Goal: Contribute content: Contribute content

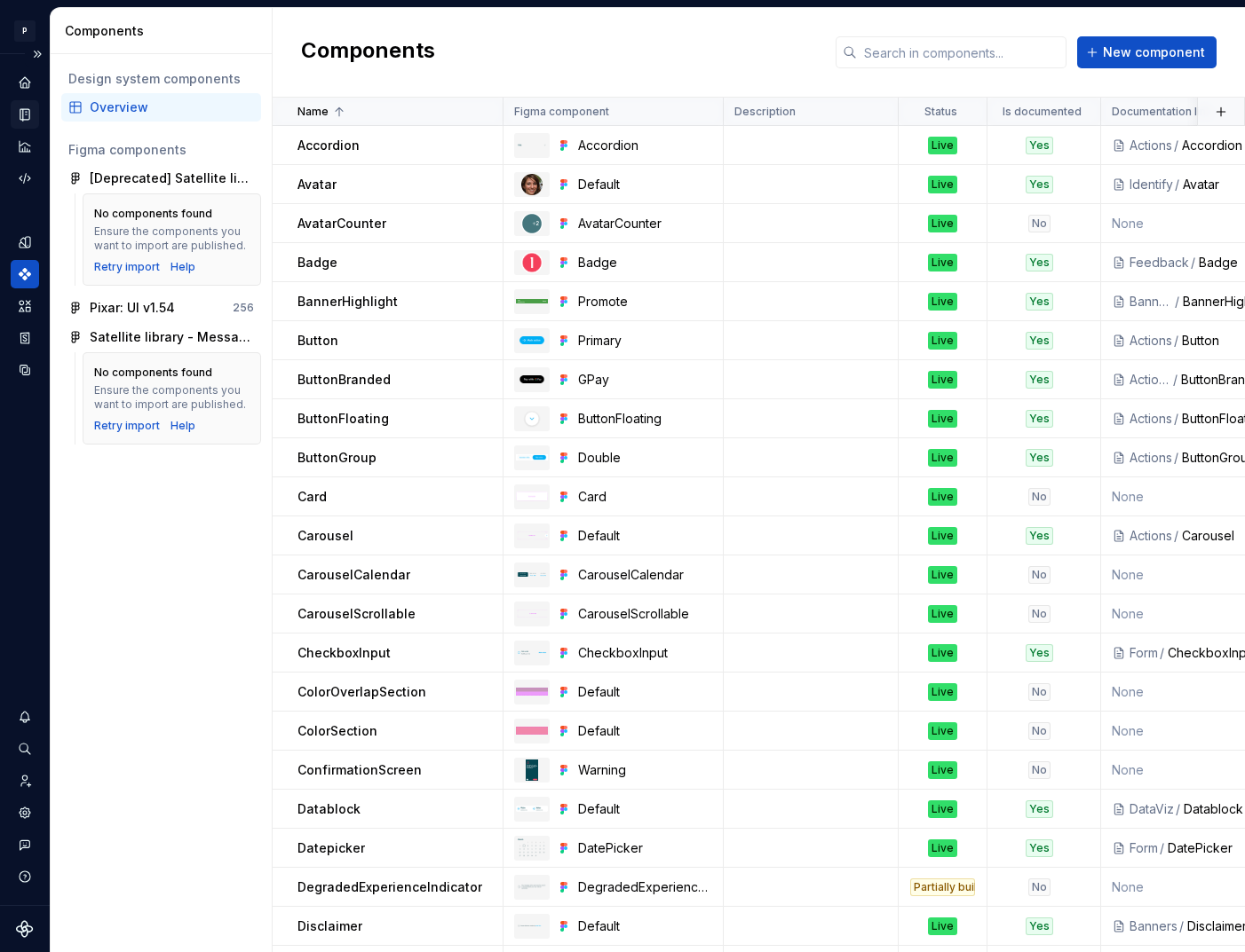
click at [22, 118] on icon "Documentation" at bounding box center [25, 114] width 16 height 16
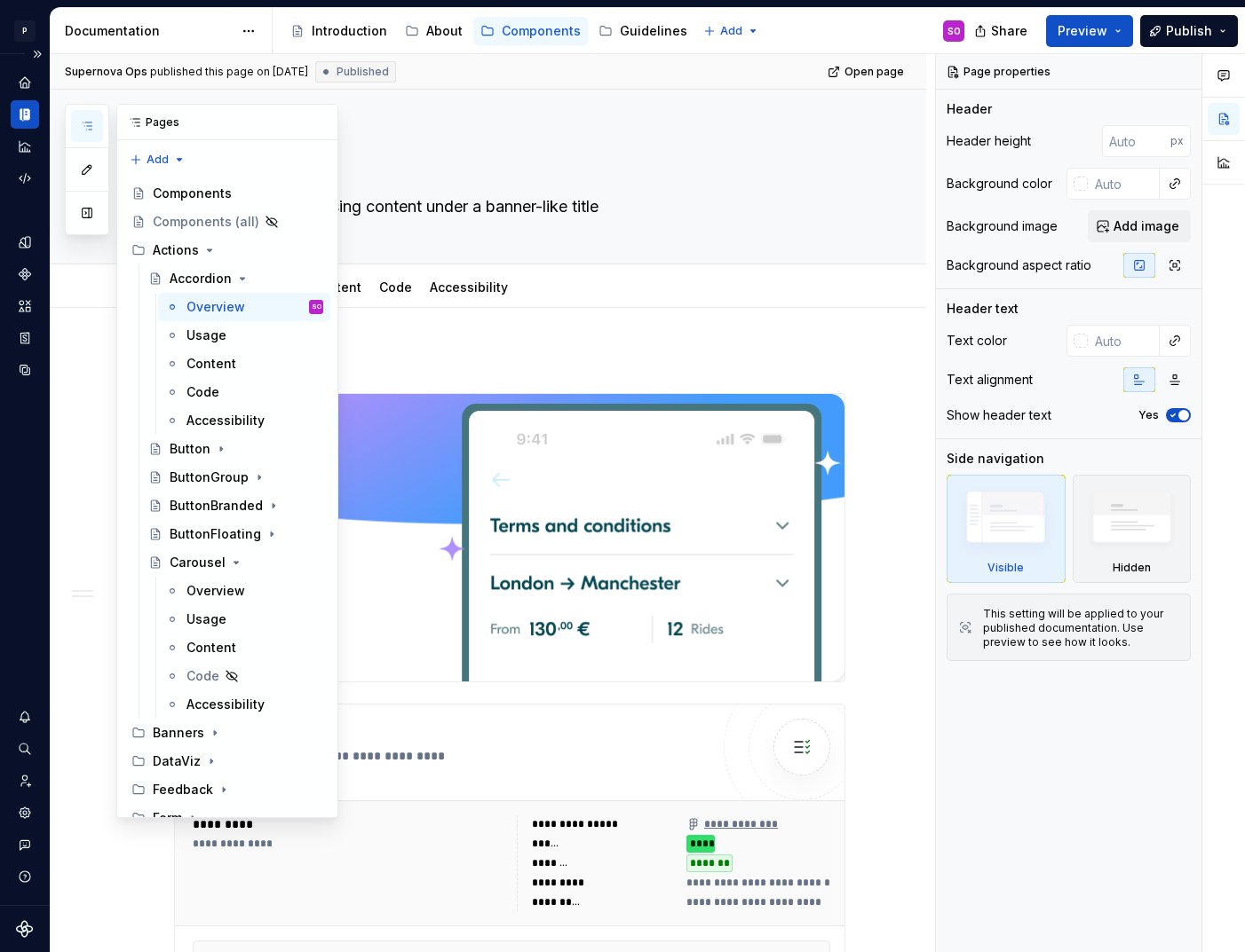
click at [87, 128] on icon "button" at bounding box center [87, 126] width 14 height 14
click at [89, 213] on button "button" at bounding box center [87, 213] width 32 height 32
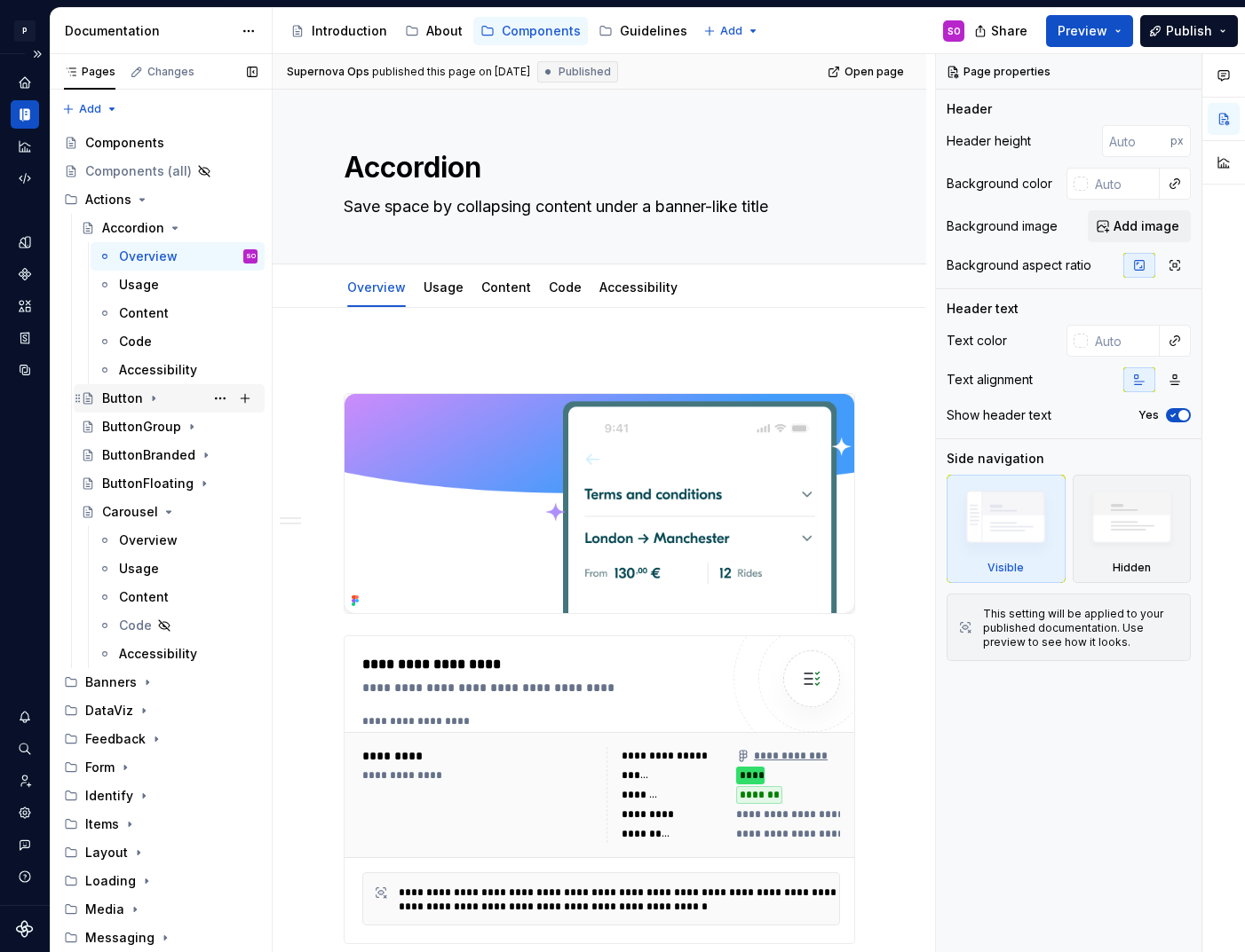
click at [139, 399] on div "Button" at bounding box center [122, 399] width 41 height 18
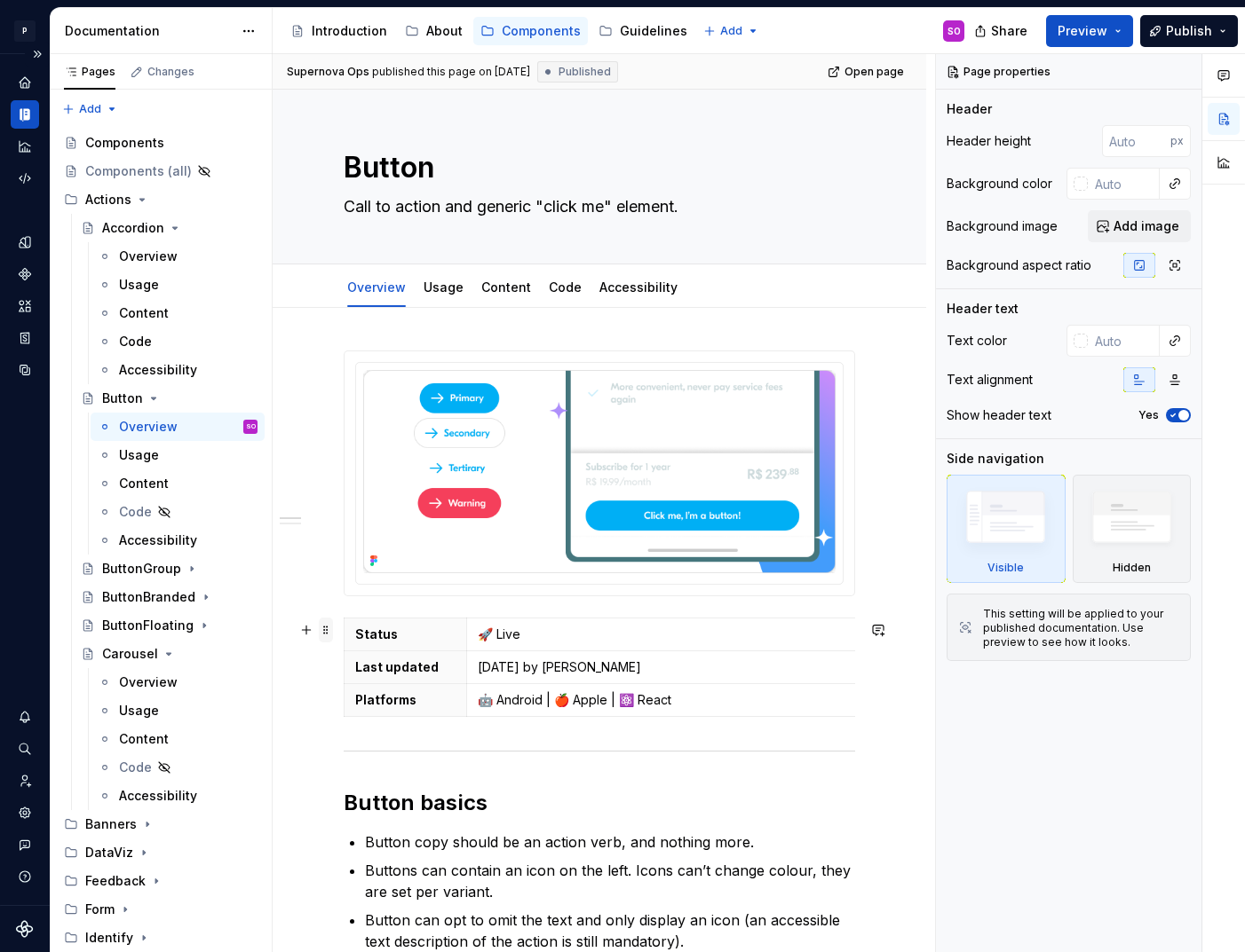
click at [326, 627] on span at bounding box center [326, 630] width 14 height 25
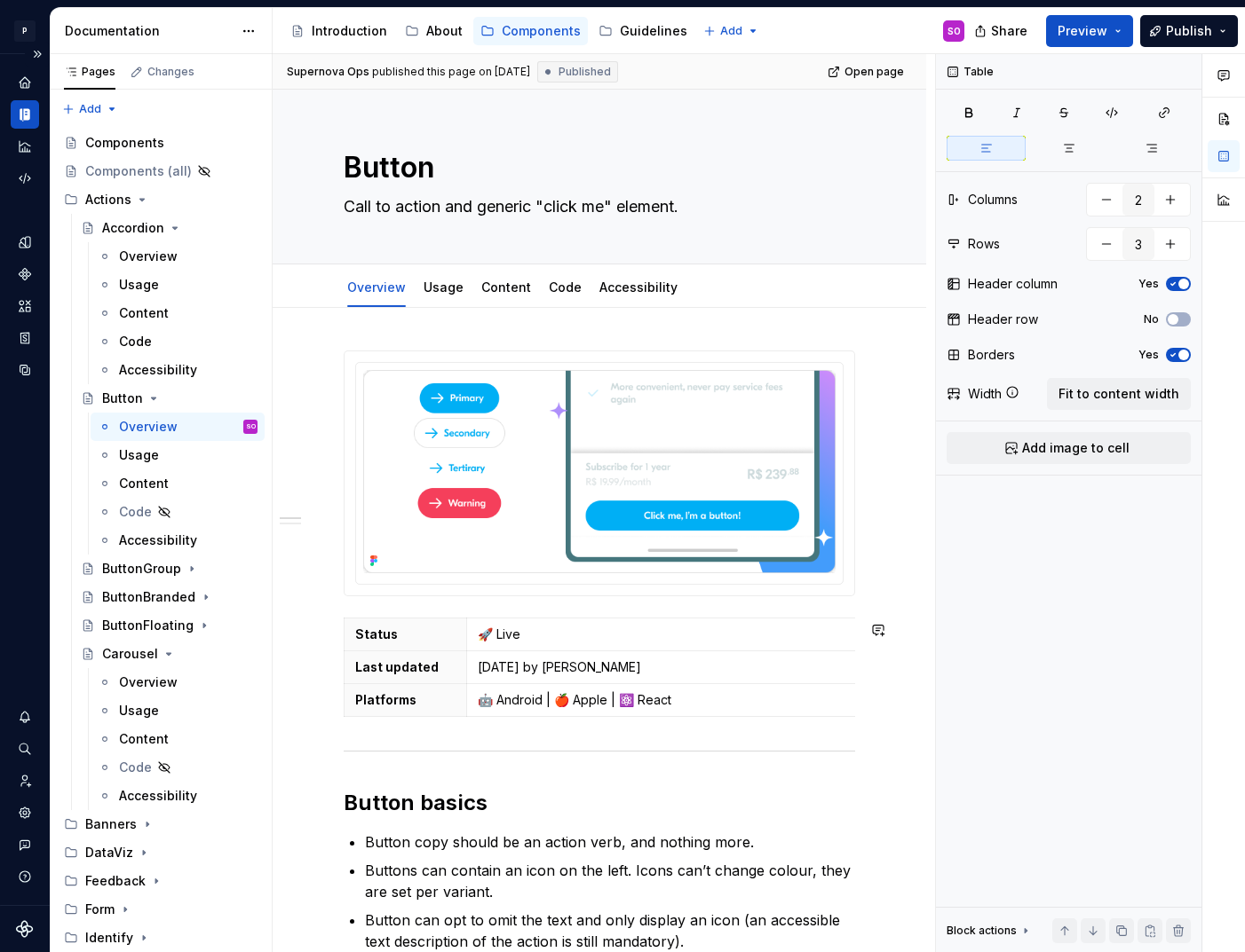
click at [403, 738] on div "Status 🚀 Live Last updated [DATE] by [PERSON_NAME] Platforms 🤖 Android | 🍎 Appl…" at bounding box center [599, 894] width 511 height 1087
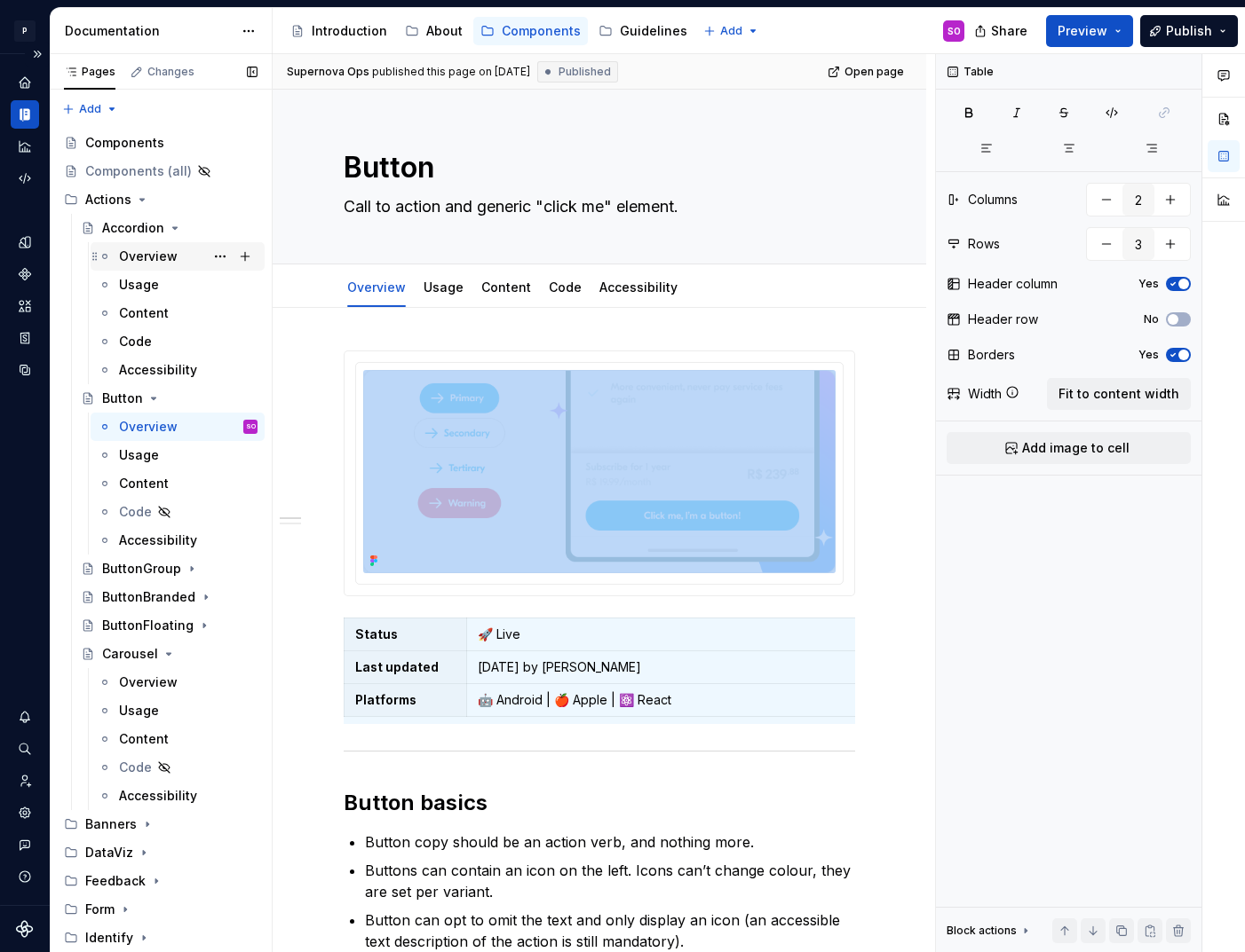
click at [137, 254] on div "Overview" at bounding box center [148, 257] width 59 height 18
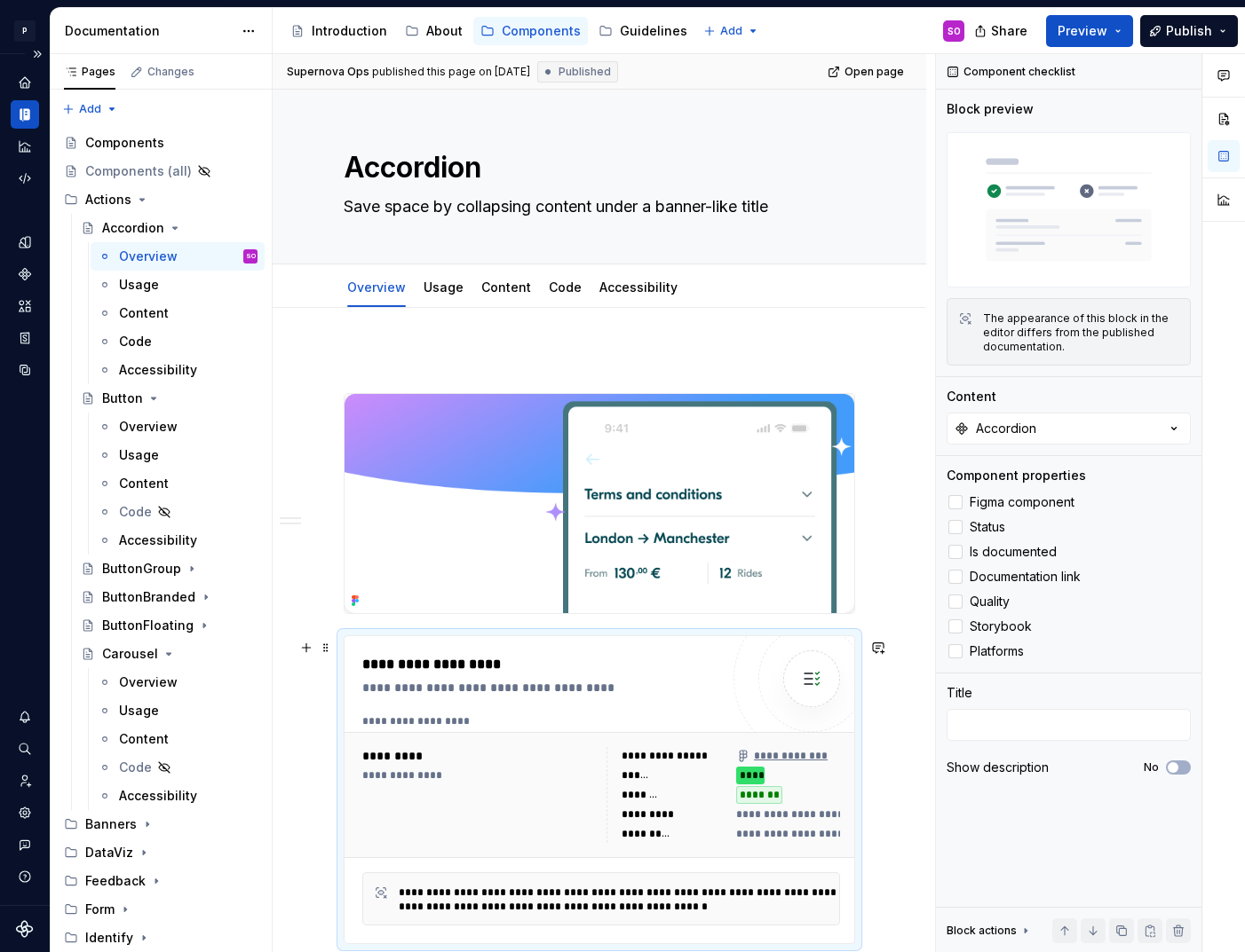
click at [449, 671] on div "**********" at bounding box center [545, 665] width 366 height 21
click at [155, 429] on div "Overview" at bounding box center [148, 427] width 59 height 18
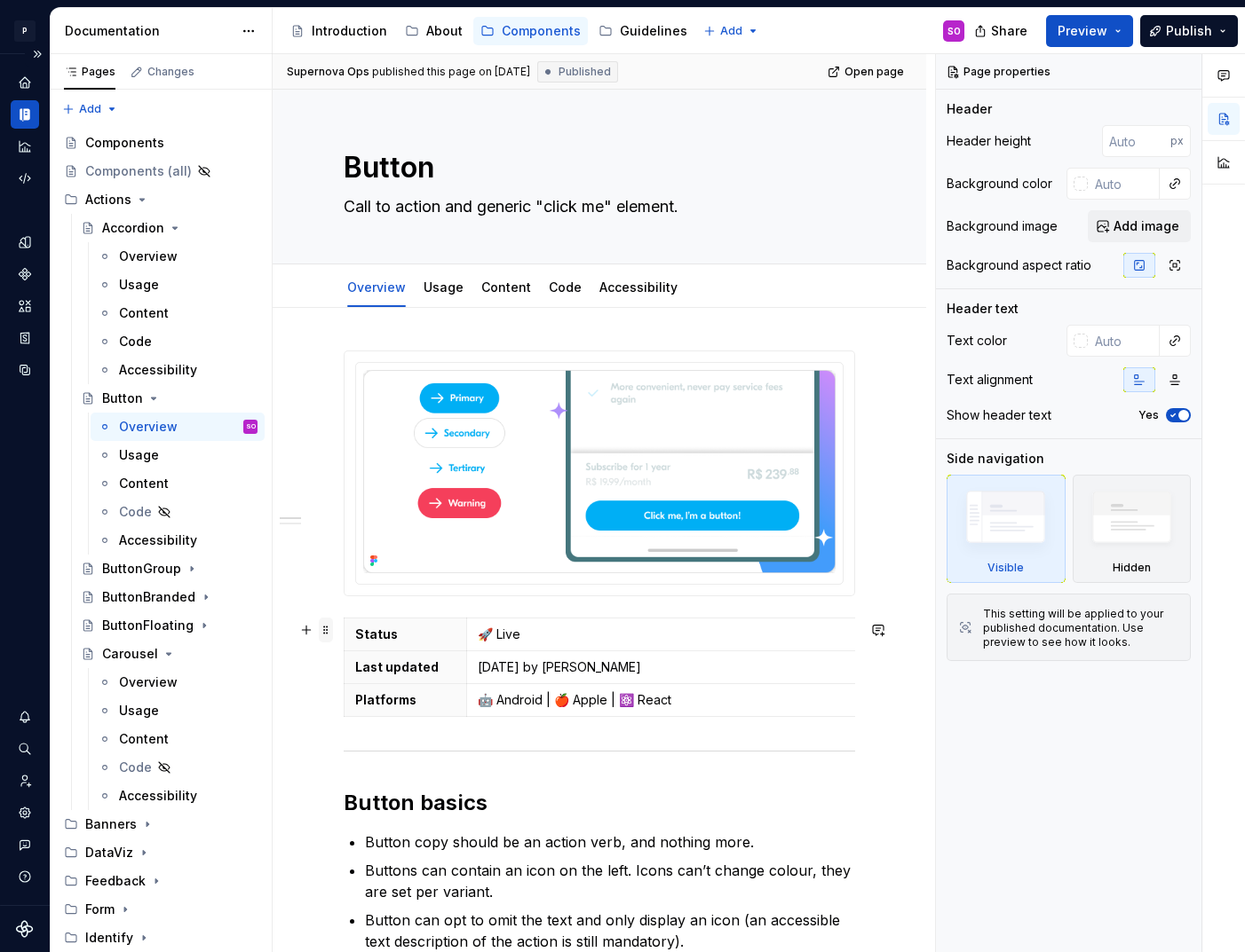
click at [329, 630] on span at bounding box center [326, 630] width 14 height 25
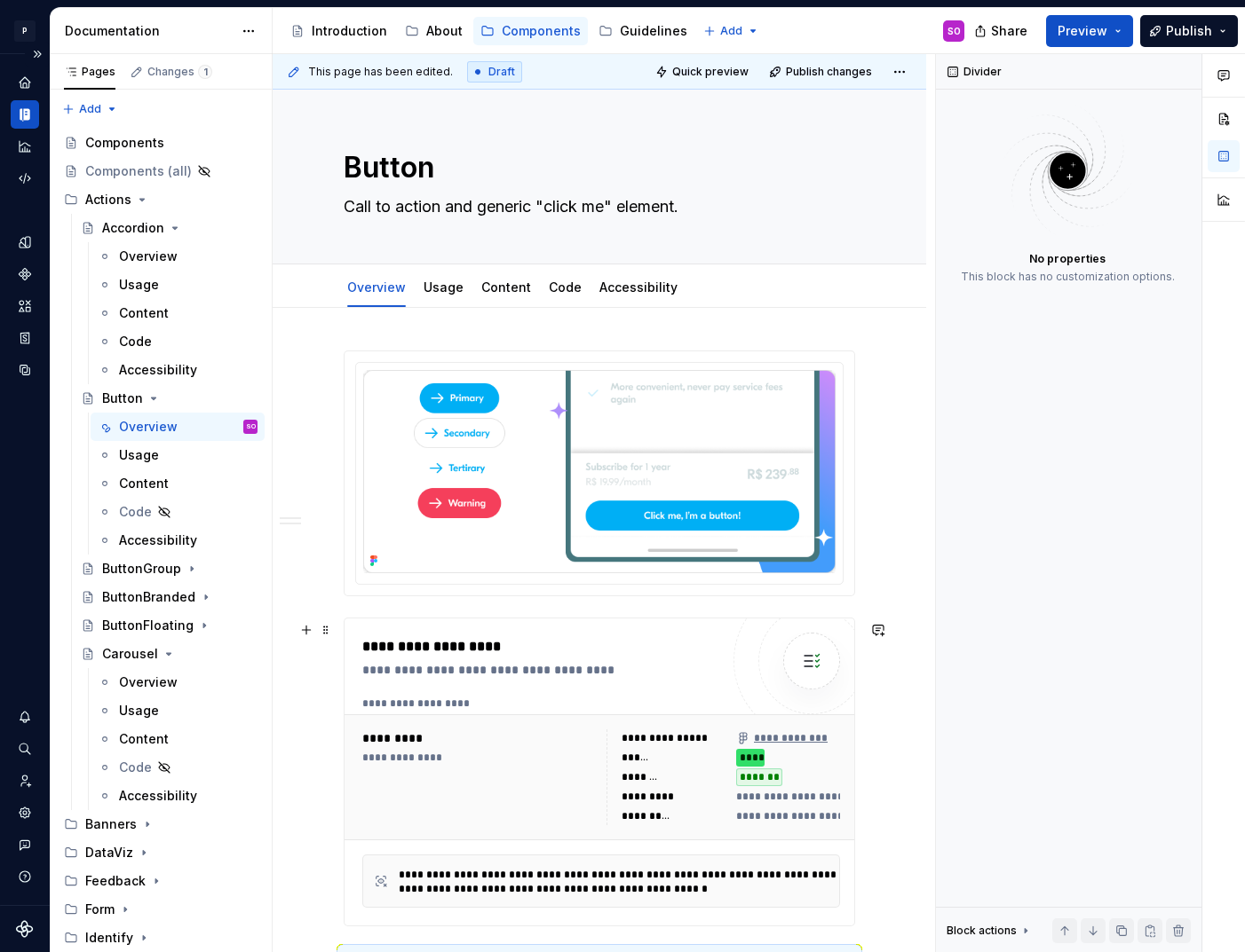
click at [743, 661] on div at bounding box center [811, 661] width 156 height 156
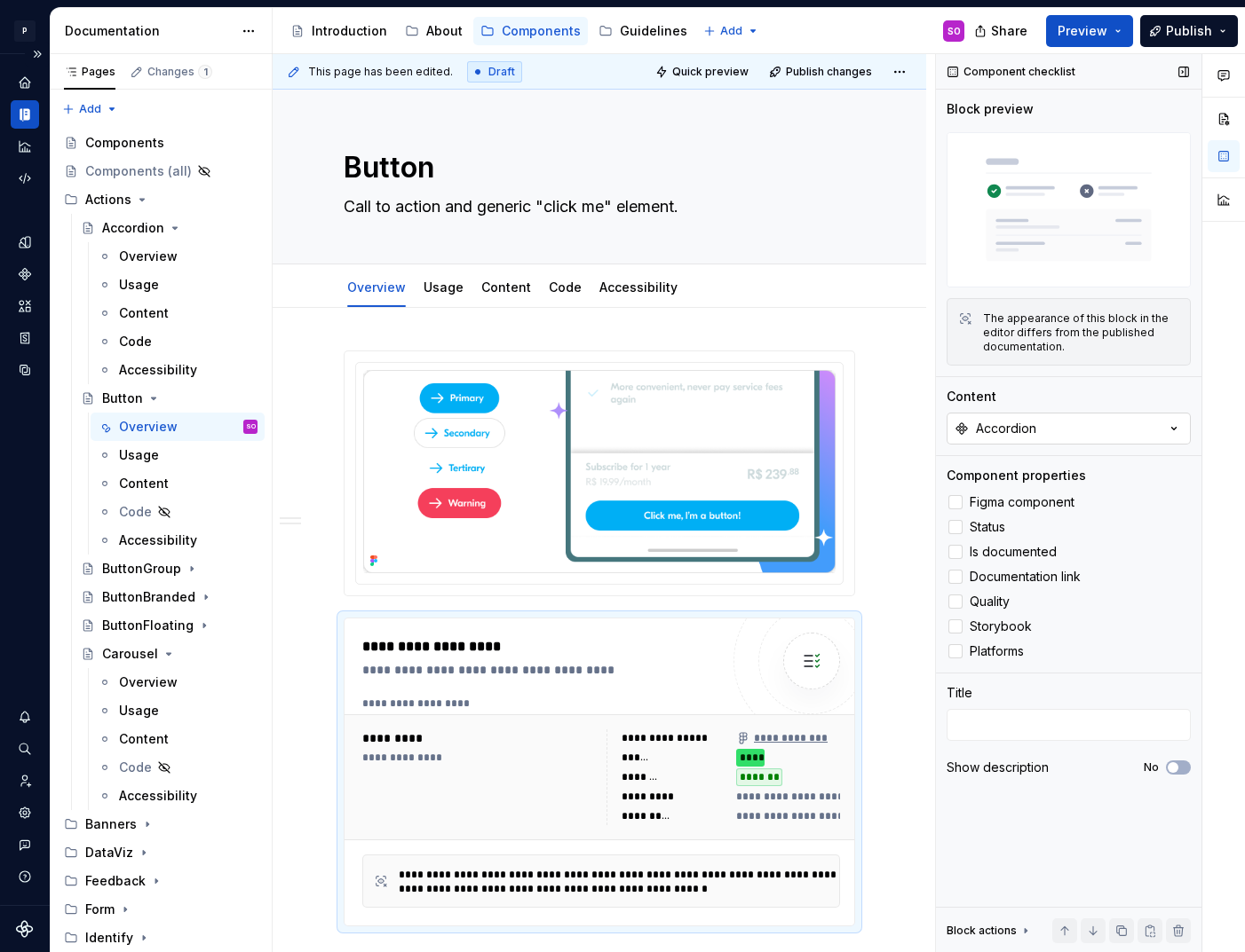
click at [1081, 423] on button "Accordion" at bounding box center [1069, 429] width 245 height 32
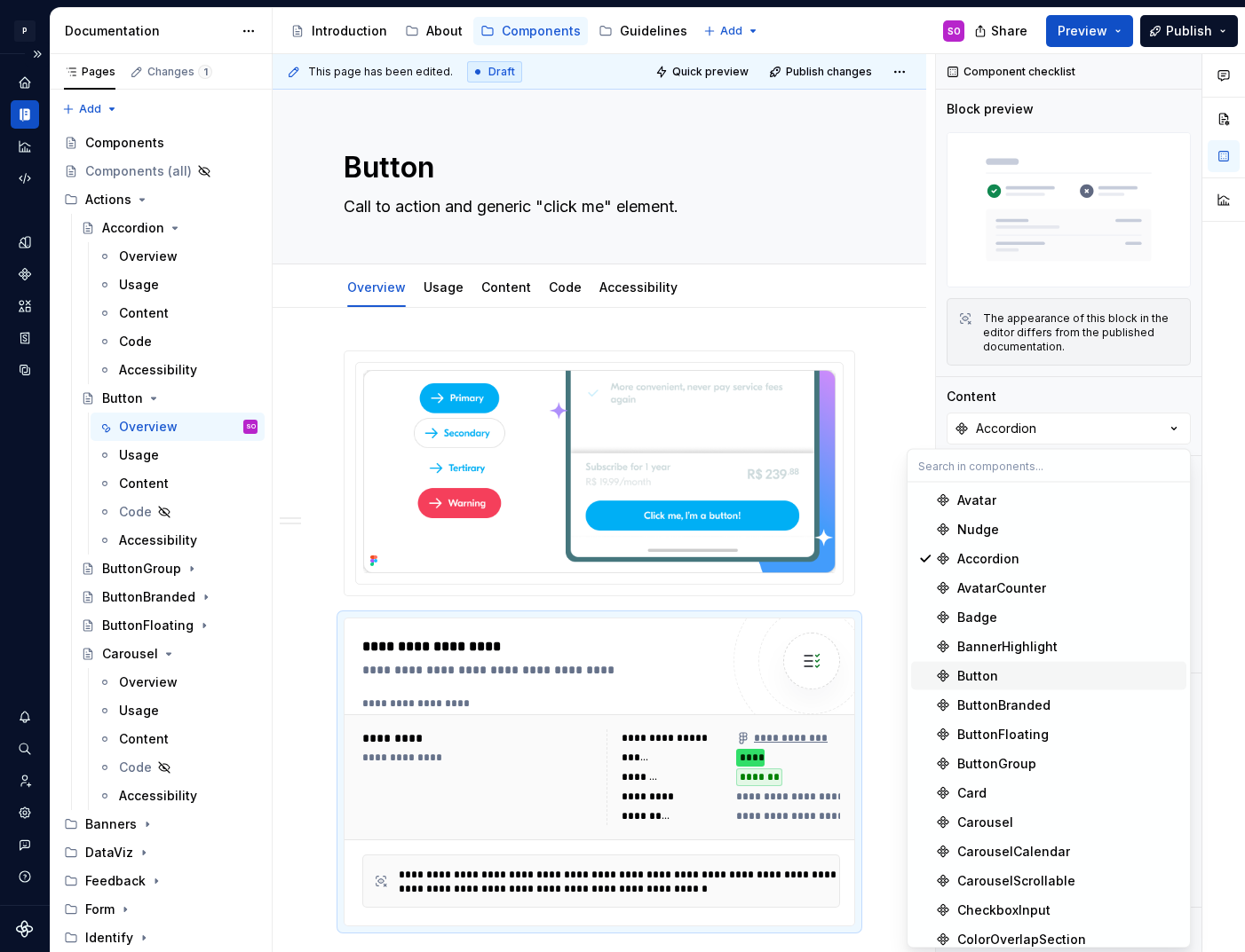
click at [1002, 669] on div "Button" at bounding box center [1067, 676] width 222 height 18
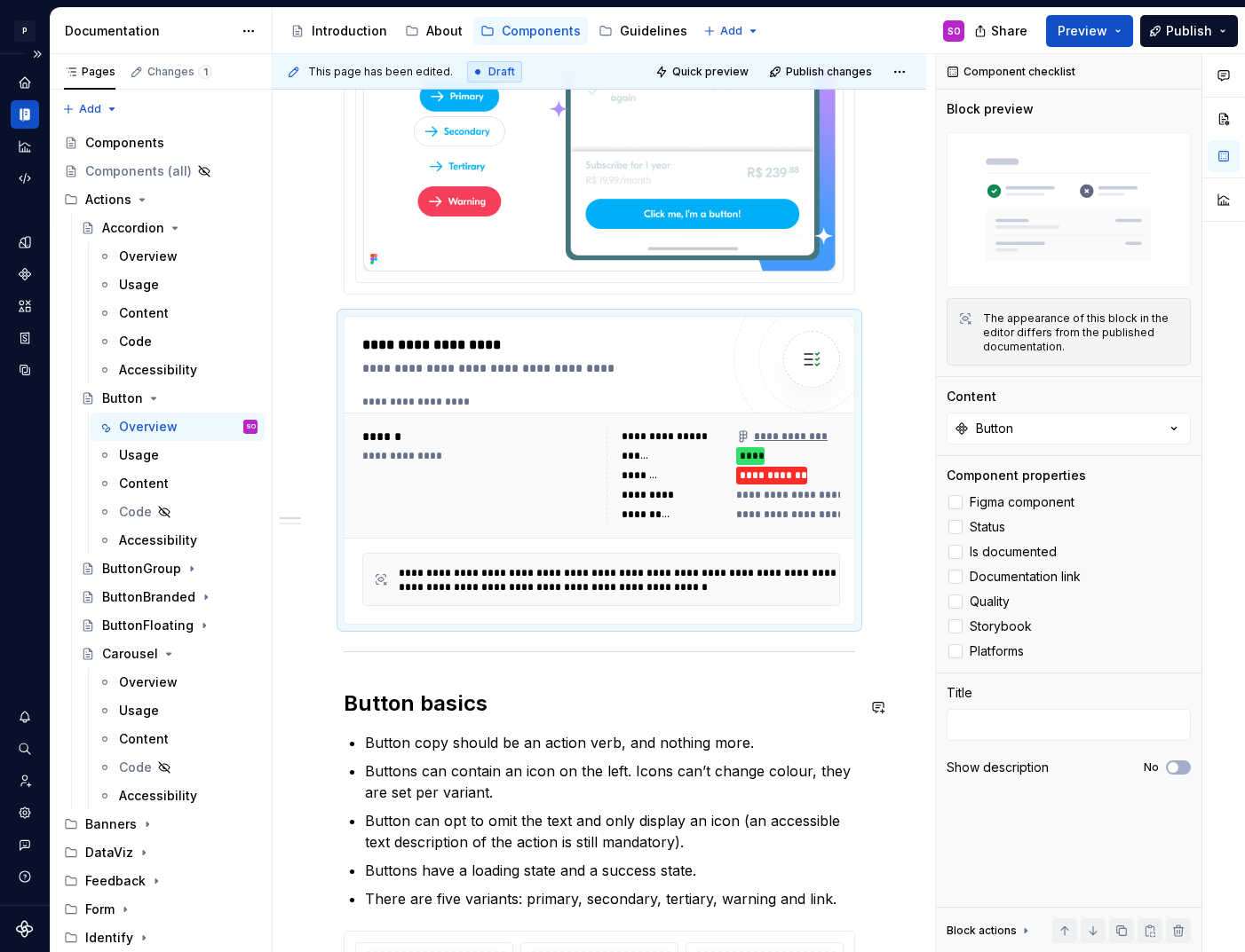
scroll to position [307, 0]
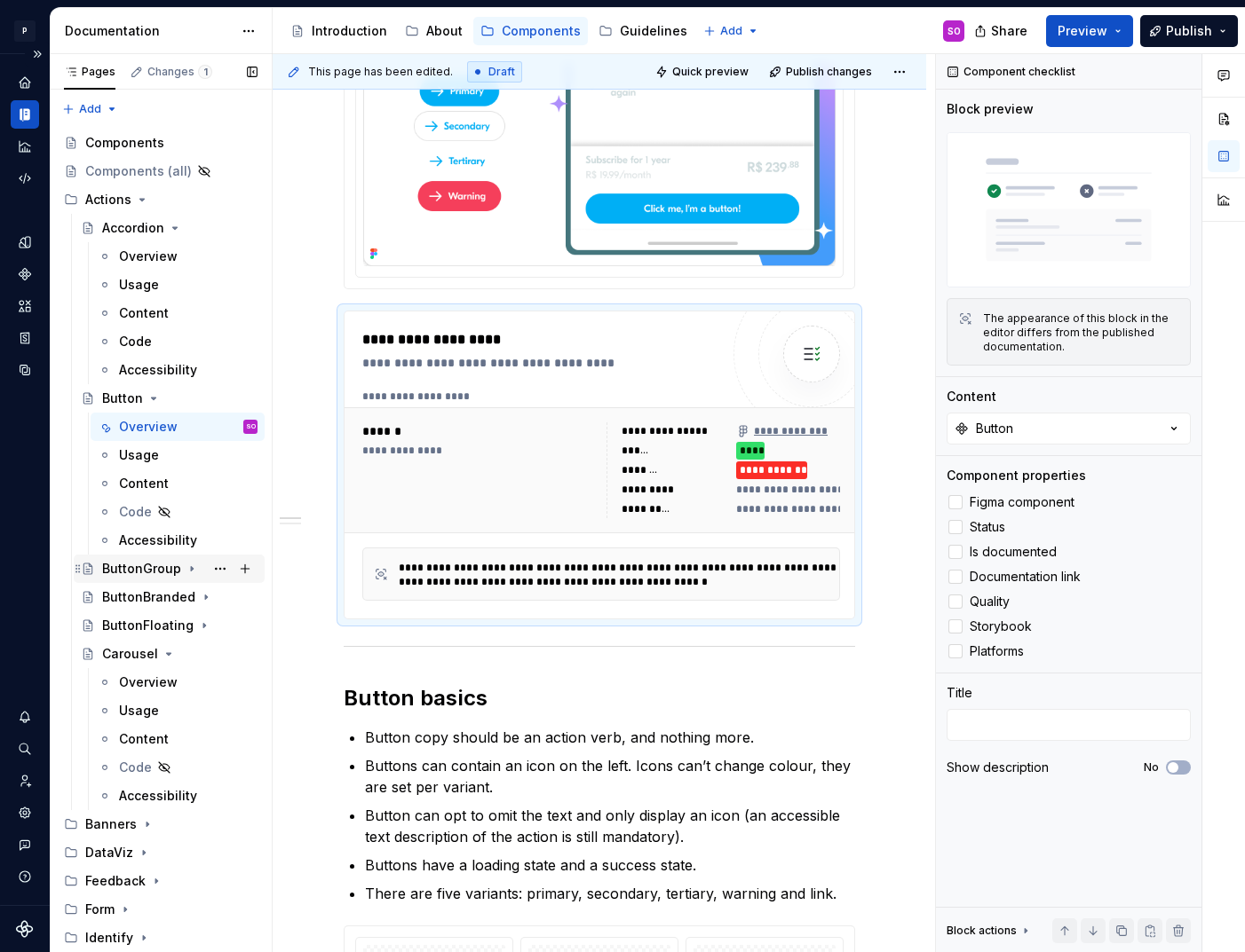
click at [132, 568] on div "ButtonGroup" at bounding box center [141, 569] width 79 height 18
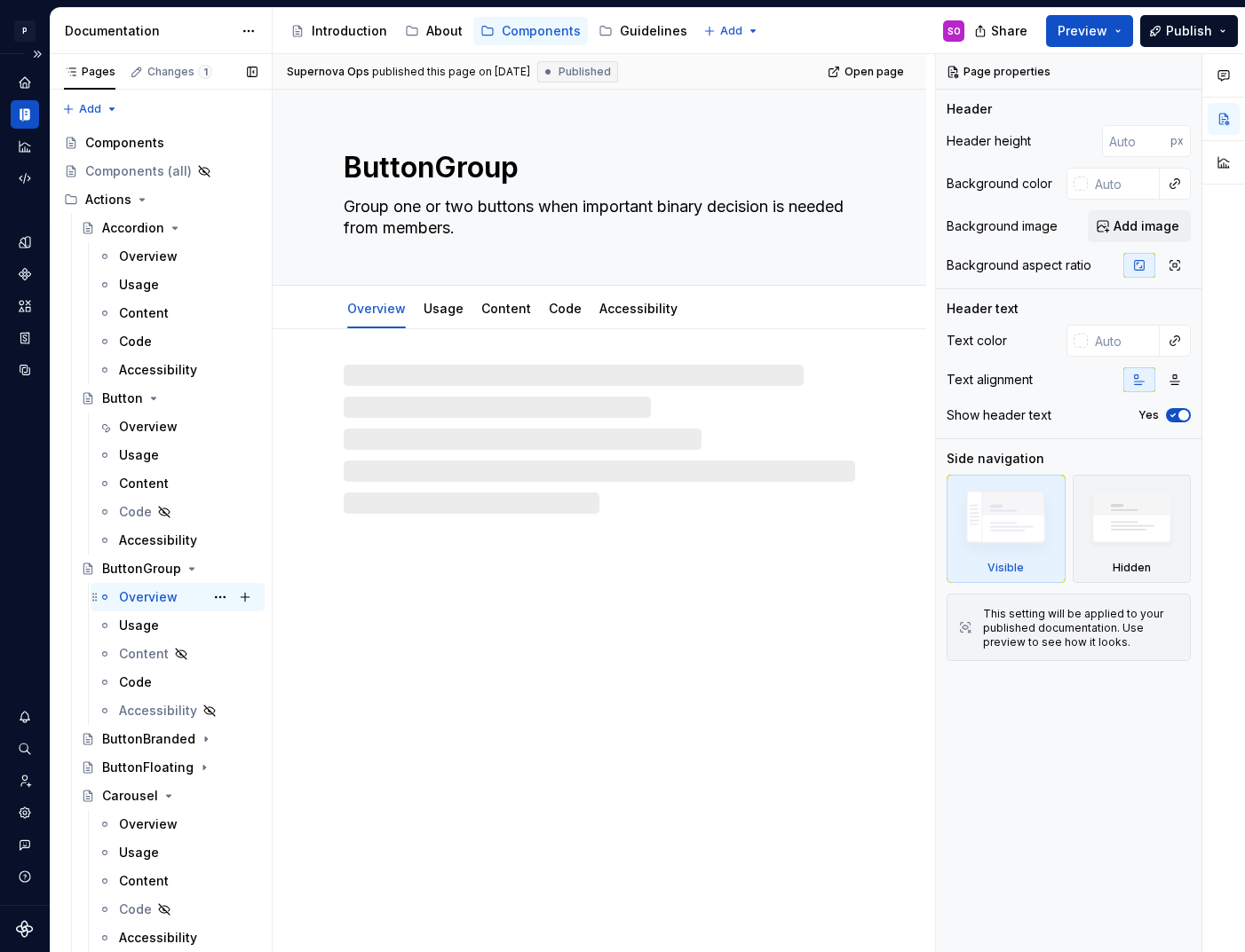
click at [138, 592] on div "Overview" at bounding box center [148, 598] width 59 height 18
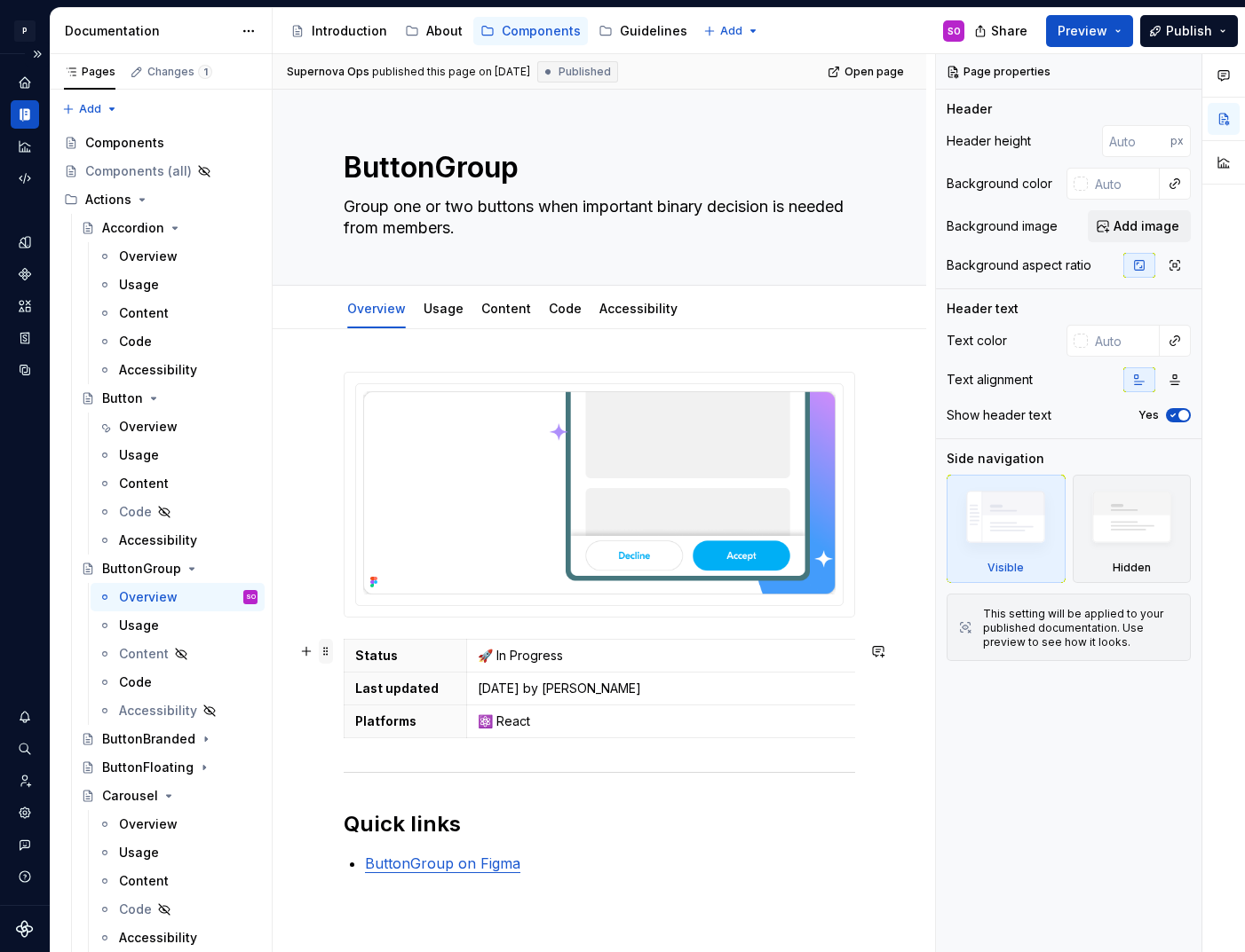
click at [330, 651] on span at bounding box center [326, 651] width 14 height 25
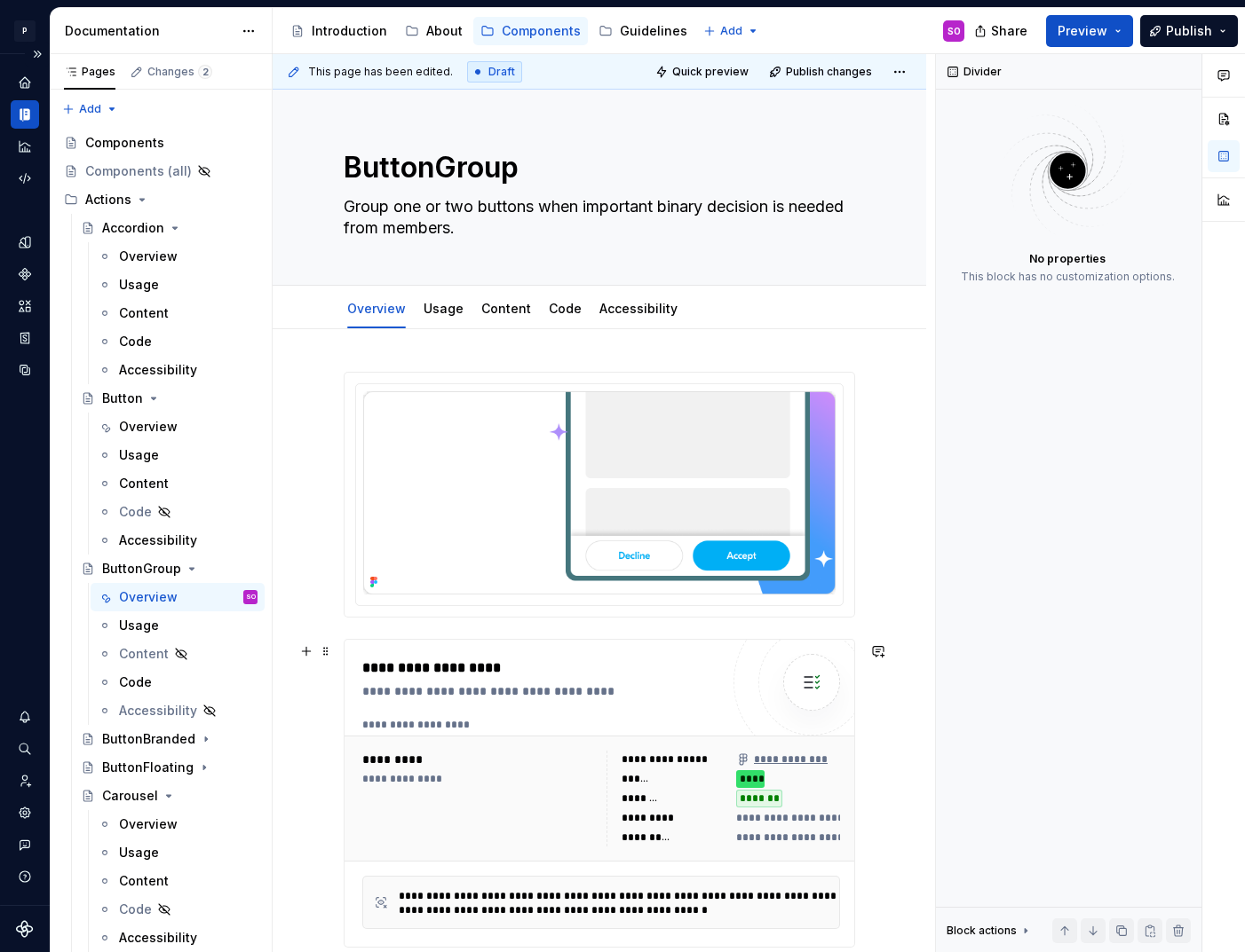
click at [710, 708] on div "**********" at bounding box center [541, 793] width 357 height 271
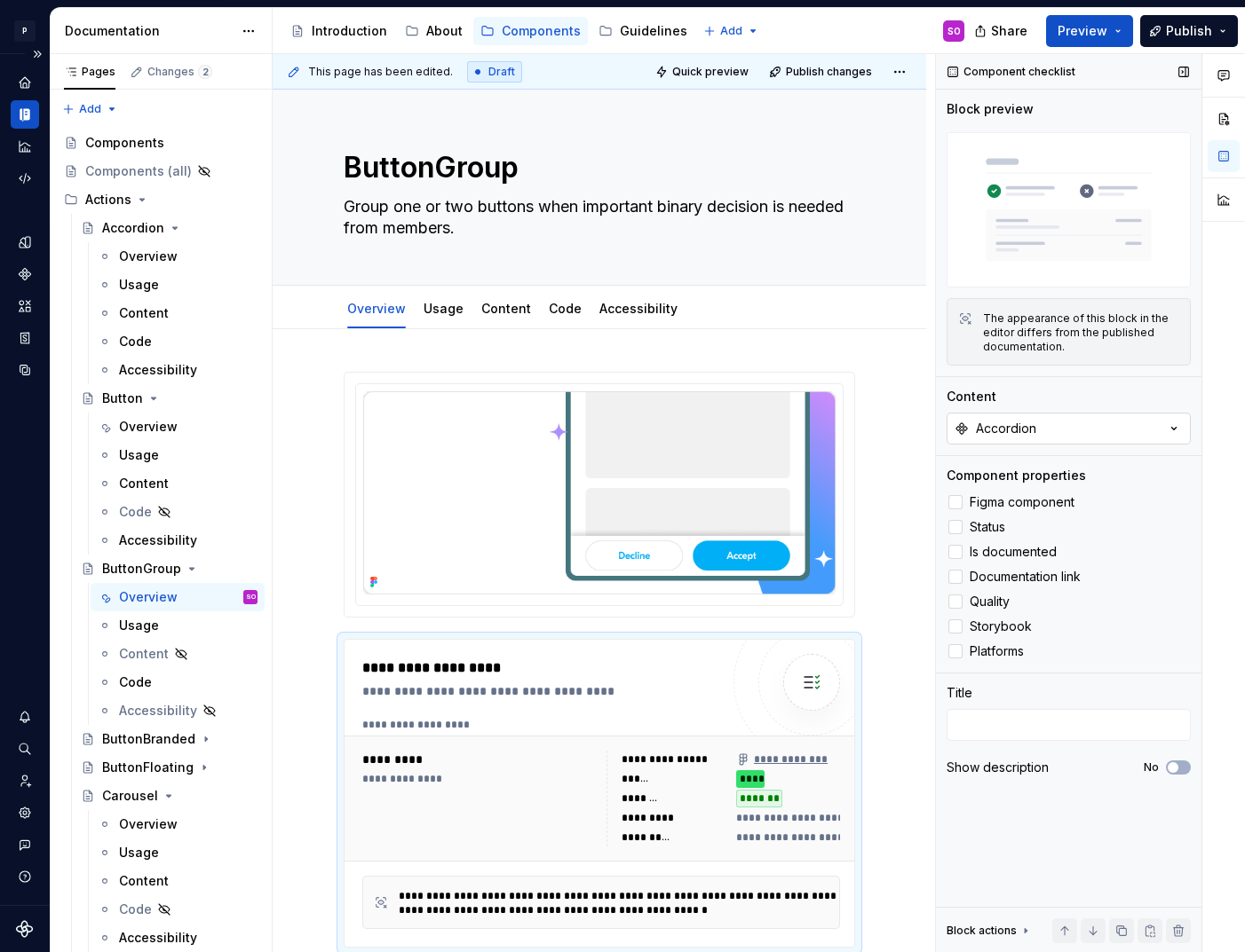
click at [1024, 421] on div "Accordion" at bounding box center [1006, 429] width 61 height 18
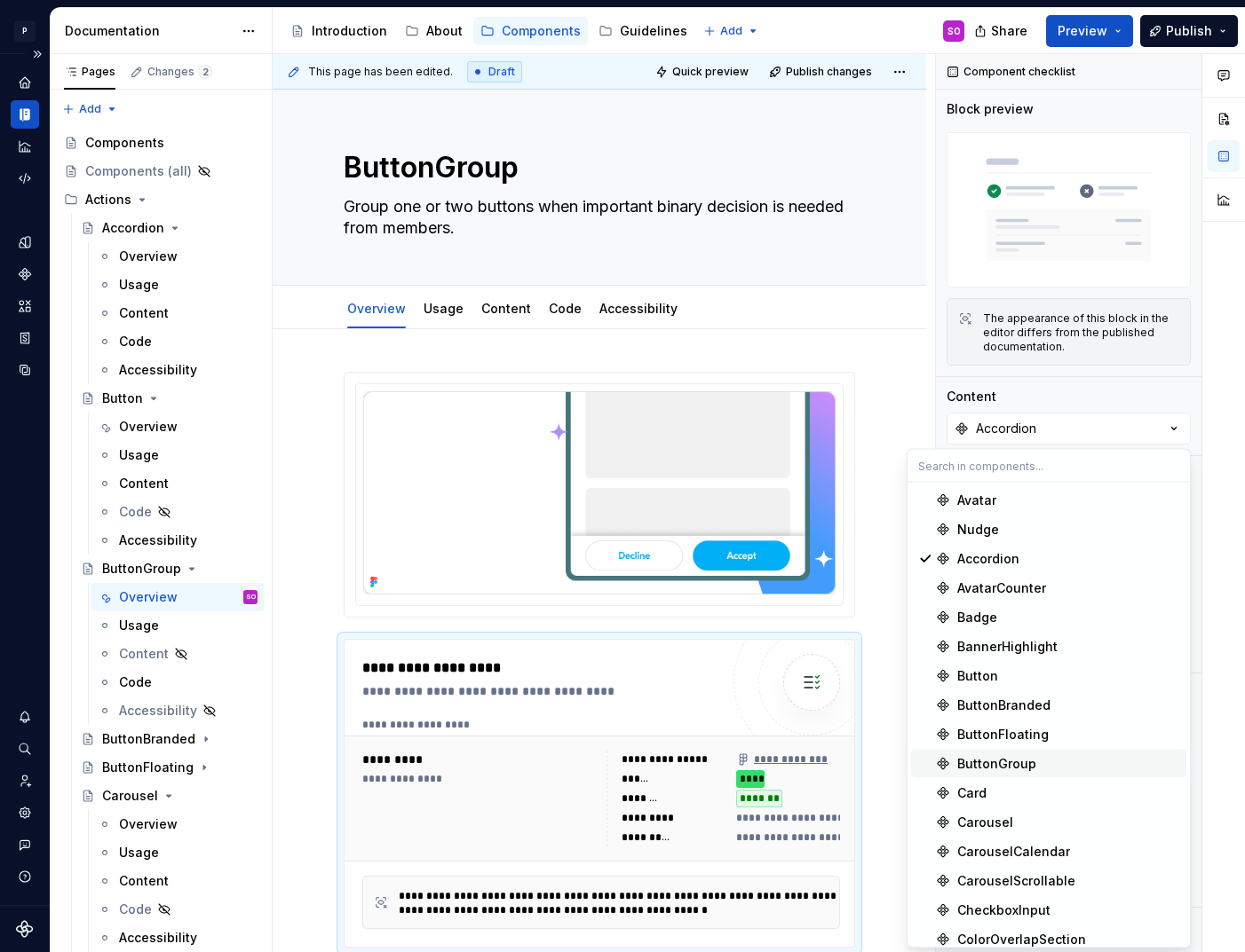
click at [1033, 765] on div "ButtonGroup" at bounding box center [1067, 765] width 222 height 18
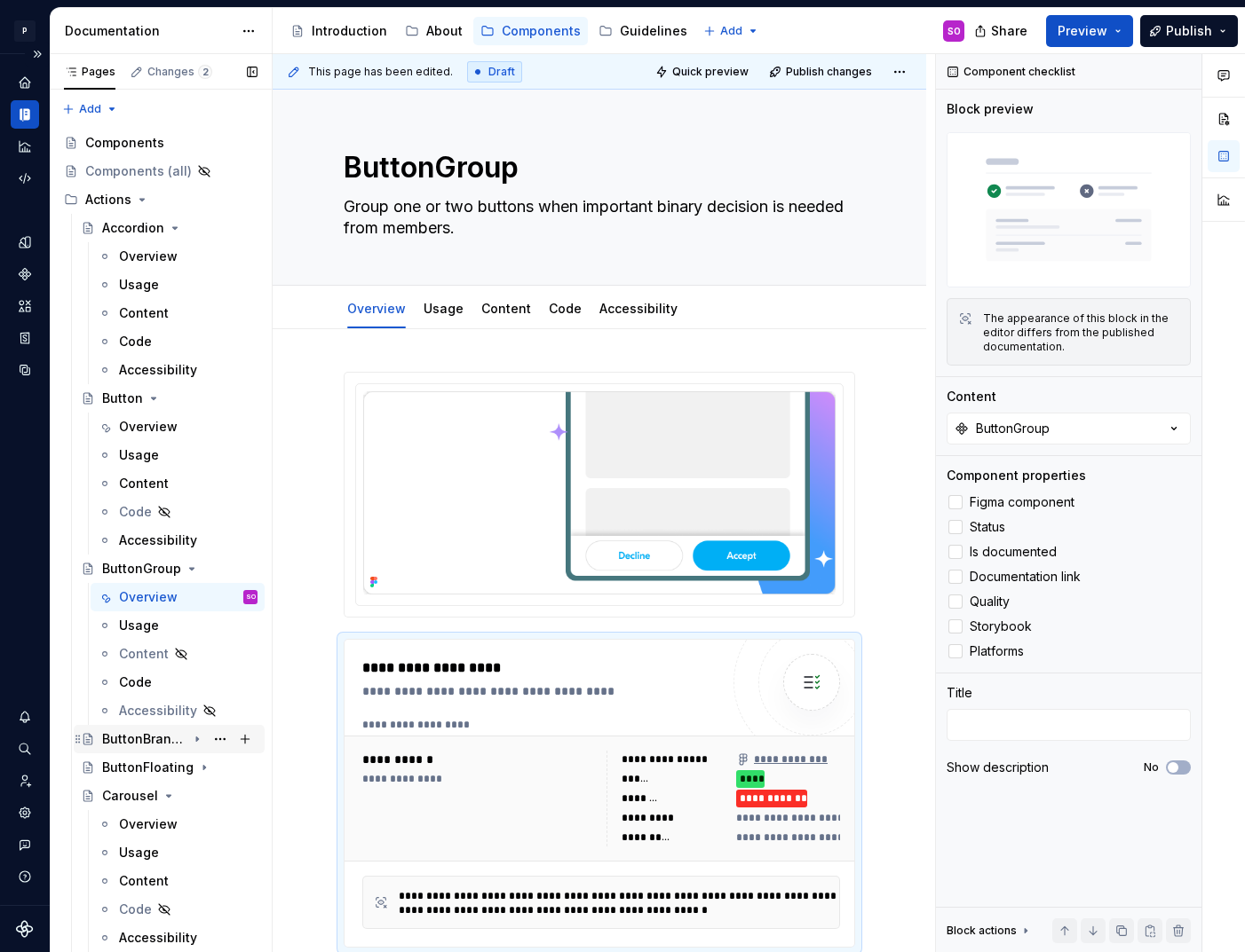
click at [114, 742] on div "ButtonBranded" at bounding box center [144, 740] width 85 height 18
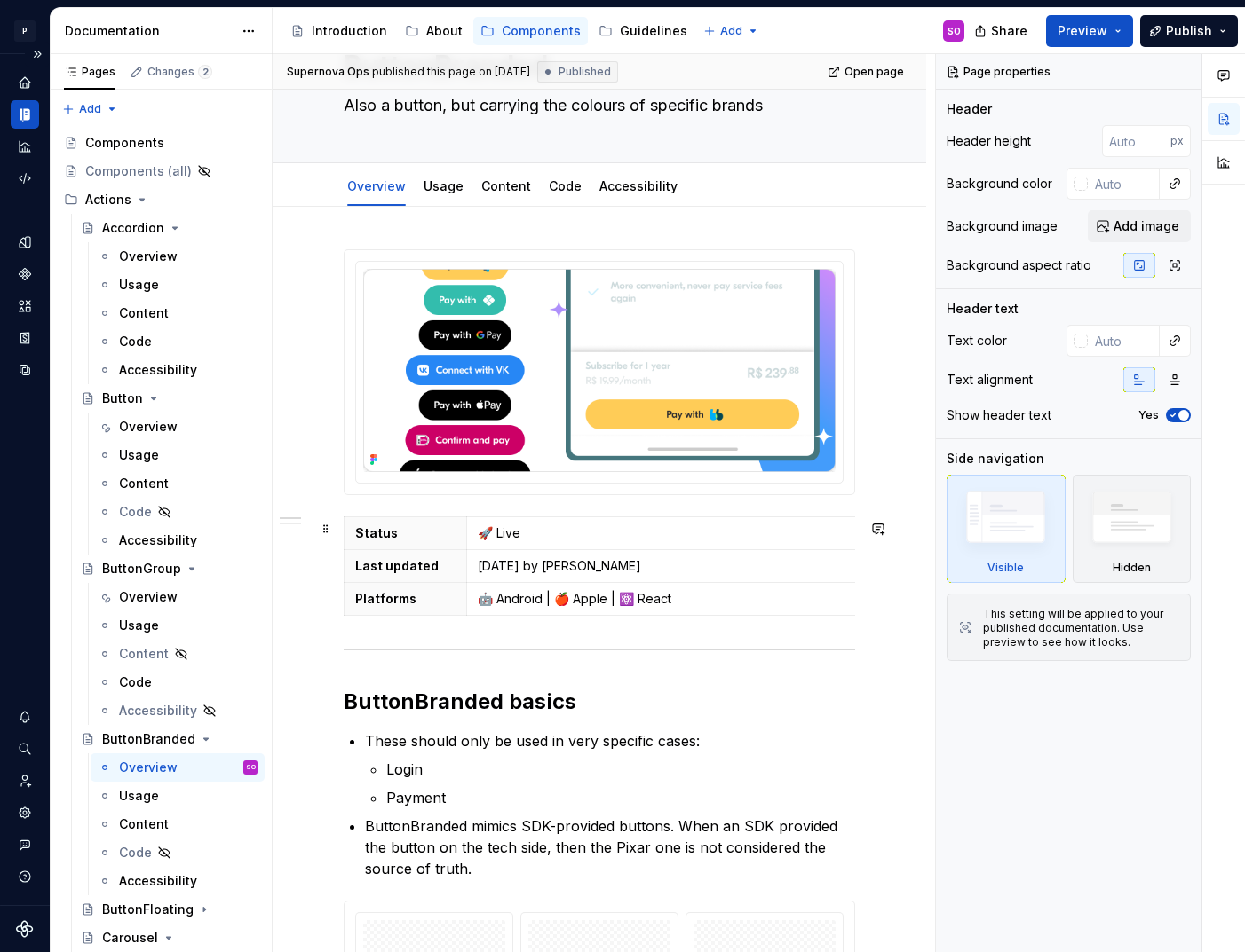
scroll to position [102, 0]
click at [77, 567] on icon "Page tree" at bounding box center [79, 569] width 14 height 14
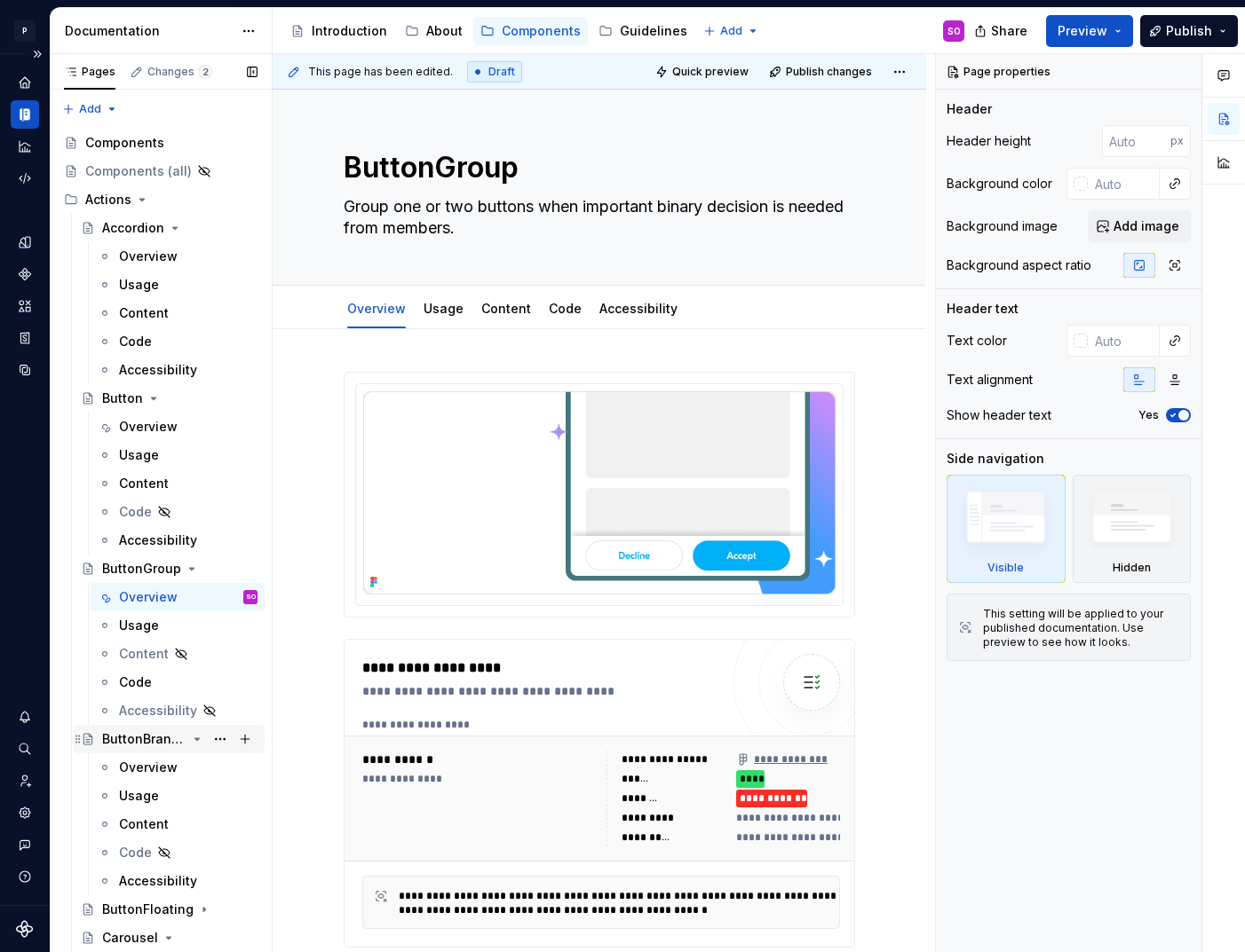
click at [76, 734] on icon "Page tree" at bounding box center [79, 740] width 14 height 14
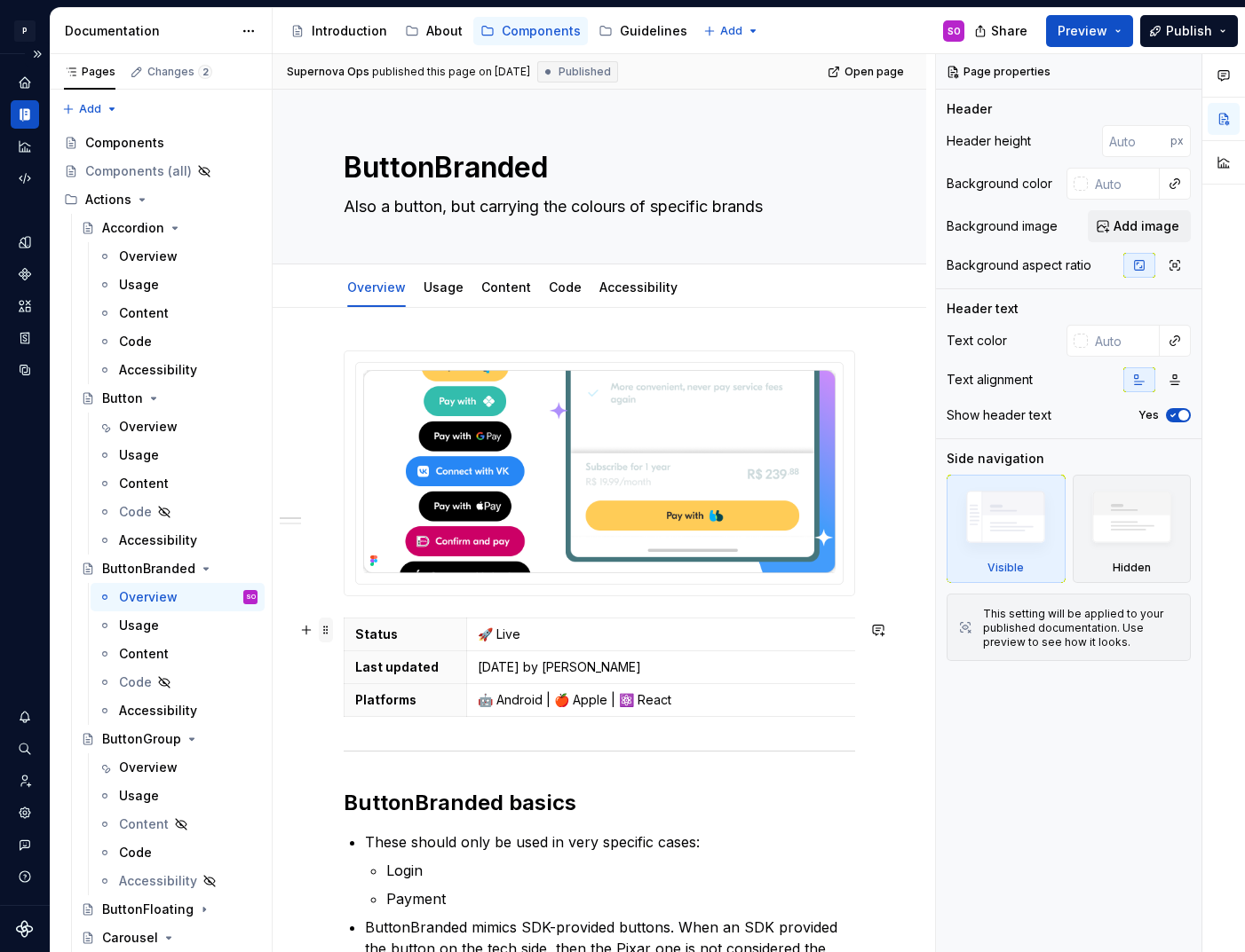
click at [328, 632] on span at bounding box center [326, 630] width 14 height 25
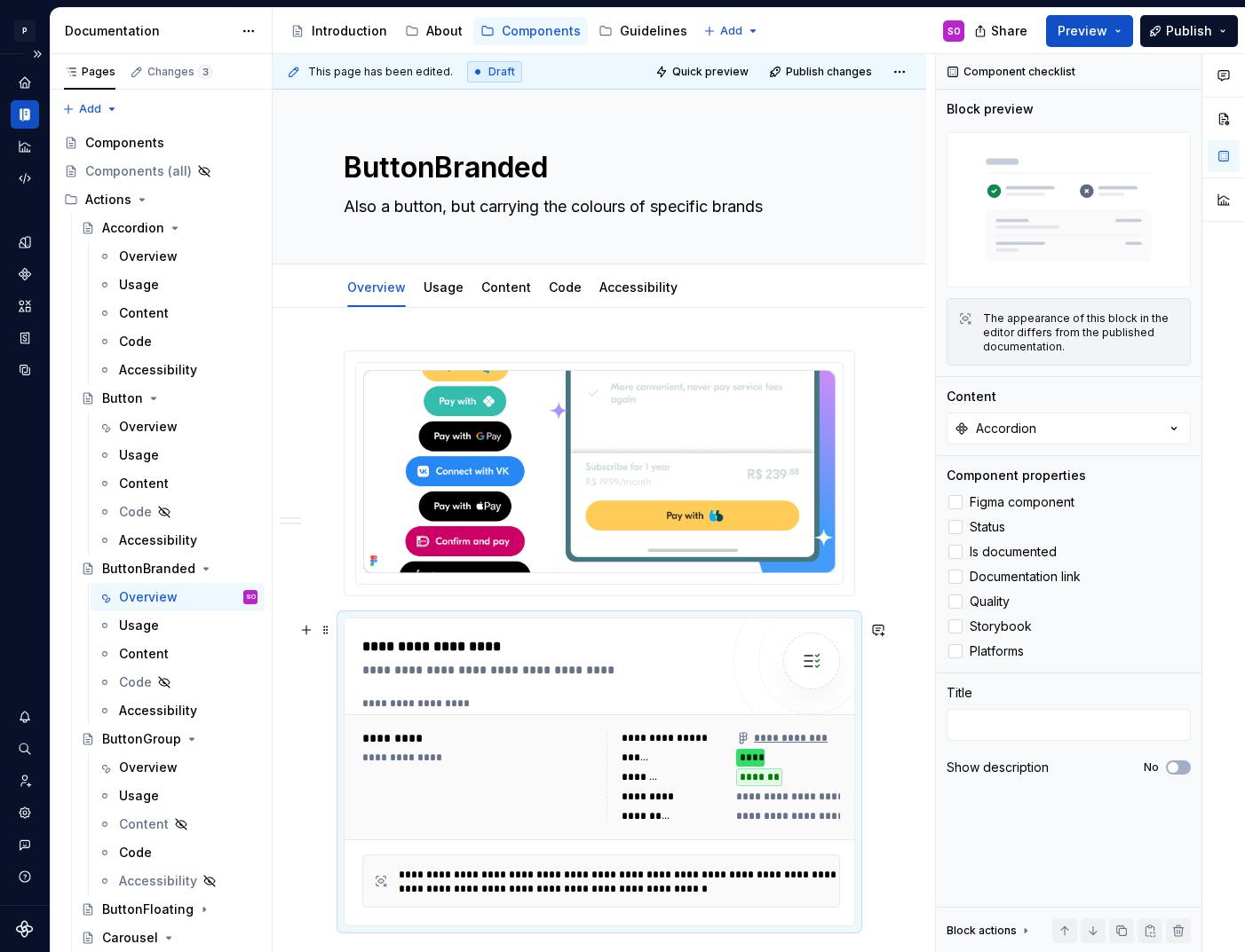
click at [561, 694] on div "**********" at bounding box center [541, 772] width 357 height 271
click at [1077, 418] on button "Accordion" at bounding box center [1069, 429] width 245 height 32
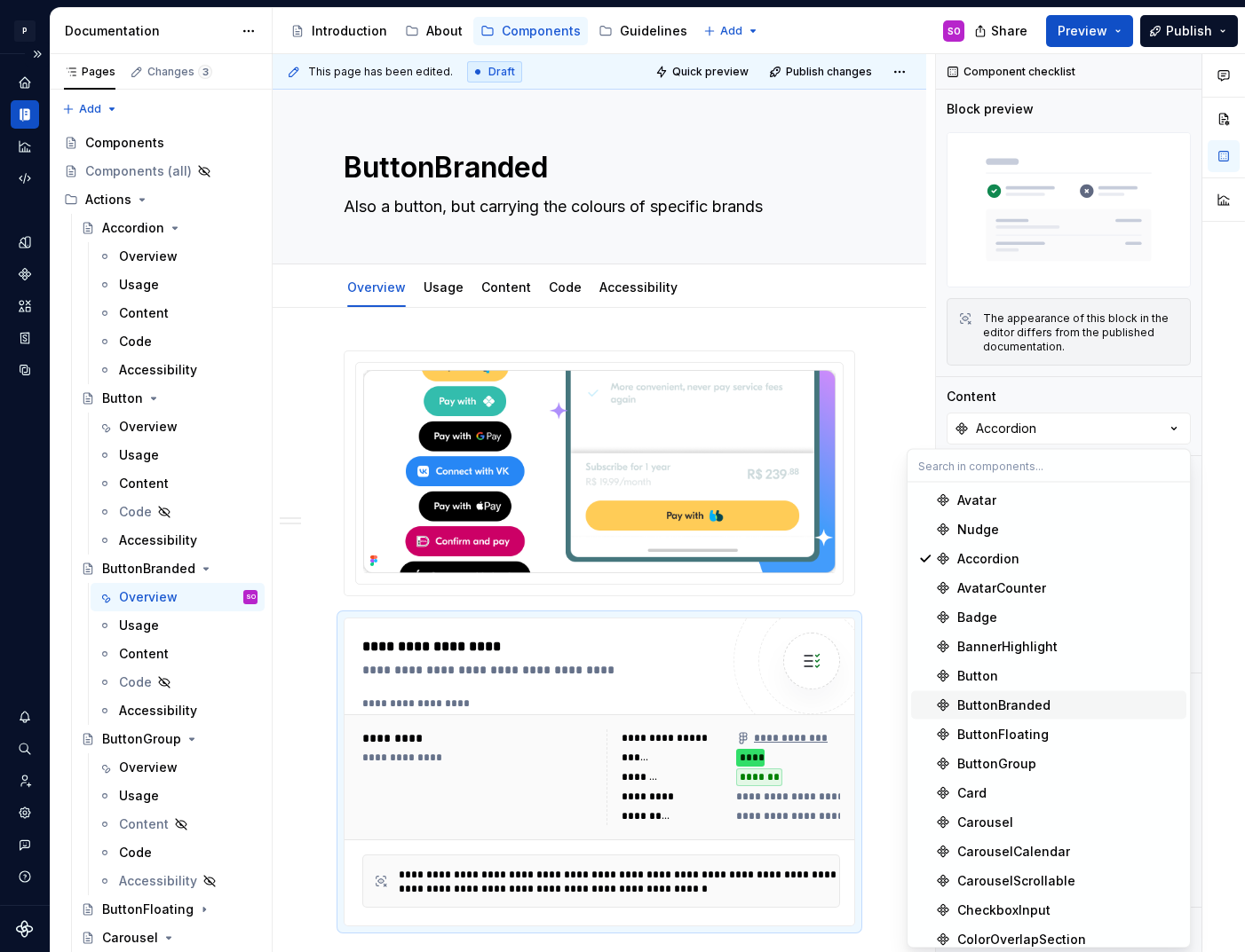
click at [1057, 701] on div "ButtonBranded" at bounding box center [1067, 706] width 222 height 18
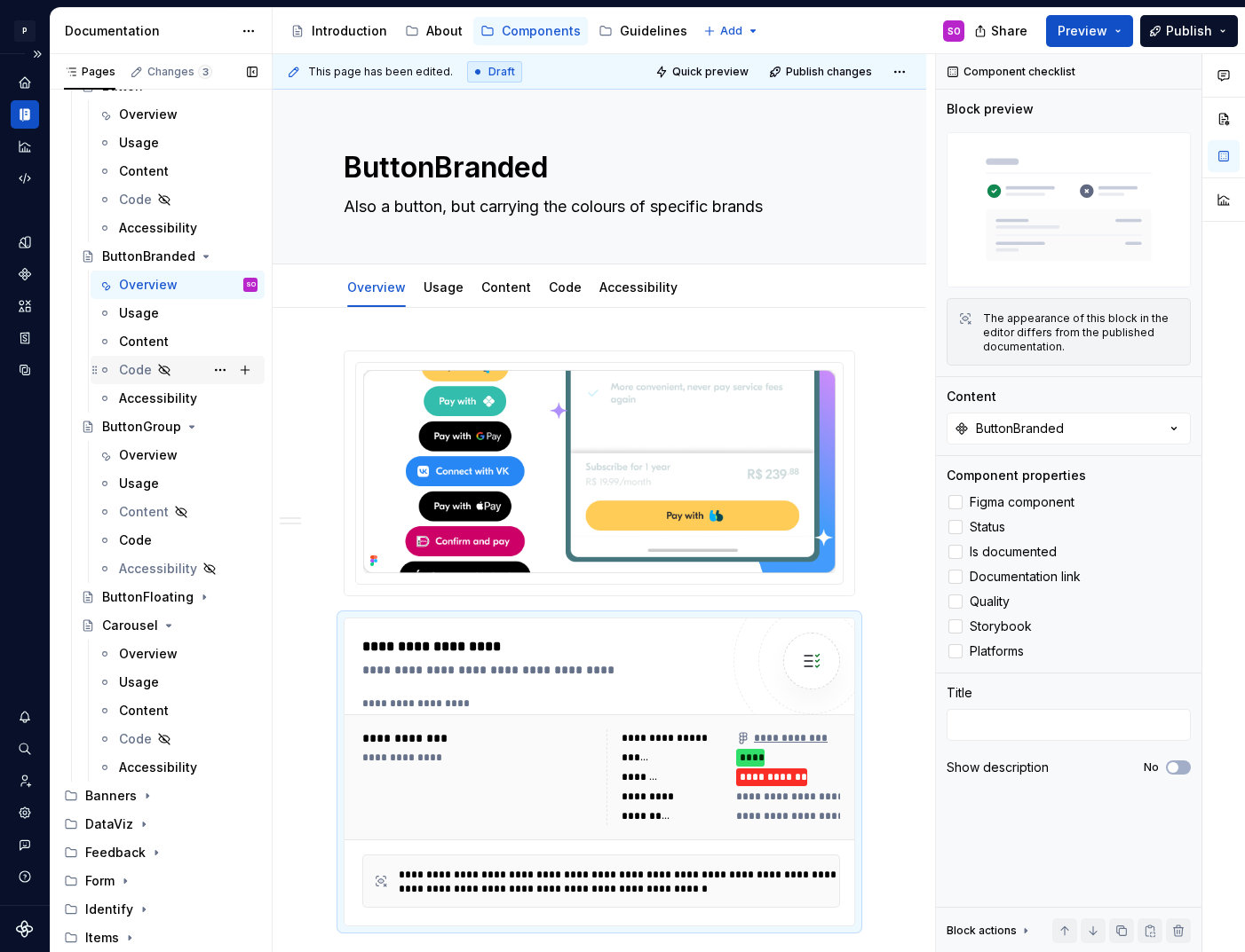
scroll to position [319, 0]
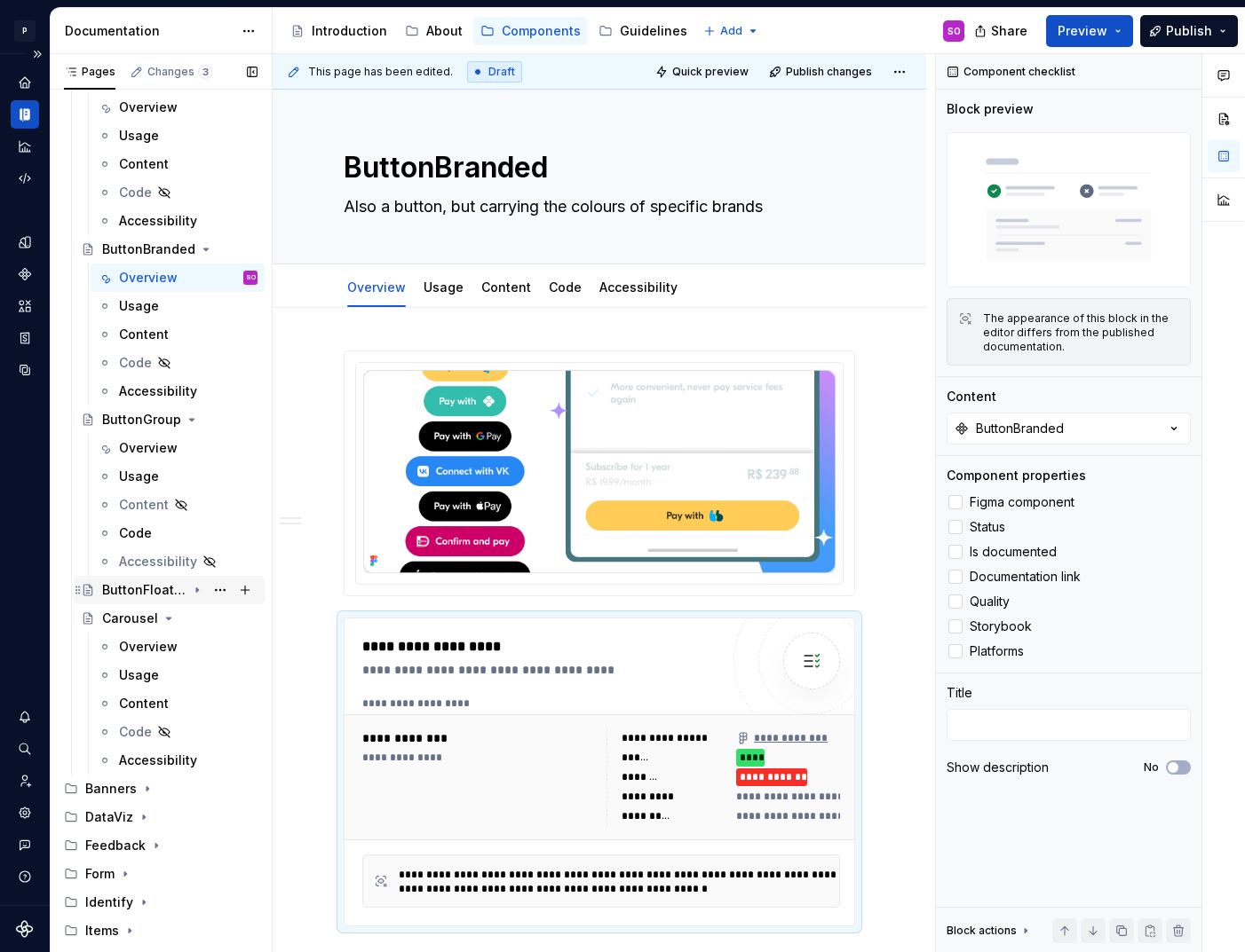
click at [135, 591] on div "ButtonFloating" at bounding box center [144, 591] width 85 height 18
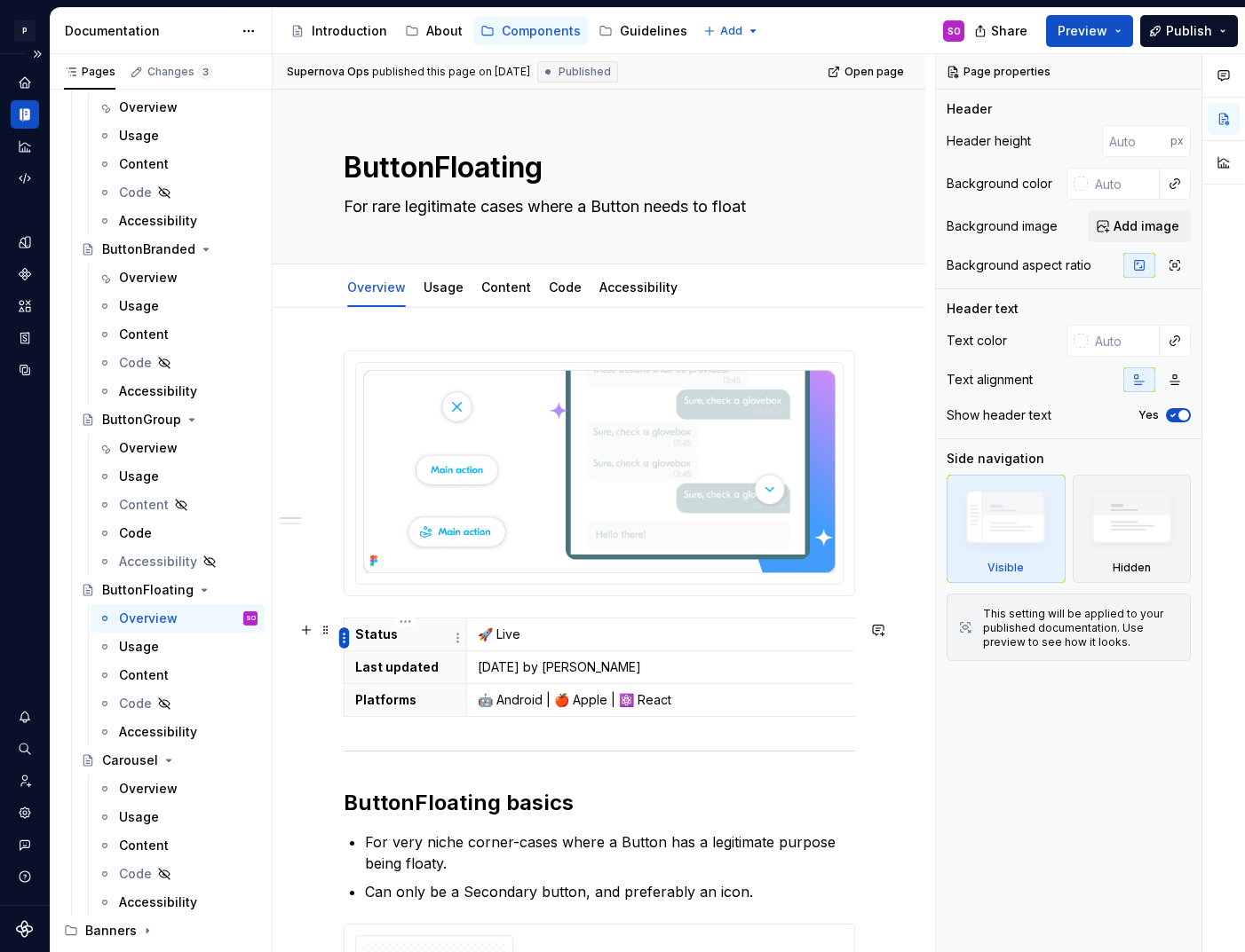
click at [348, 632] on html "P pixar SO Design system data Documentation Accessibility guide for tree Page t…" at bounding box center [622, 476] width 1245 height 952
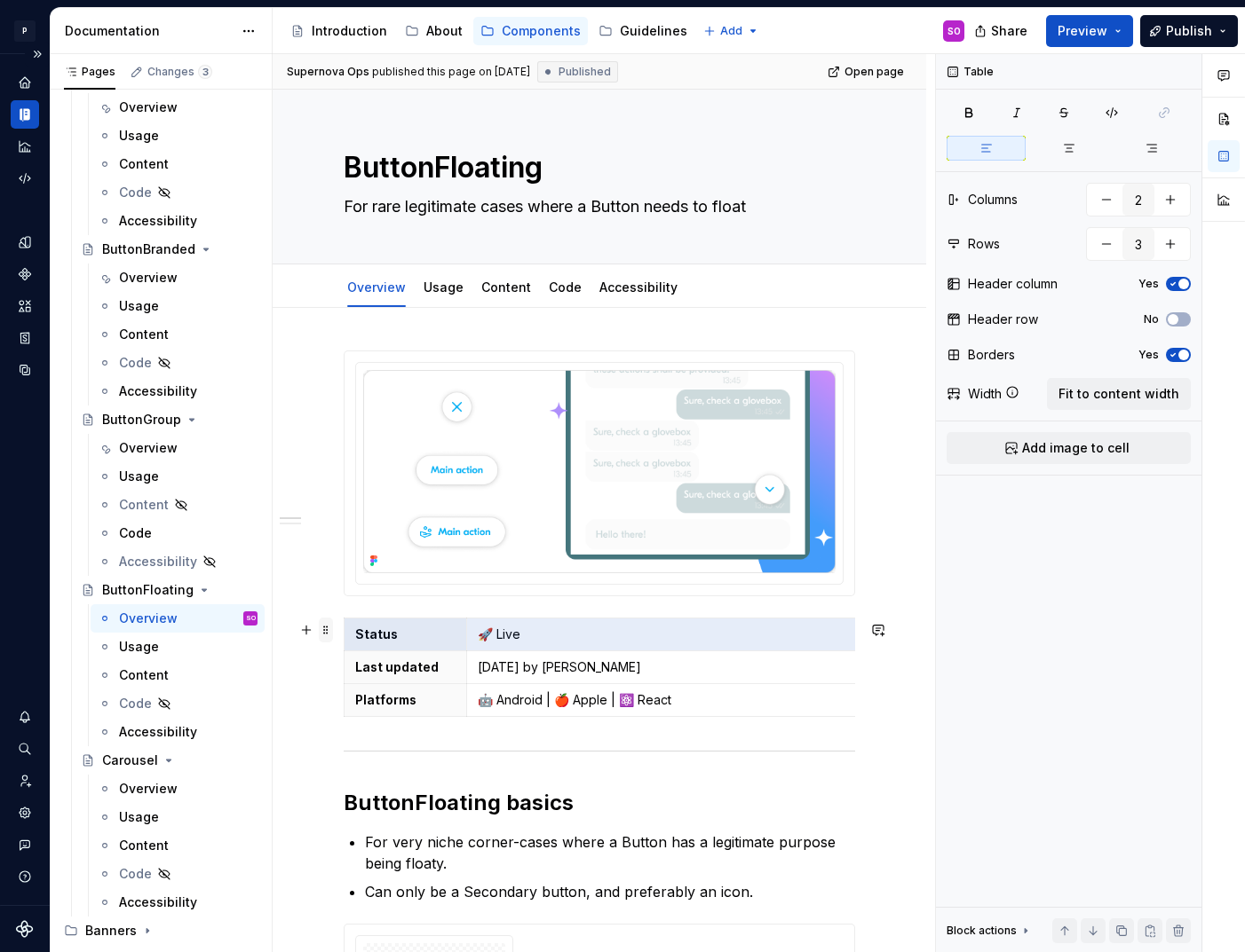
click at [328, 627] on span at bounding box center [326, 630] width 14 height 25
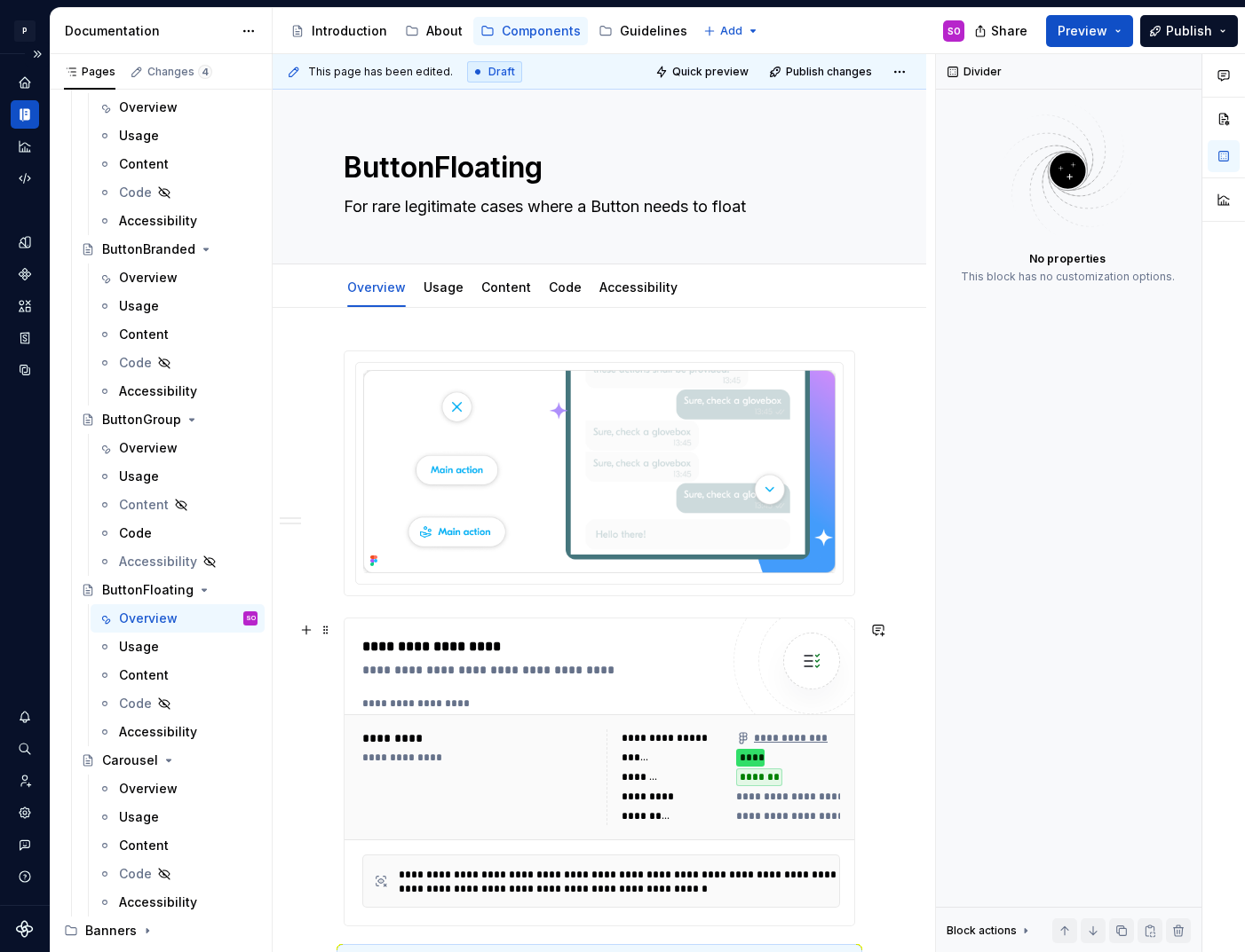
click at [566, 795] on div "**********" at bounding box center [479, 777] width 234 height 95
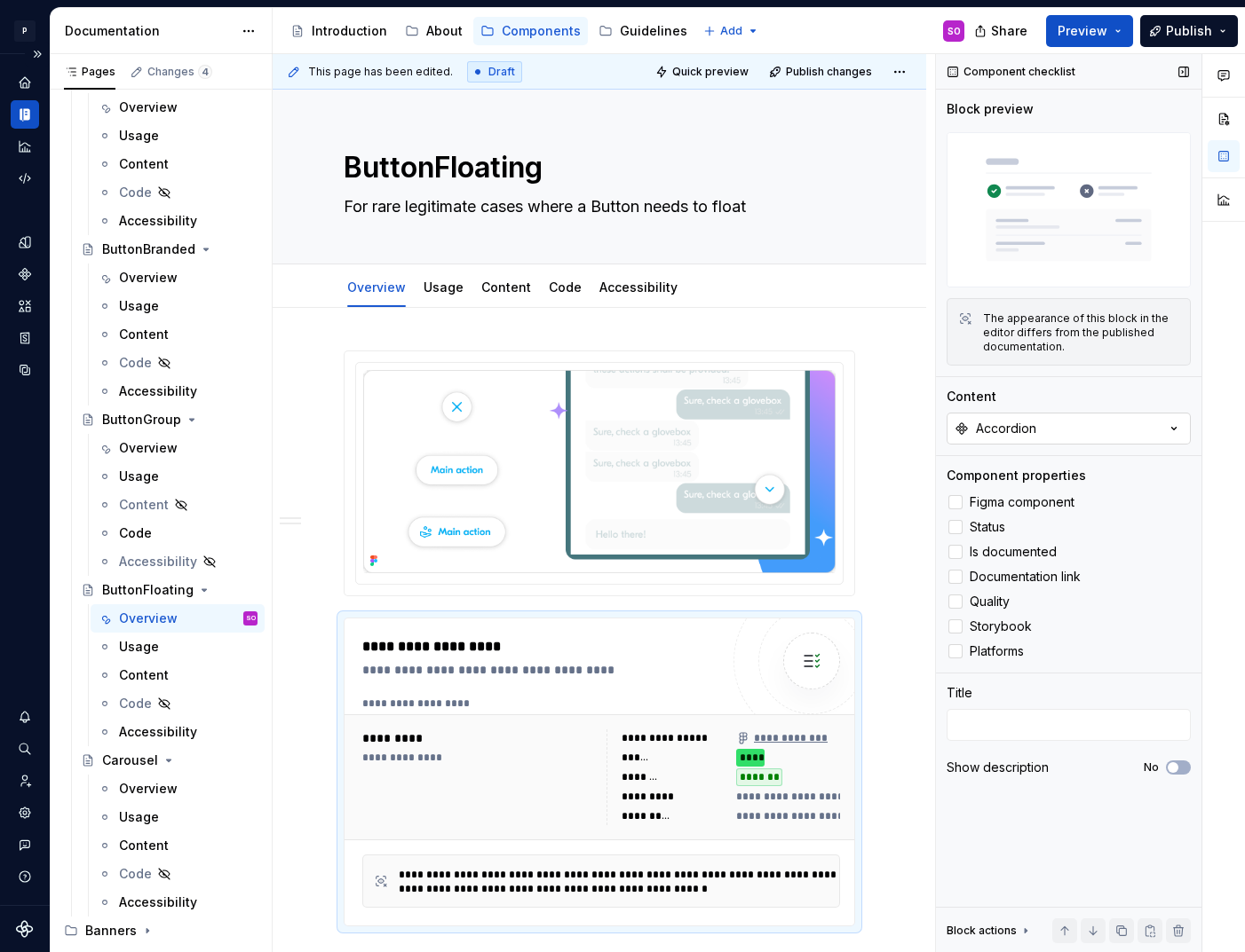
click at [1107, 424] on button "Accordion" at bounding box center [1069, 429] width 245 height 32
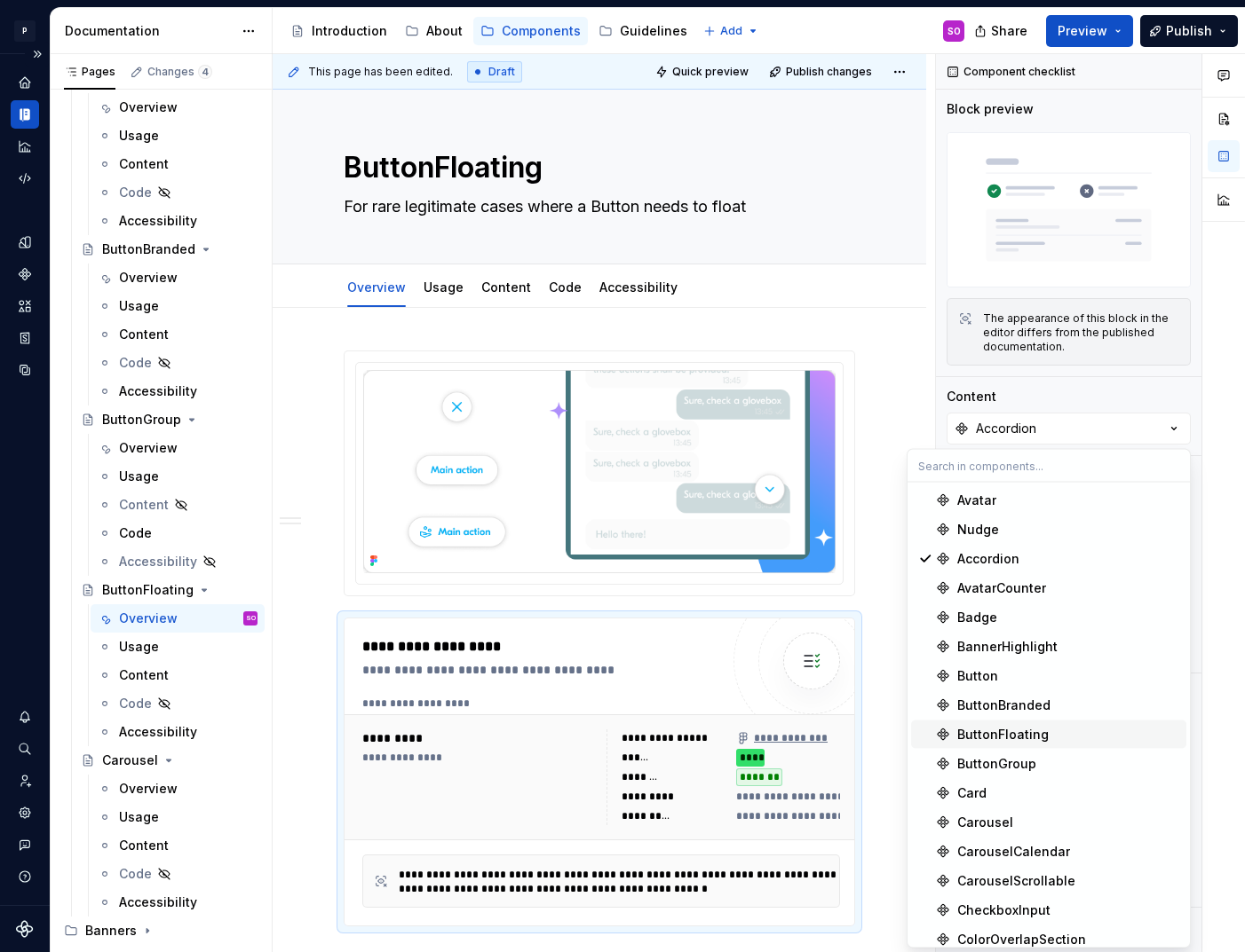
click at [1046, 740] on div "ButtonFloating" at bounding box center [1067, 735] width 222 height 18
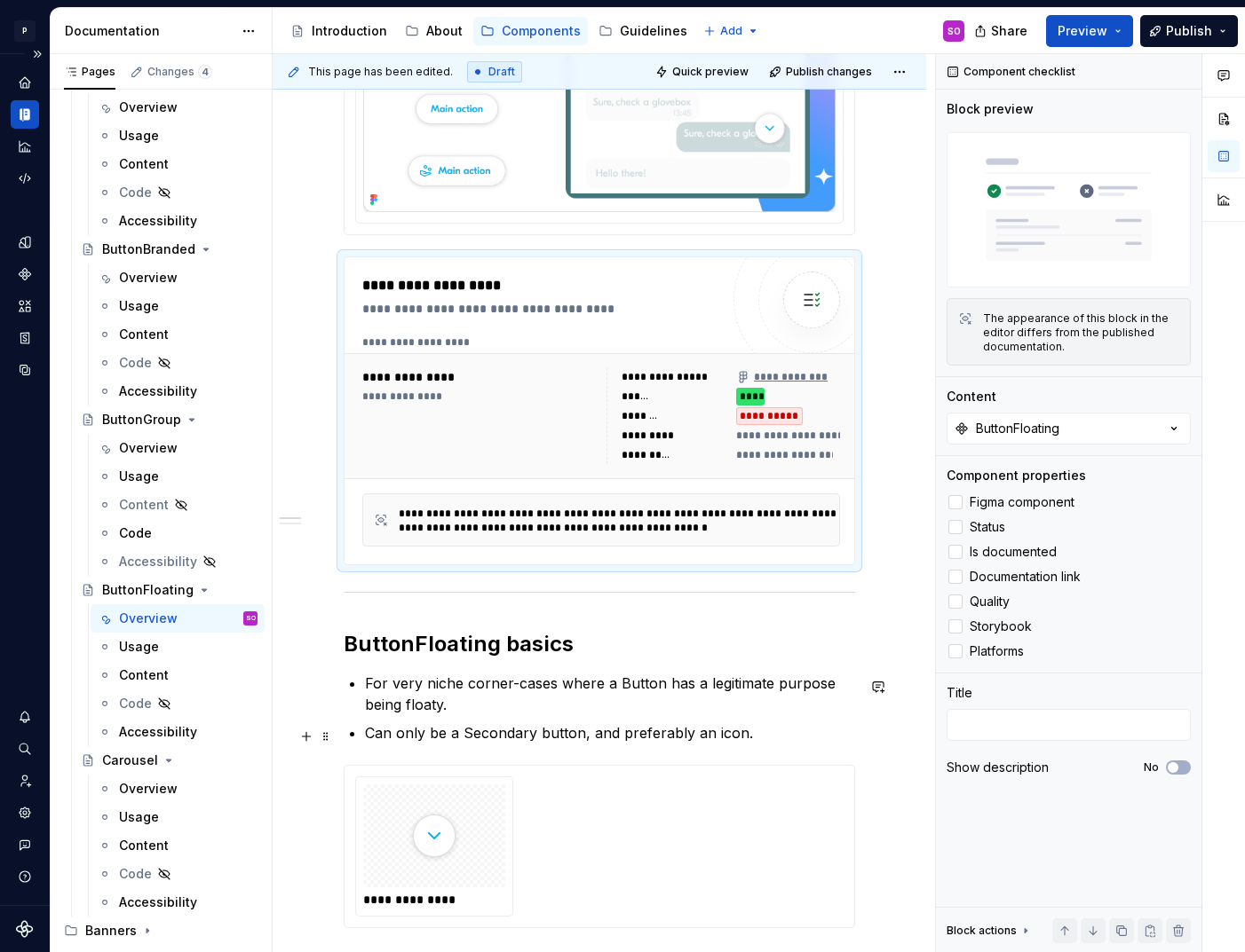
scroll to position [385, 0]
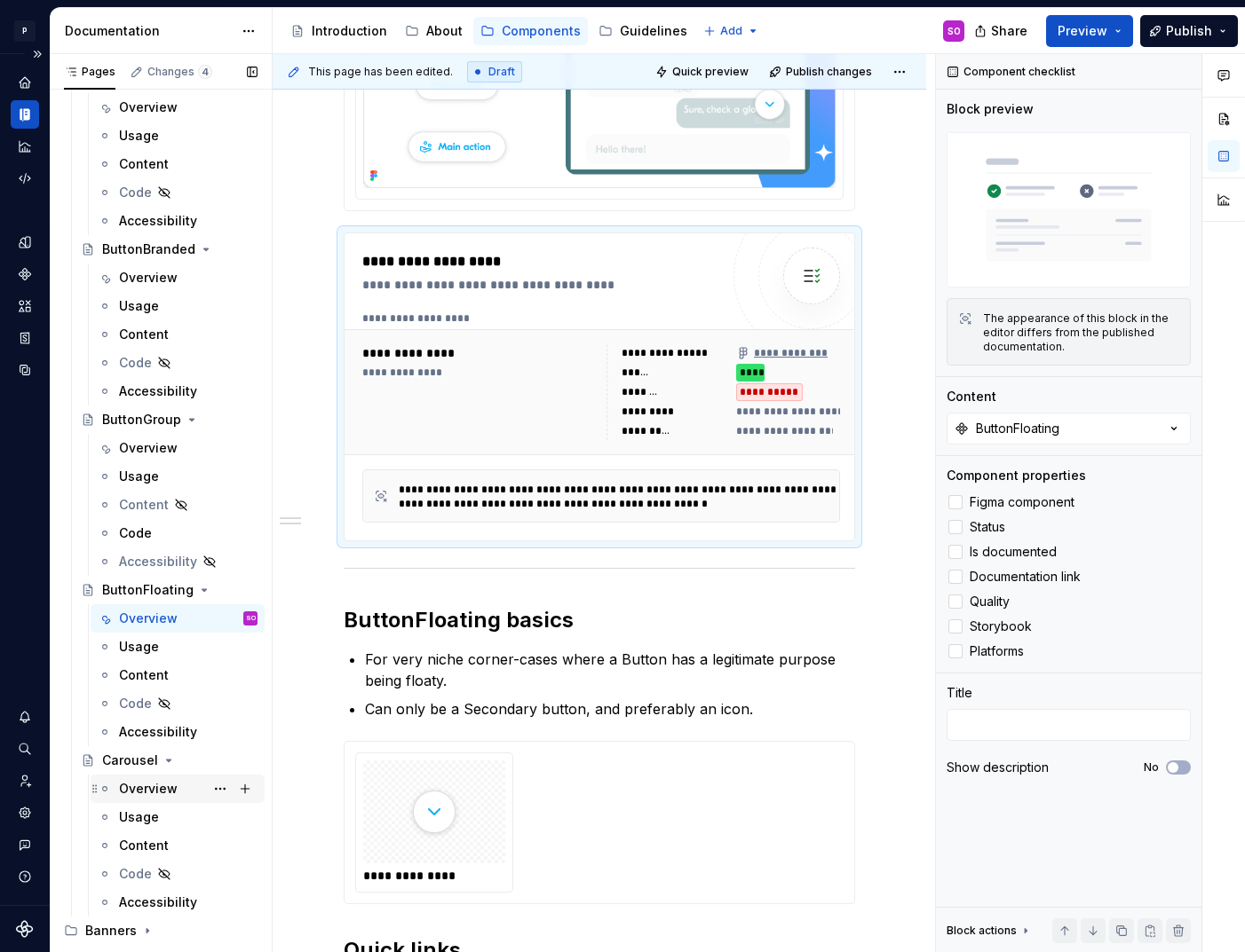
click at [146, 788] on div "Overview" at bounding box center [148, 789] width 59 height 18
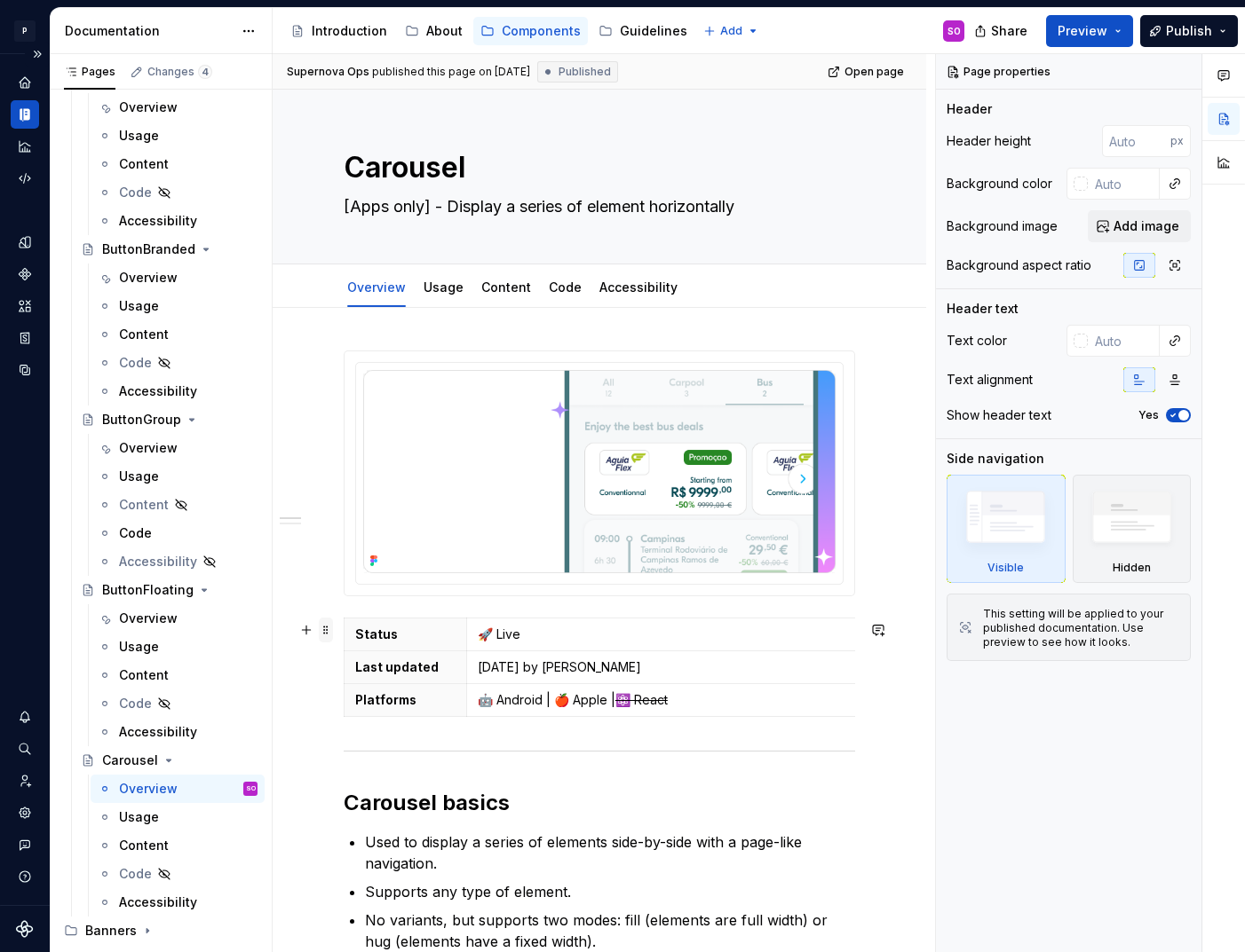
click at [328, 633] on span at bounding box center [326, 630] width 14 height 25
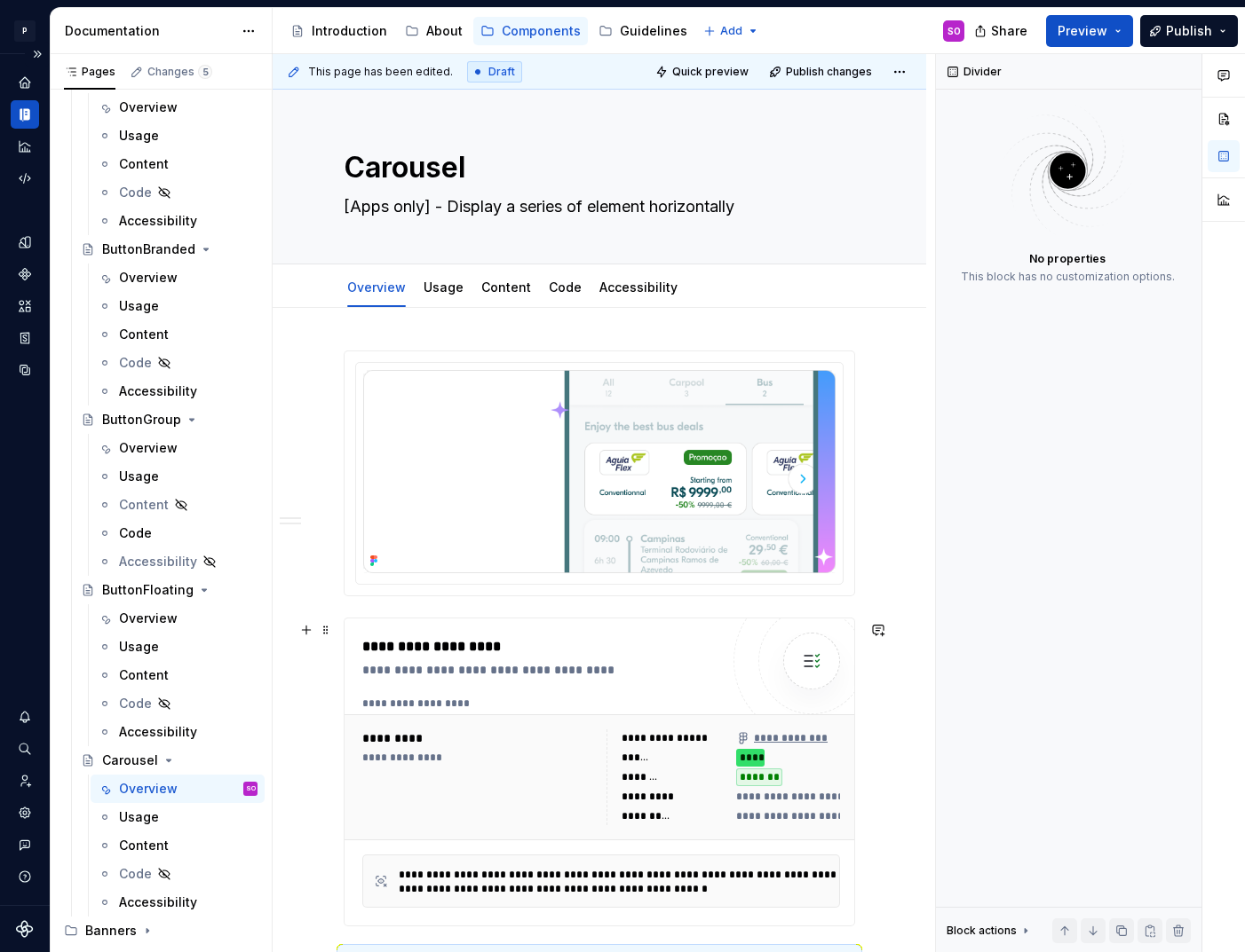
click at [600, 767] on div "**********" at bounding box center [601, 777] width 477 height 95
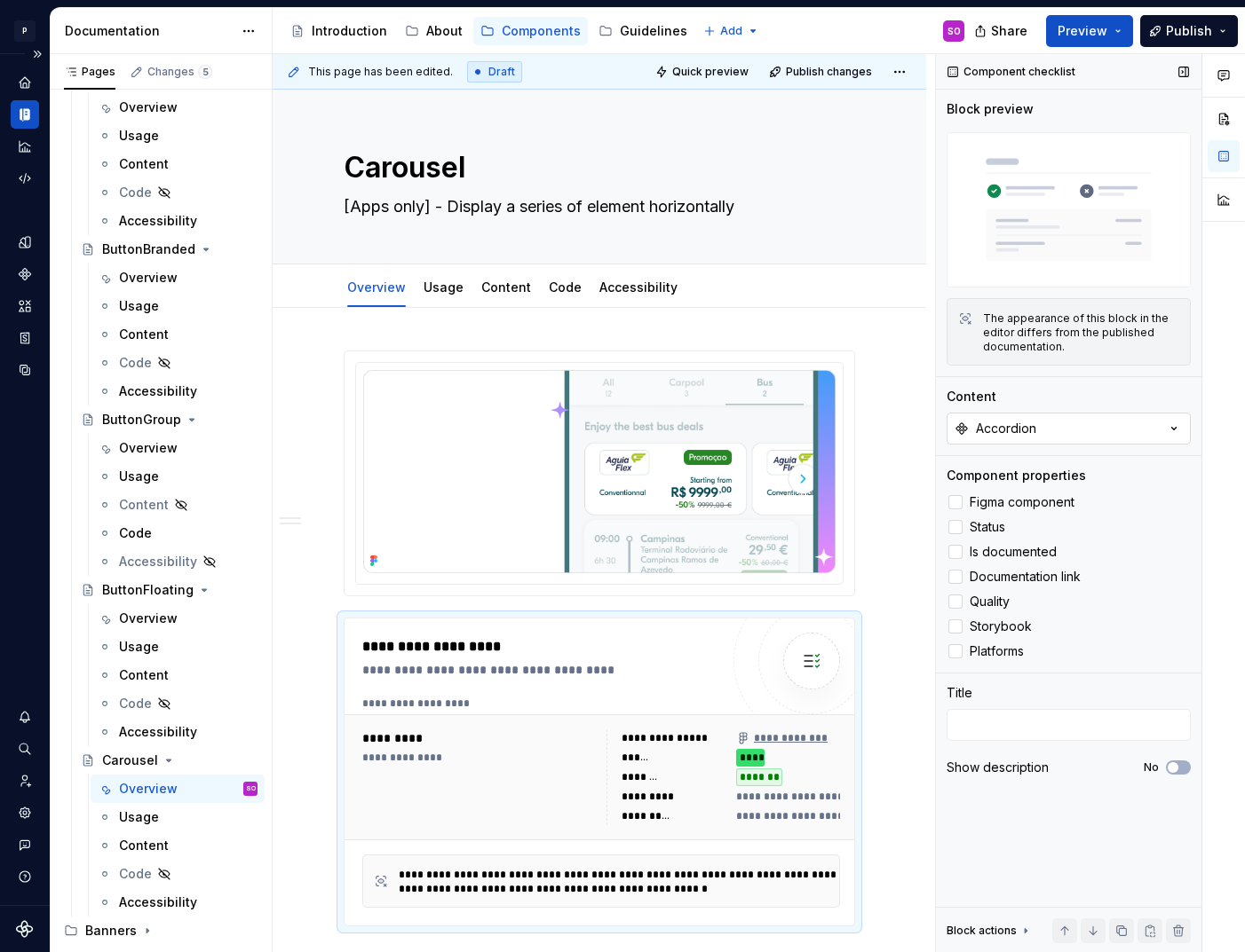
click at [1075, 424] on button "Accordion" at bounding box center [1069, 429] width 245 height 32
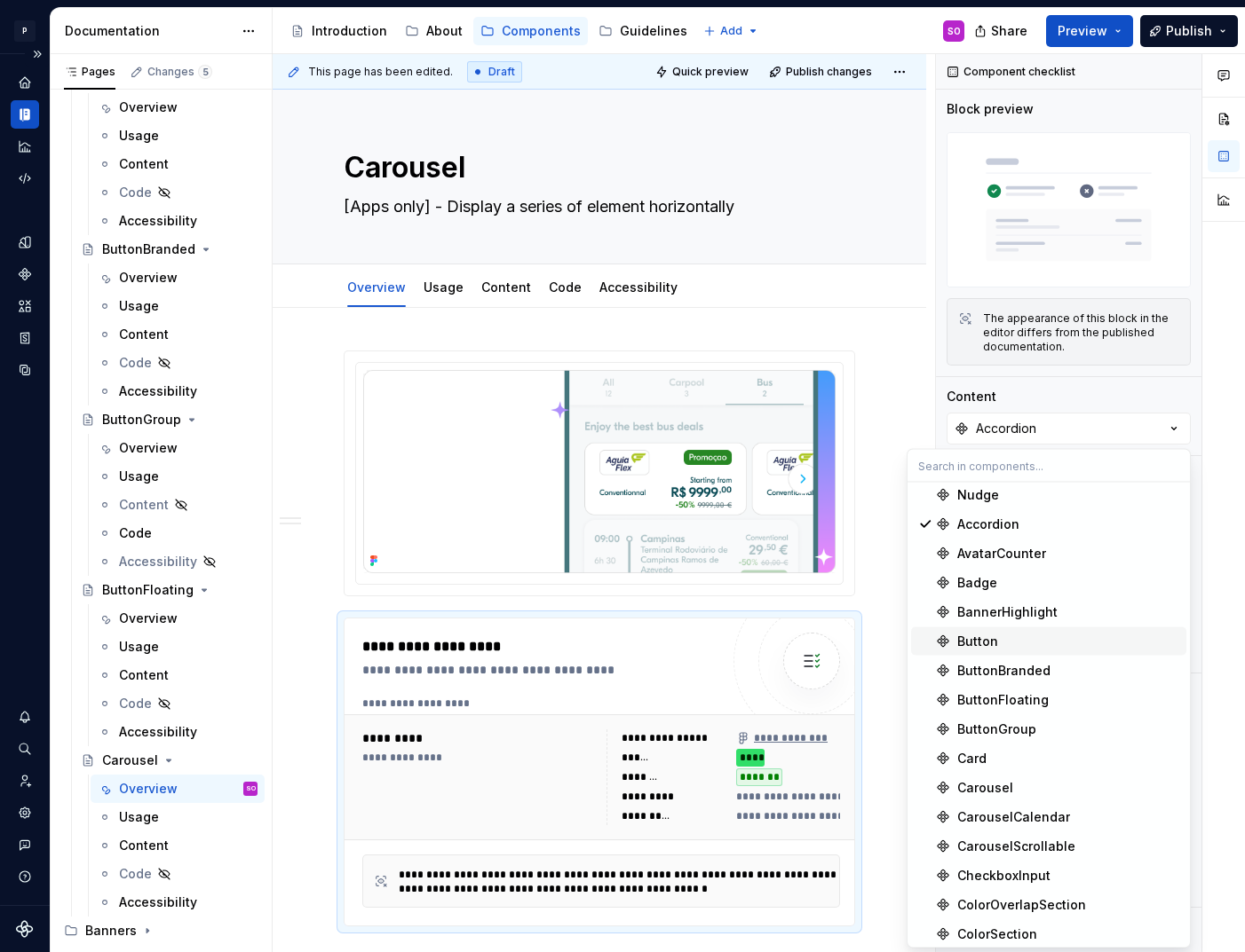
scroll to position [38, 0]
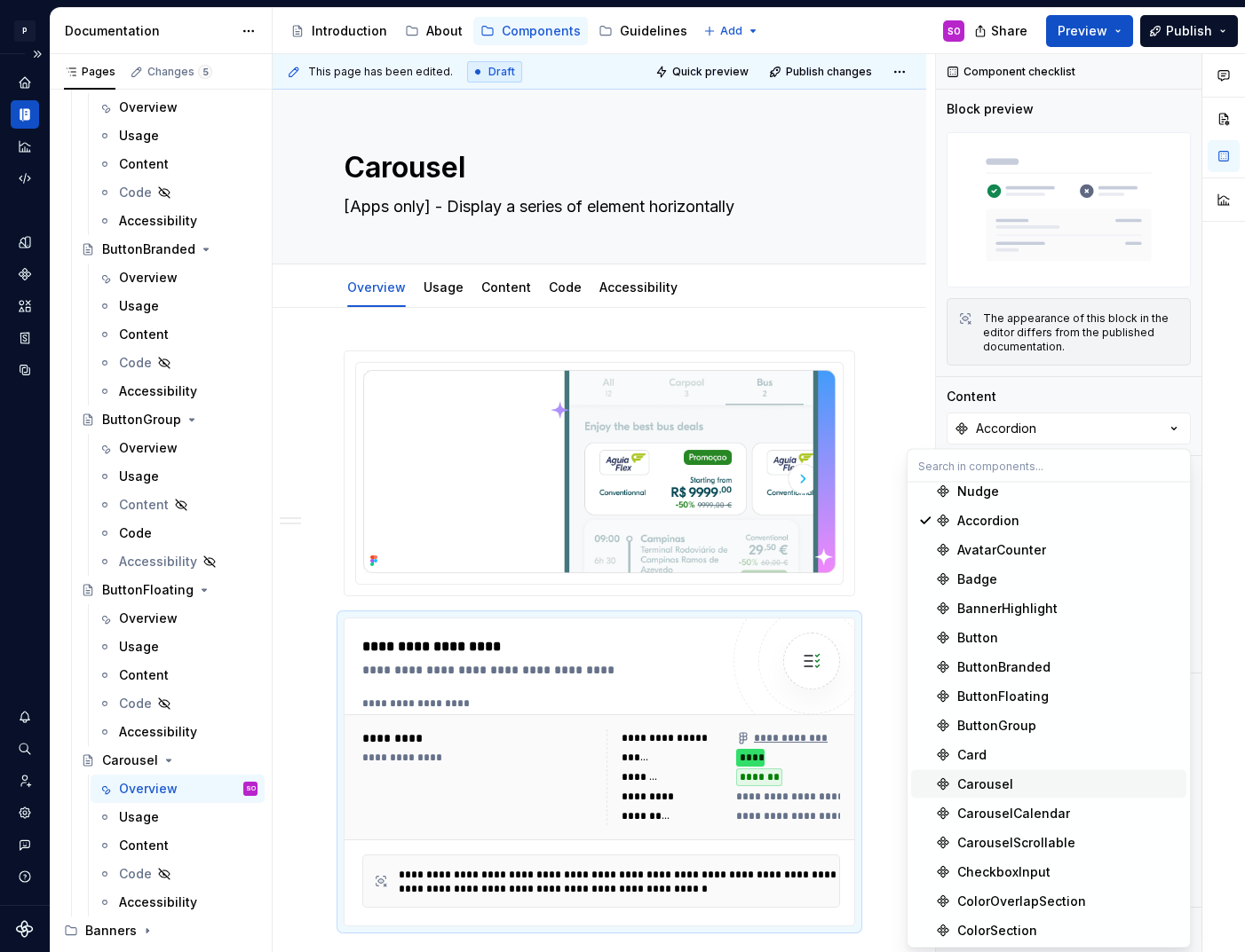
click at [1002, 790] on div "Carousel" at bounding box center [984, 785] width 56 height 18
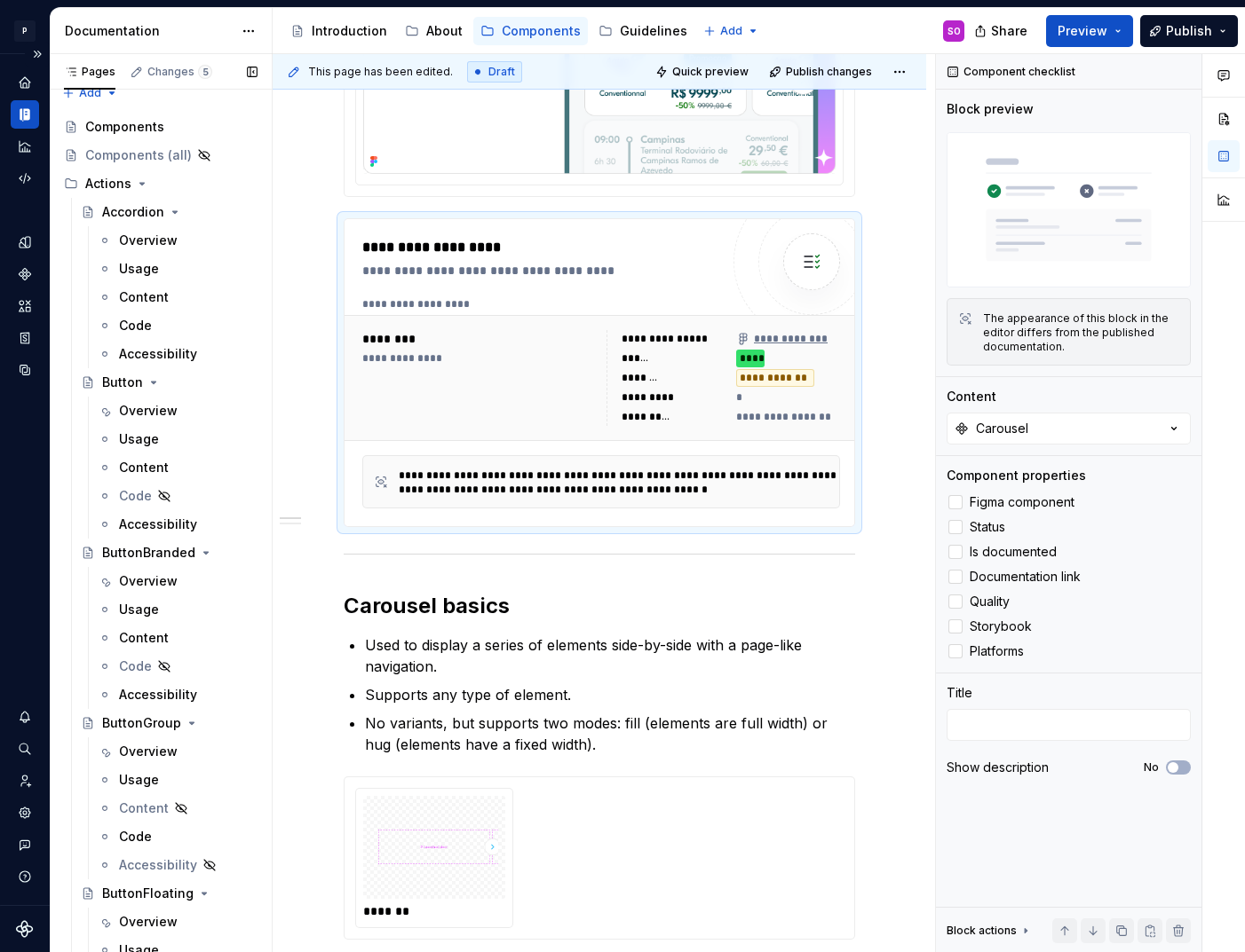
scroll to position [0, 0]
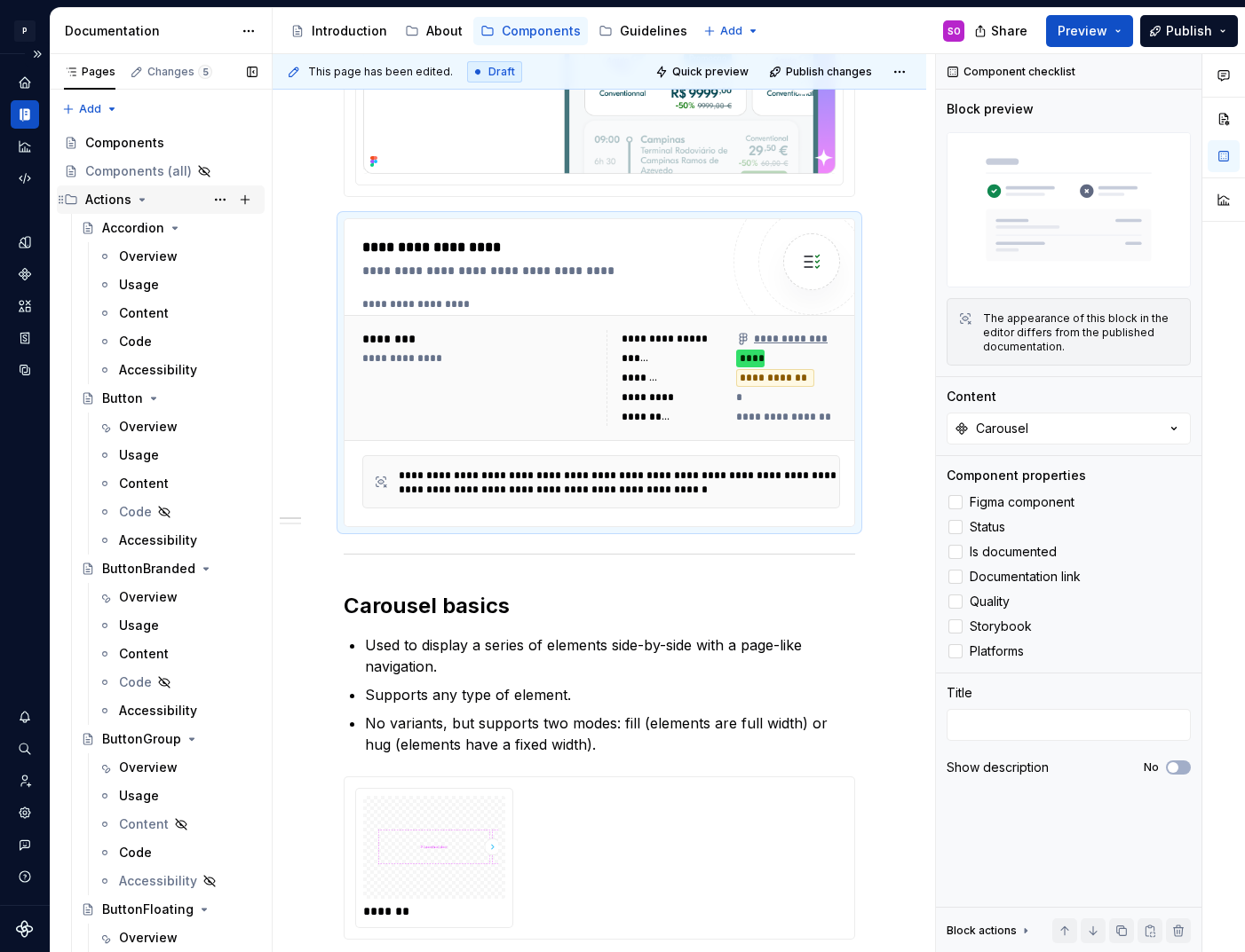
click at [137, 202] on icon "Page tree" at bounding box center [142, 200] width 14 height 14
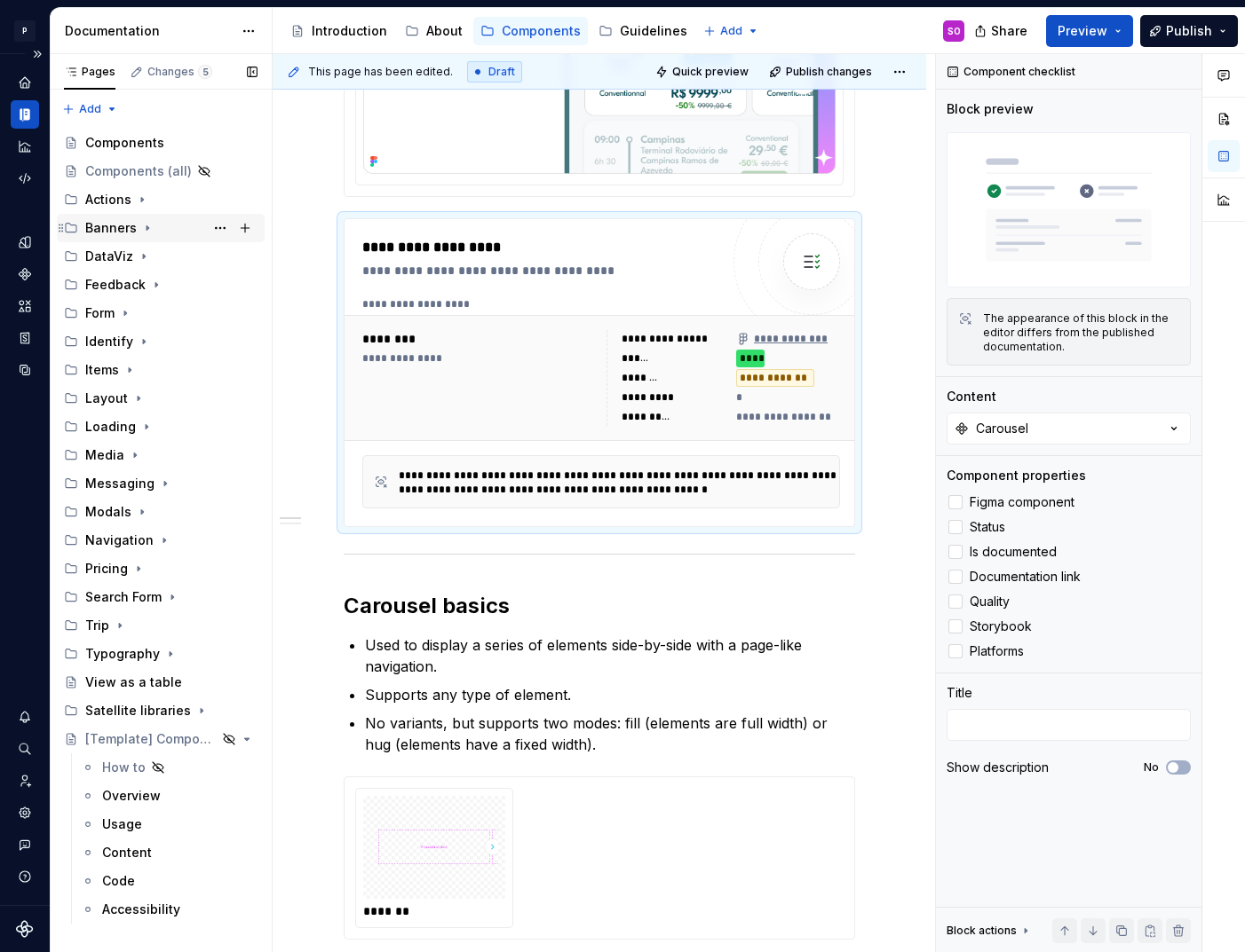
click at [126, 230] on div "Banners" at bounding box center [112, 228] width 52 height 18
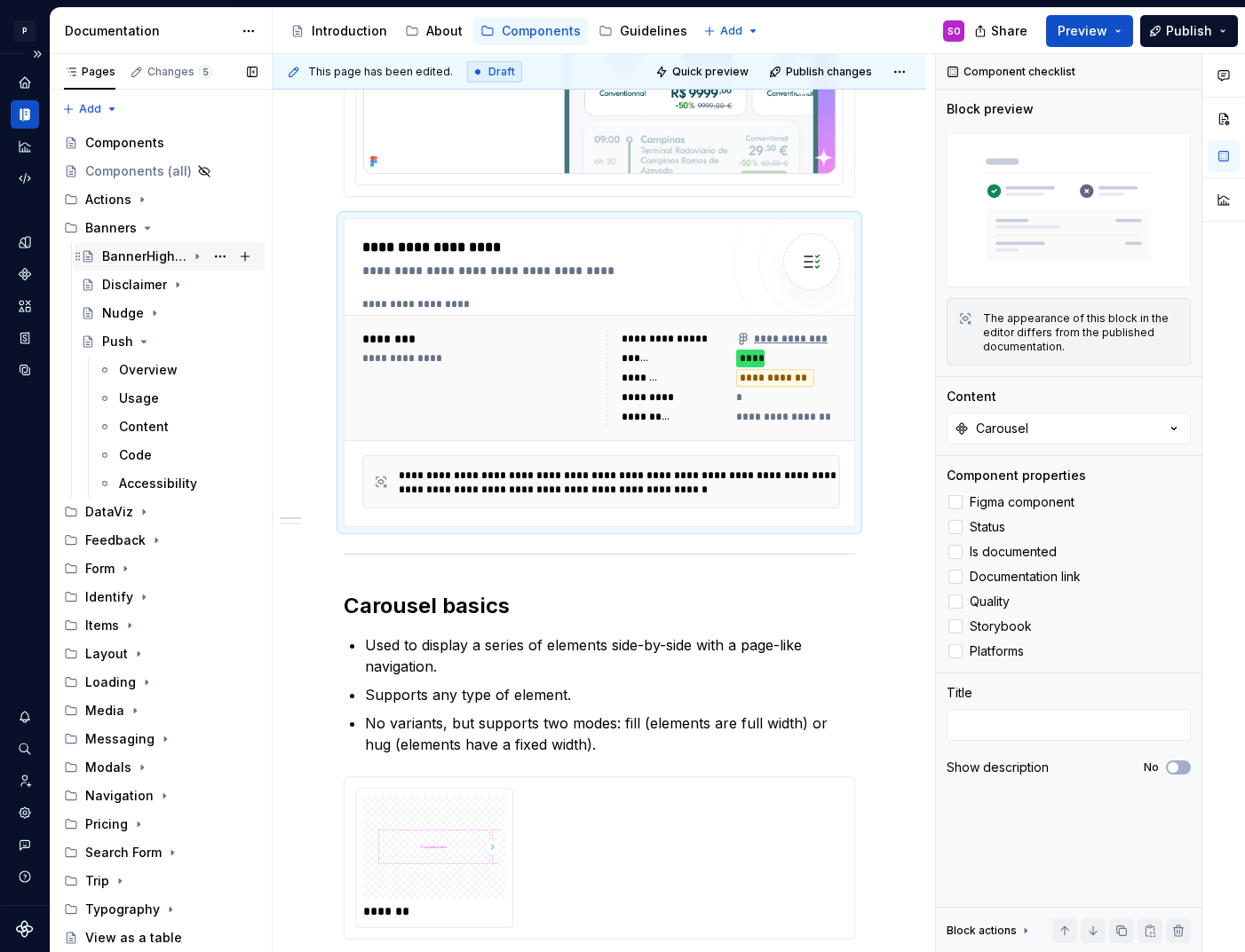
click at [140, 253] on div "BannerHighlight" at bounding box center [144, 257] width 85 height 18
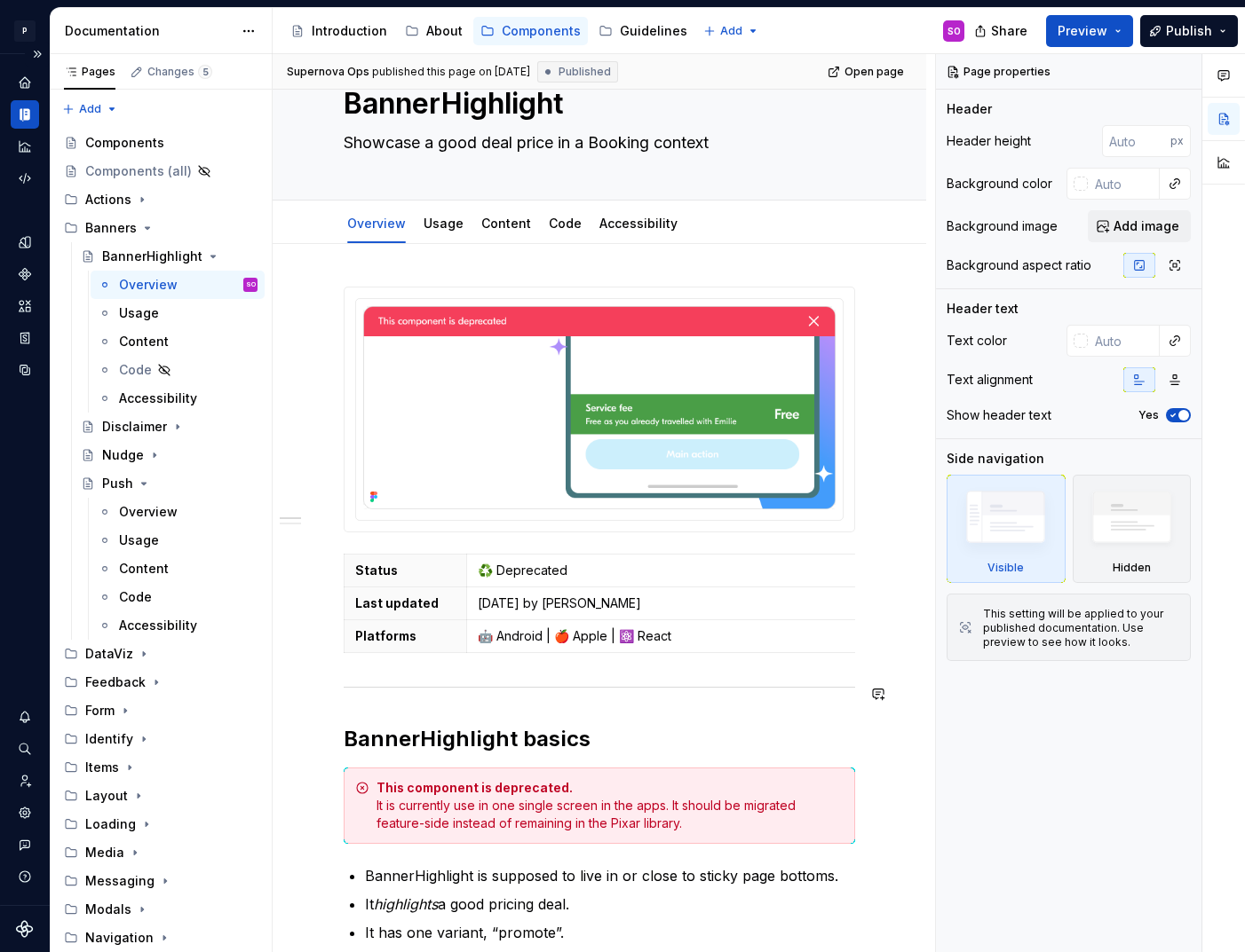
scroll to position [79, 0]
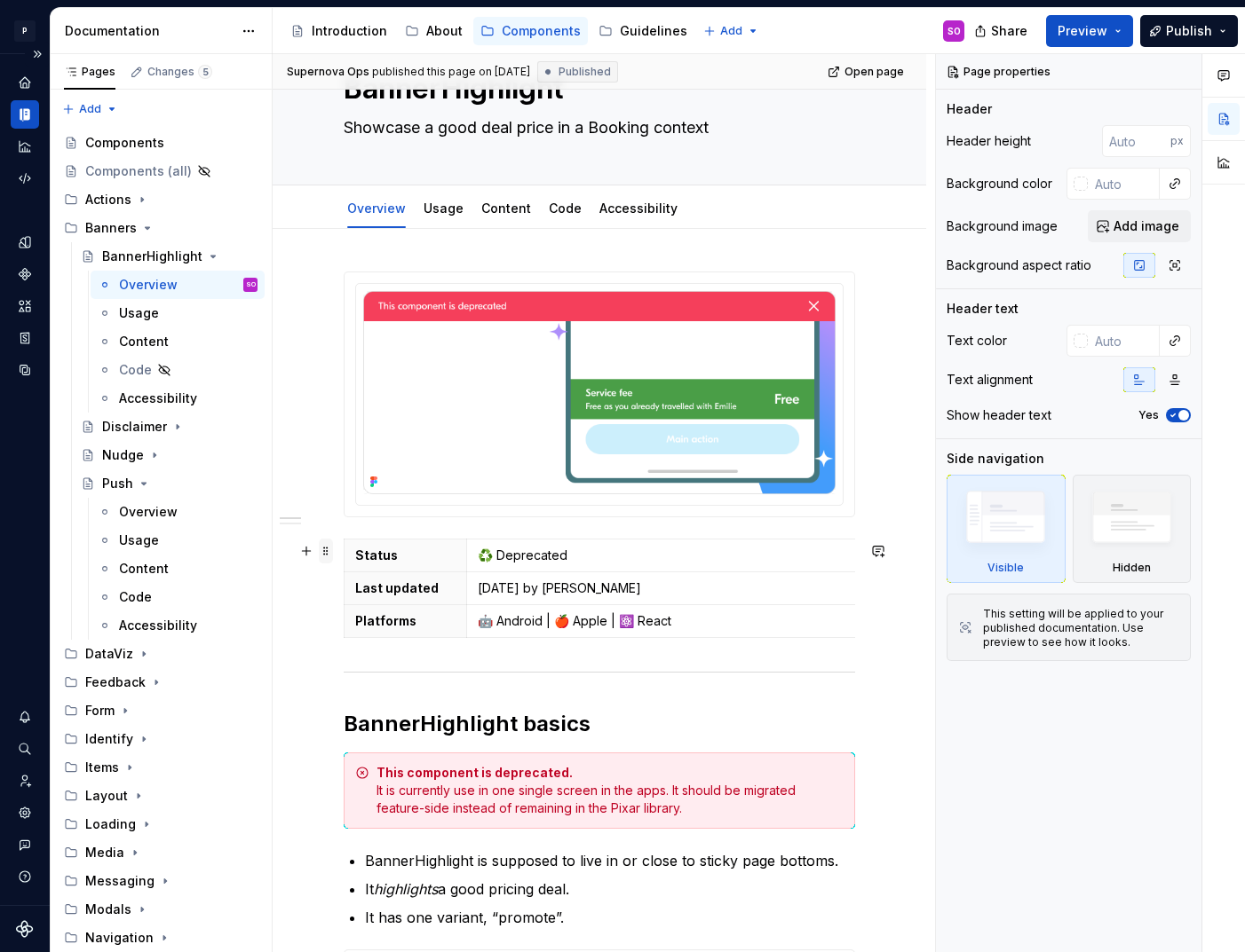
click at [327, 559] on span at bounding box center [326, 551] width 14 height 25
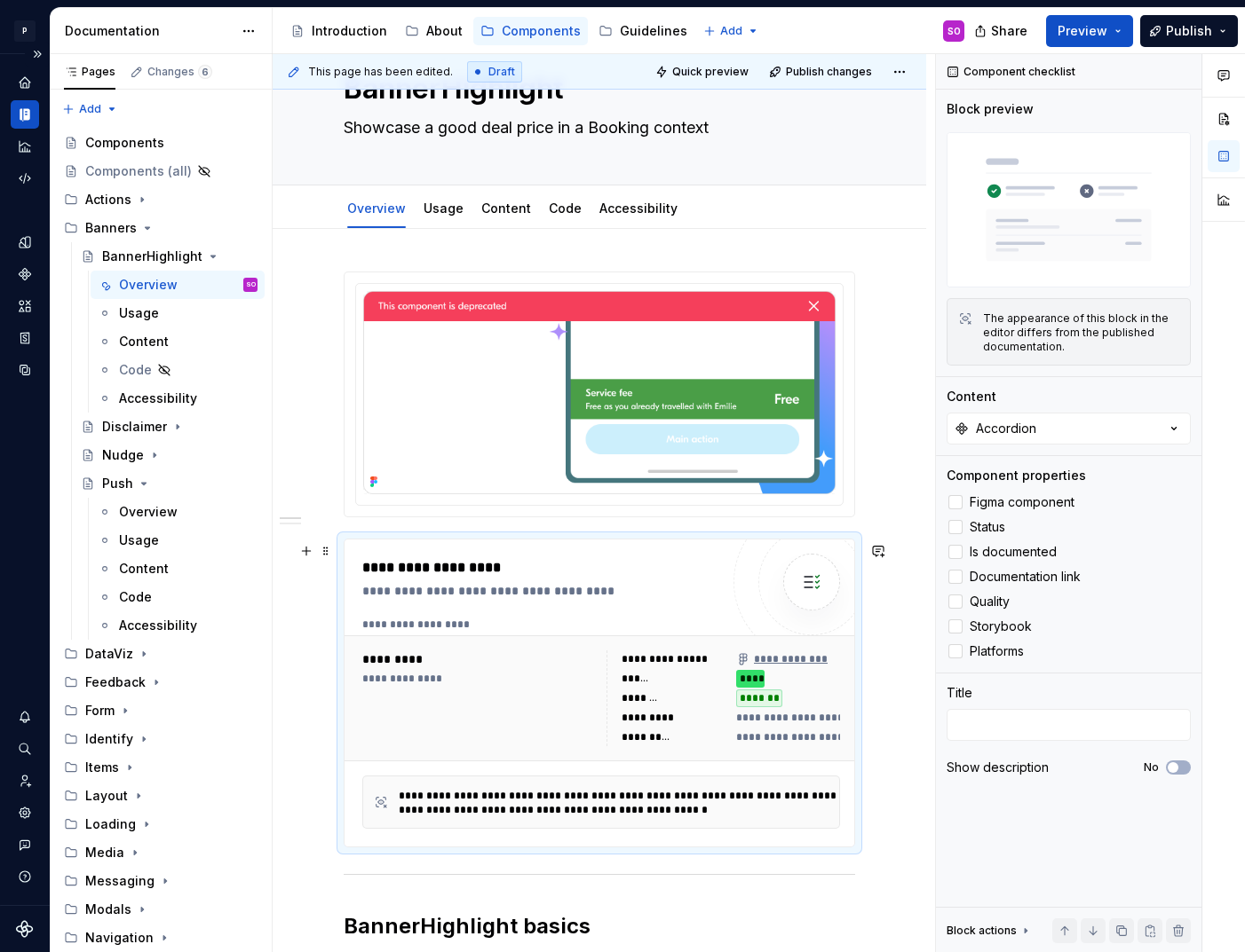
click at [645, 584] on div "**********" at bounding box center [541, 579] width 357 height 43
click at [1018, 432] on div "Accordion" at bounding box center [1006, 429] width 61 height 18
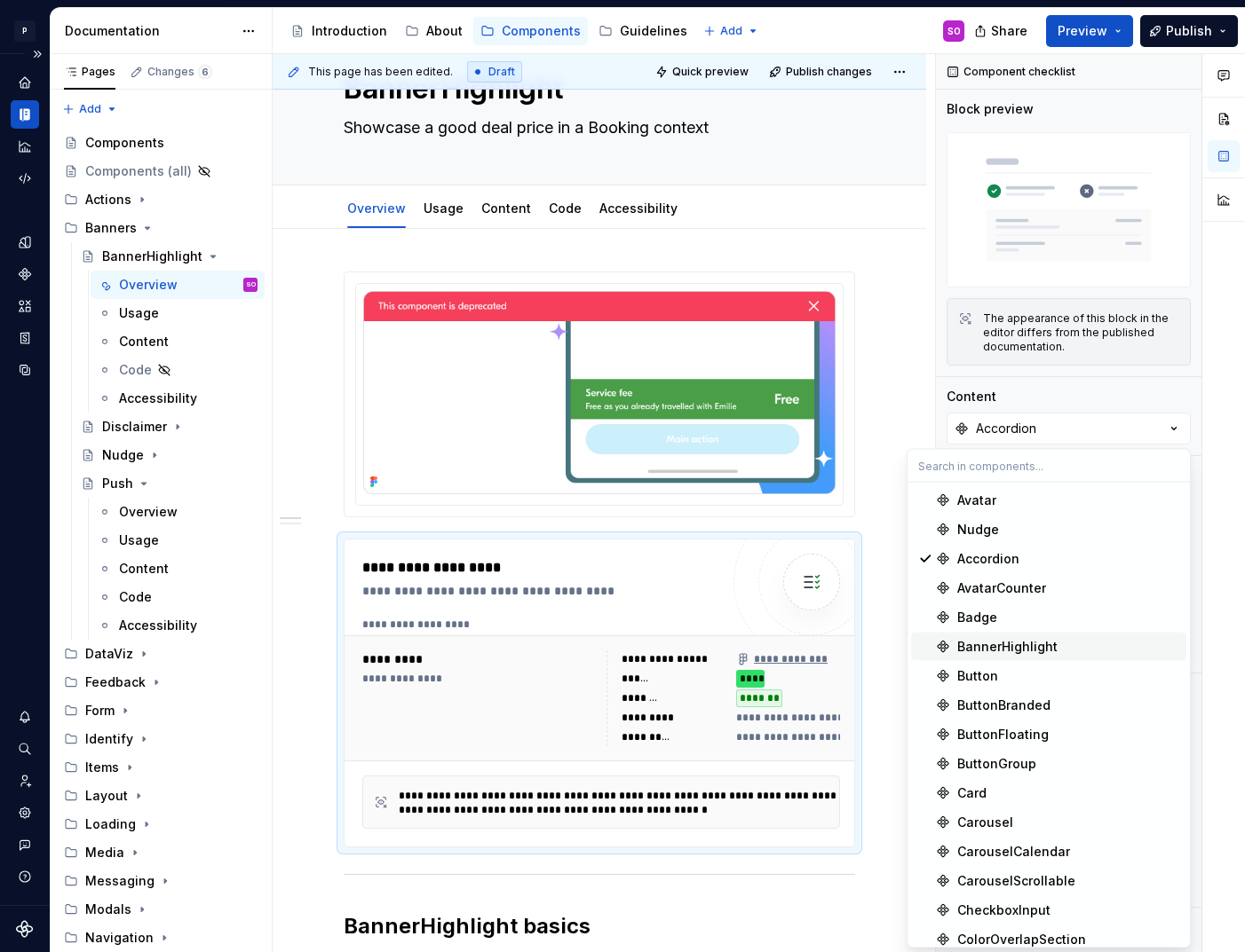
click at [1036, 647] on div "BannerHighlight" at bounding box center [1007, 647] width 100 height 18
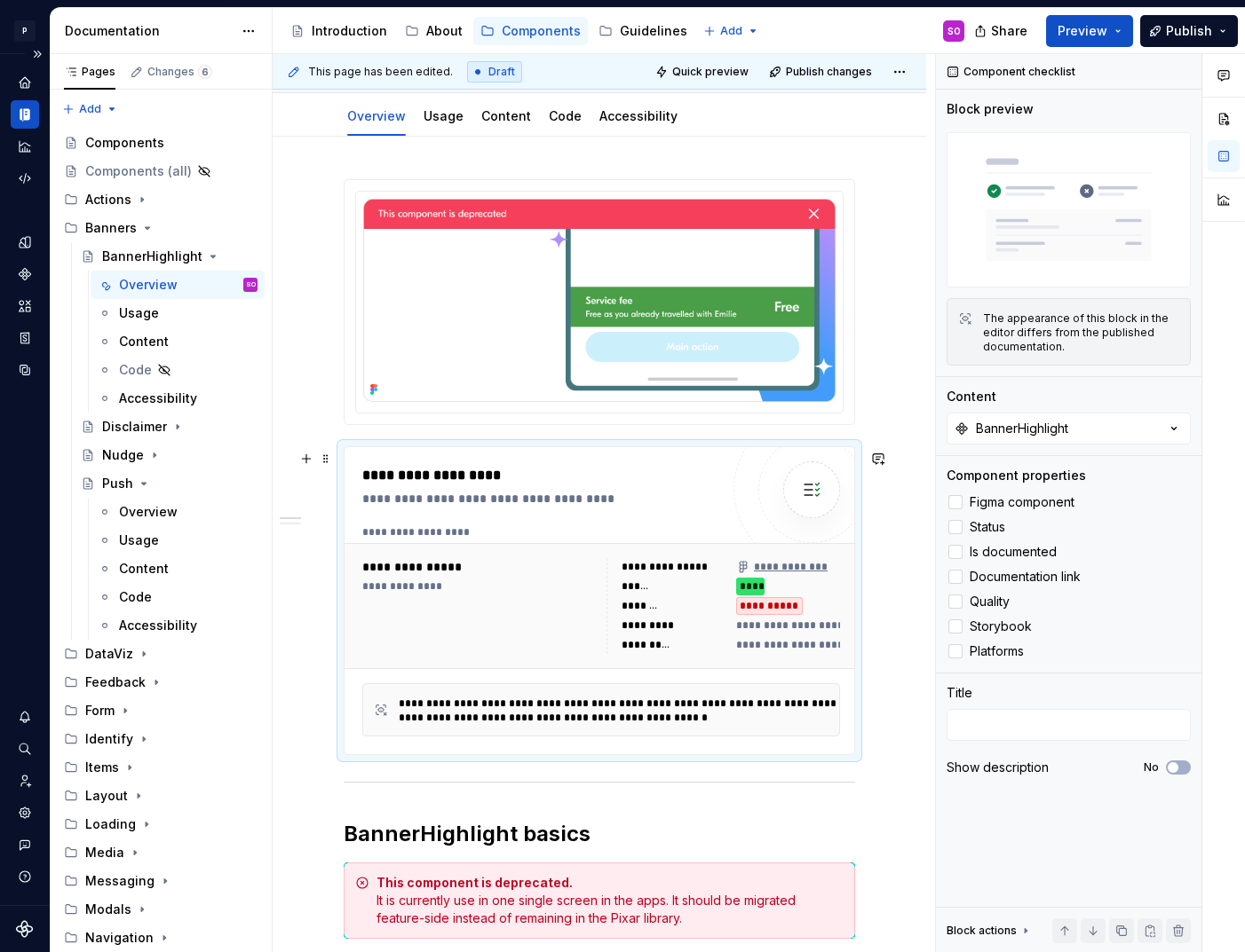
scroll to position [172, 0]
click at [142, 424] on div "Disclaimer" at bounding box center [134, 427] width 65 height 18
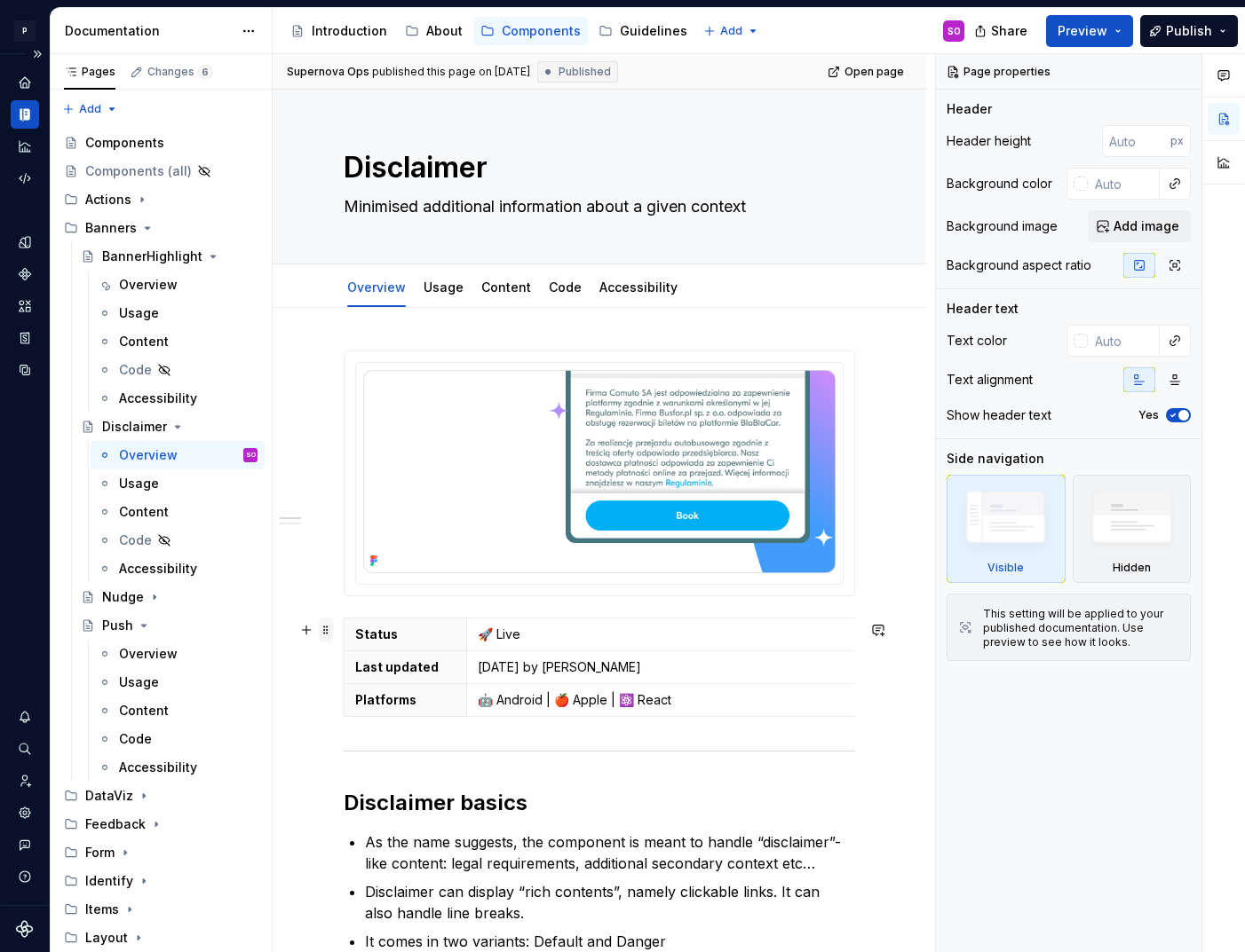
click at [327, 628] on span at bounding box center [326, 630] width 14 height 25
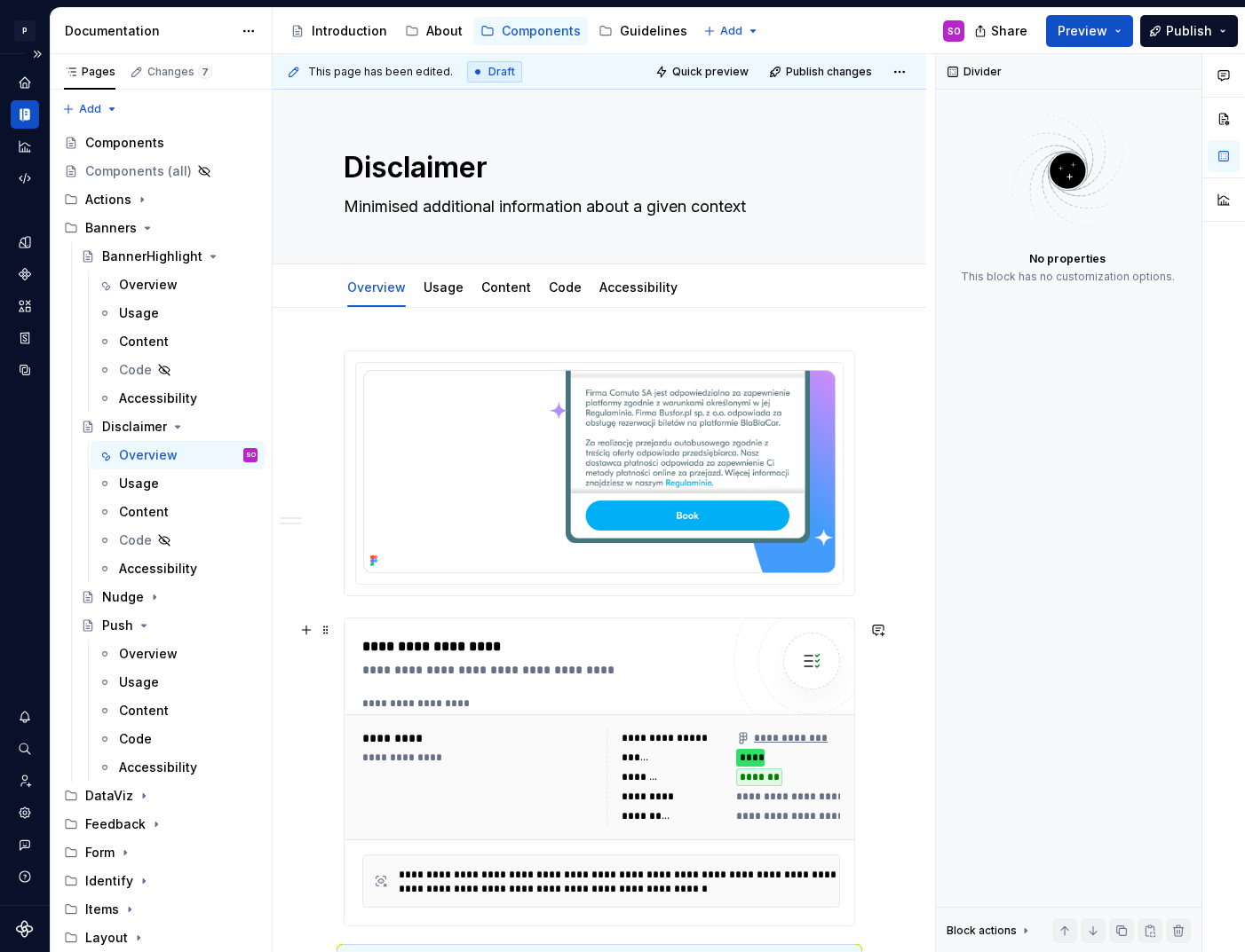
click at [498, 654] on div "**********" at bounding box center [545, 647] width 366 height 21
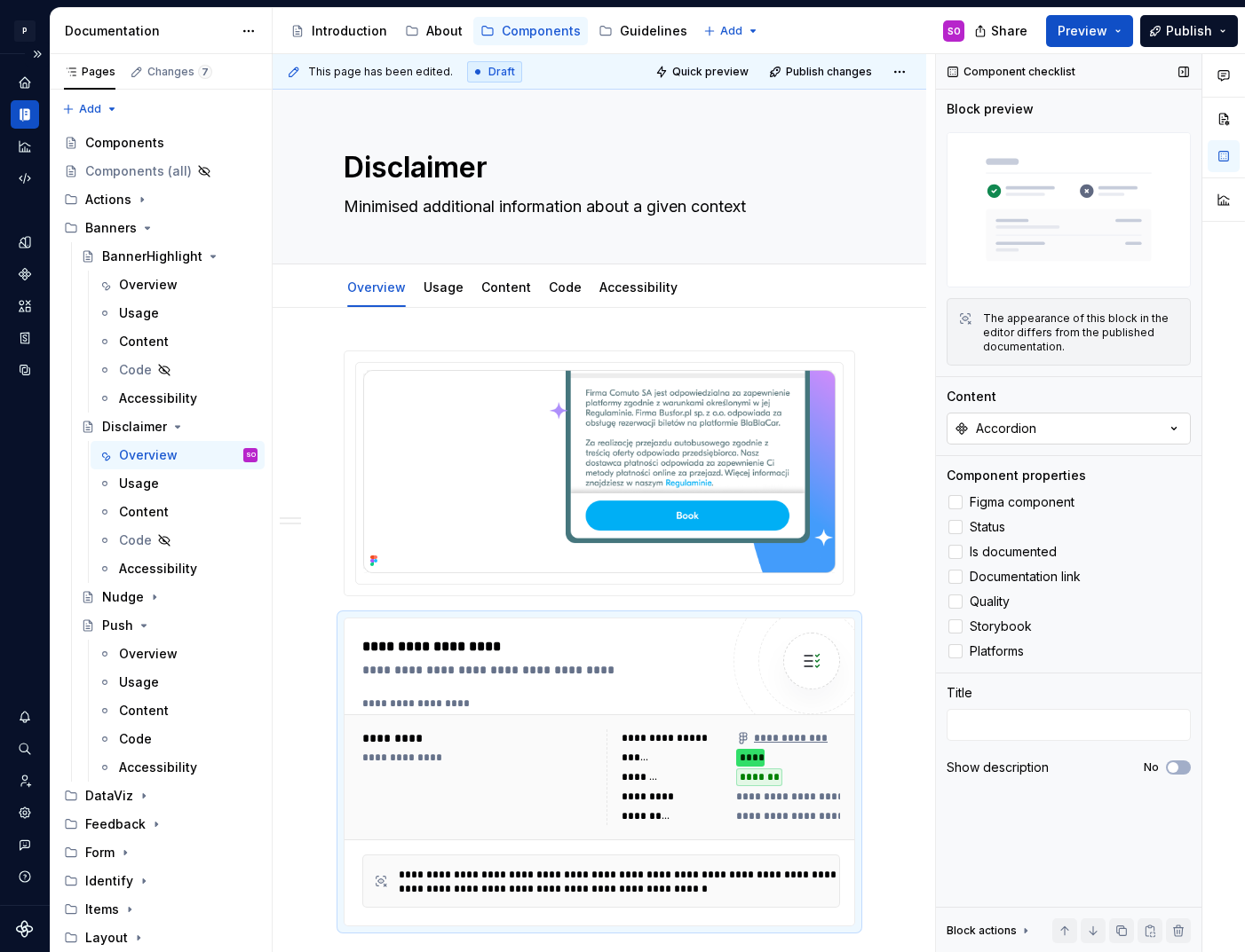
click at [1009, 417] on button "Accordion" at bounding box center [1069, 429] width 245 height 32
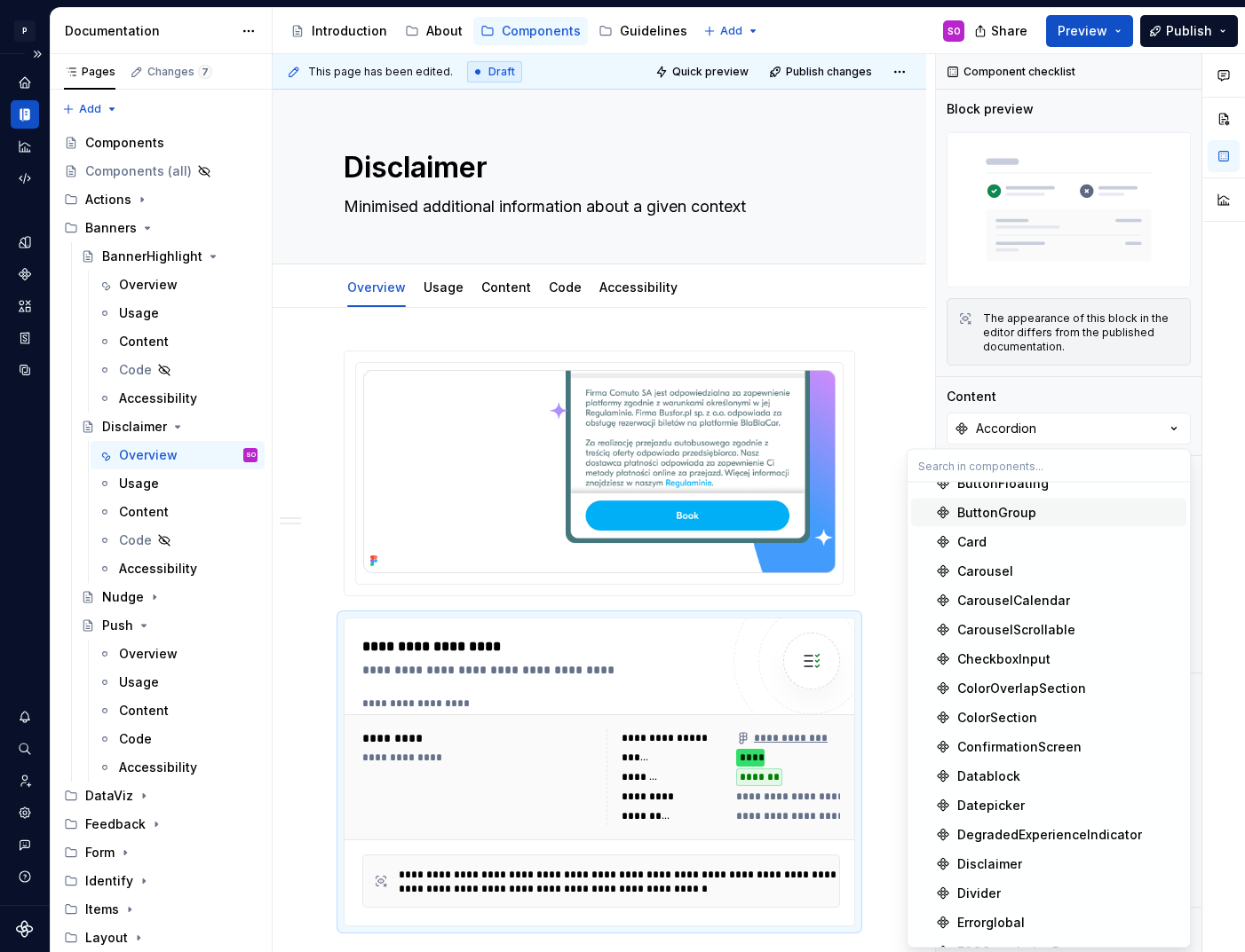
scroll to position [258, 0]
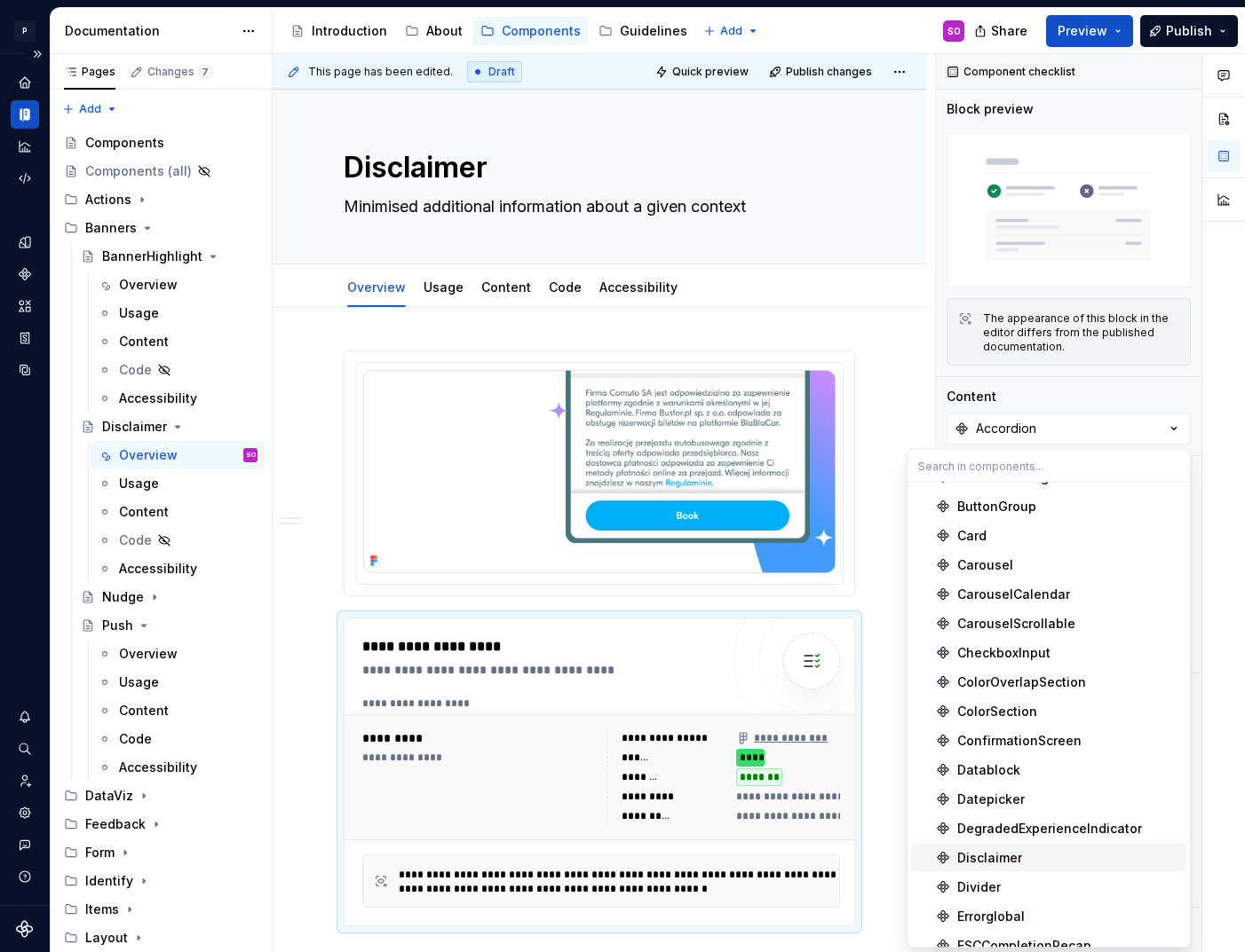
click at [1007, 852] on div "Disclaimer" at bounding box center [989, 858] width 65 height 18
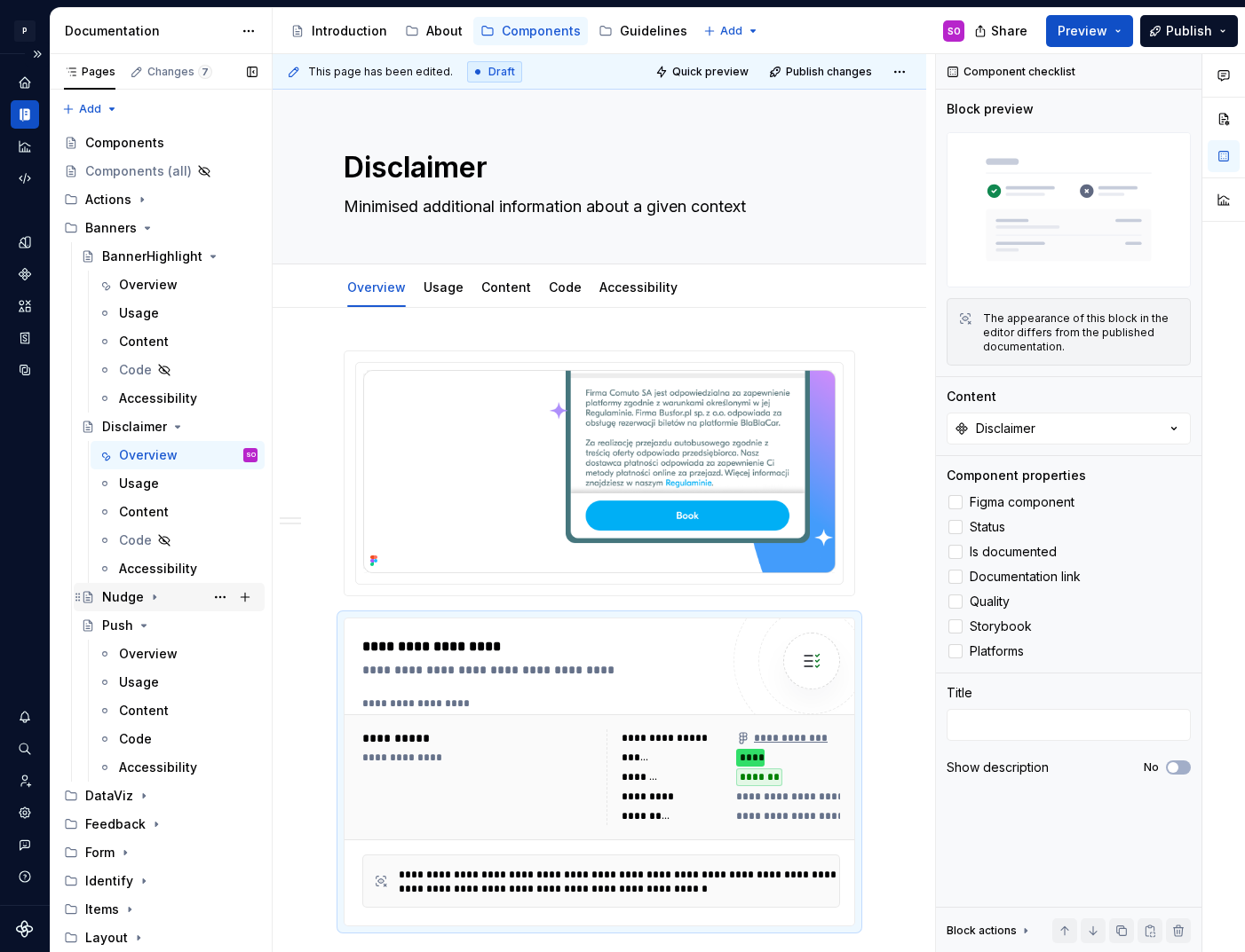
click at [131, 603] on div "Nudge" at bounding box center [122, 598] width 42 height 18
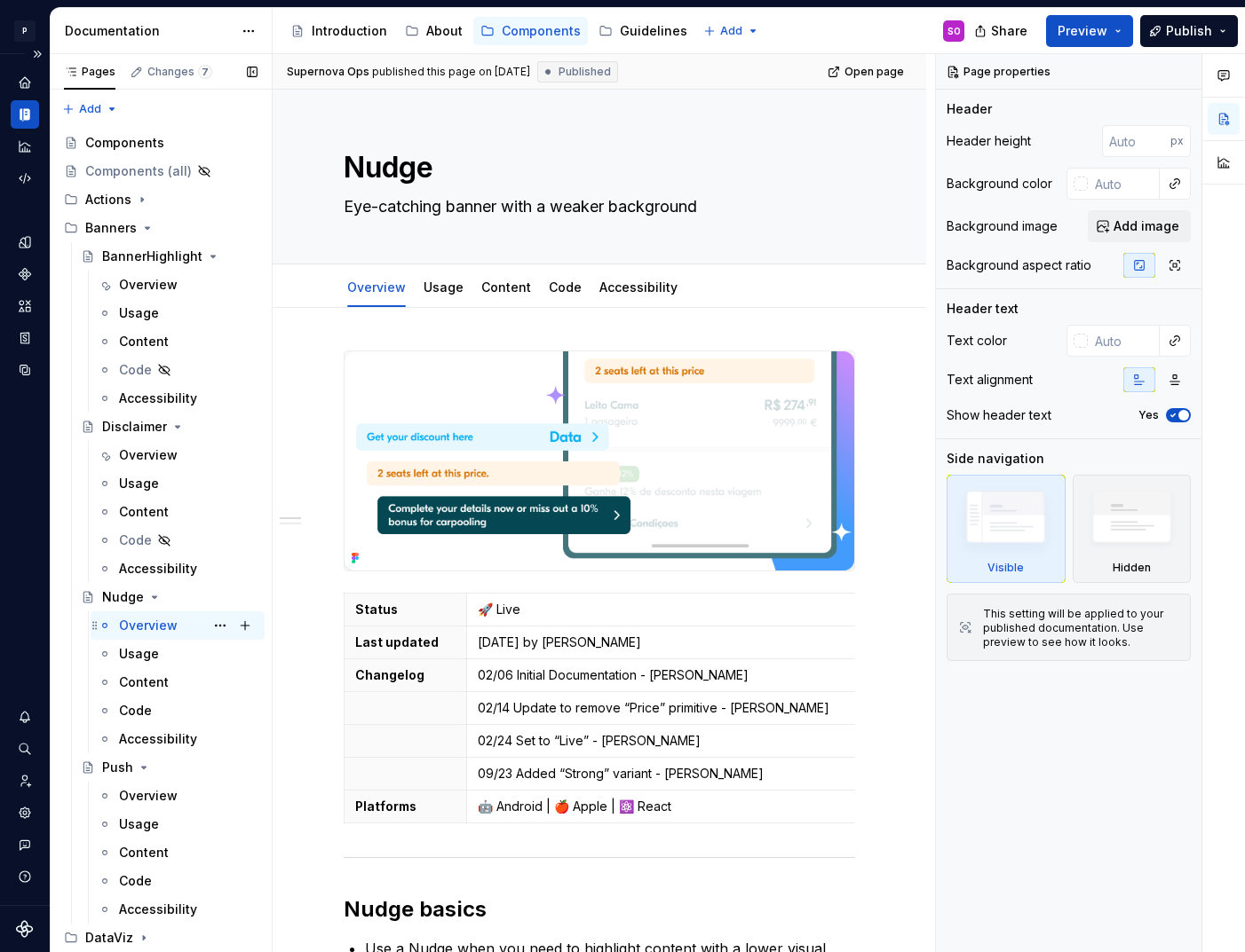
click at [157, 626] on div "Overview" at bounding box center [148, 625] width 59 height 18
type textarea "*"
click at [323, 611] on span at bounding box center [326, 606] width 14 height 25
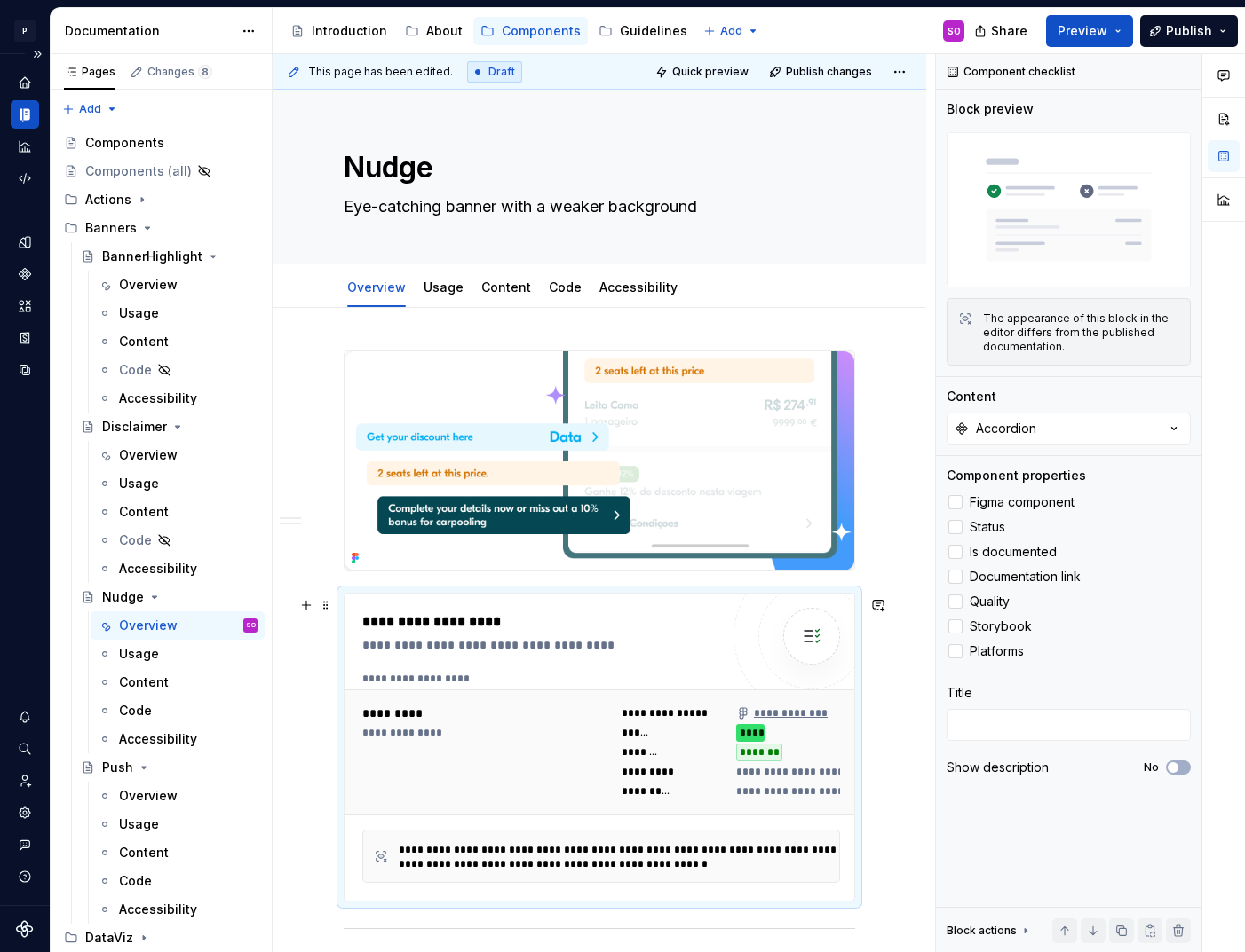
click at [466, 680] on div "**********" at bounding box center [605, 679] width 486 height 14
click at [1031, 428] on div "Accordion" at bounding box center [1006, 429] width 61 height 18
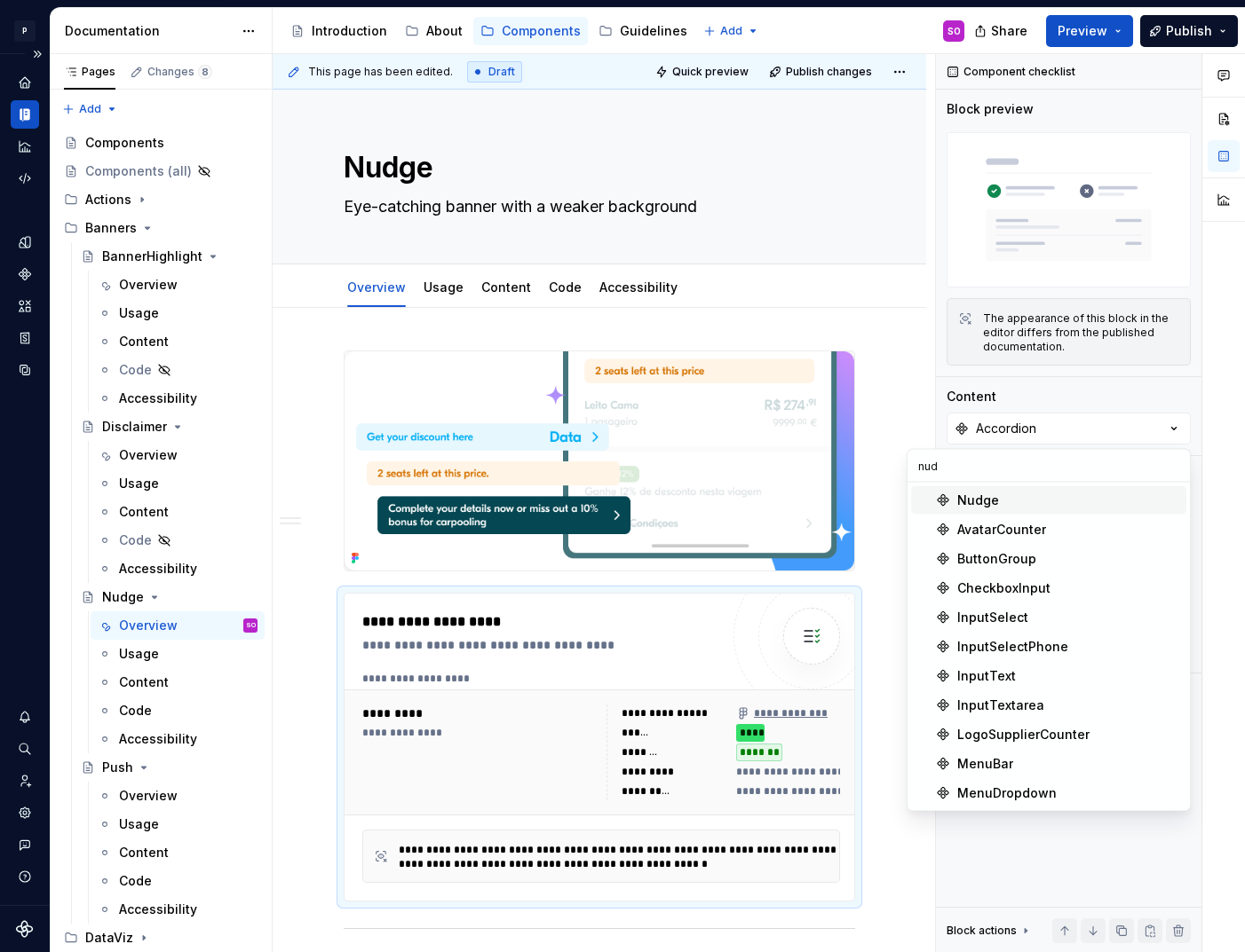
type input "nud"
click at [979, 503] on div "Nudge" at bounding box center [977, 501] width 42 height 18
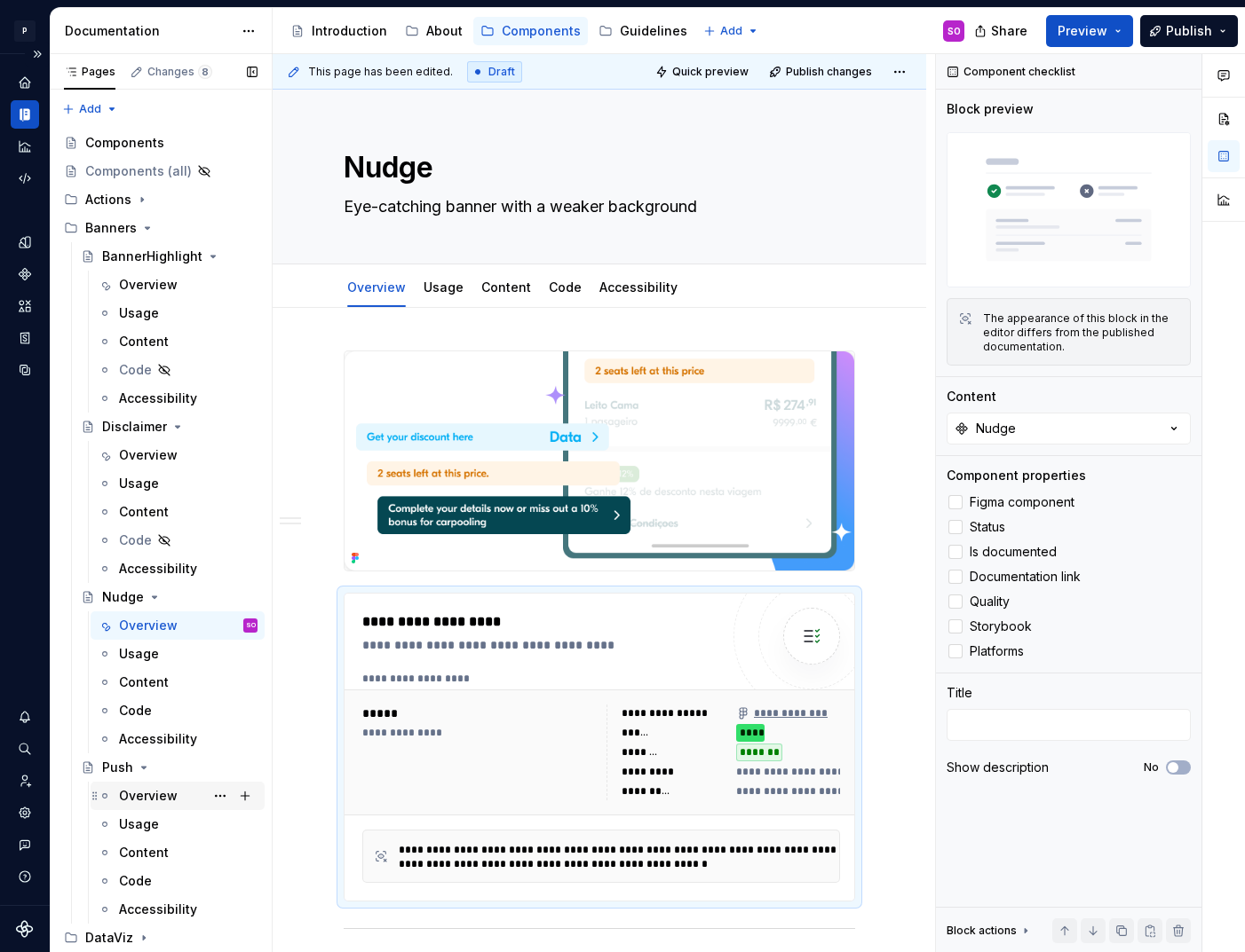
click at [156, 787] on div "Overview" at bounding box center [148, 796] width 59 height 18
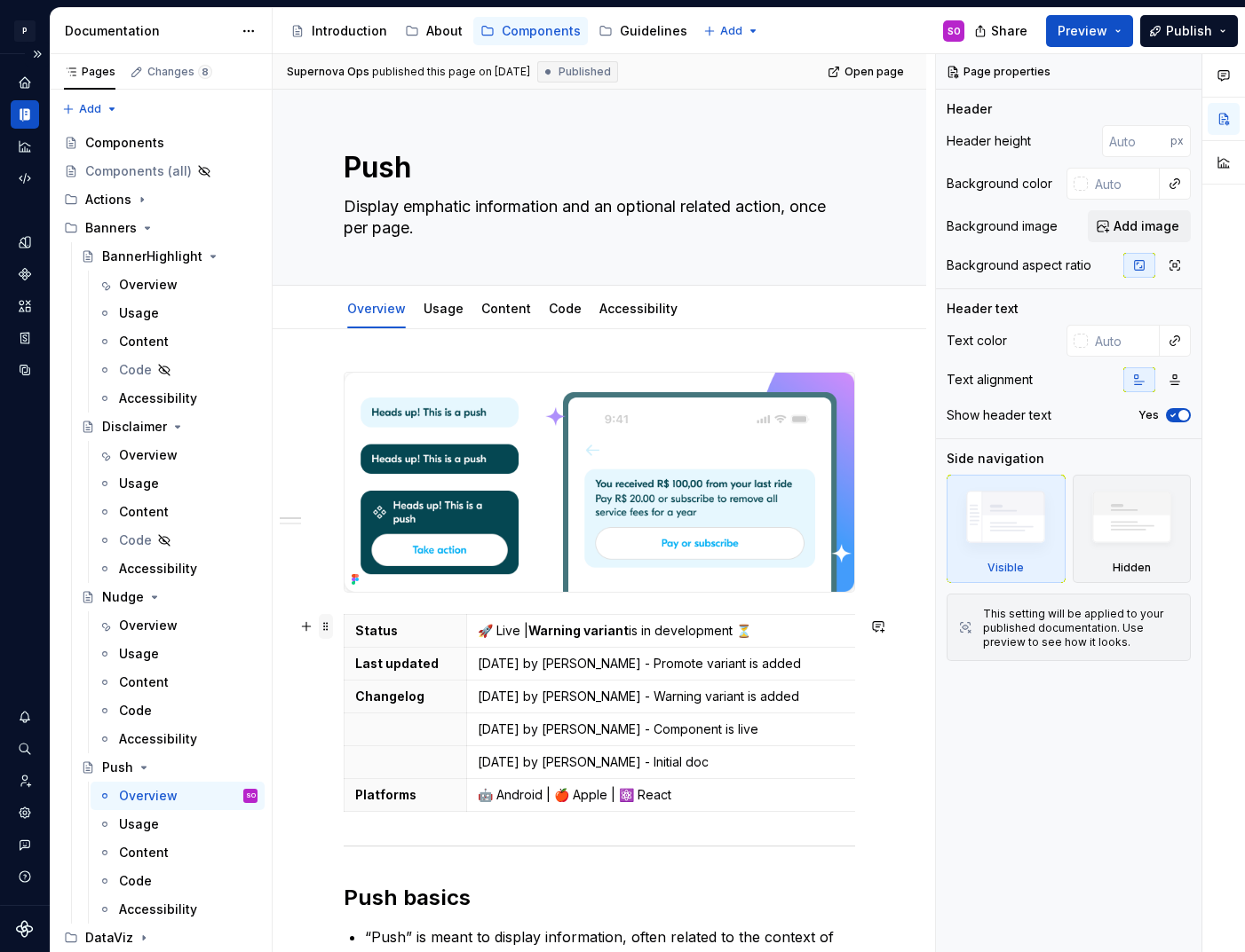
type textarea "*"
click at [326, 630] on span at bounding box center [326, 626] width 14 height 25
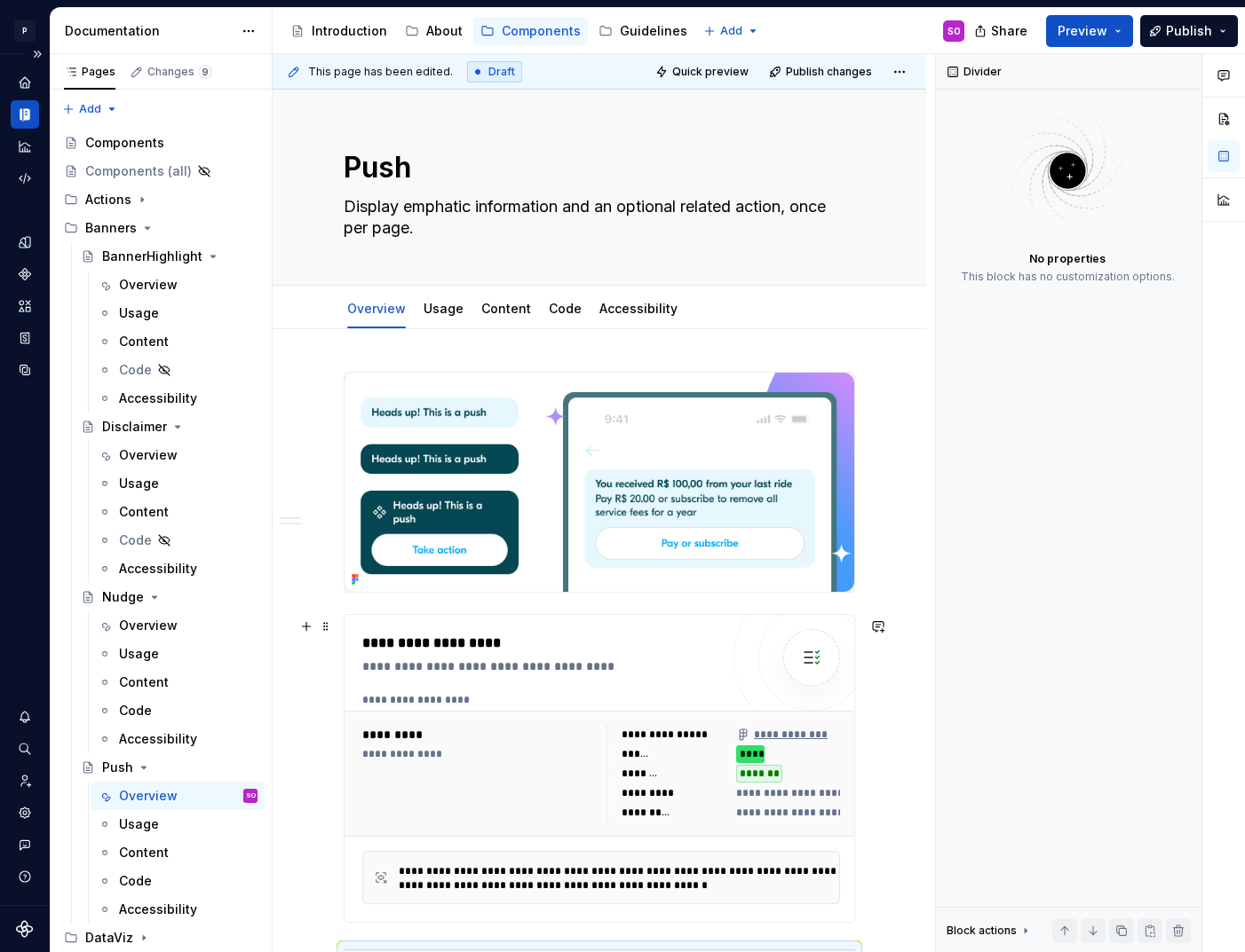
click at [507, 690] on div "**********" at bounding box center [541, 768] width 357 height 271
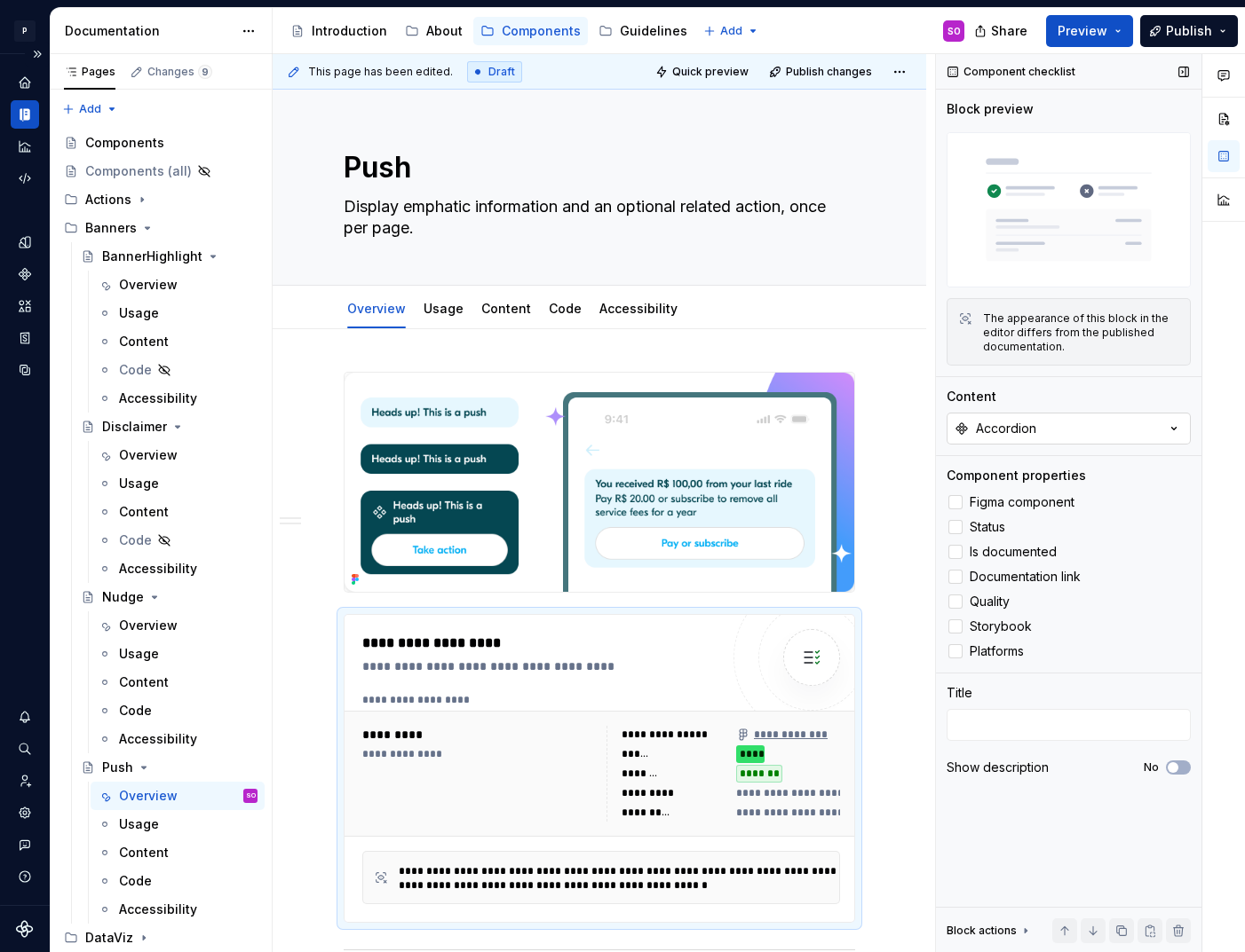
click at [1055, 433] on button "Accordion" at bounding box center [1069, 429] width 245 height 32
type input "push"
click at [988, 531] on div "Push" at bounding box center [1067, 530] width 222 height 18
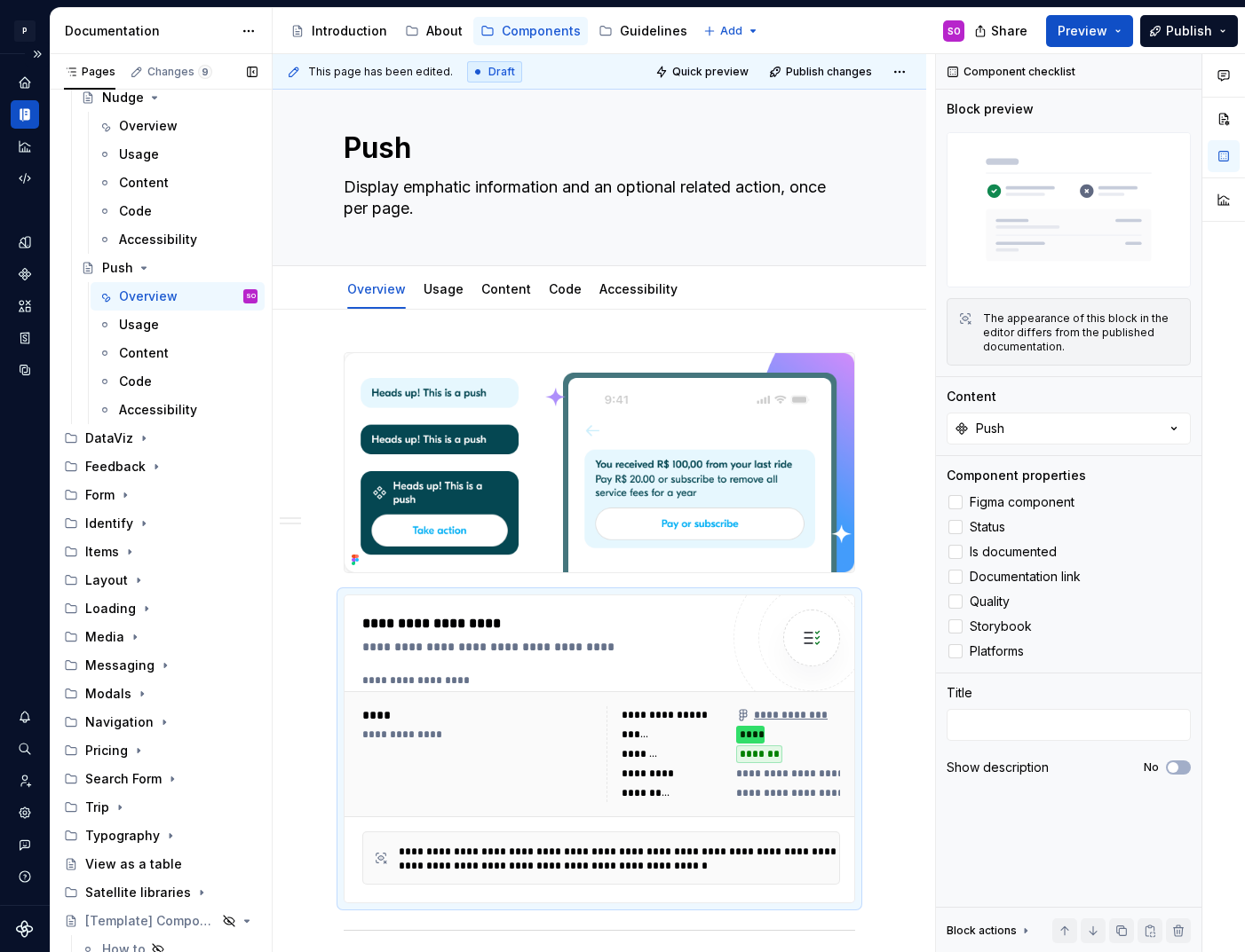
scroll to position [516, 0]
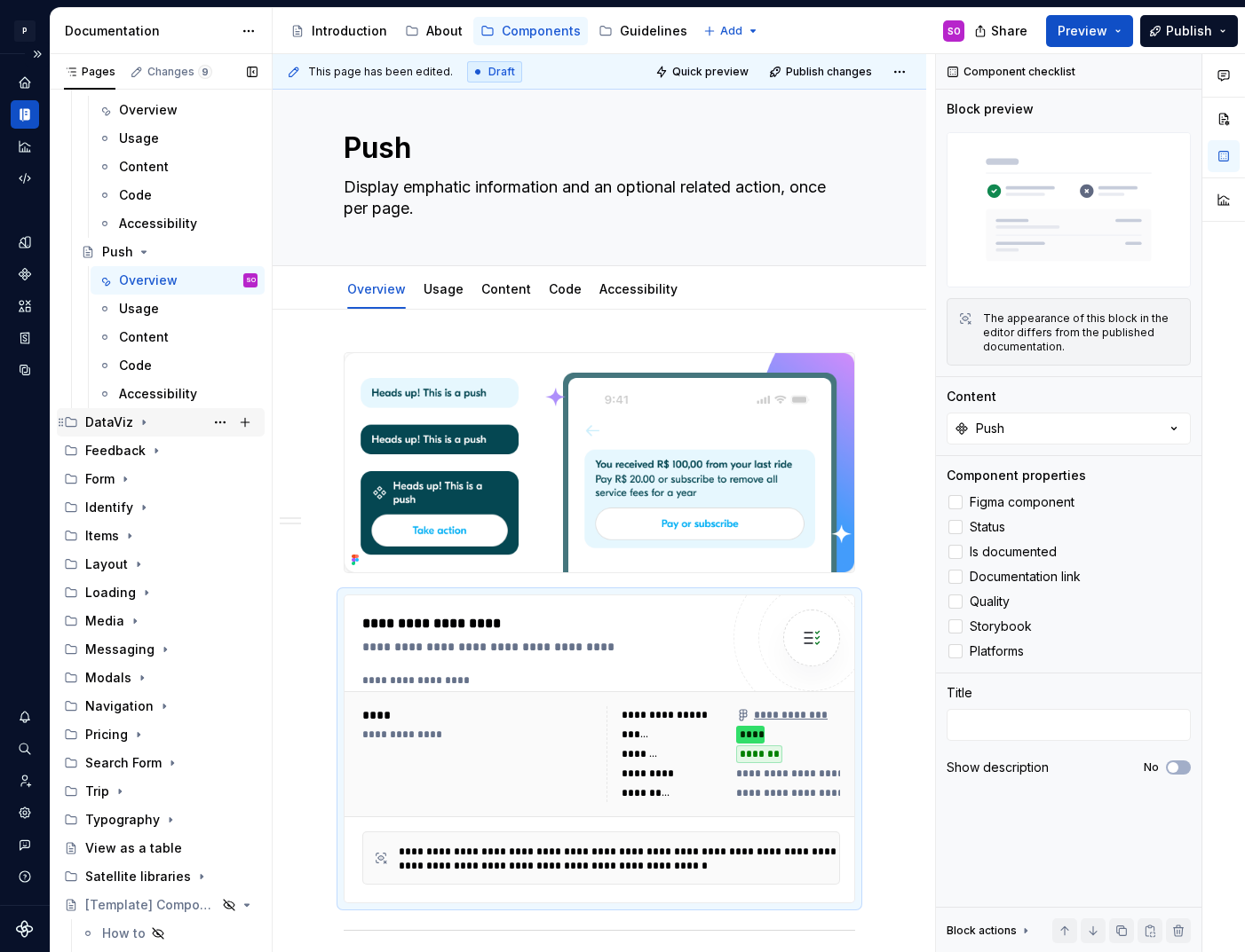
click at [100, 426] on div "DataViz" at bounding box center [110, 423] width 48 height 18
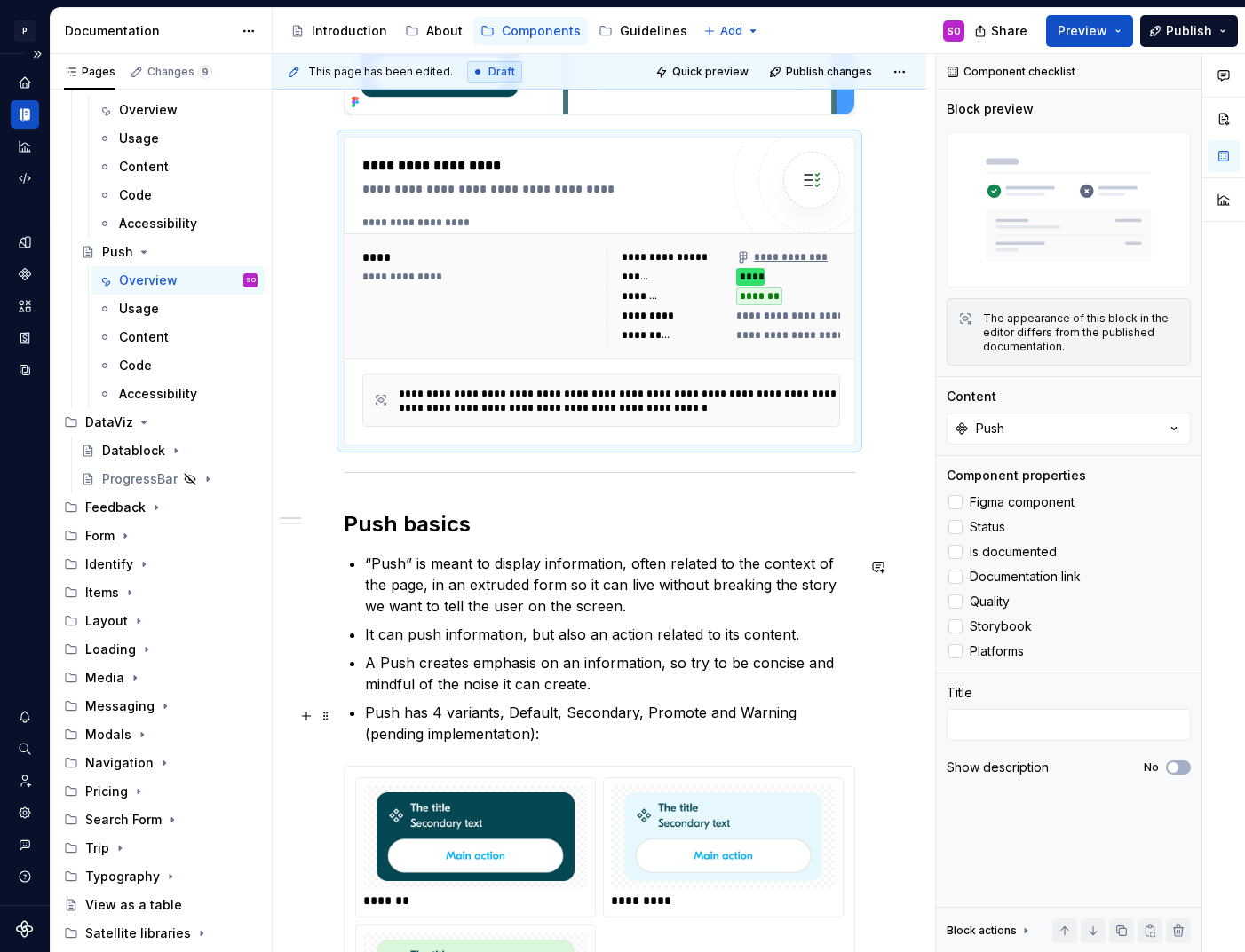
scroll to position [449, 0]
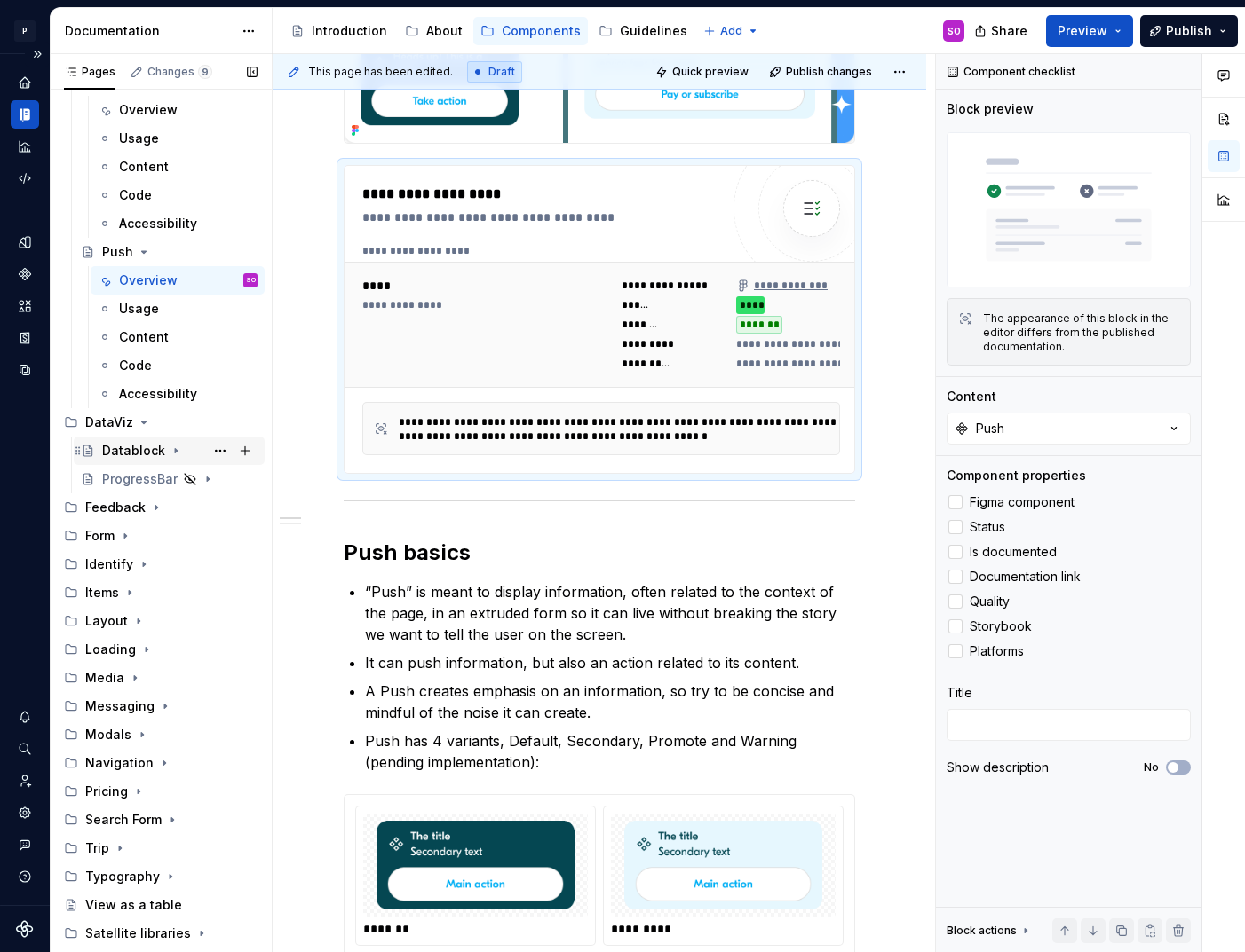
click at [149, 450] on div "Datablock" at bounding box center [133, 451] width 63 height 18
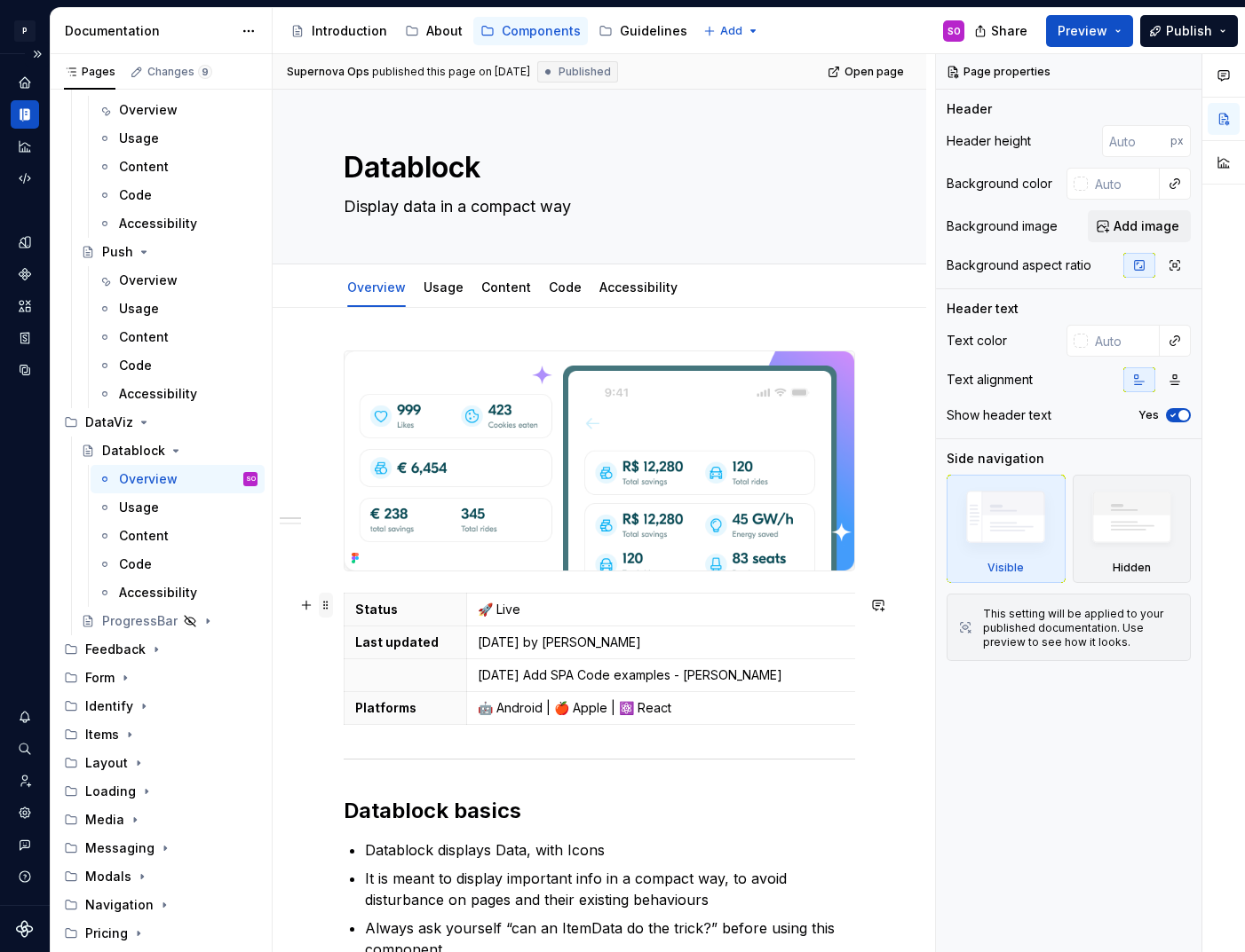
type textarea "*"
click at [328, 605] on span at bounding box center [326, 606] width 14 height 25
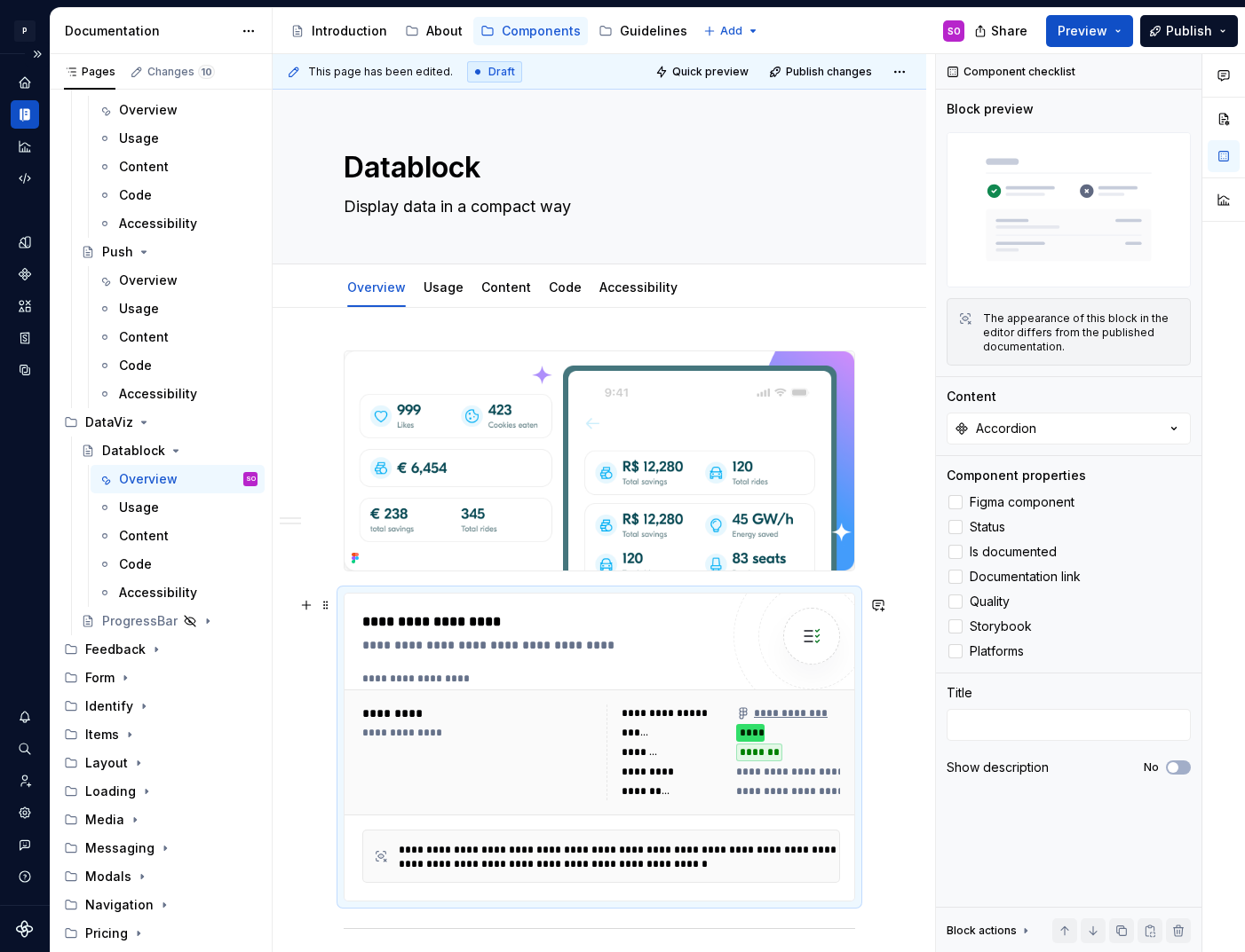
click at [563, 633] on div "**********" at bounding box center [545, 622] width 366 height 21
click at [1048, 418] on button "Accordion" at bounding box center [1069, 429] width 245 height 32
type input "databl"
click at [981, 501] on div "Datablock" at bounding box center [988, 501] width 63 height 18
click at [120, 658] on div "Feedback" at bounding box center [116, 650] width 61 height 18
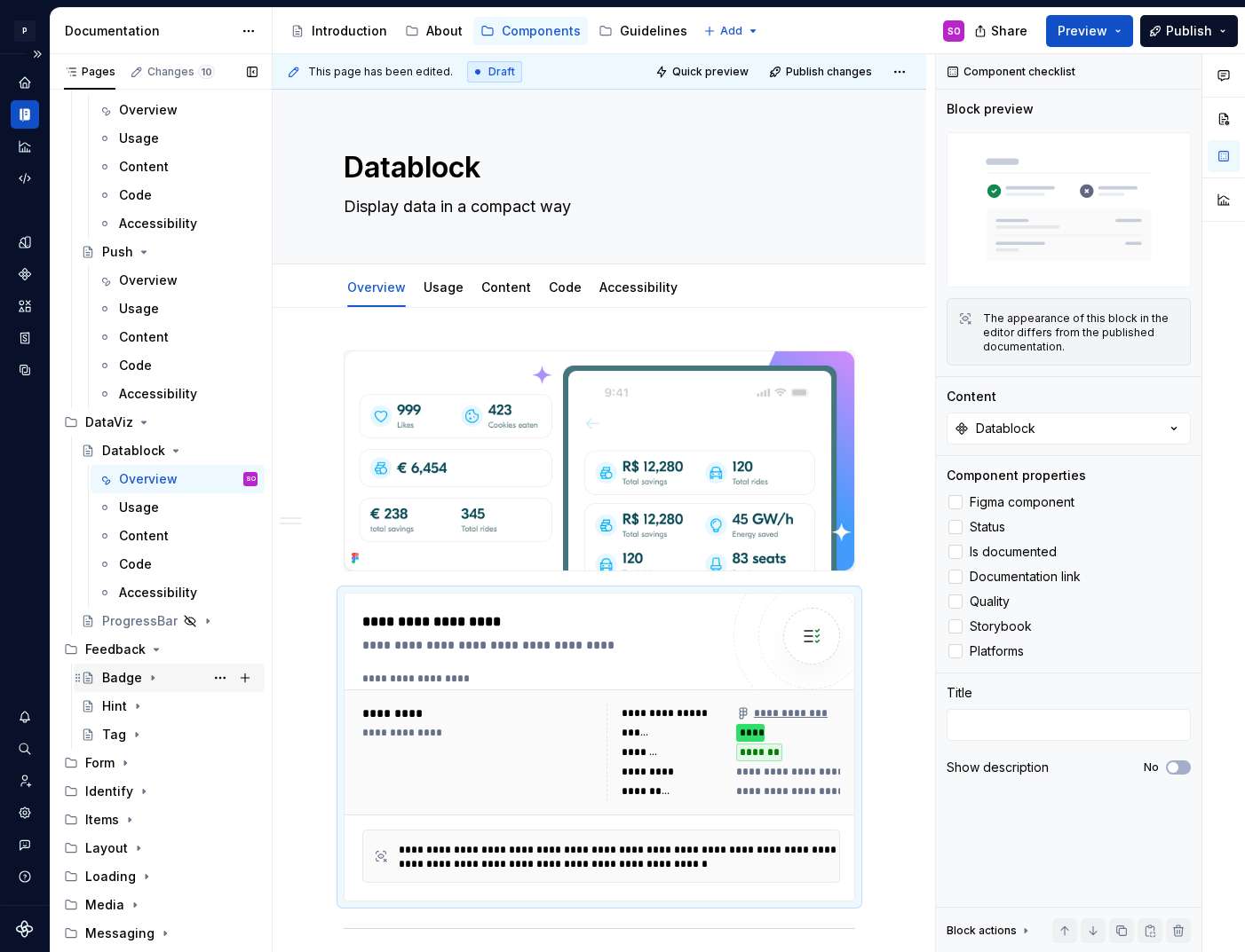
click at [125, 675] on div "Badge" at bounding box center [121, 678] width 40 height 18
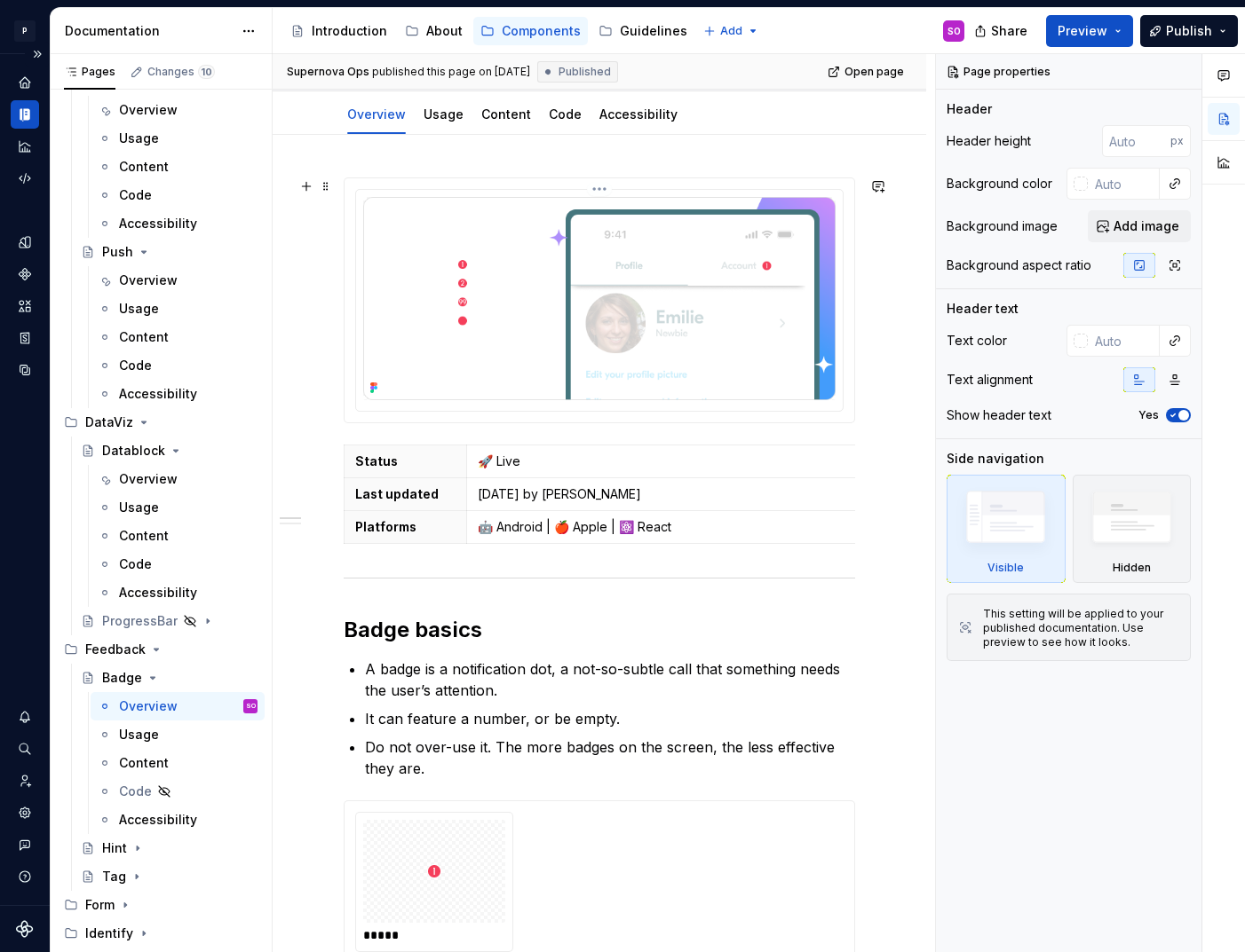
scroll to position [284, 0]
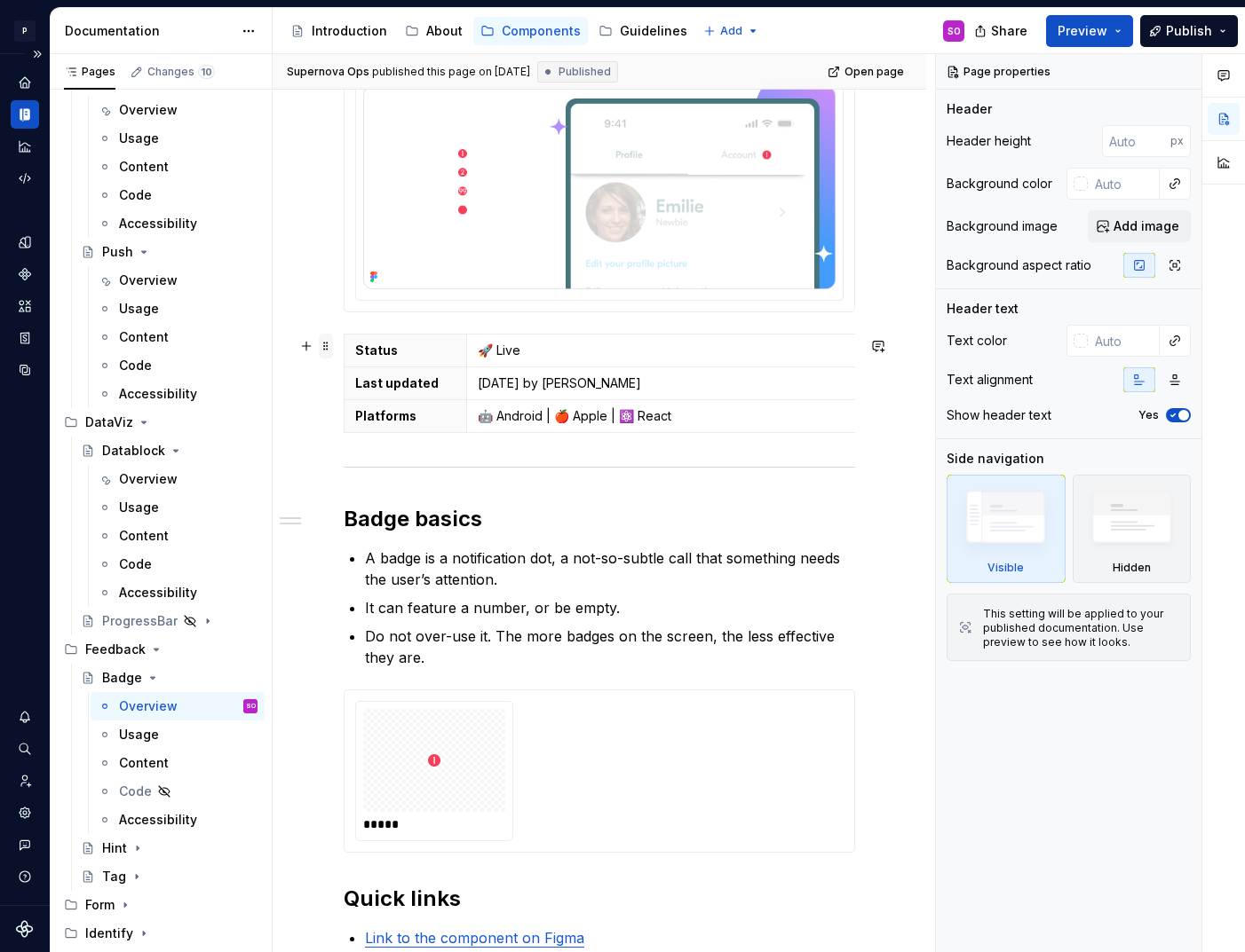
type textarea "*"
click at [328, 347] on span at bounding box center [326, 346] width 14 height 25
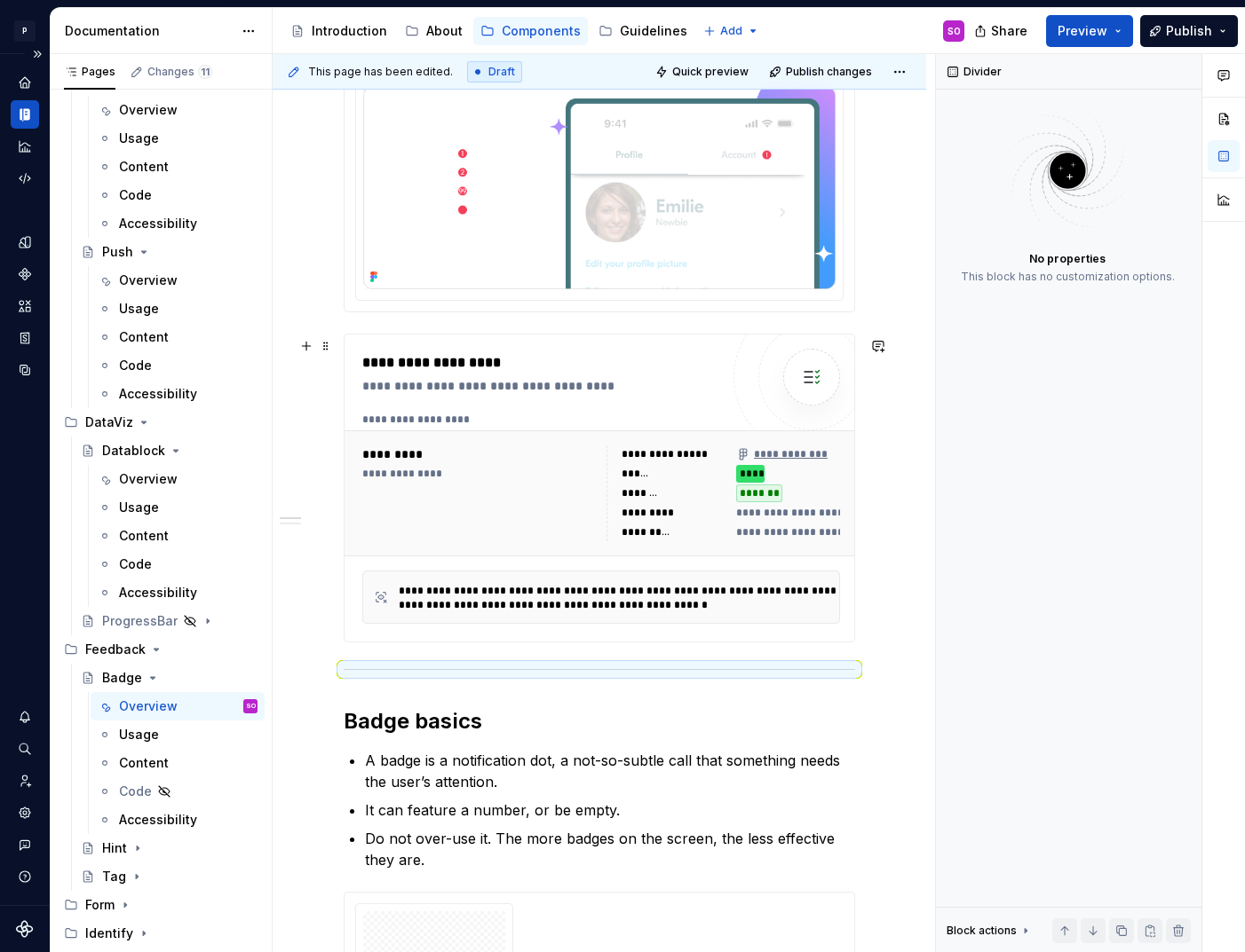
click at [522, 392] on div "**********" at bounding box center [545, 386] width 366 height 18
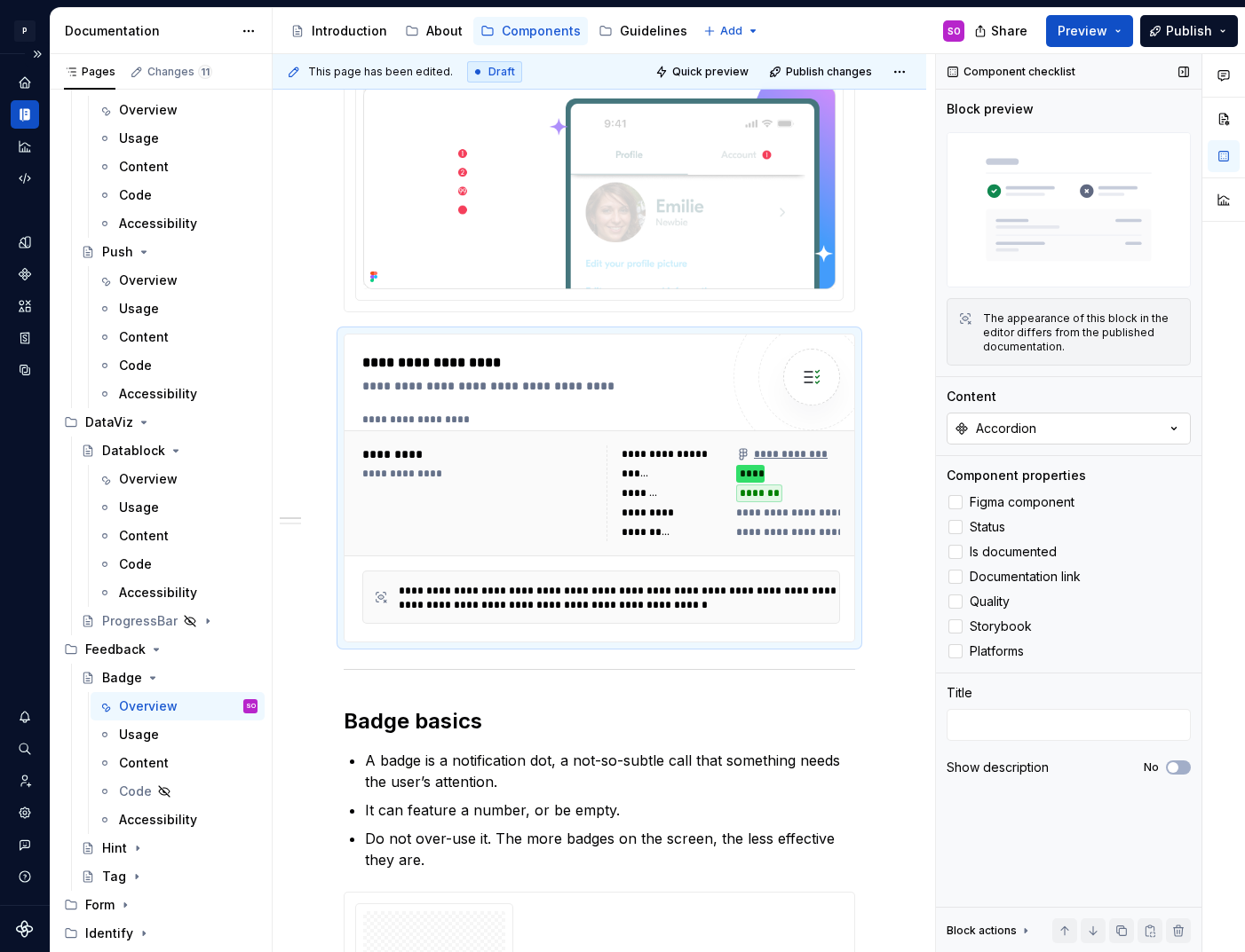
click at [1086, 418] on button "Accordion" at bounding box center [1069, 429] width 245 height 32
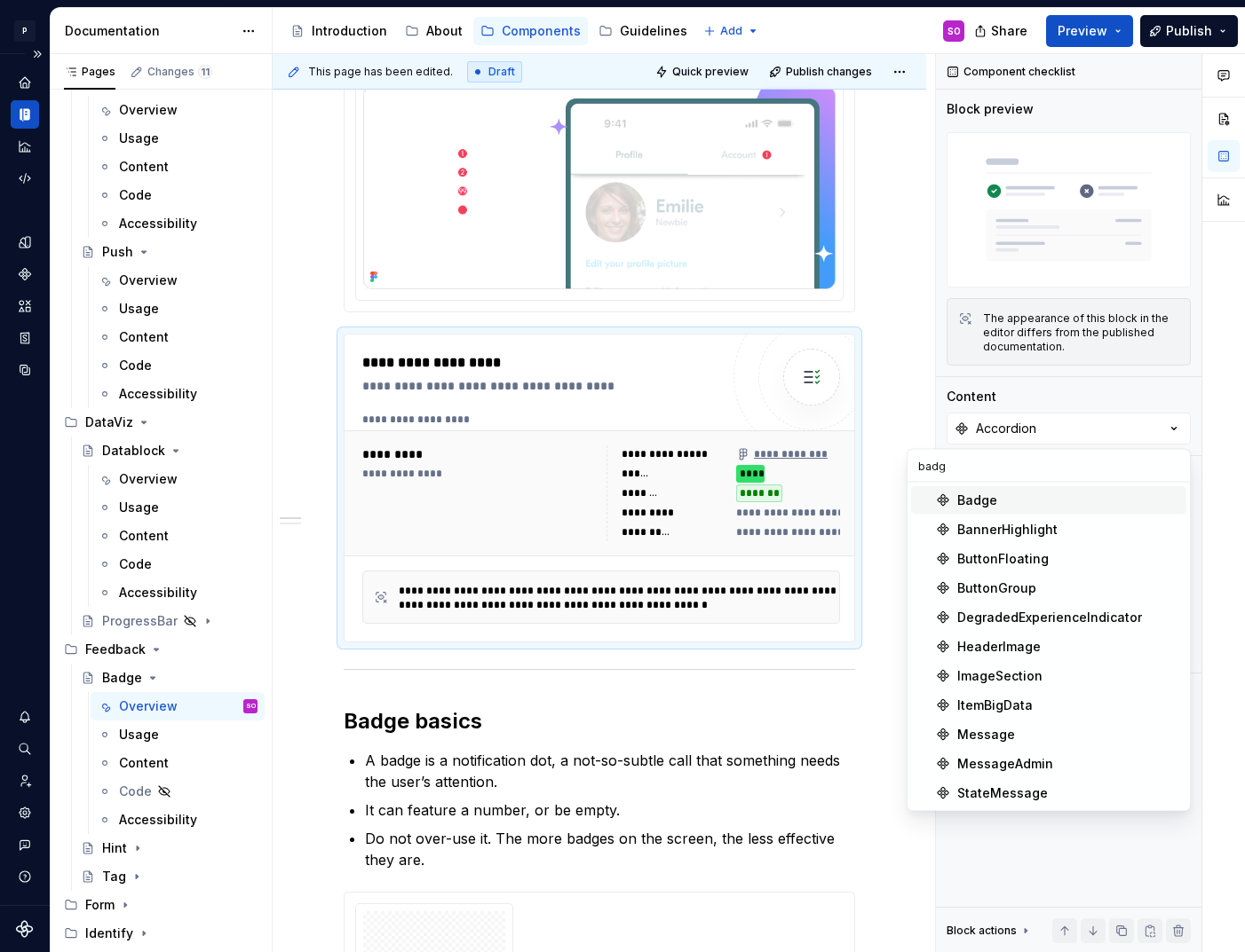
type input "badg"
click at [996, 501] on div "Badge" at bounding box center [1067, 501] width 222 height 18
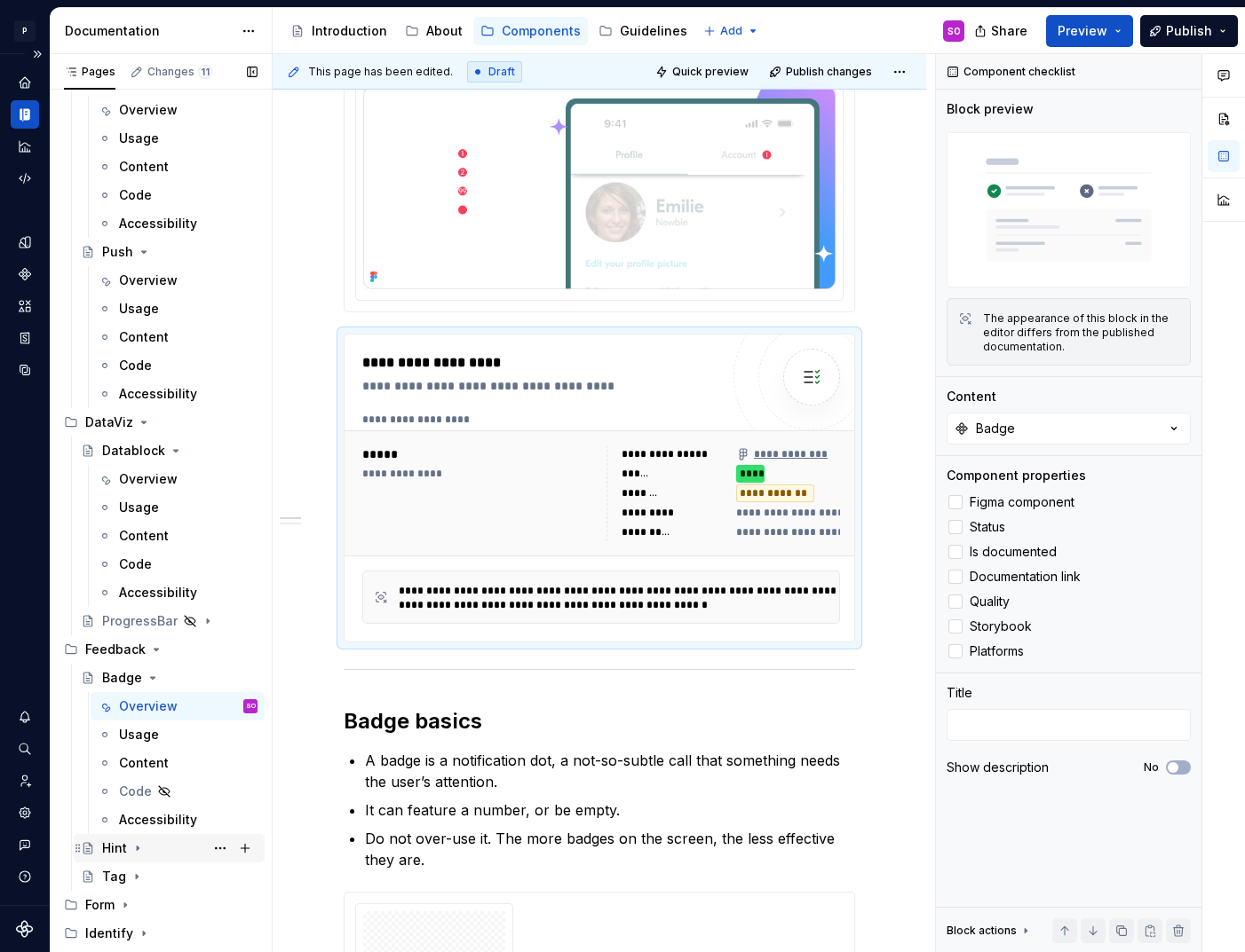
click at [132, 853] on icon "Page tree" at bounding box center [137, 849] width 14 height 14
click at [161, 879] on div "Overview" at bounding box center [148, 877] width 59 height 18
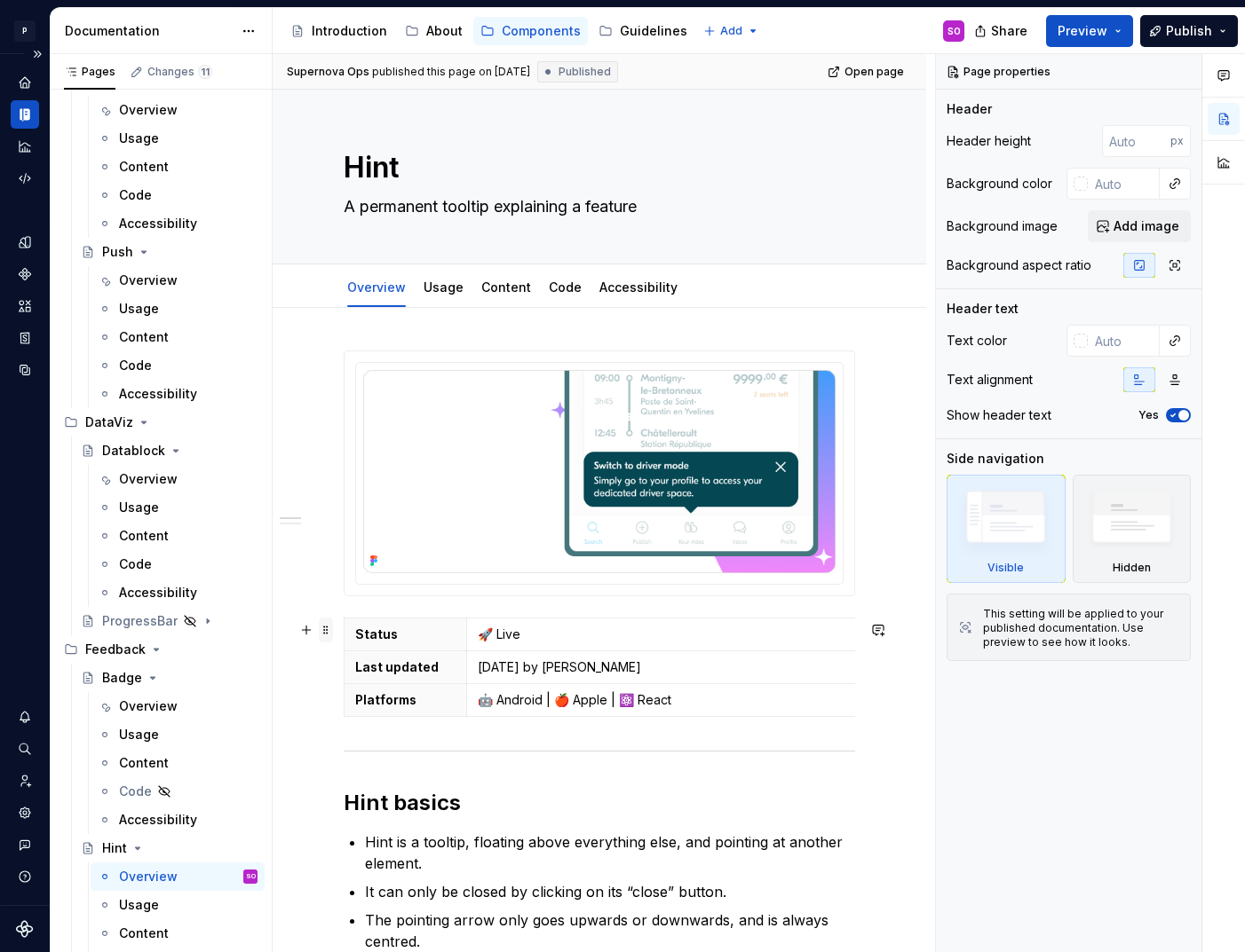
type textarea "*"
click at [331, 625] on span at bounding box center [326, 630] width 14 height 25
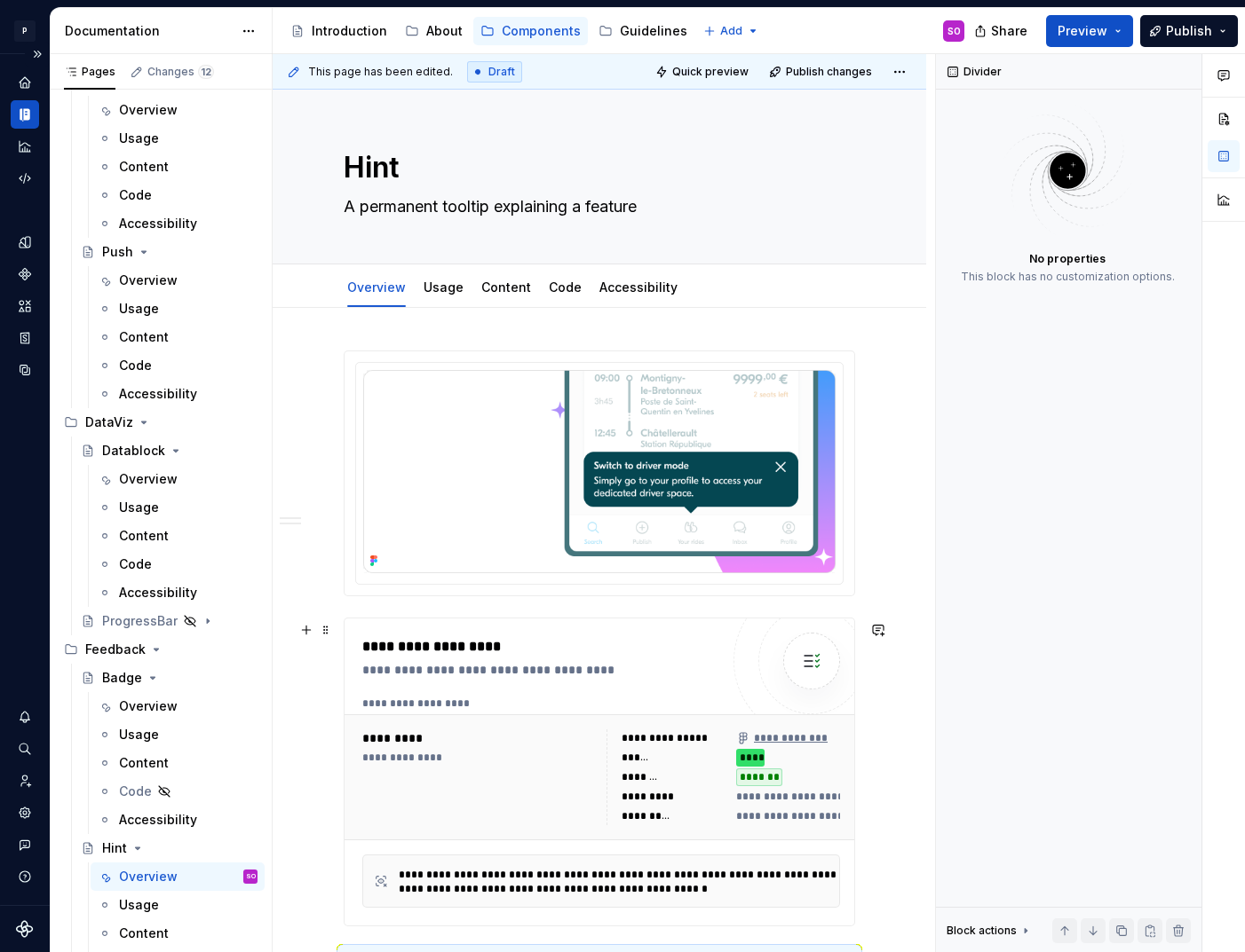
click at [506, 671] on div "**********" at bounding box center [545, 670] width 366 height 18
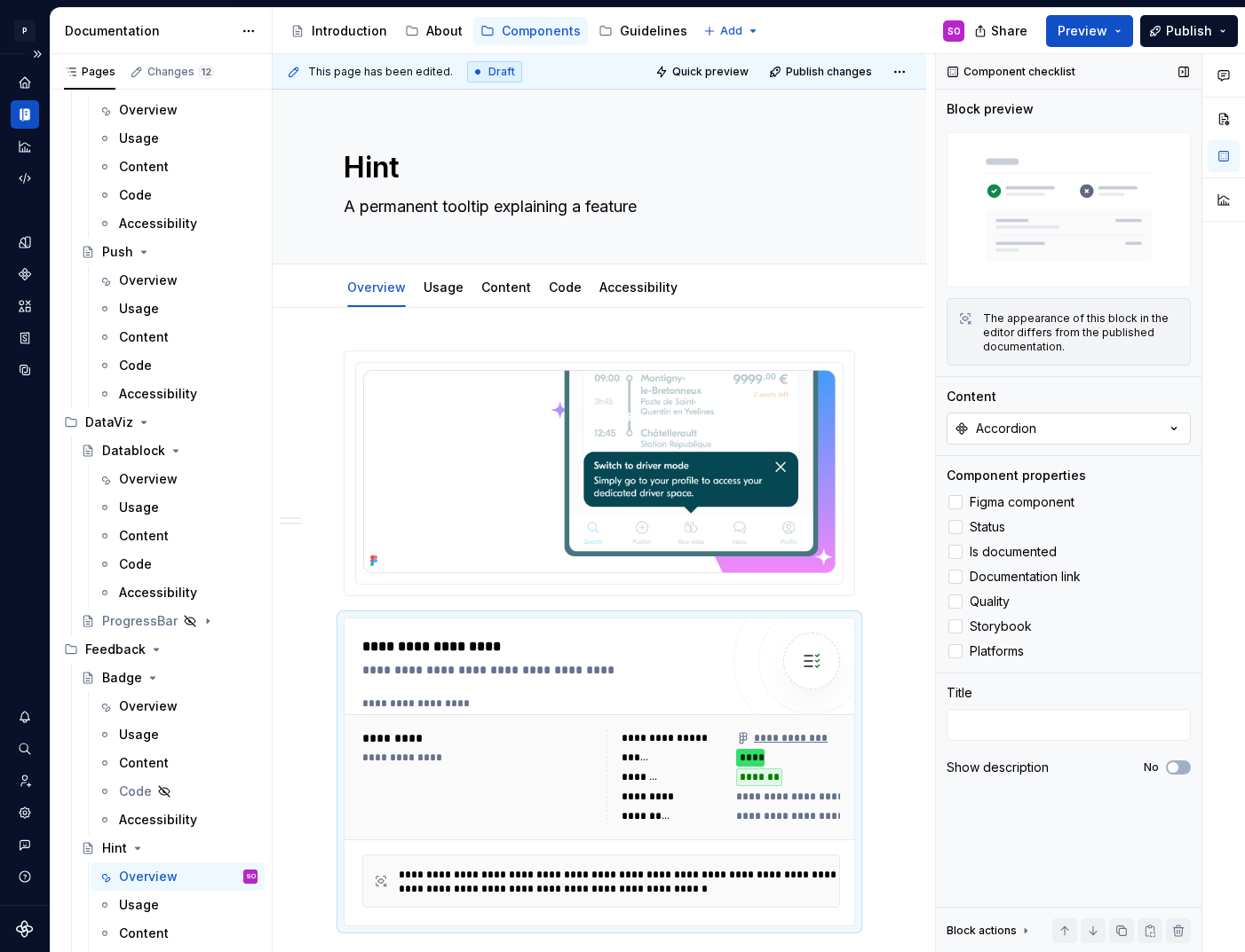
click at [1042, 426] on button "Accordion" at bounding box center [1069, 429] width 245 height 32
type input "hint"
click at [996, 526] on div "Hint" at bounding box center [1067, 530] width 222 height 18
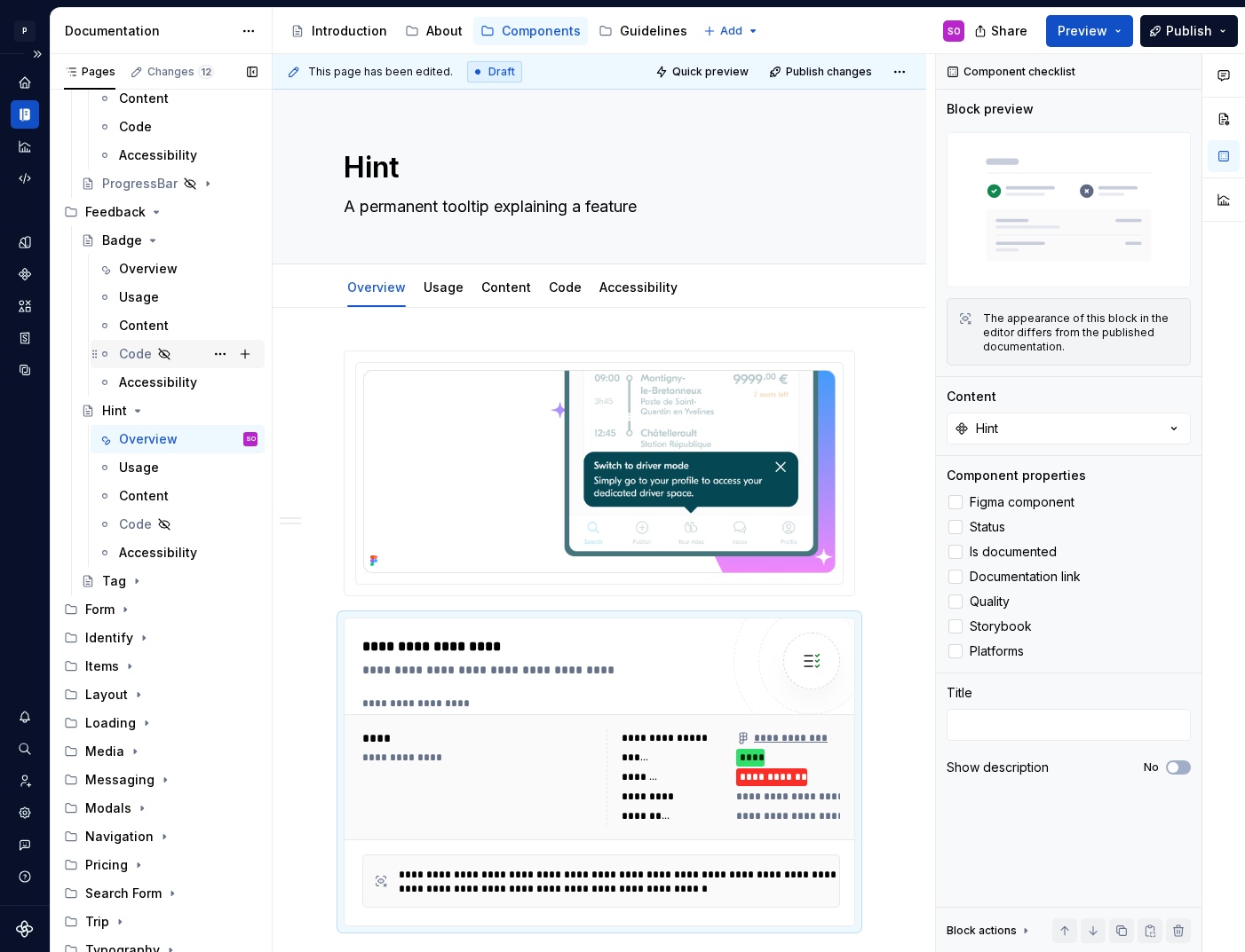
scroll to position [958, 0]
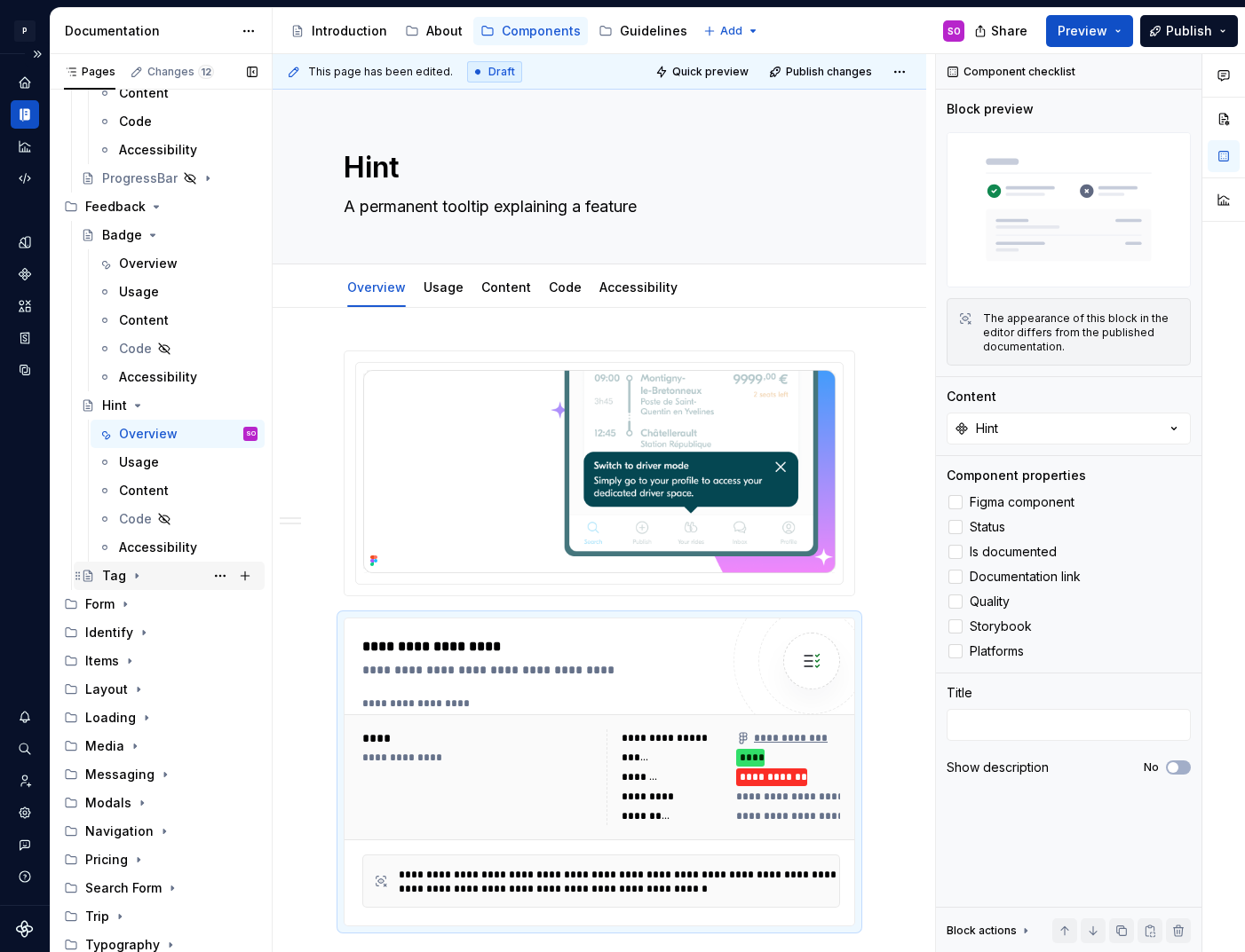
click at [129, 581] on icon "Page tree" at bounding box center [137, 576] width 14 height 14
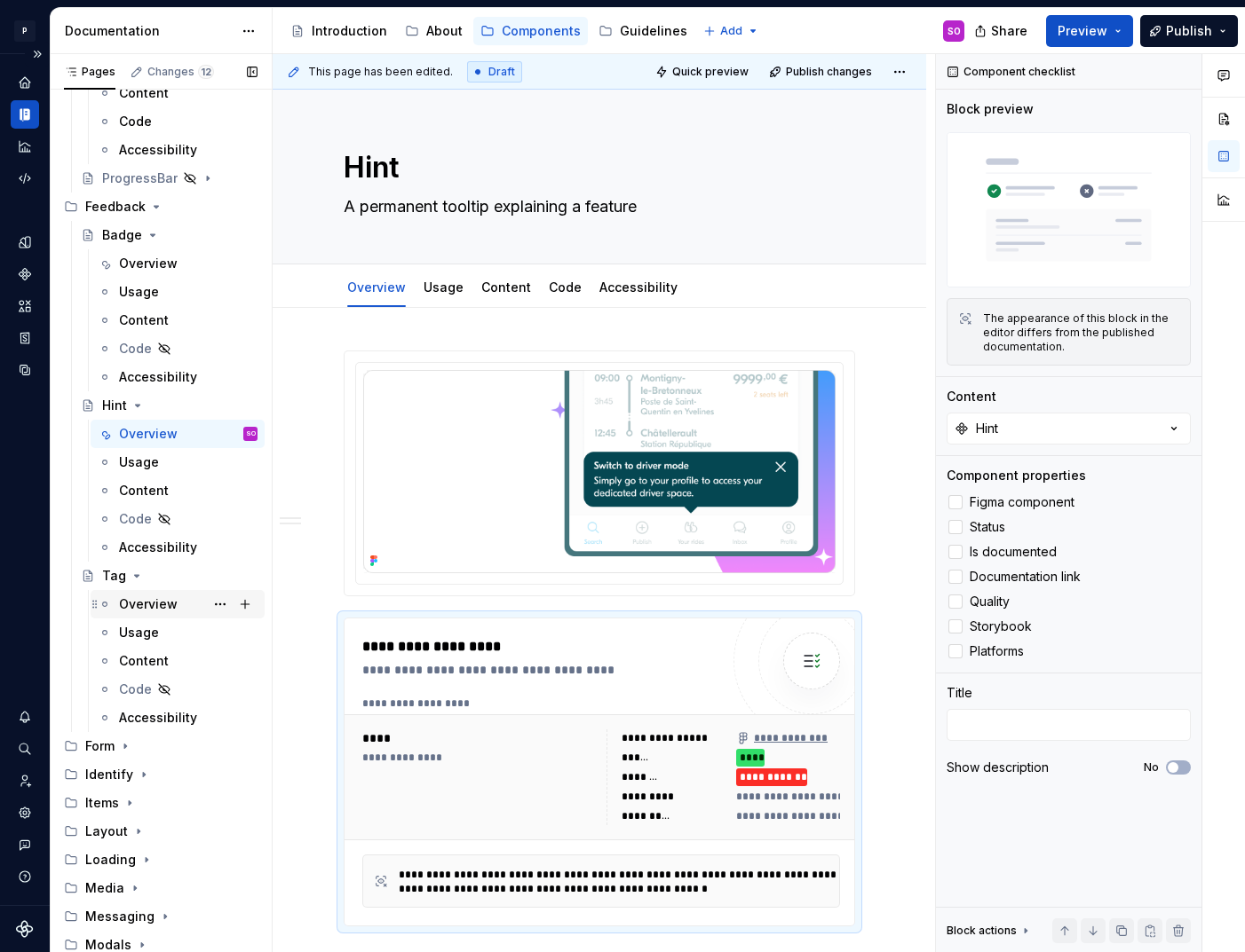
click at [164, 601] on div "Overview" at bounding box center [148, 605] width 59 height 18
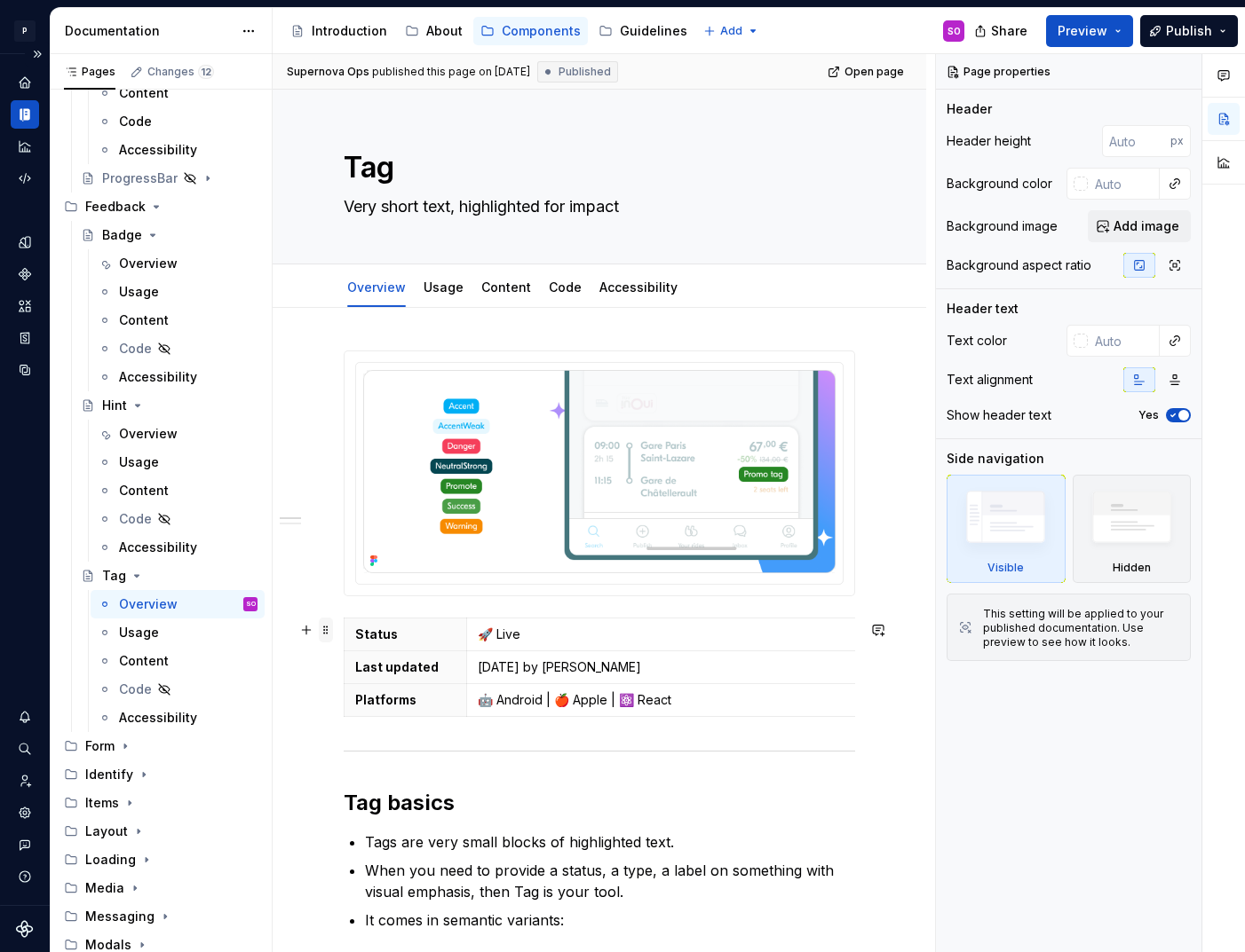
type textarea "*"
click at [331, 631] on span at bounding box center [326, 630] width 14 height 25
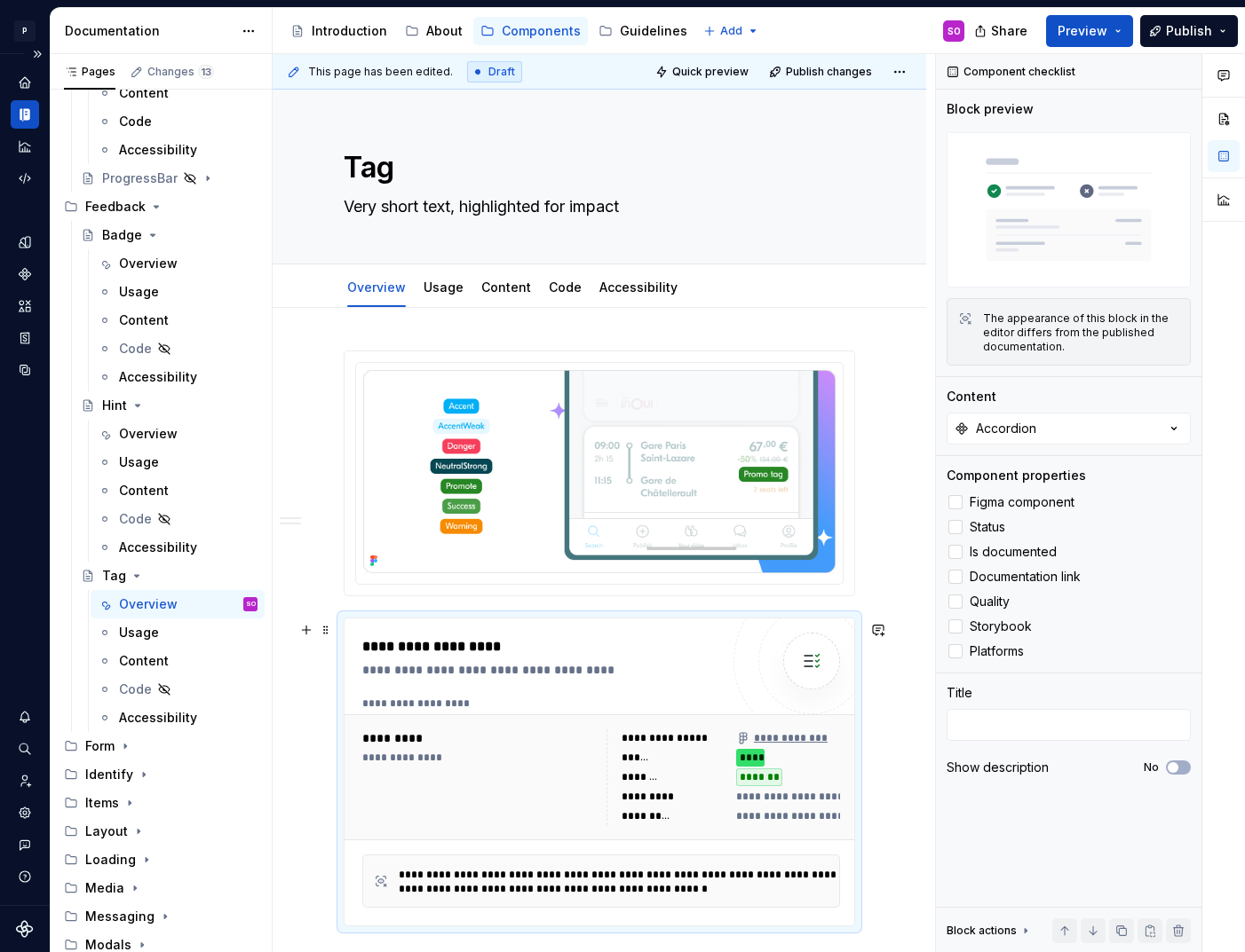
click at [522, 663] on div "**********" at bounding box center [541, 658] width 357 height 43
click at [1053, 426] on button "Accordion" at bounding box center [1069, 429] width 245 height 32
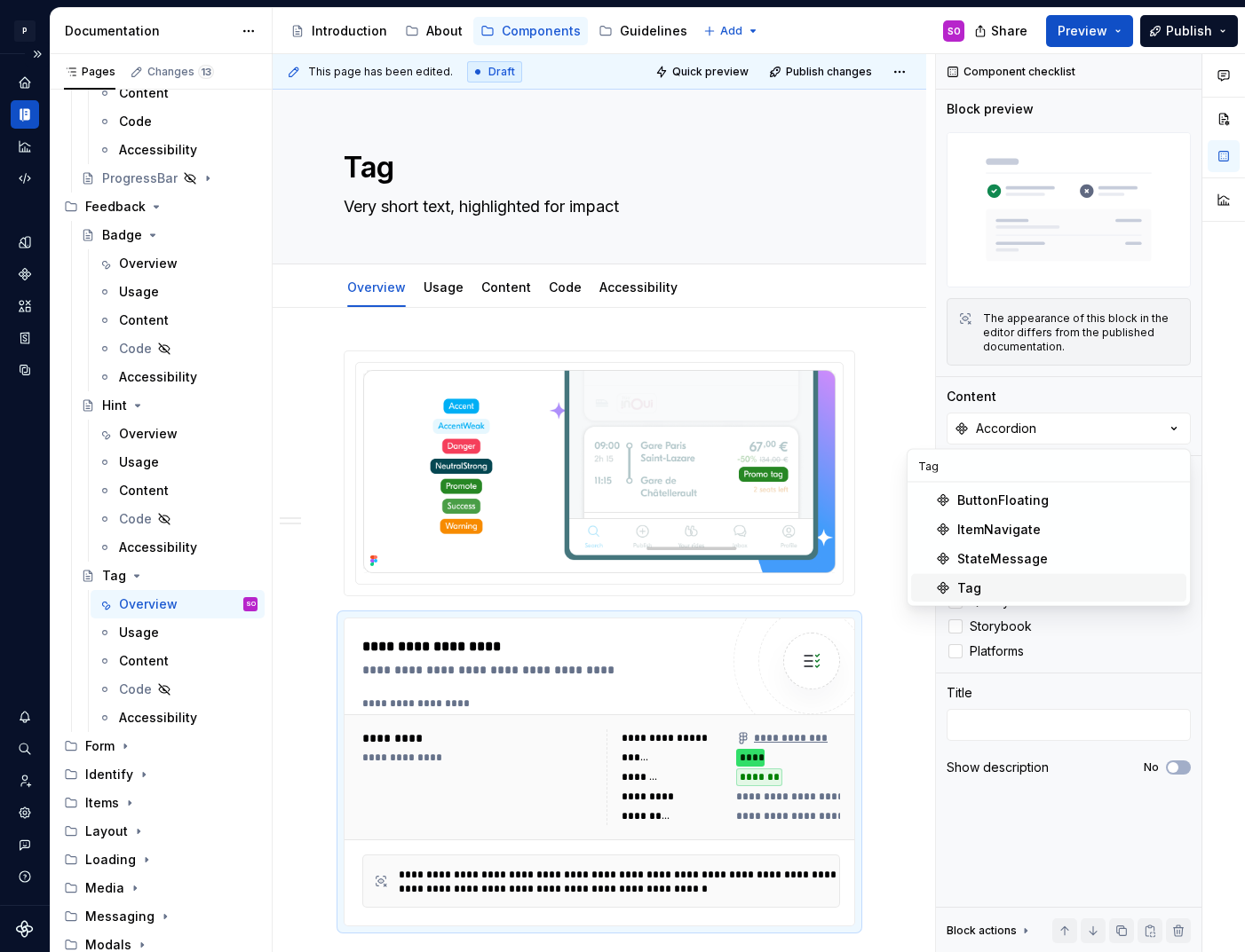
type input "Tag"
click at [967, 592] on div "Tag" at bounding box center [968, 589] width 24 height 18
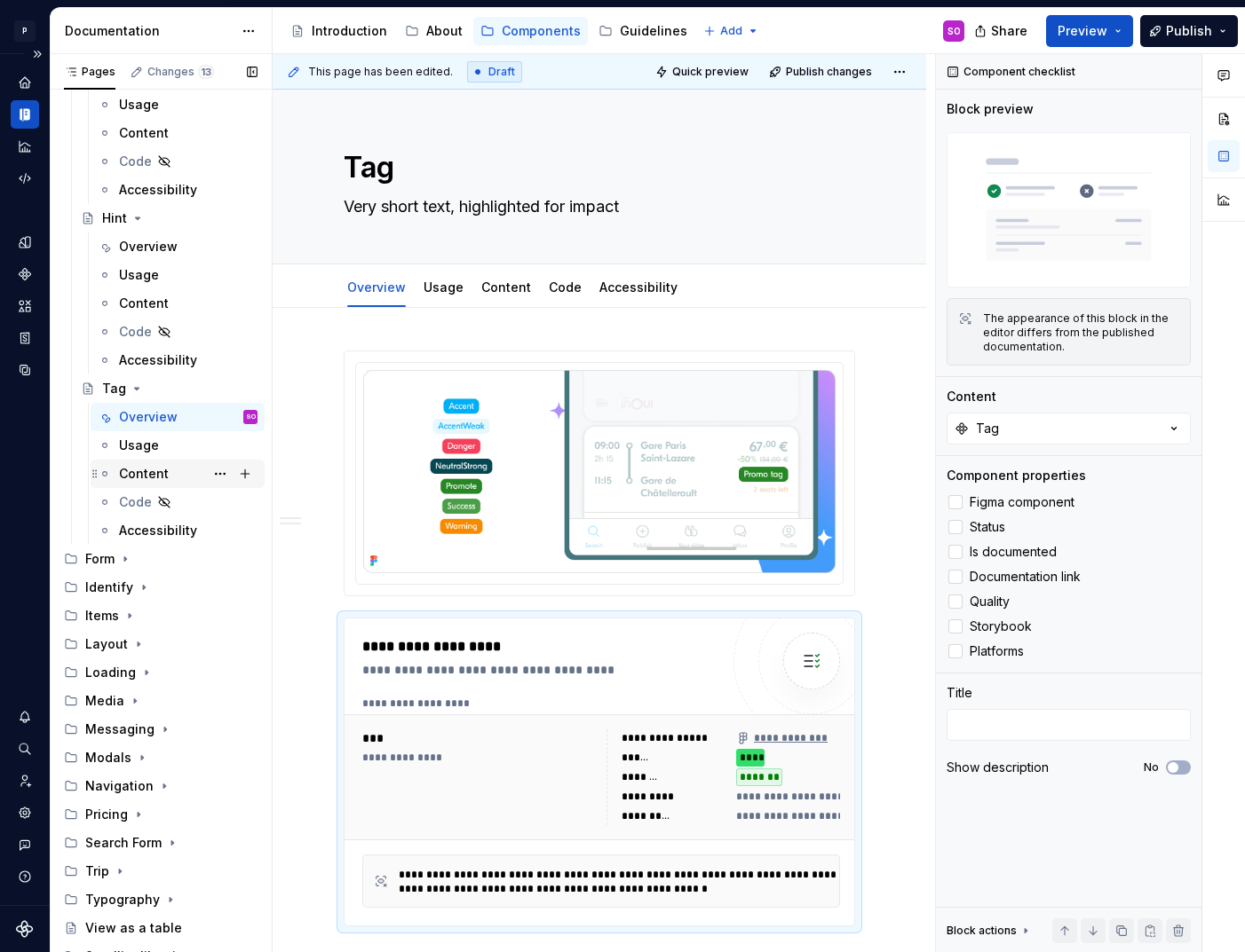
scroll to position [1173, 0]
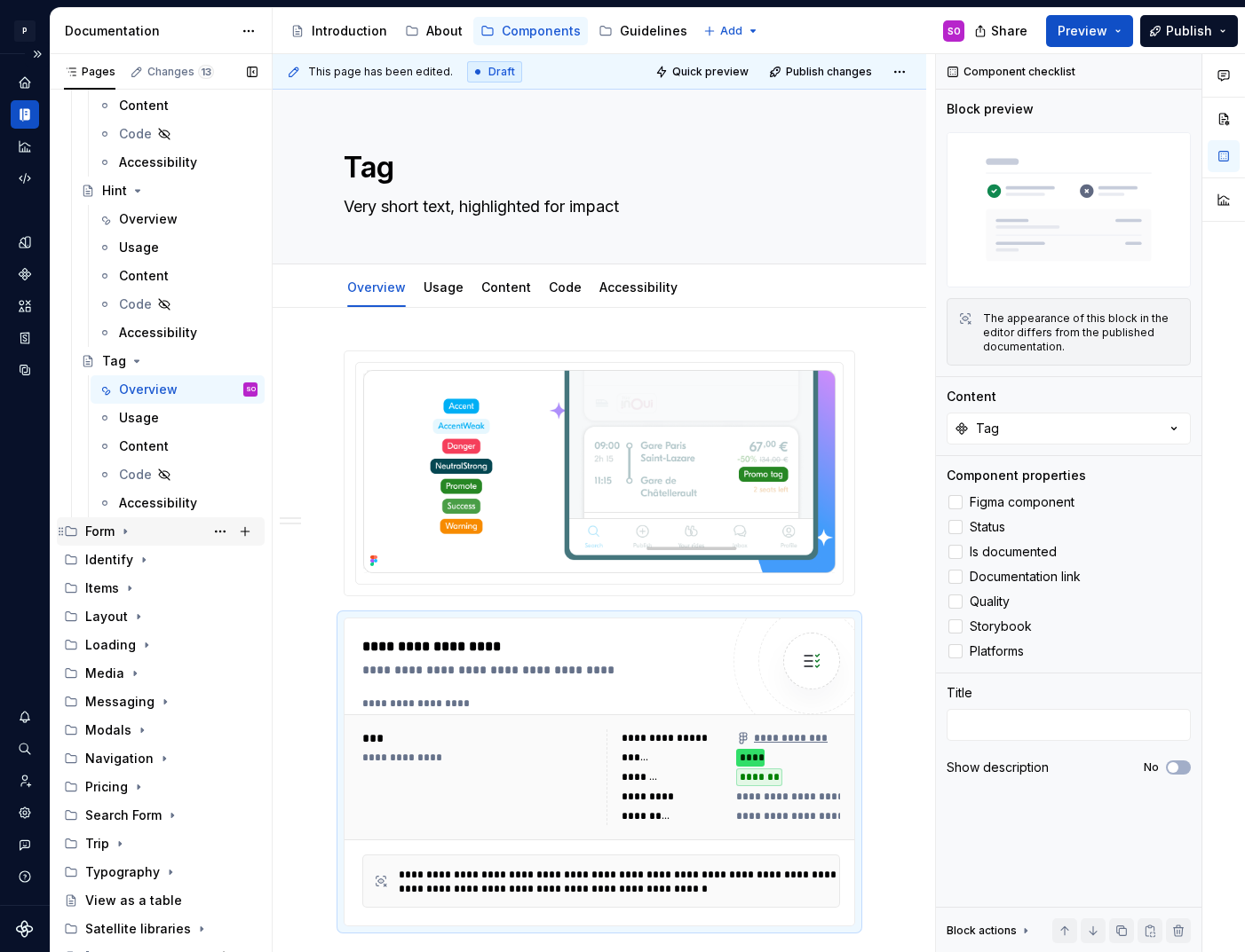
click at [112, 532] on div "Form" at bounding box center [100, 532] width 29 height 18
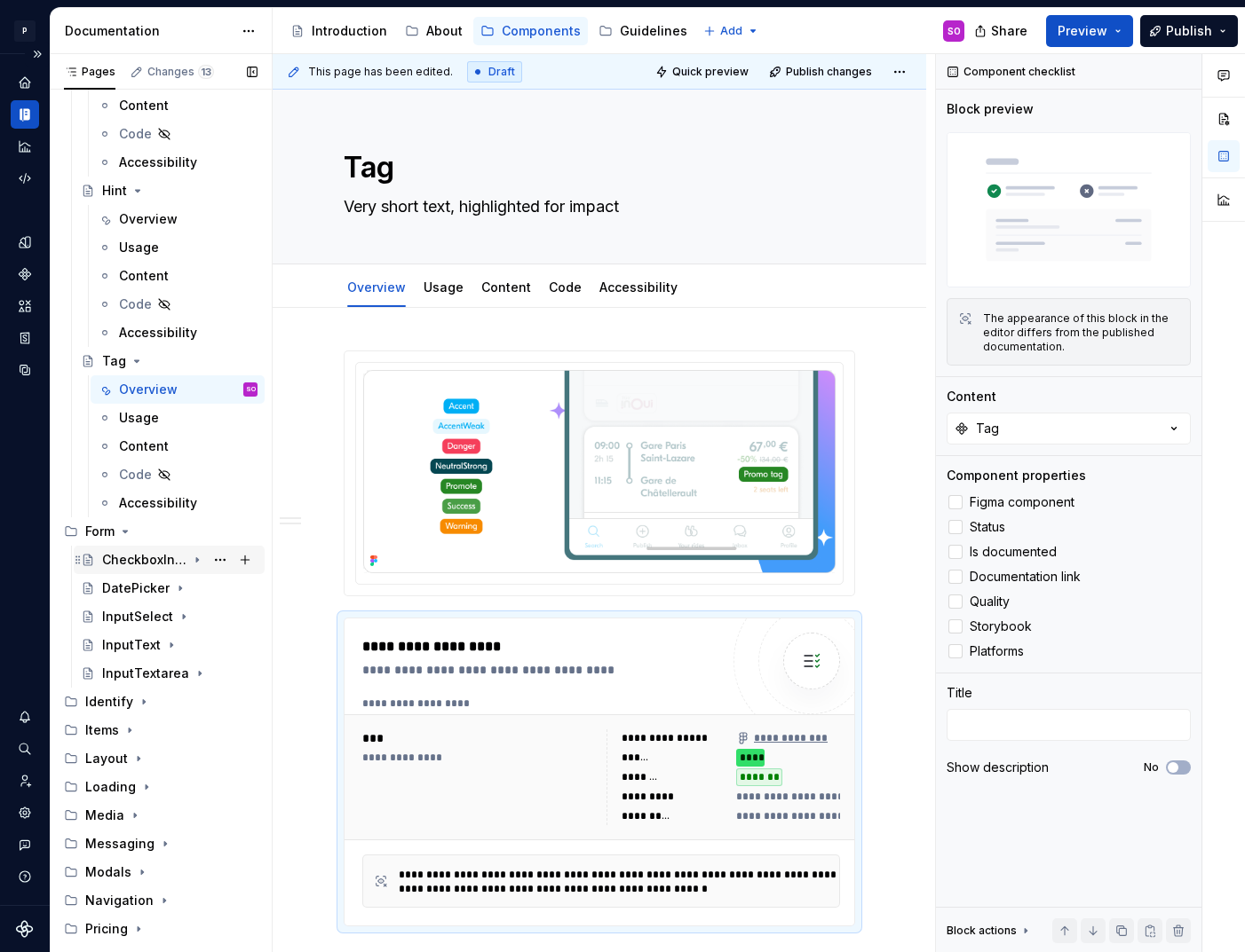
click at [142, 561] on div "CheckboxInput" at bounding box center [144, 560] width 85 height 18
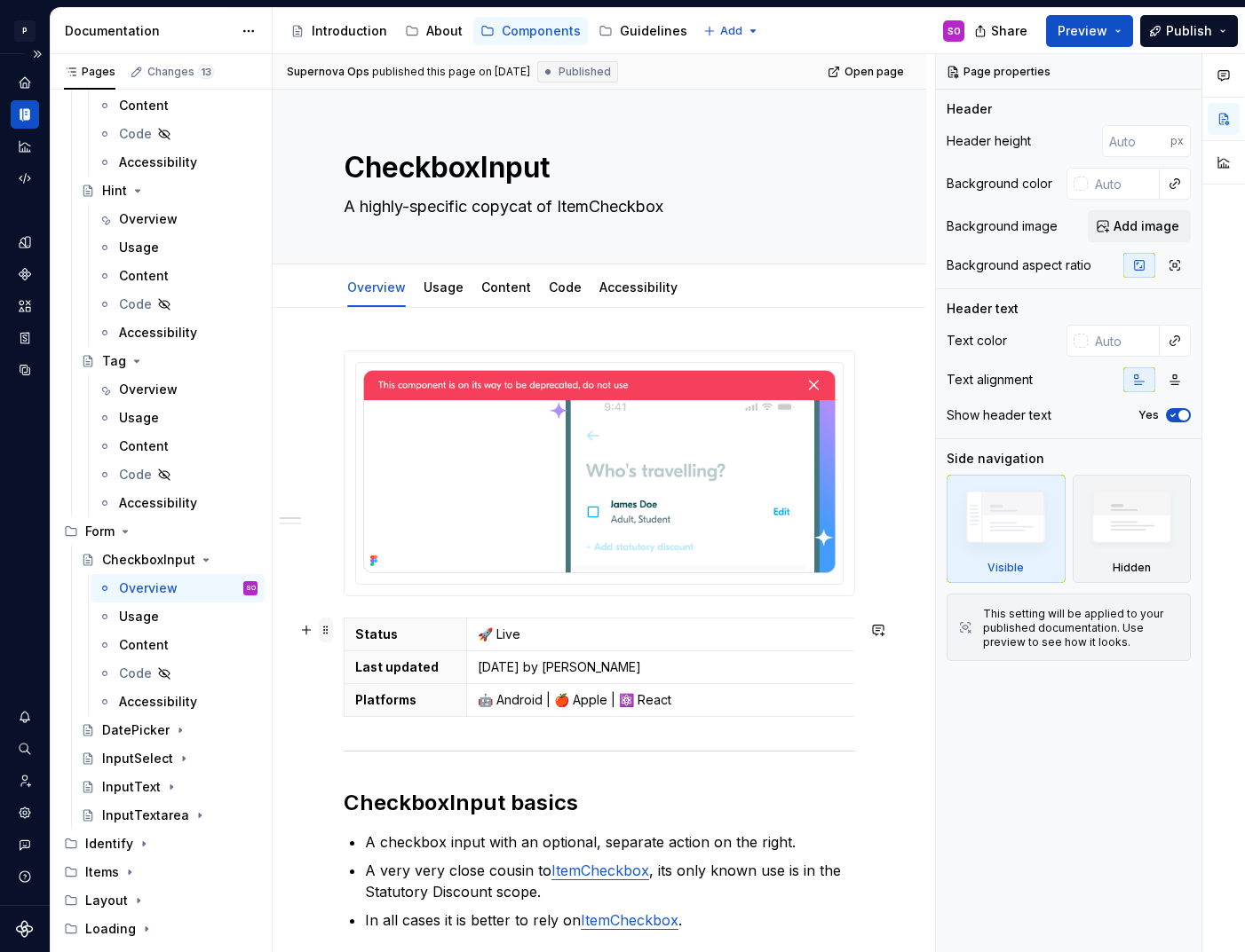
type textarea "*"
click at [327, 629] on span at bounding box center [326, 630] width 14 height 25
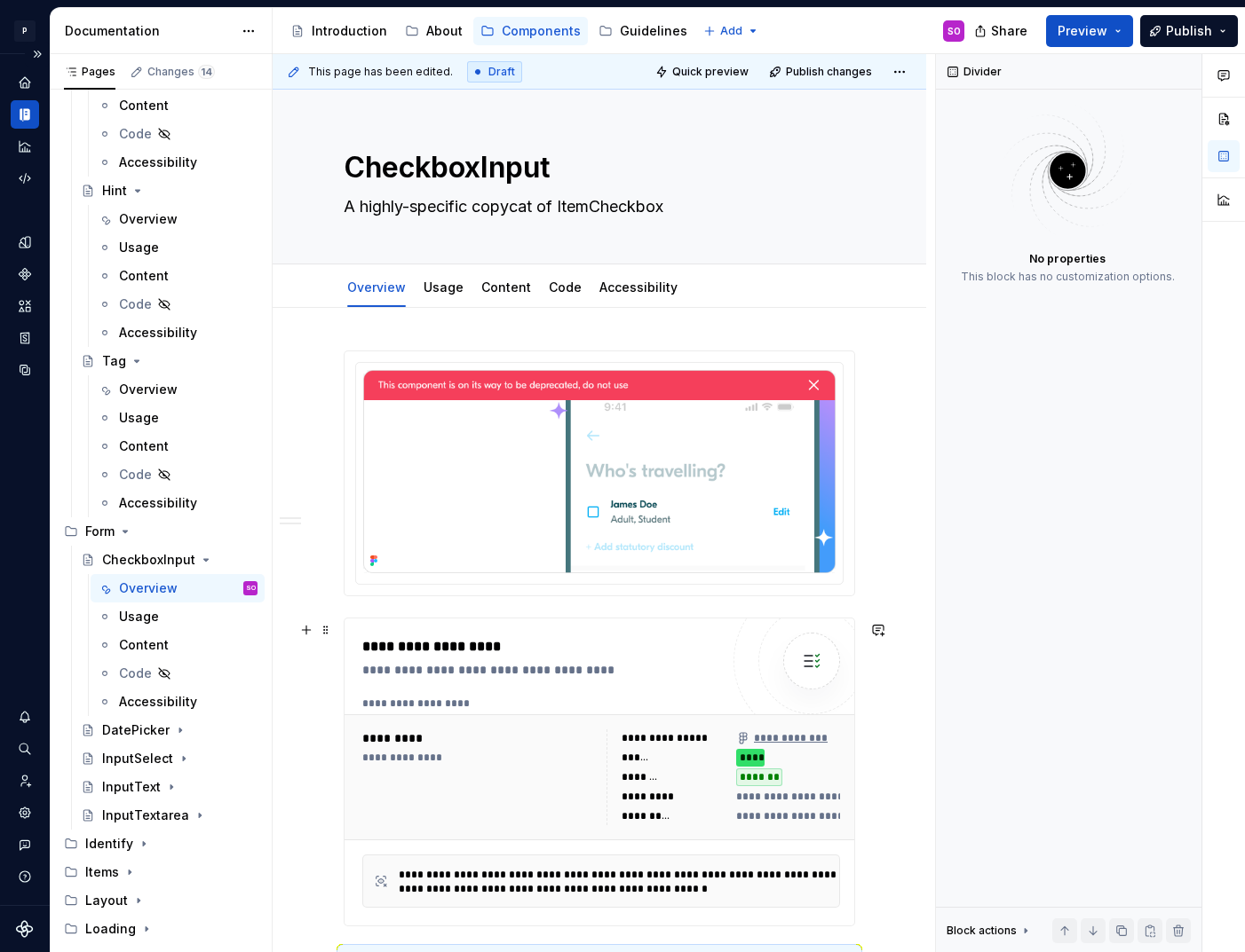
click at [494, 671] on div "**********" at bounding box center [545, 670] width 366 height 18
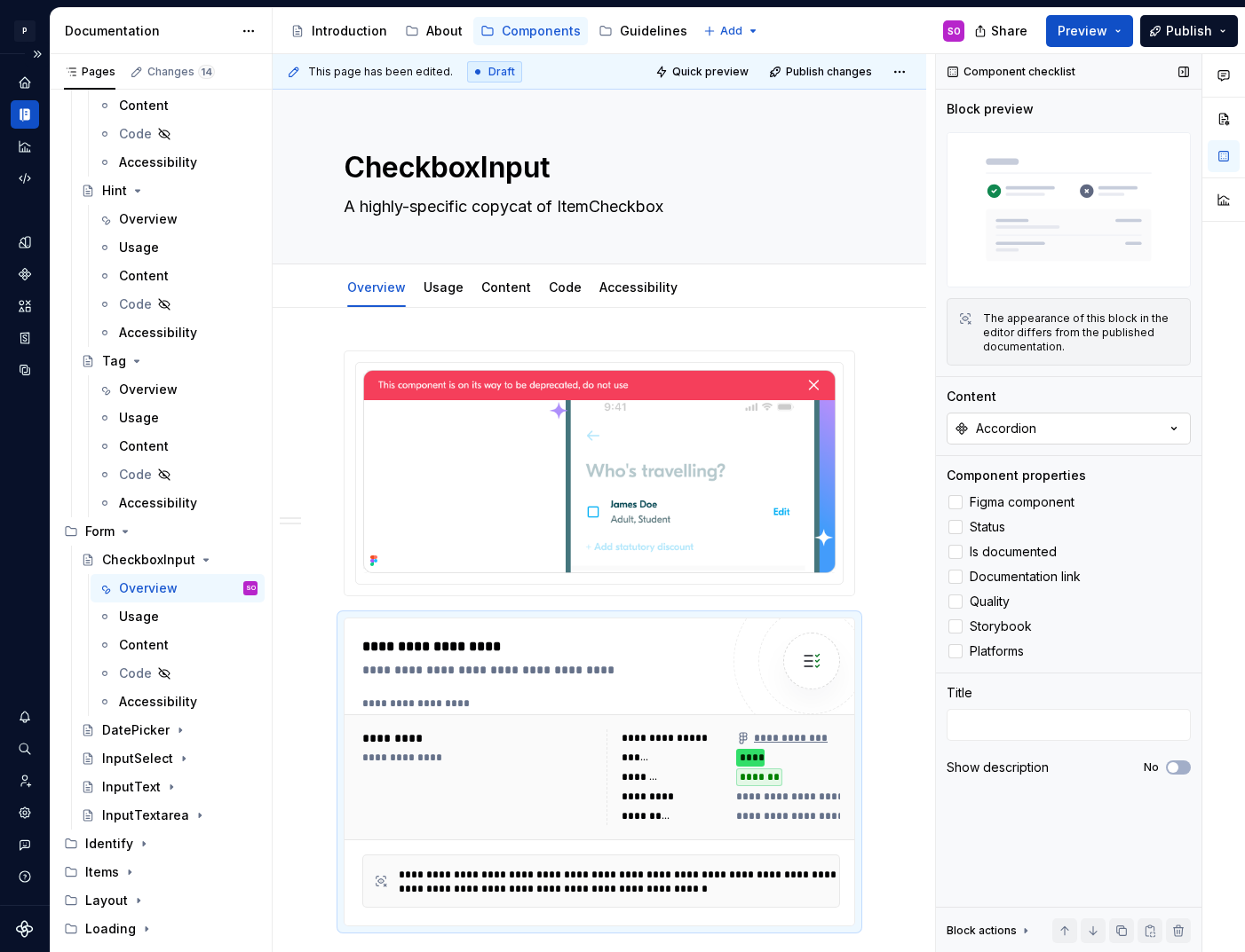
click at [1036, 429] on button "Accordion" at bounding box center [1069, 429] width 245 height 32
type input "check"
click at [1003, 502] on div "CheckboxInput" at bounding box center [1003, 501] width 93 height 18
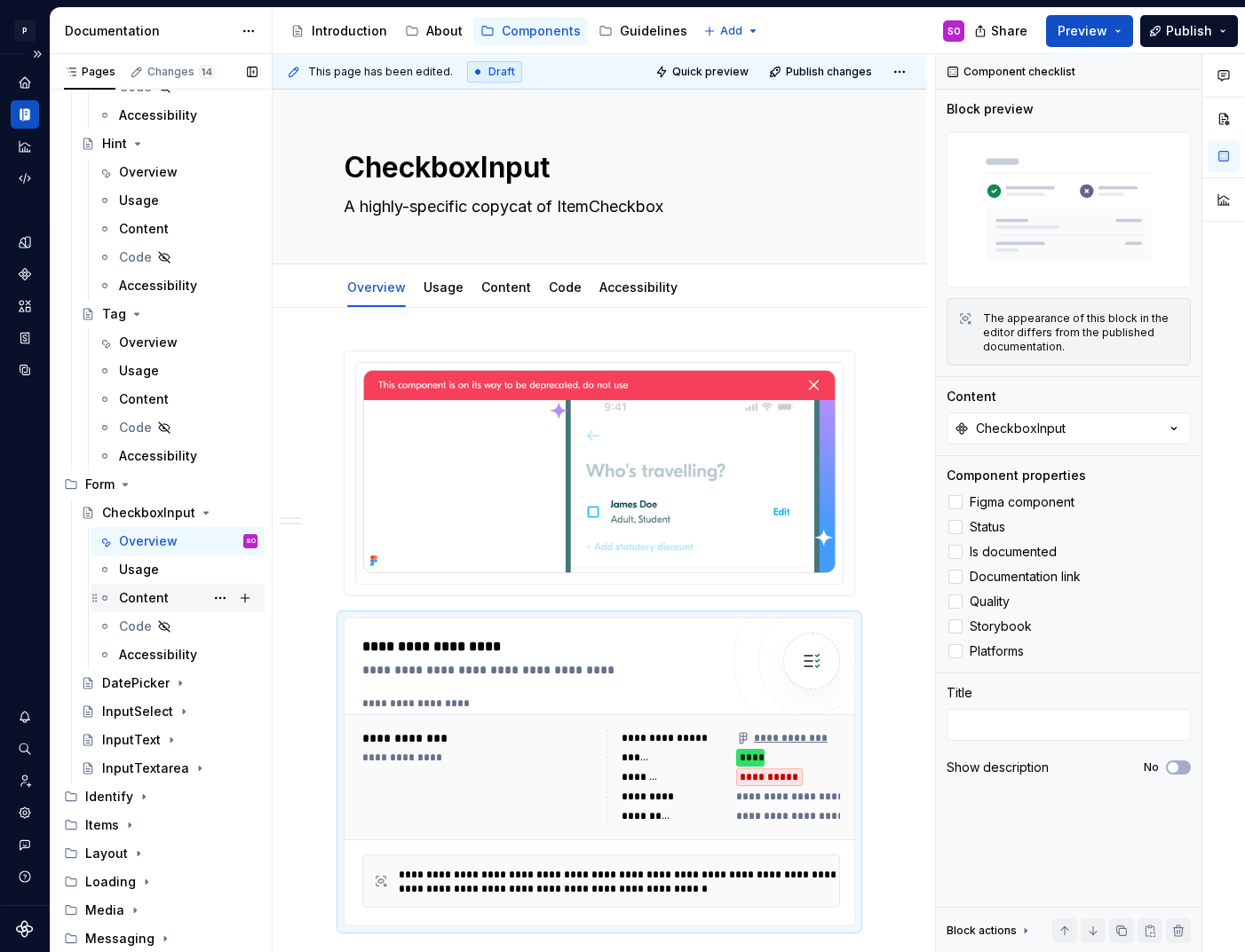
scroll to position [1247, 0]
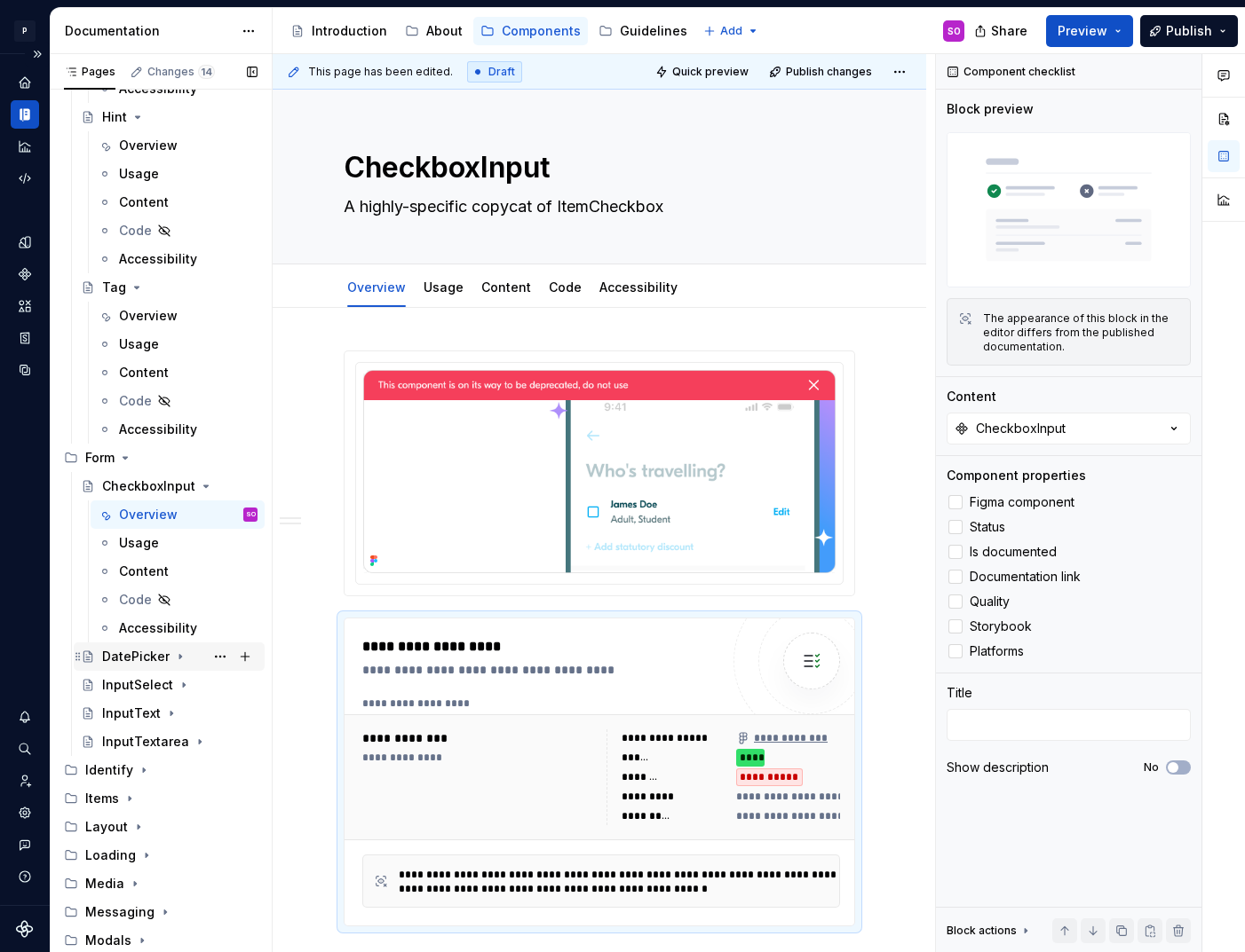
click at [147, 657] on div "DatePicker" at bounding box center [136, 657] width 68 height 18
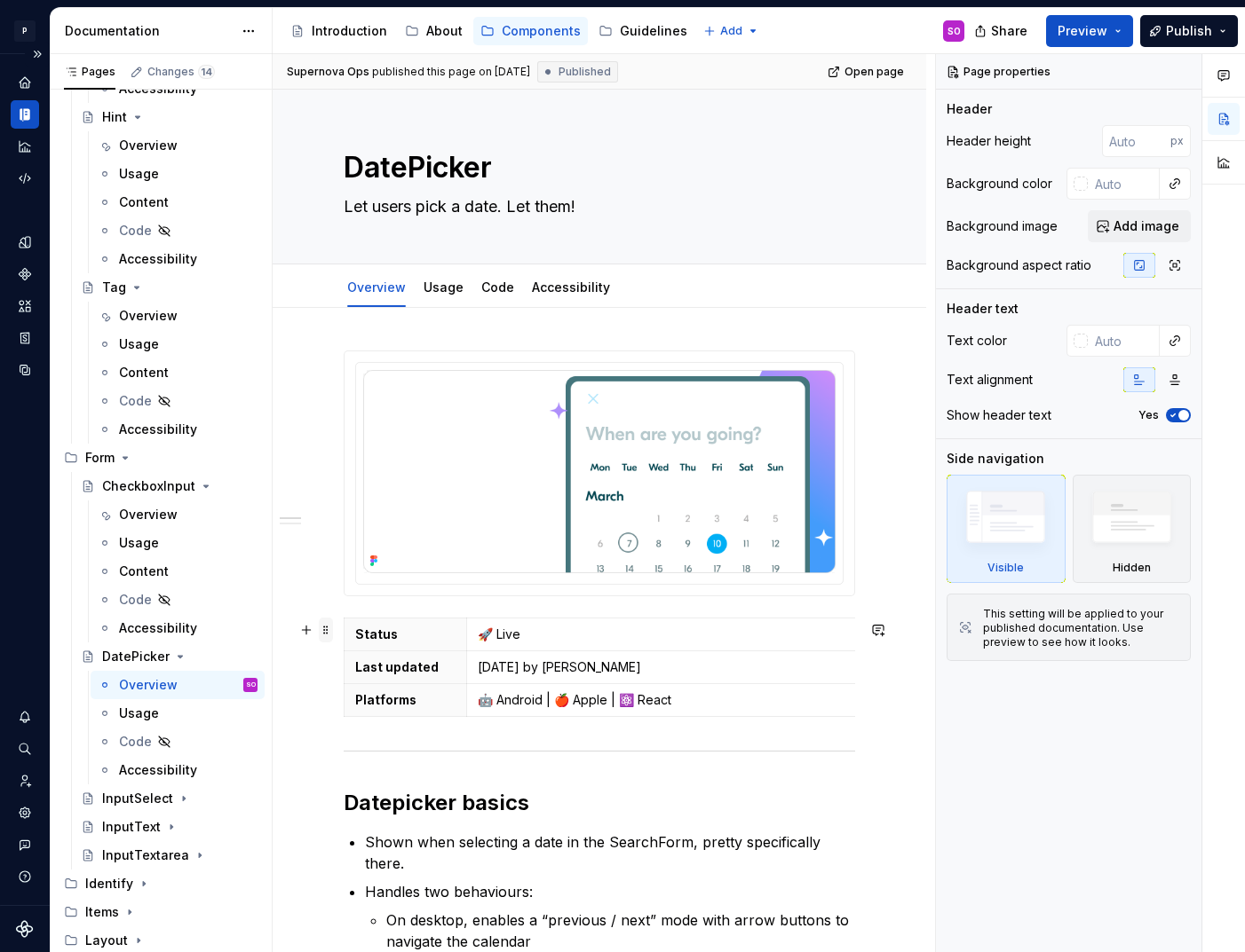
type textarea "*"
click at [327, 627] on span at bounding box center [326, 630] width 14 height 25
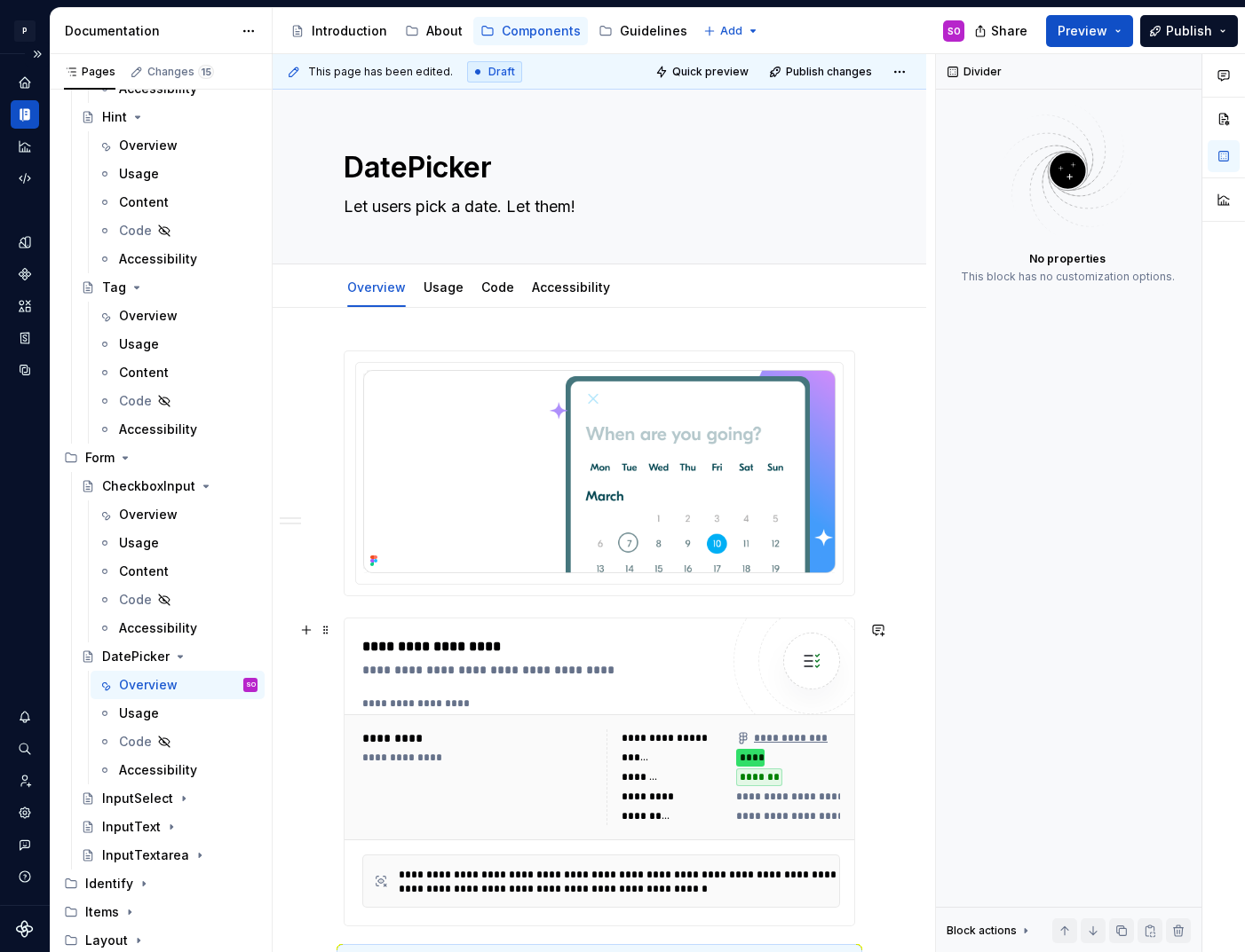
click at [463, 650] on div "**********" at bounding box center [545, 647] width 366 height 21
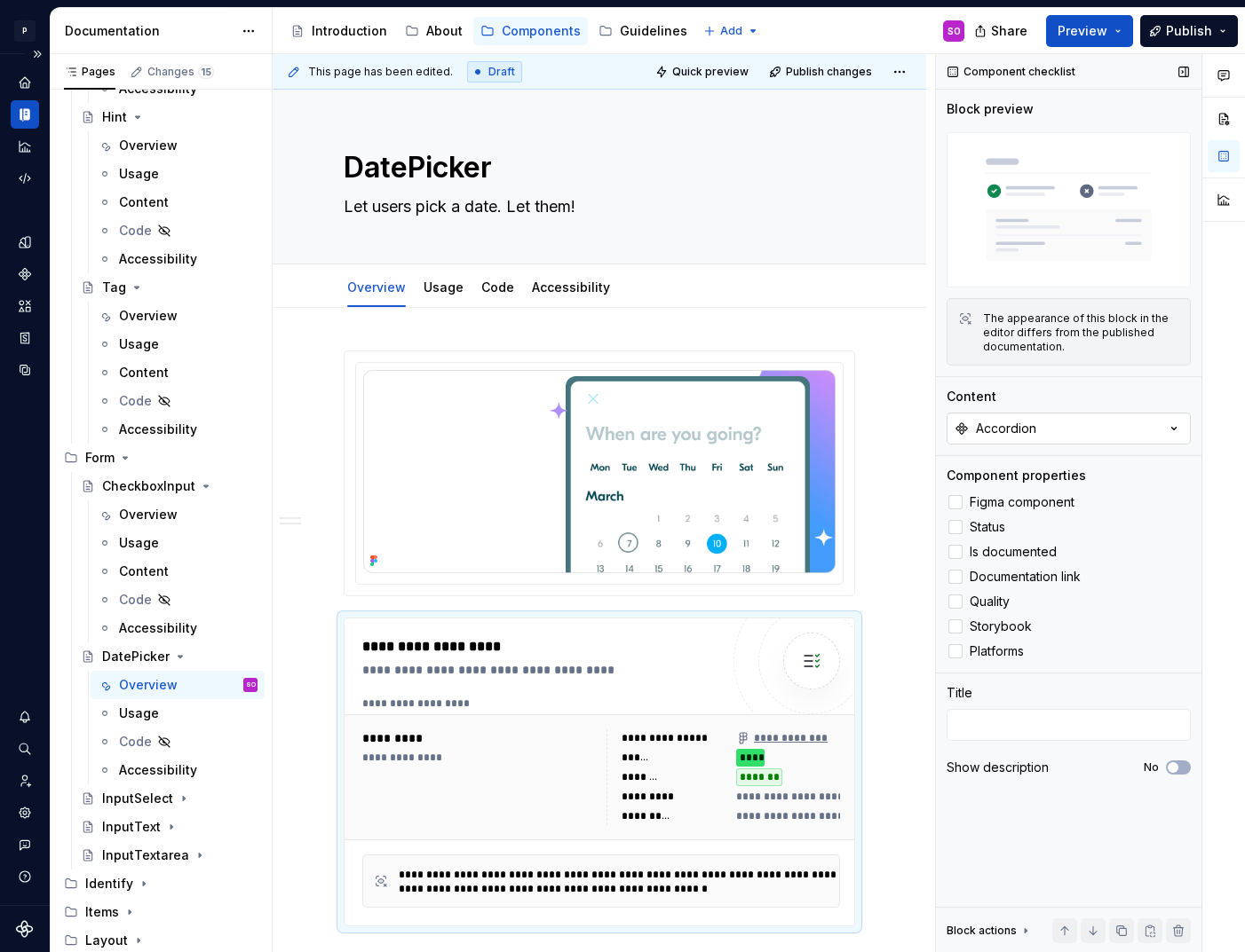
click at [1096, 428] on button "Accordion" at bounding box center [1069, 429] width 245 height 32
type input "Dqtepi"
type input "Datepick"
click at [1011, 501] on div "Datepicker" at bounding box center [991, 501] width 68 height 18
click at [155, 794] on div "InputSelect" at bounding box center [137, 799] width 71 height 18
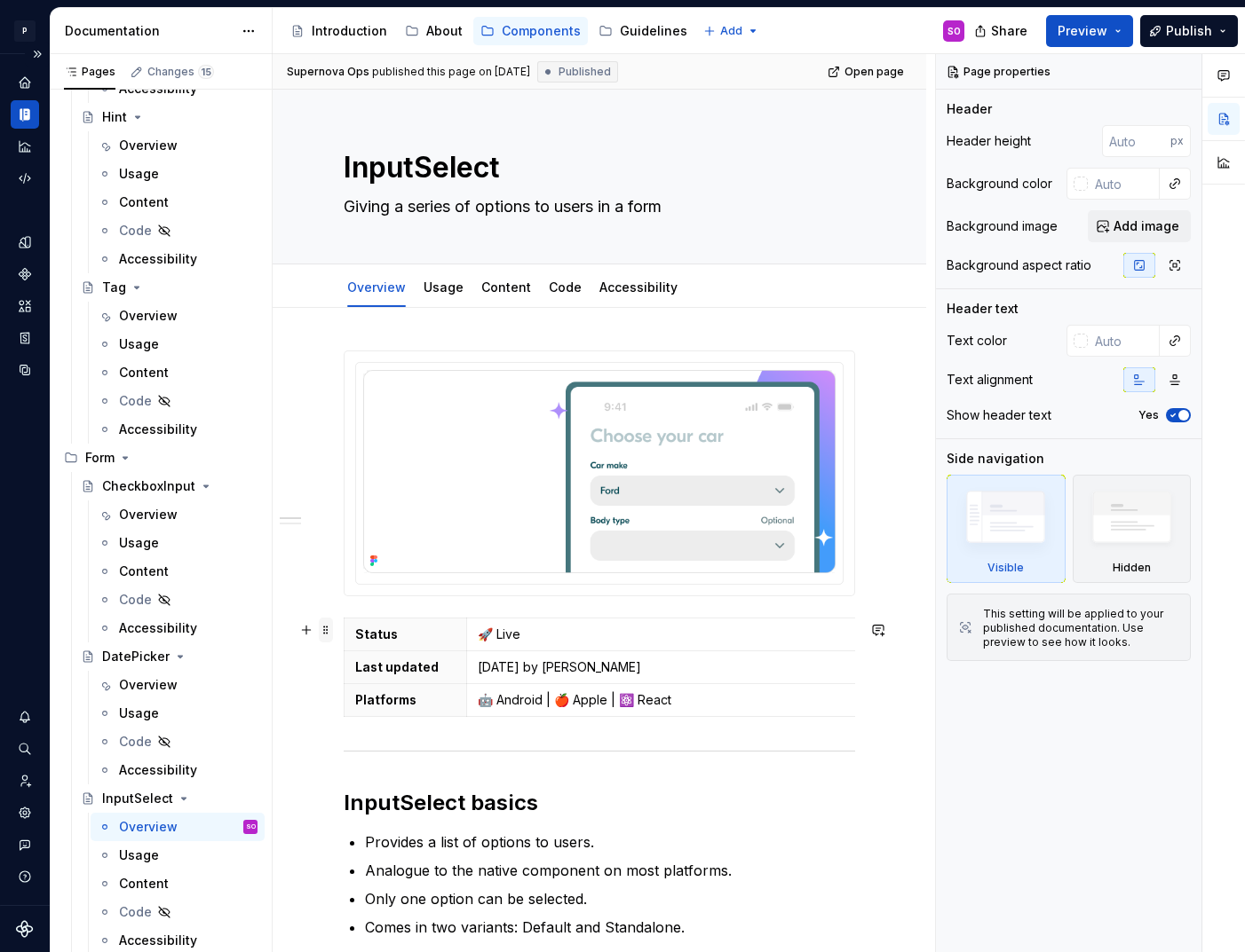
type textarea "*"
click at [332, 631] on span at bounding box center [326, 626] width 14 height 18
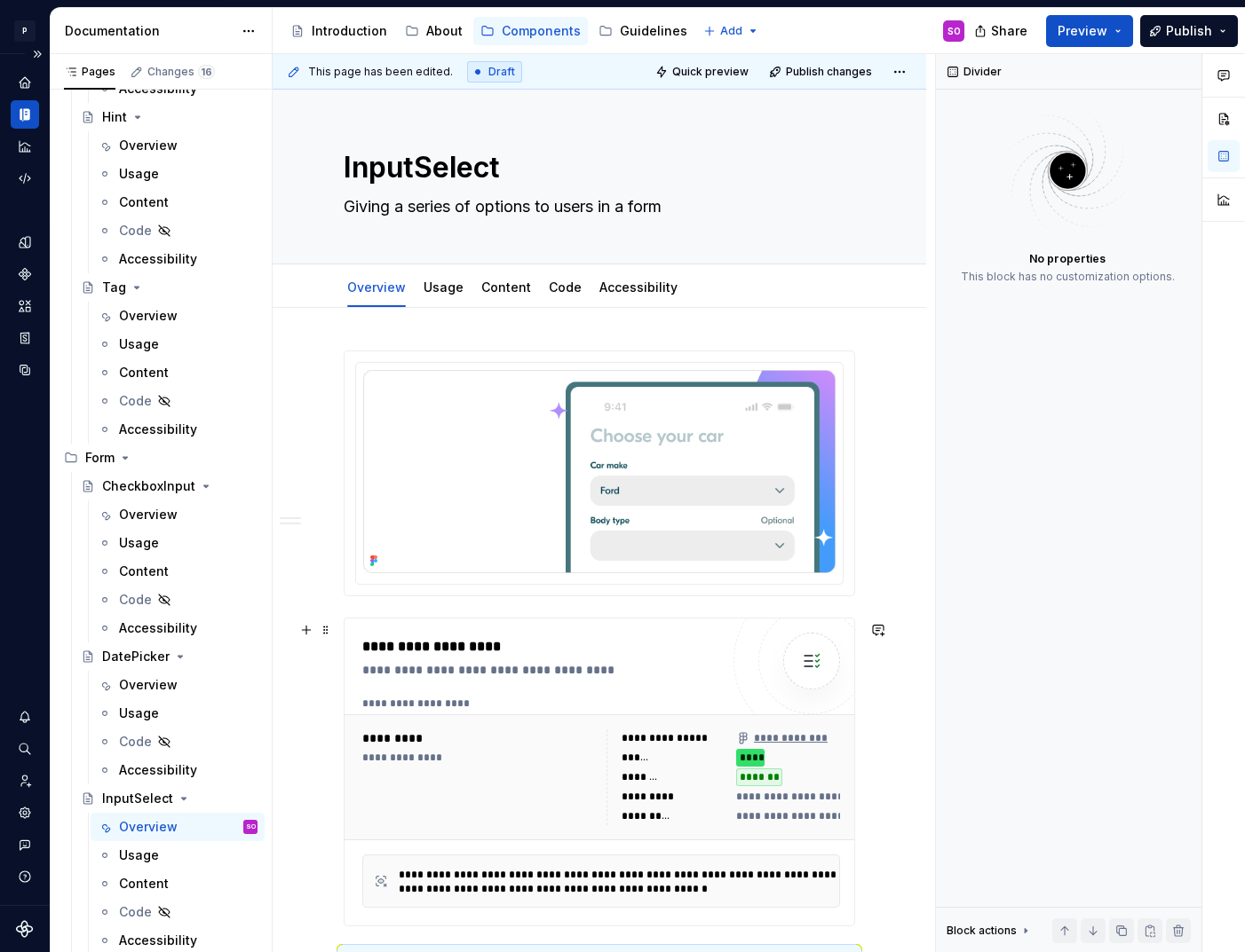
click at [521, 660] on div "**********" at bounding box center [541, 658] width 357 height 43
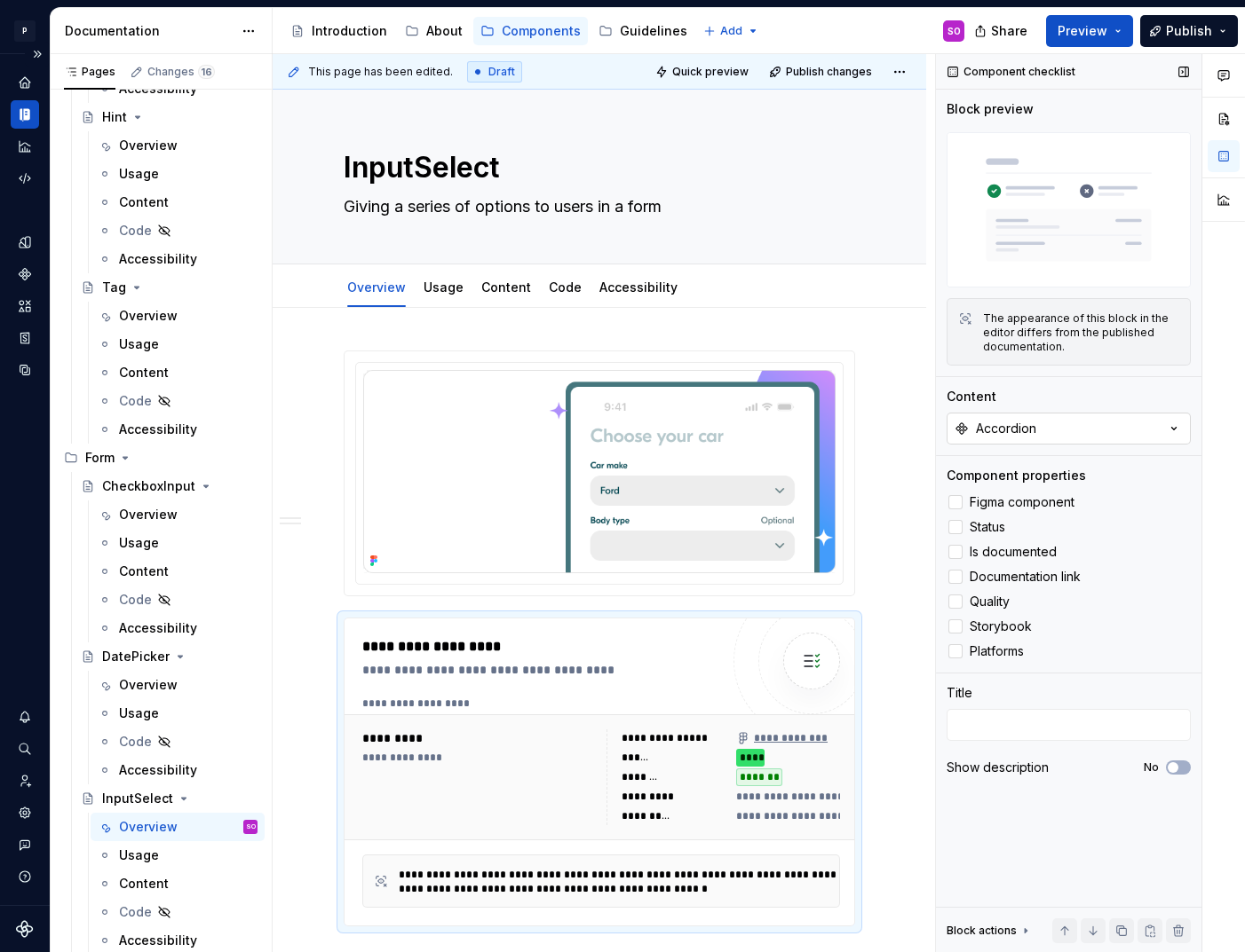
click at [1060, 425] on button "Accordion" at bounding box center [1069, 429] width 245 height 32
type input "InputS"
click at [1000, 501] on div "InputSelect" at bounding box center [992, 501] width 71 height 18
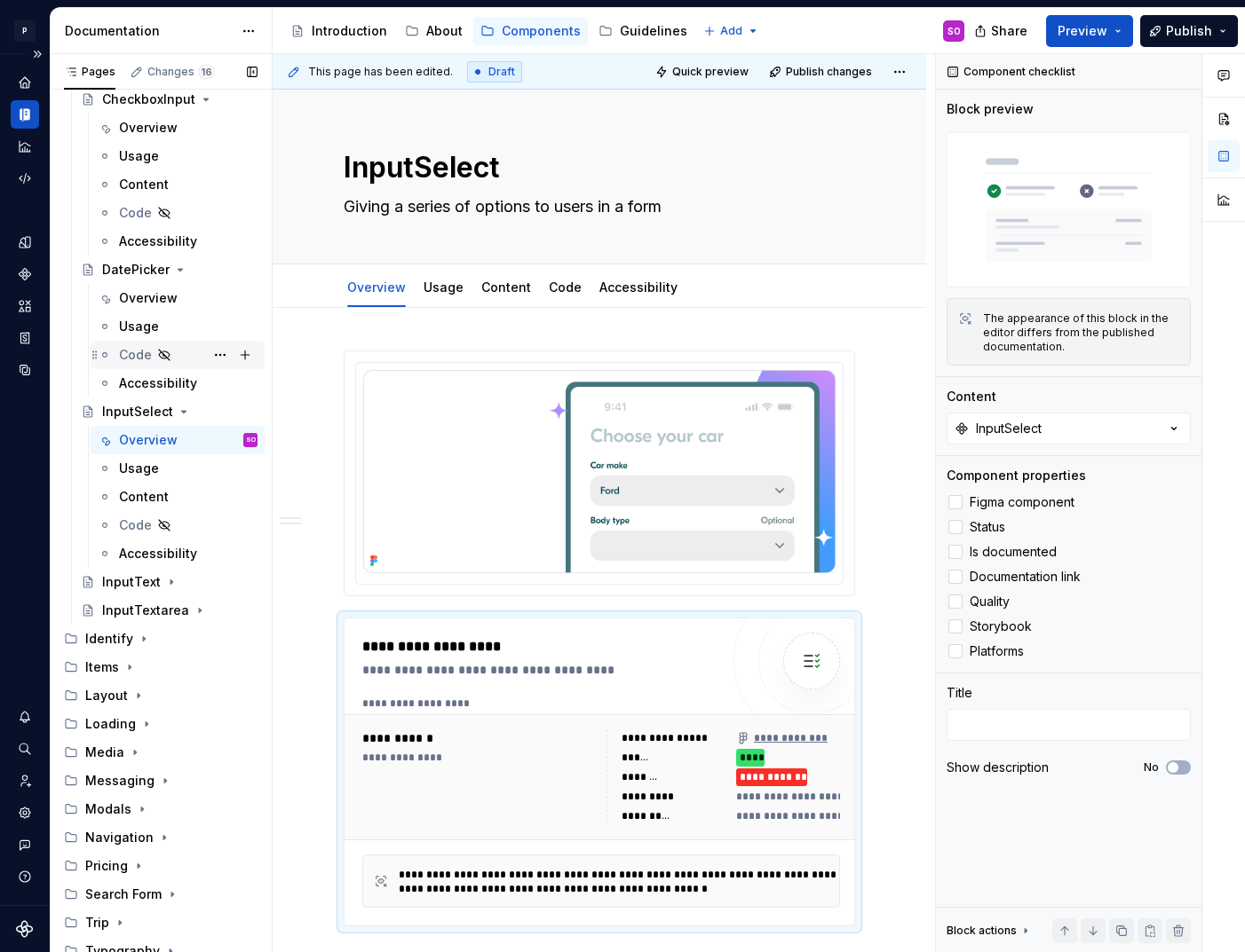
scroll to position [1650, 0]
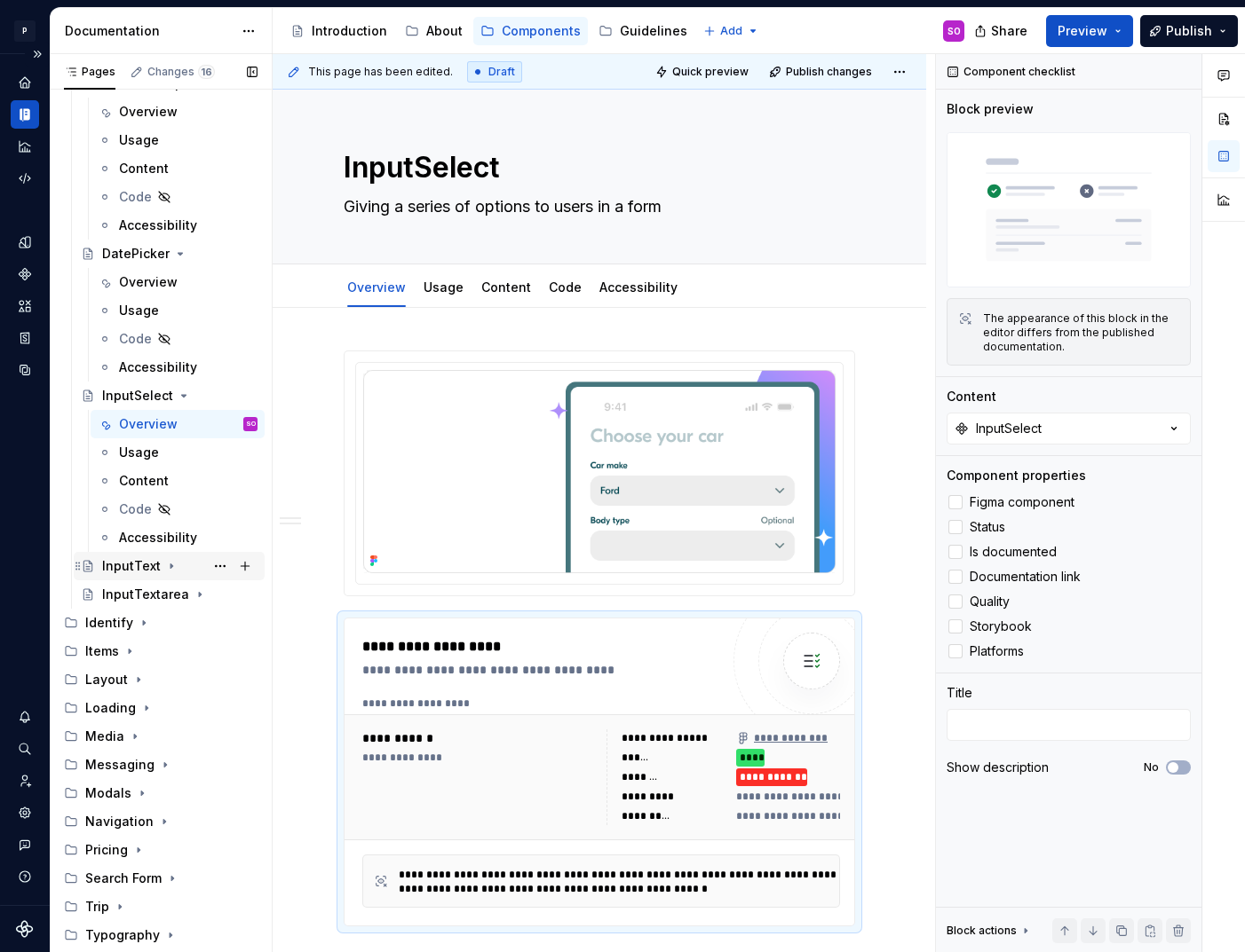
click at [144, 567] on div "InputText" at bounding box center [131, 567] width 59 height 18
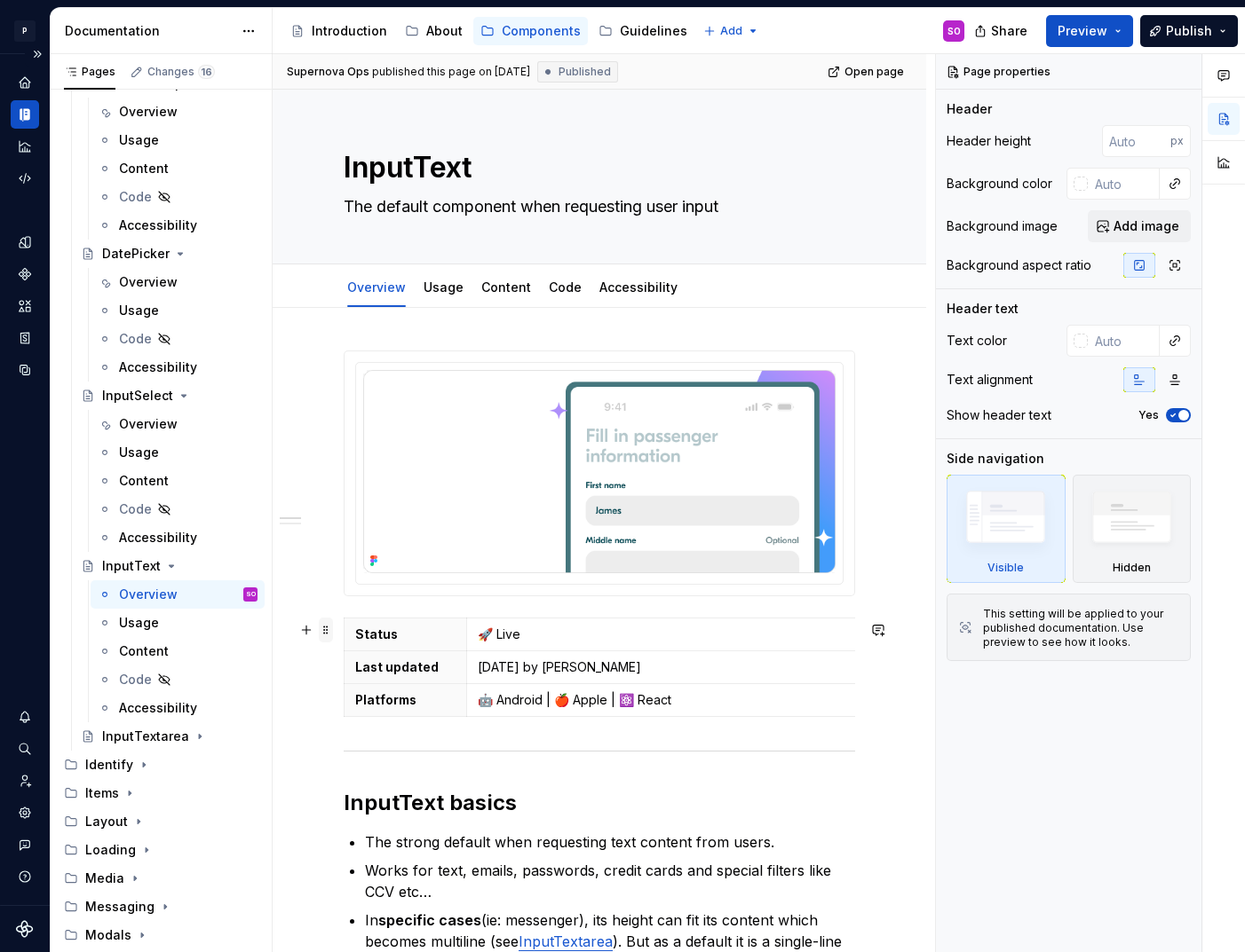
type textarea "*"
click at [329, 625] on span at bounding box center [326, 630] width 14 height 25
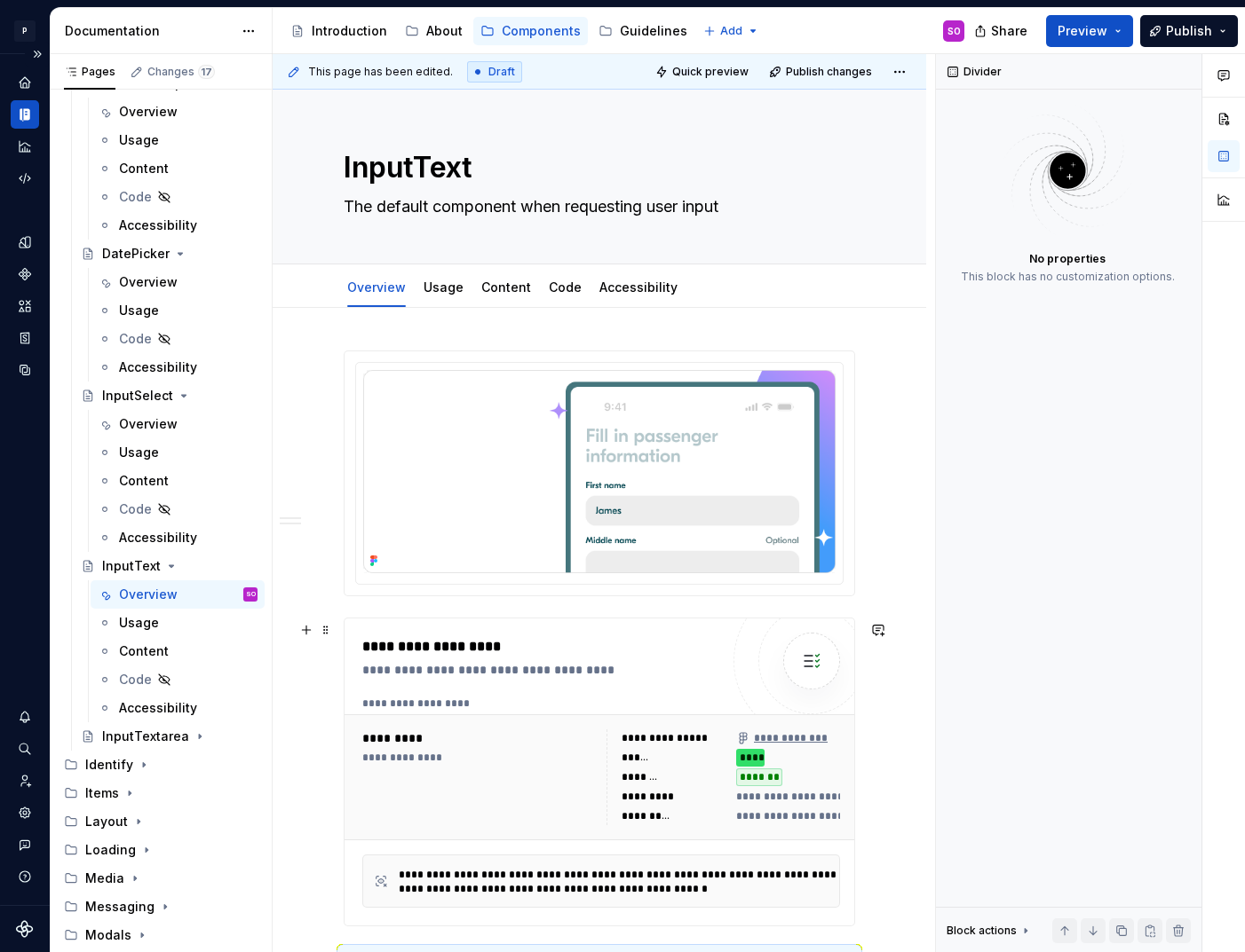
click at [527, 691] on div "**********" at bounding box center [541, 772] width 357 height 271
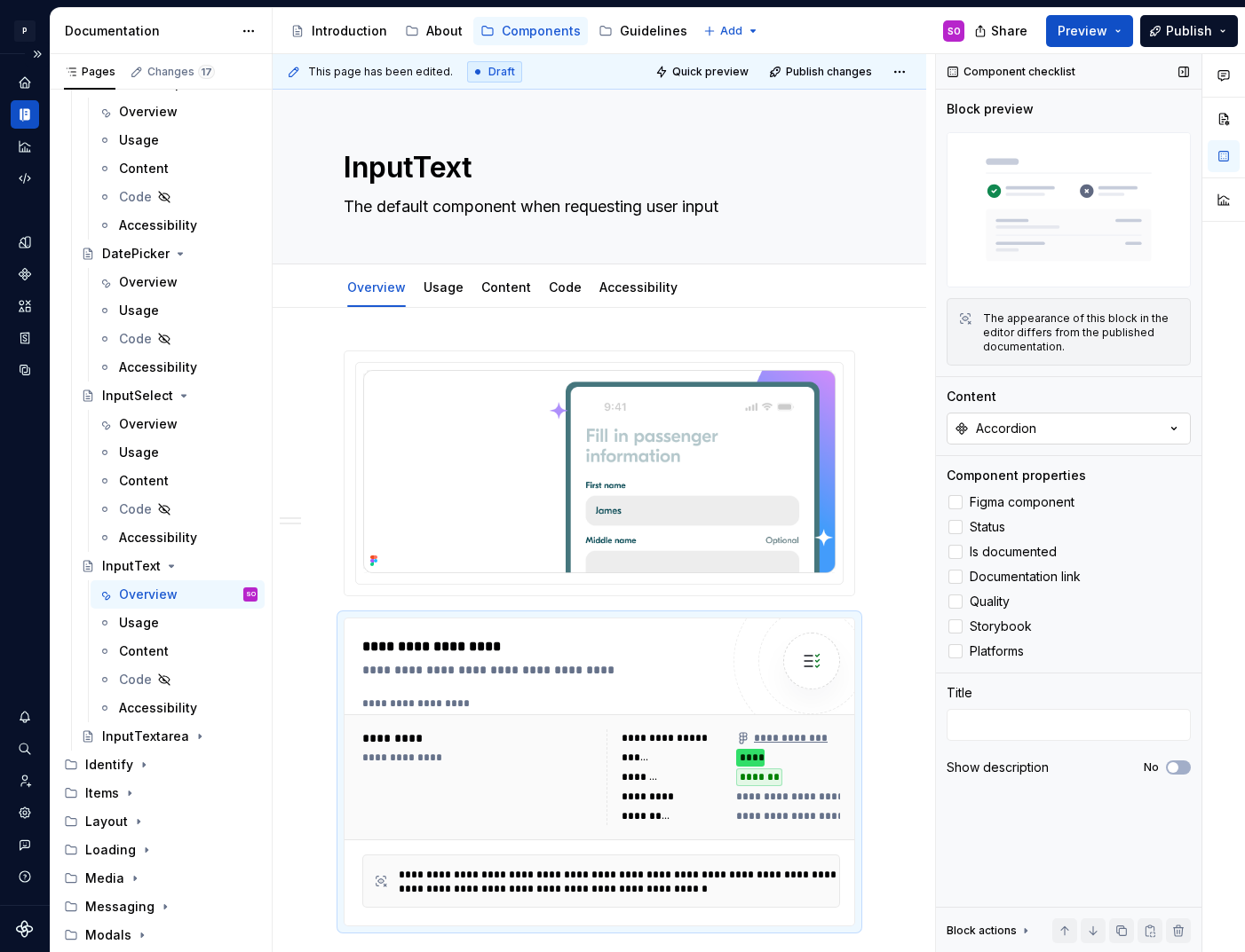
click at [1045, 435] on button "Accordion" at bounding box center [1069, 429] width 245 height 32
type input "InputTx"
click at [1019, 493] on div "InputText" at bounding box center [1067, 501] width 222 height 18
click at [176, 737] on div "InputTextarea" at bounding box center [144, 737] width 85 height 18
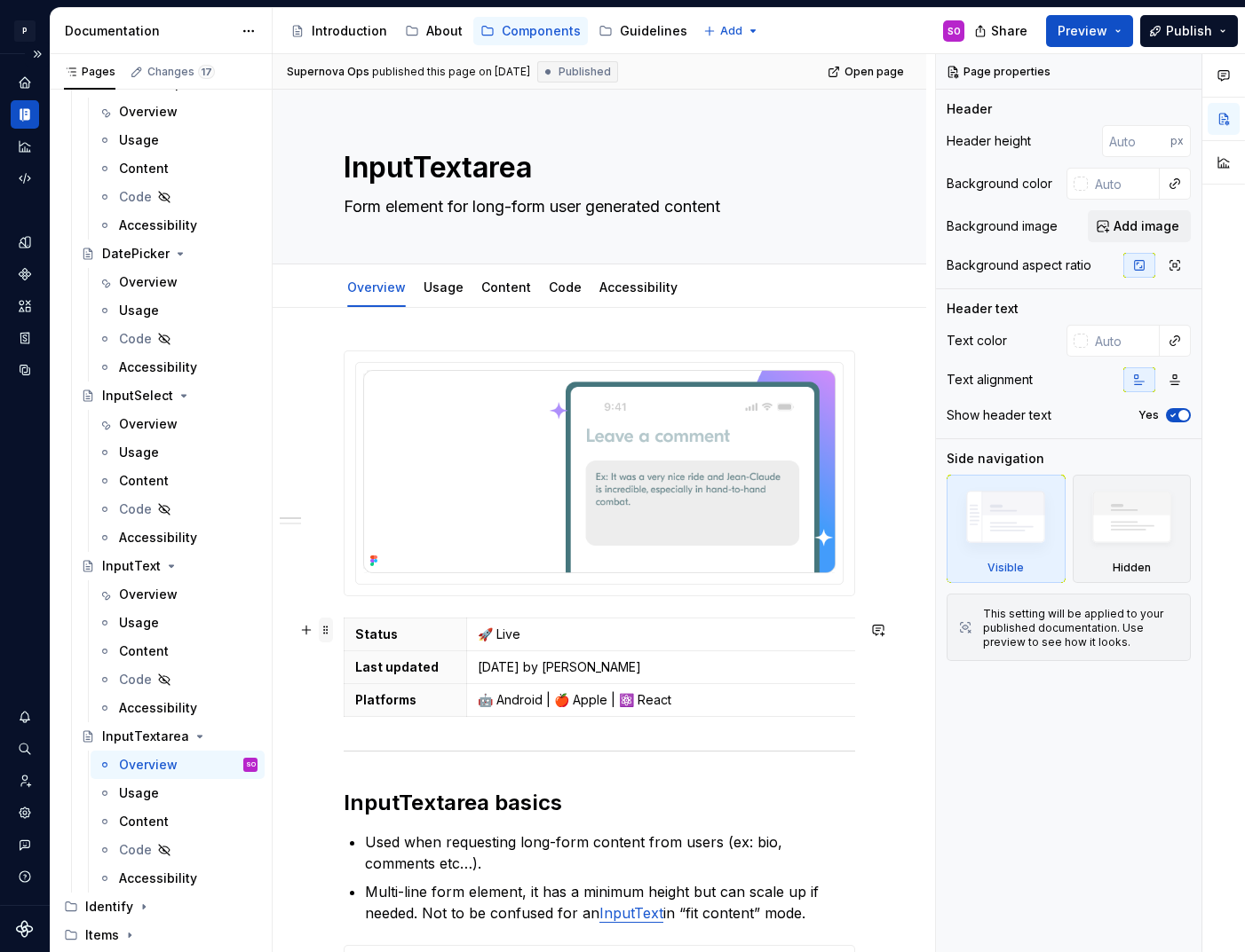
type textarea "*"
click at [321, 632] on span at bounding box center [326, 630] width 14 height 25
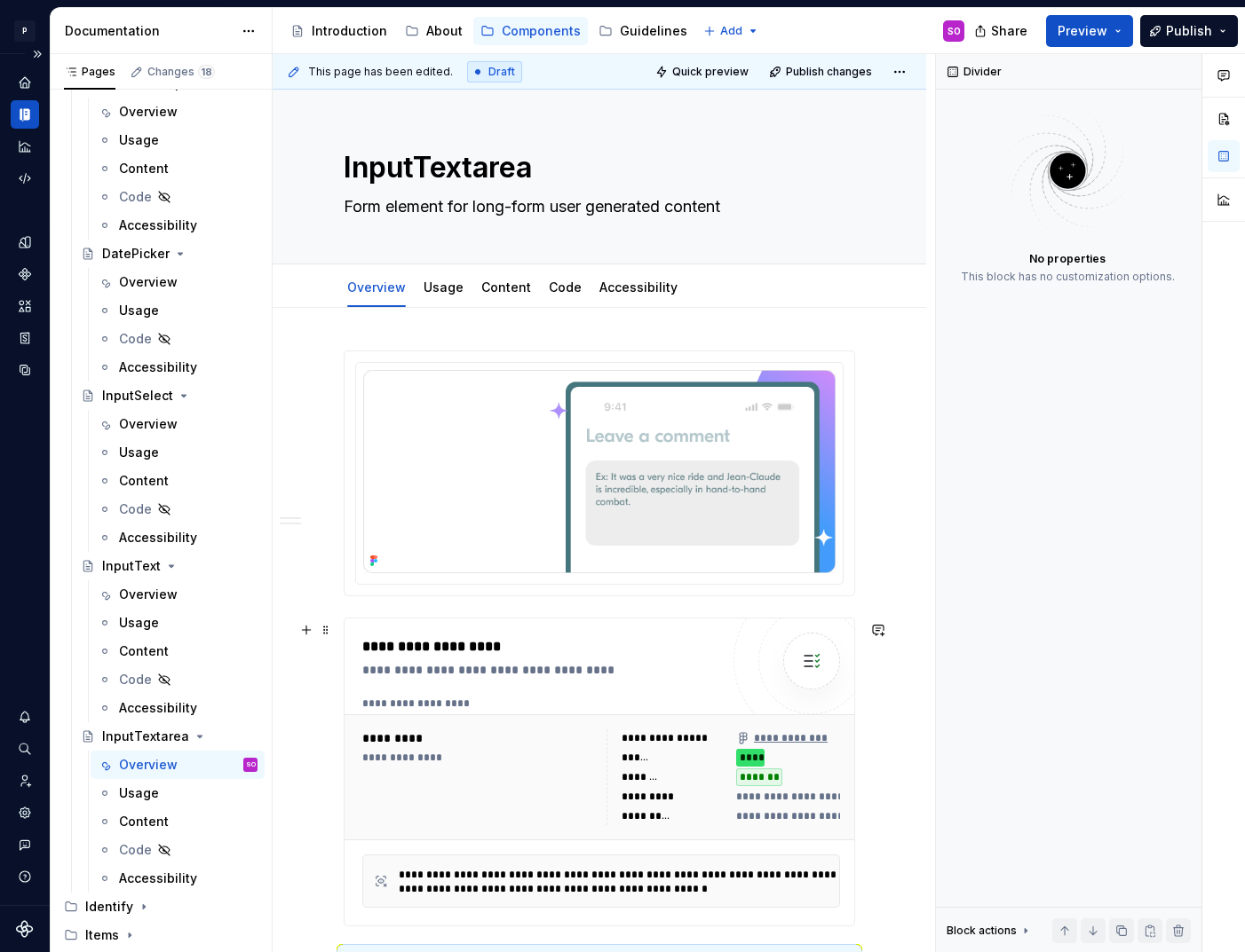
click at [509, 679] on div "**********" at bounding box center [545, 670] width 366 height 18
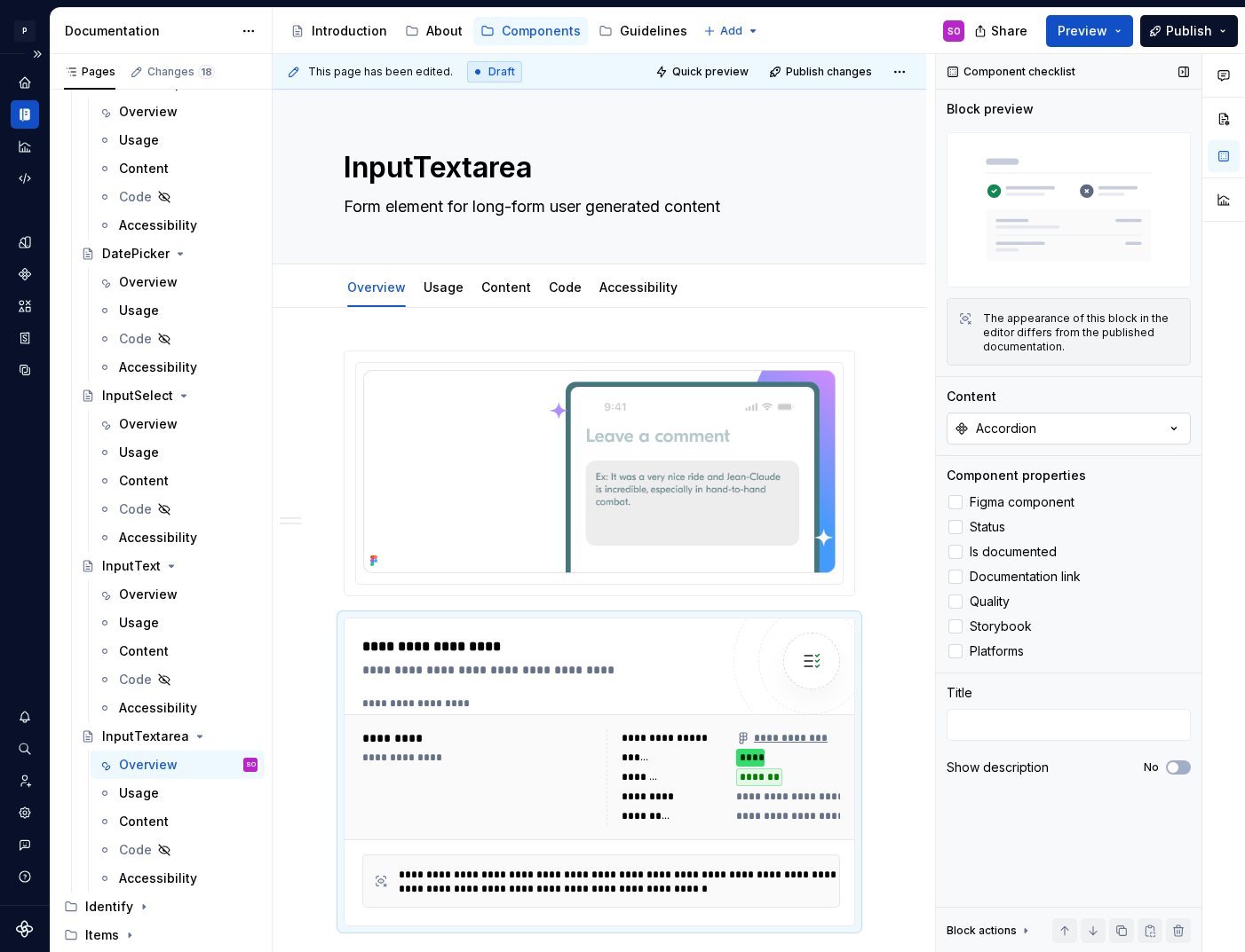
click at [1029, 431] on div "Accordion" at bounding box center [1006, 429] width 61 height 18
type input "InputTex"
click at [1021, 529] on div "InputTextarea" at bounding box center [1000, 530] width 87 height 18
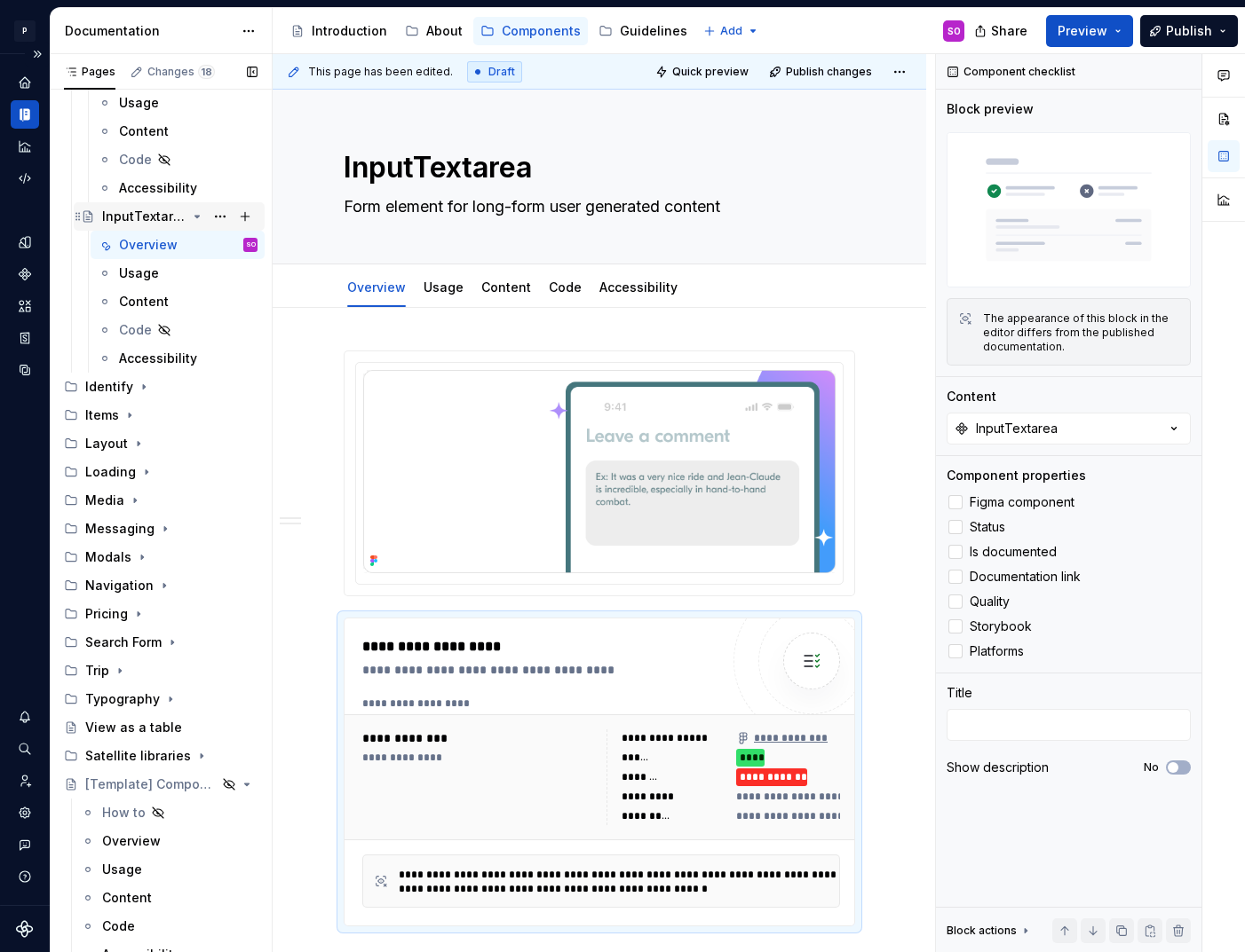
scroll to position [2169, 0]
click at [128, 388] on div "Identify" at bounding box center [110, 388] width 48 height 18
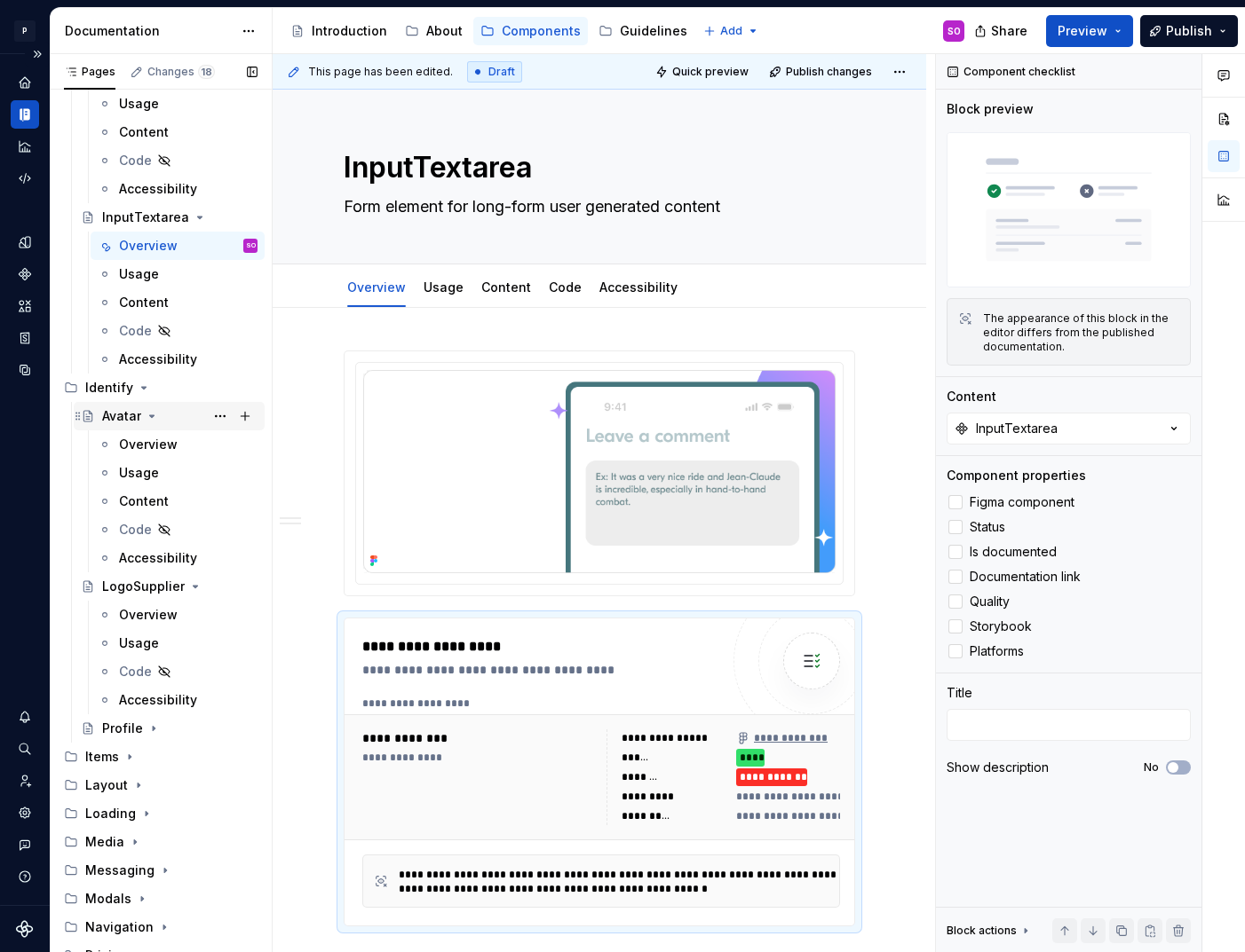
click at [128, 414] on div "Avatar" at bounding box center [121, 417] width 39 height 18
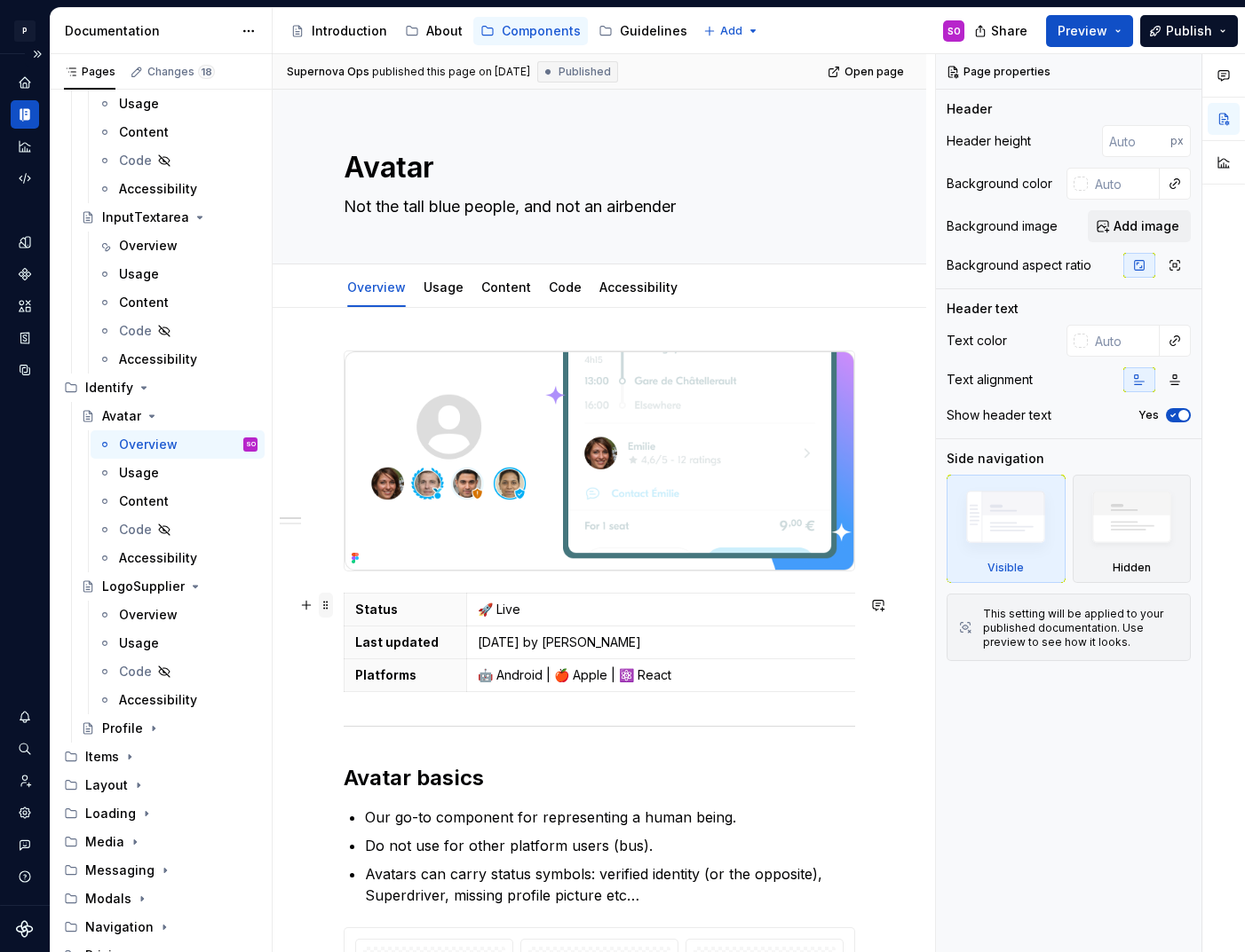
type textarea "*"
click at [323, 606] on span at bounding box center [326, 606] width 14 height 25
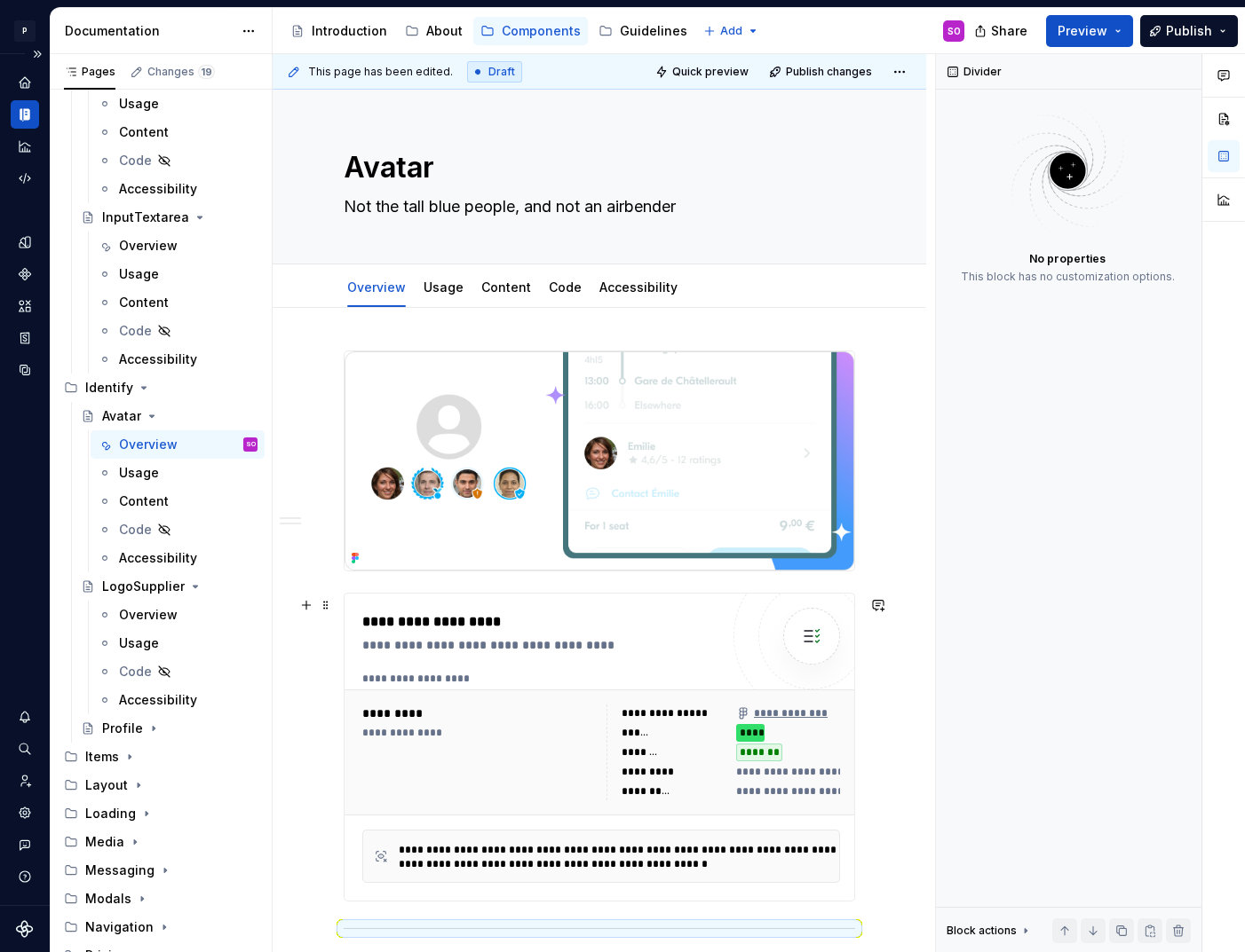
click at [489, 654] on div "**********" at bounding box center [545, 645] width 366 height 18
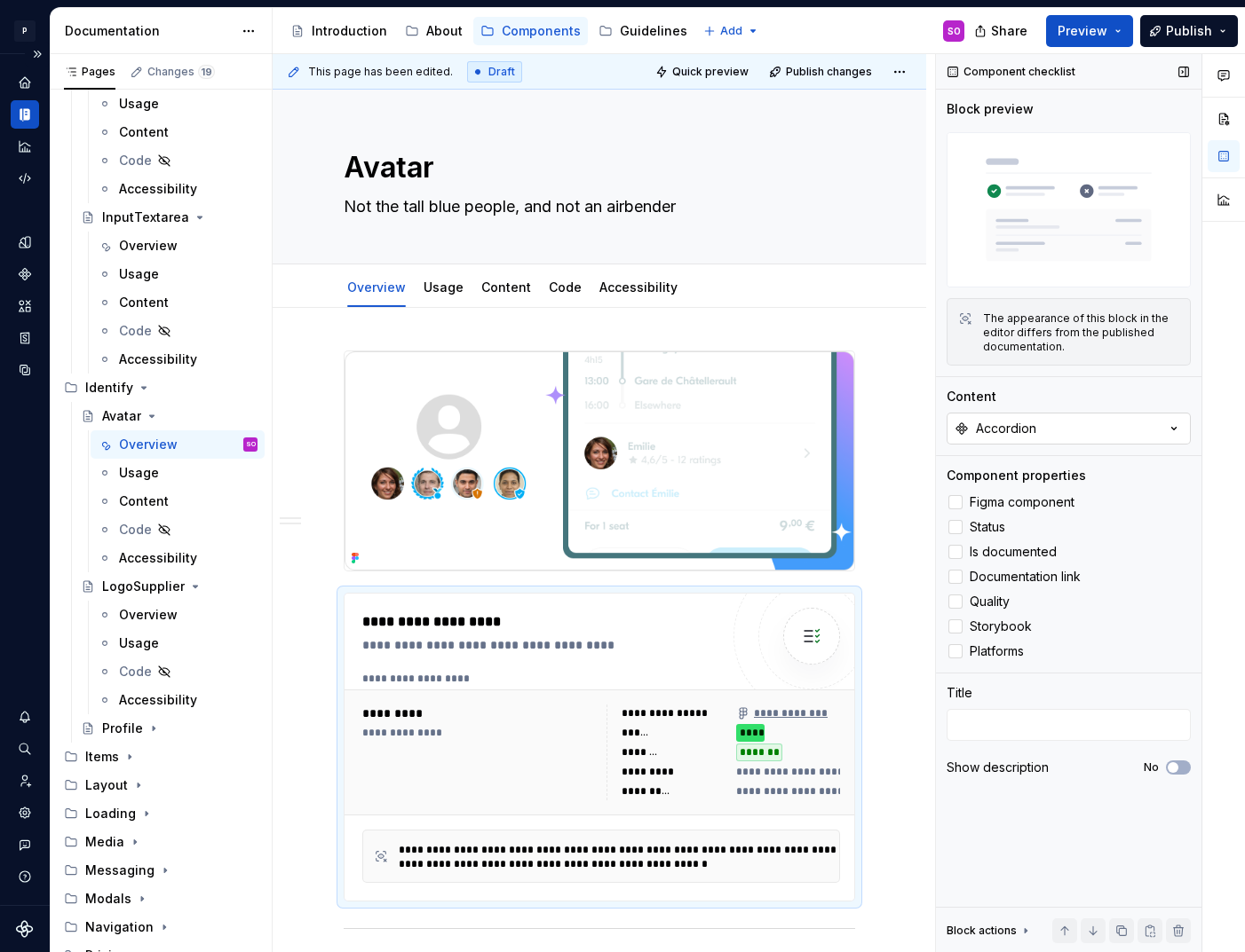
click at [1065, 420] on button "Accordion" at bounding box center [1069, 429] width 245 height 32
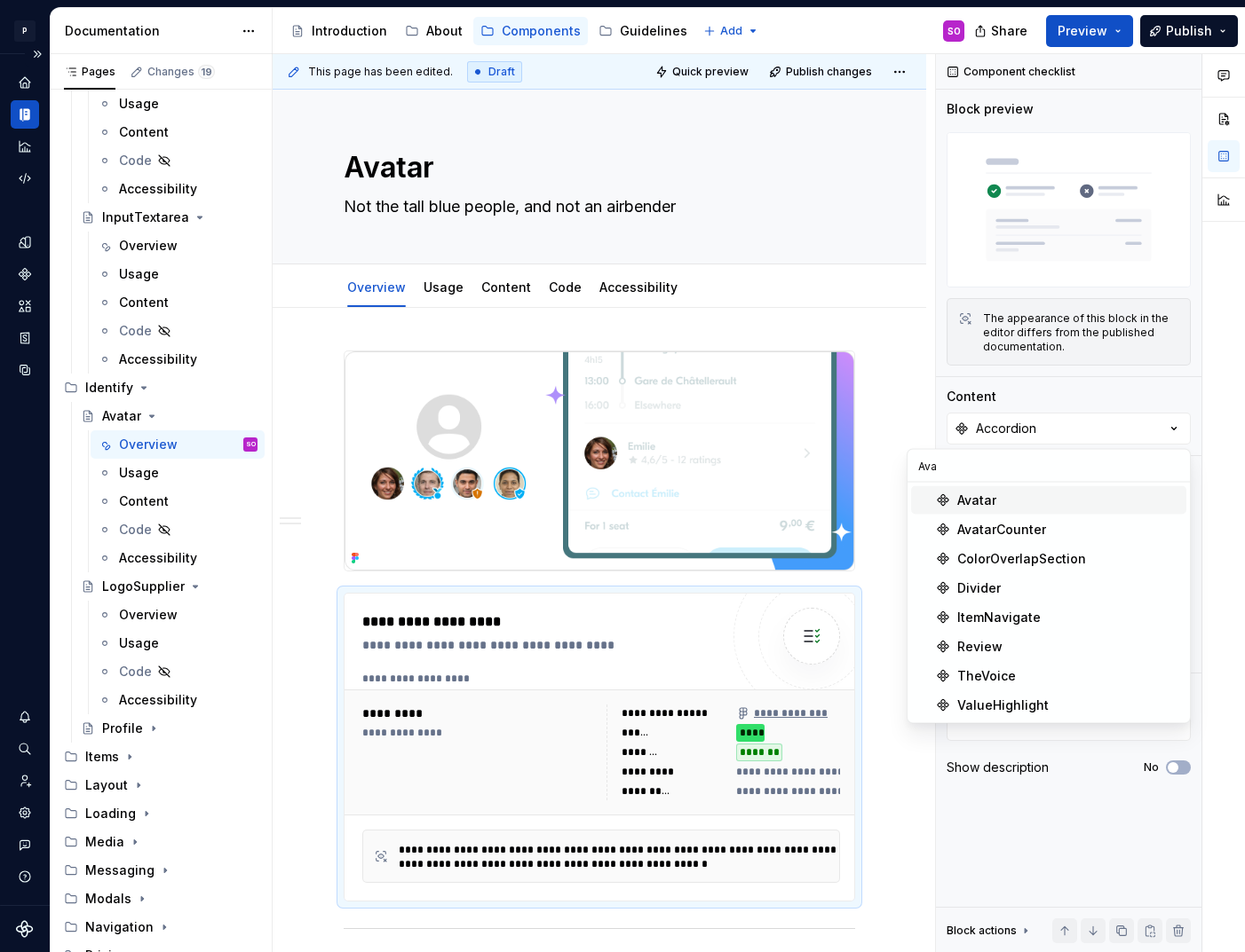
type input "Ava"
click at [1008, 499] on div "Avatar" at bounding box center [1067, 501] width 222 height 18
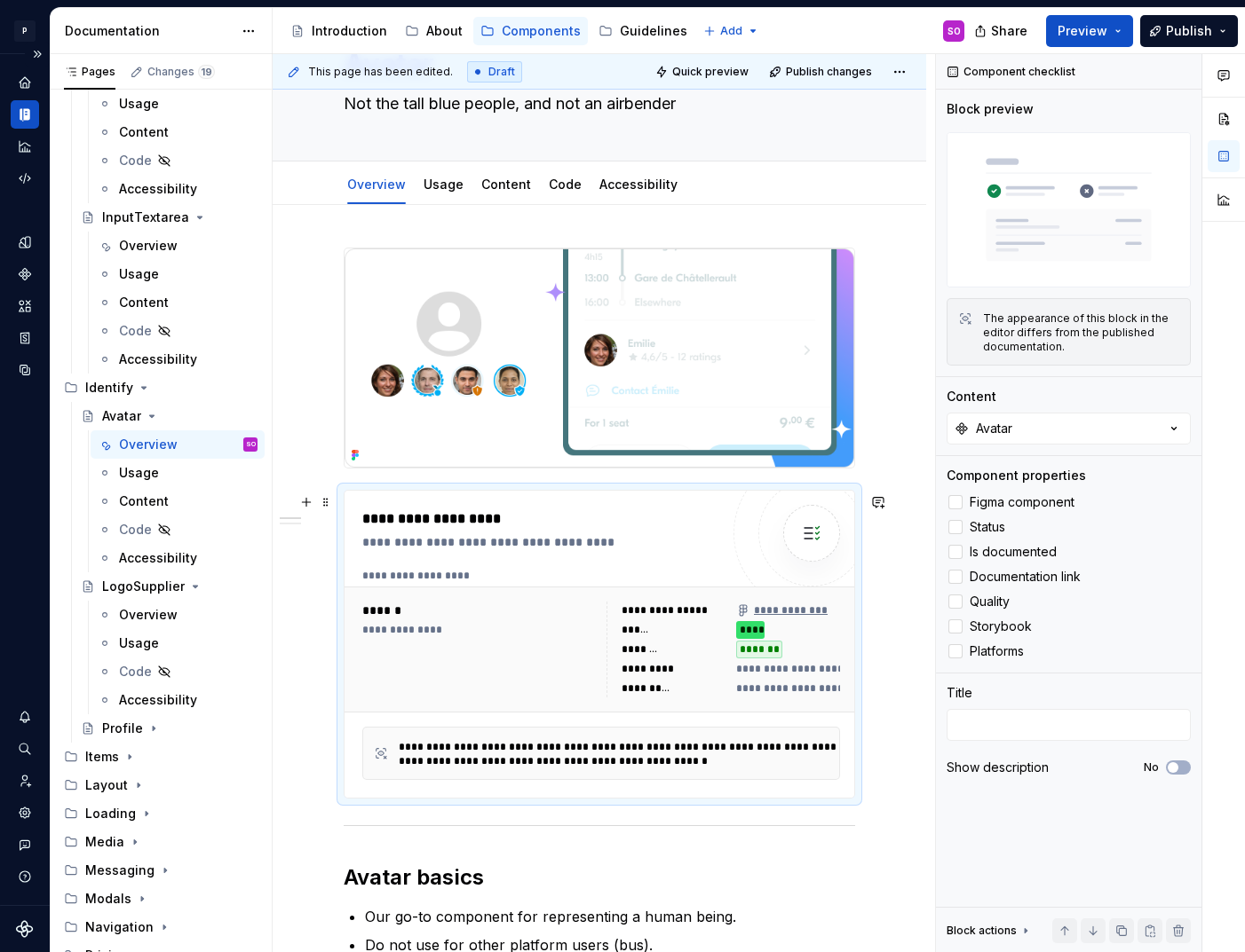
scroll to position [108, 0]
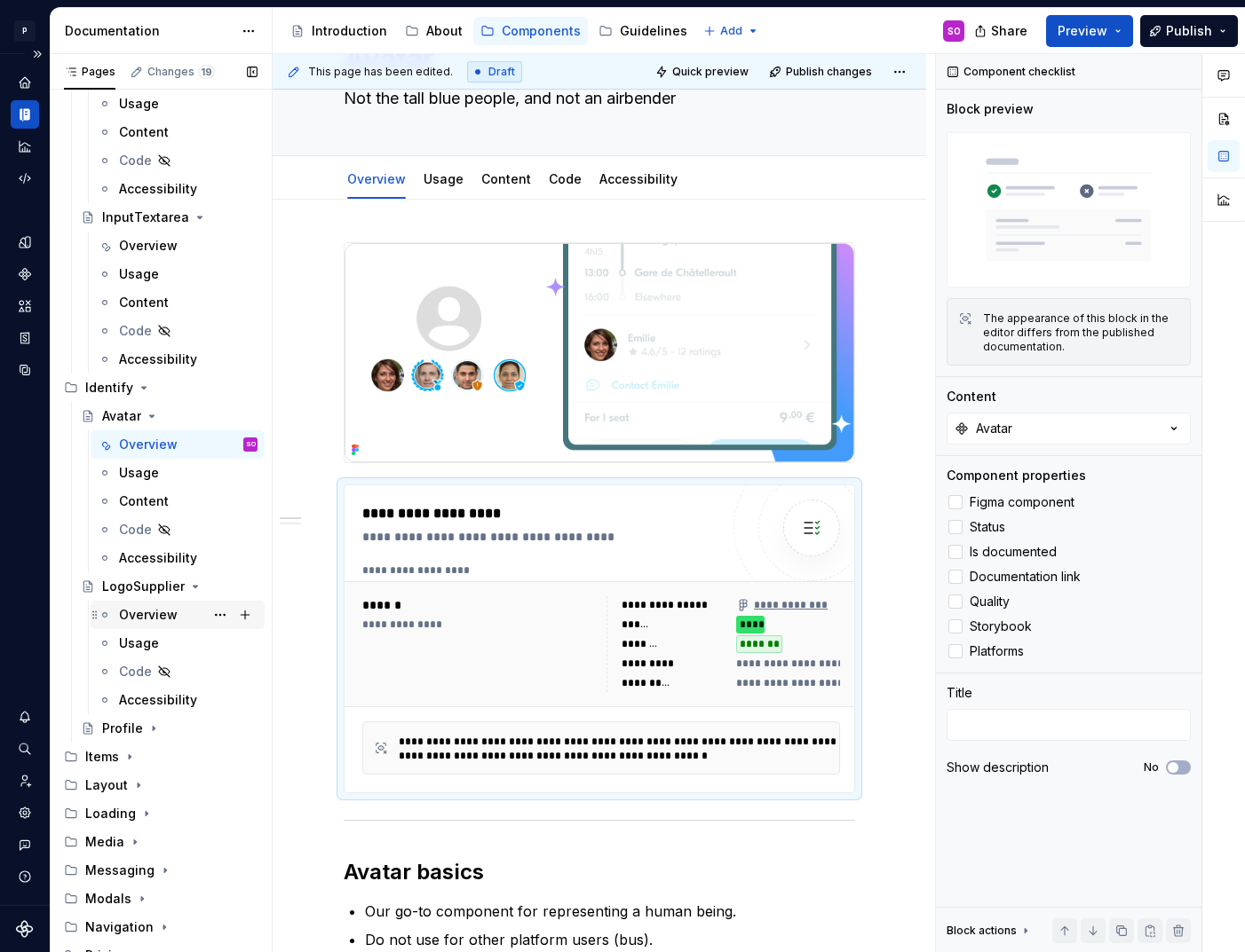
click at [149, 612] on div "Overview" at bounding box center [148, 615] width 59 height 18
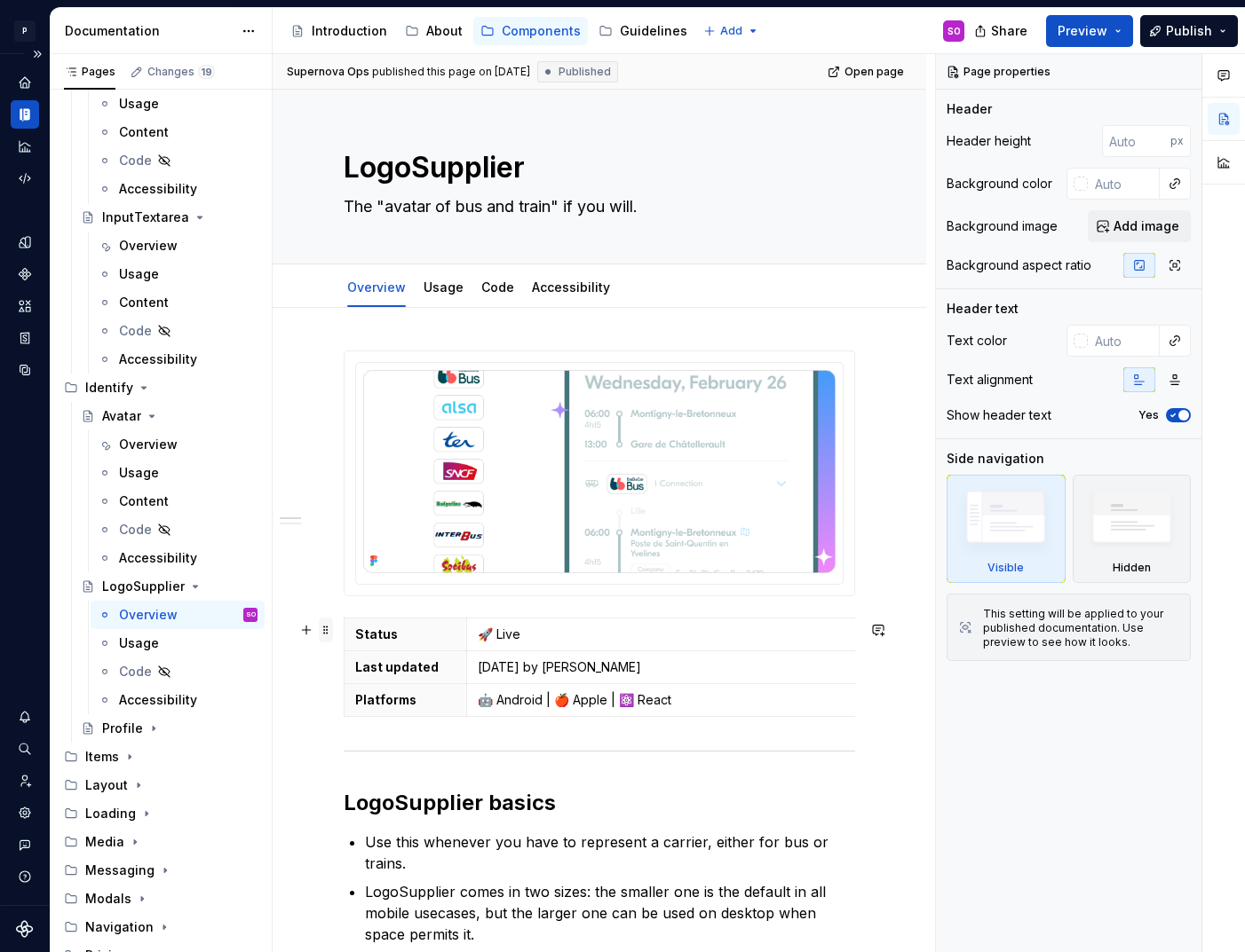
type textarea "*"
click at [327, 639] on span at bounding box center [326, 630] width 14 height 25
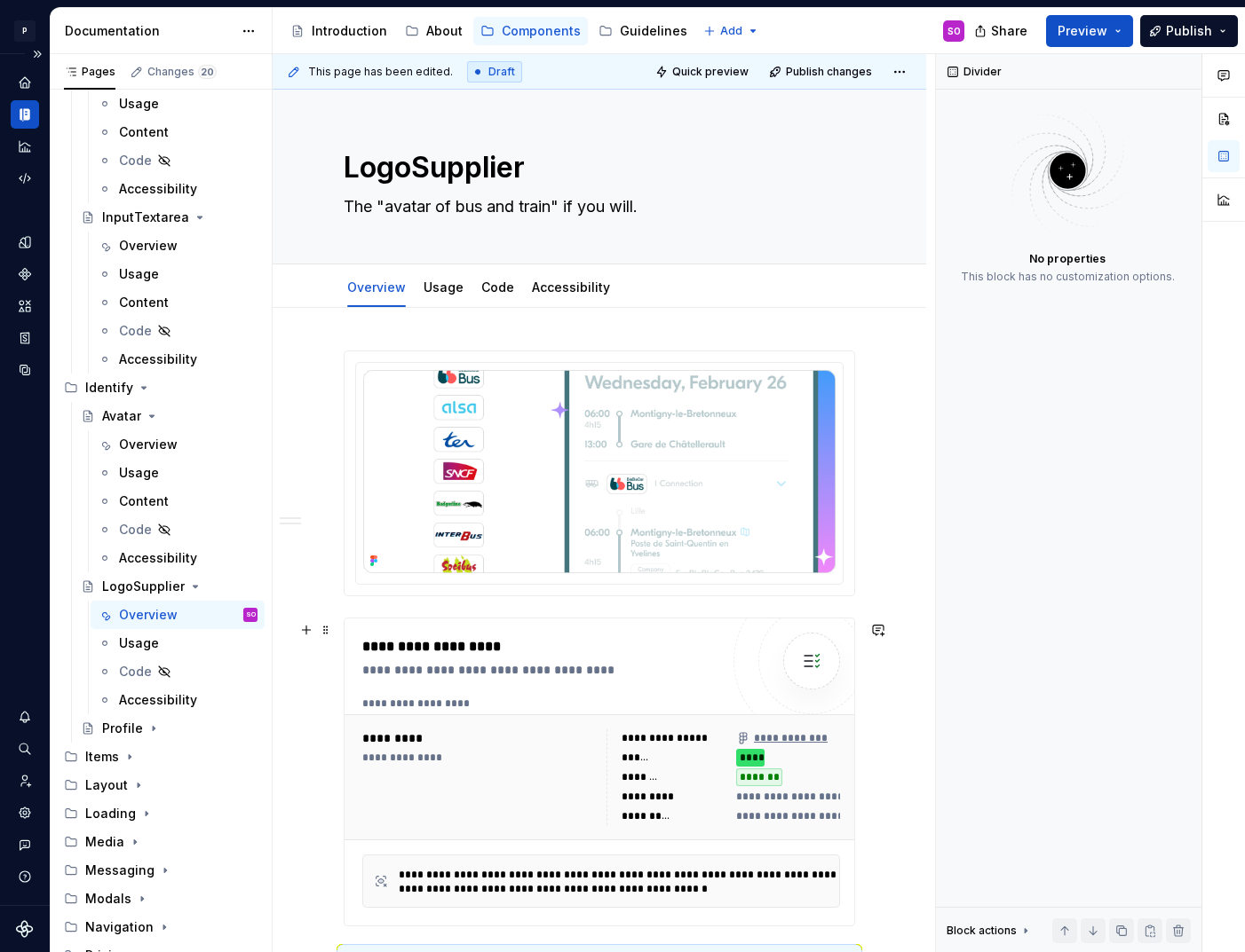
click at [585, 663] on div "**********" at bounding box center [541, 658] width 357 height 43
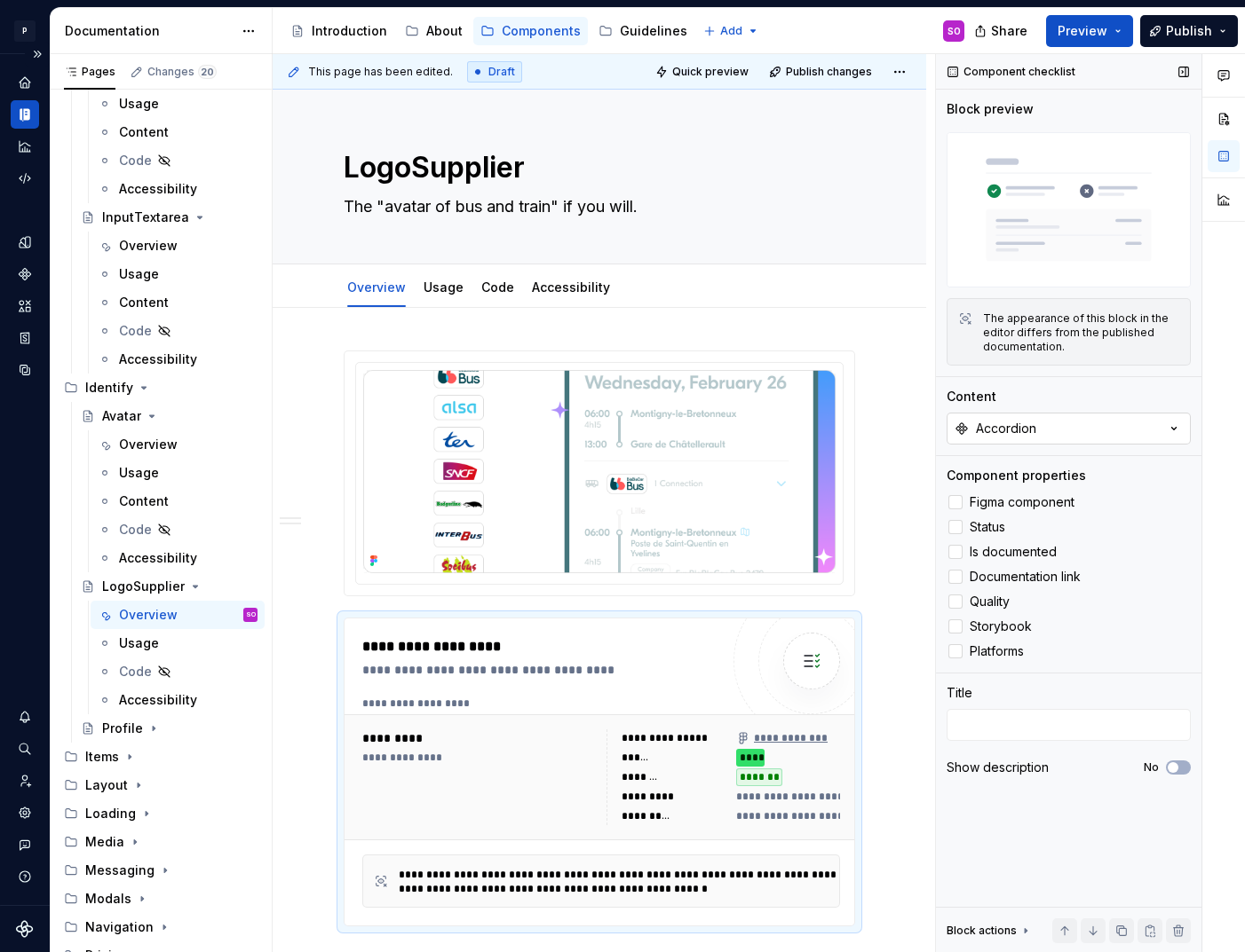
click at [1081, 414] on button "Accordion" at bounding box center [1069, 429] width 245 height 32
type input "Logosu"
click at [983, 504] on div "LogoSupplier" at bounding box center [998, 501] width 83 height 18
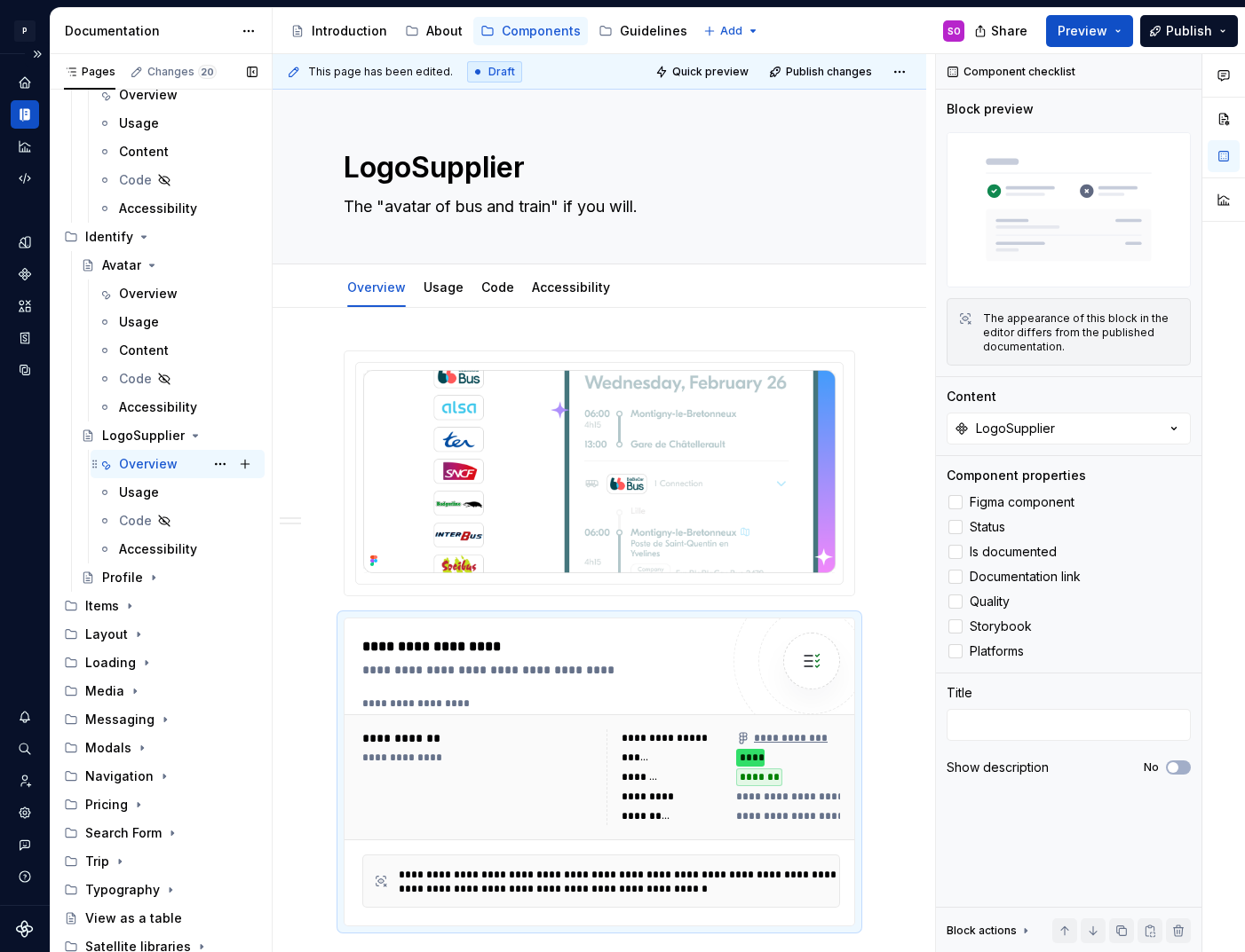
scroll to position [2322, 0]
click at [117, 607] on div "Items" at bounding box center [103, 606] width 34 height 18
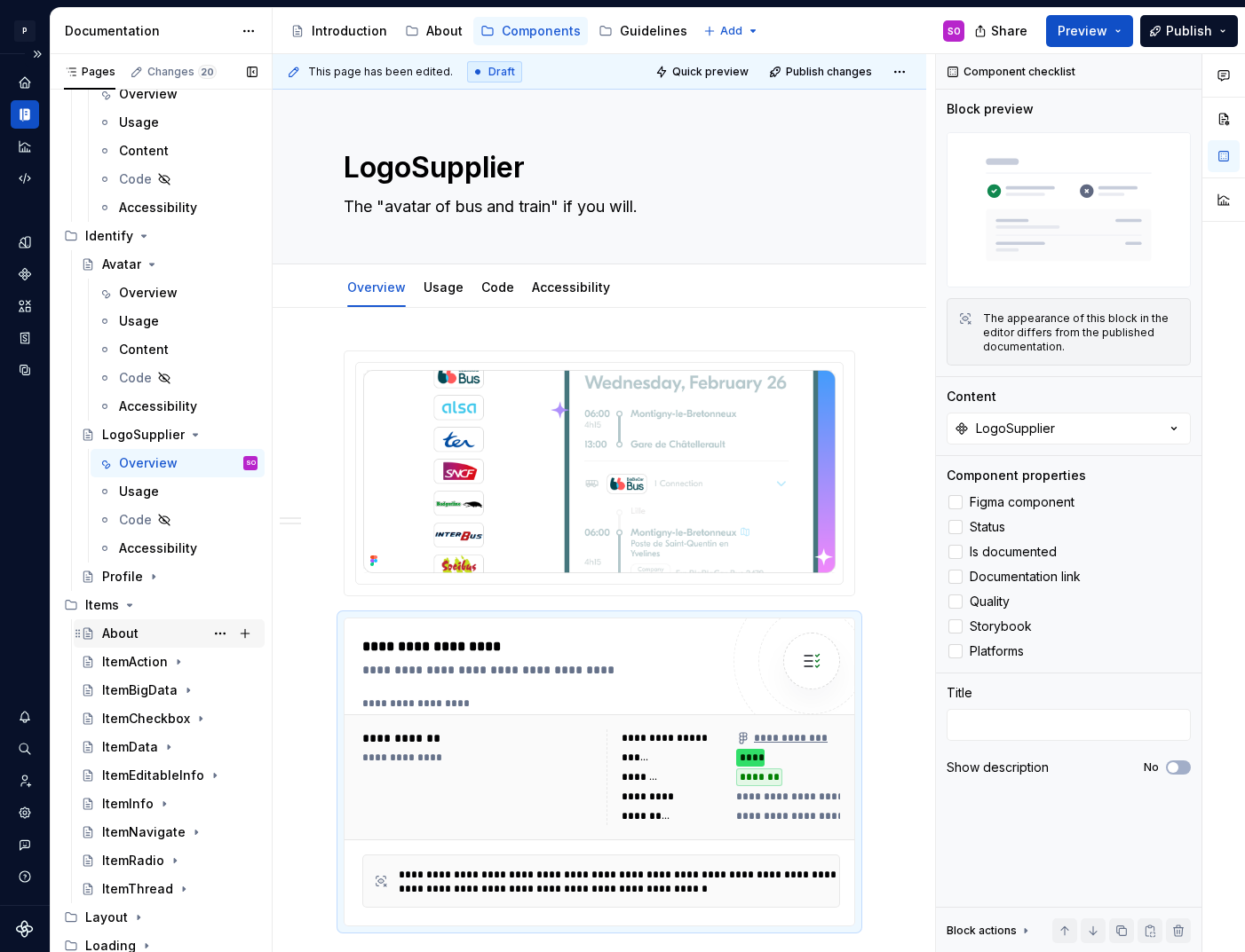
click at [145, 633] on div "About" at bounding box center [179, 633] width 155 height 25
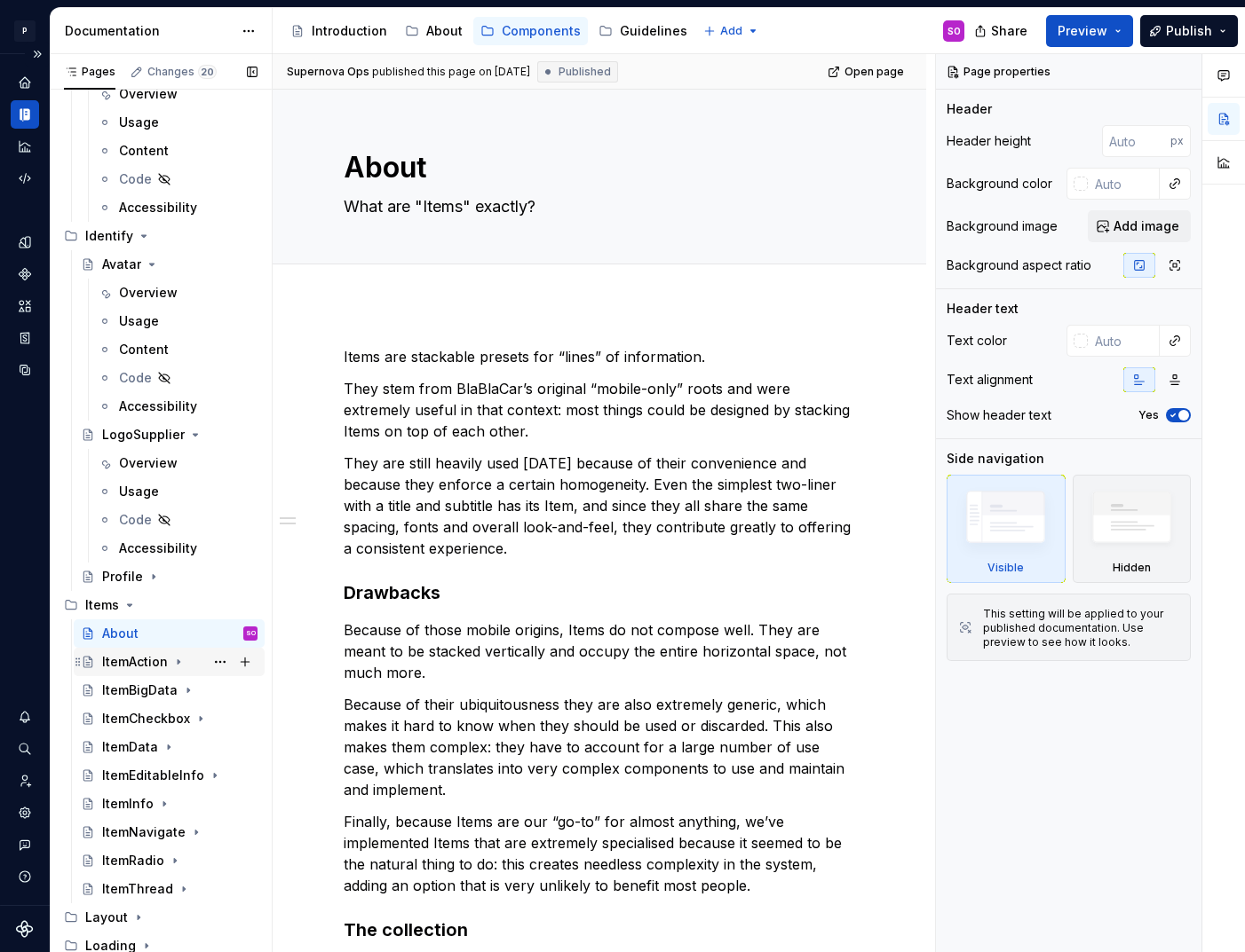
click at [142, 656] on div "ItemAction" at bounding box center [135, 662] width 66 height 18
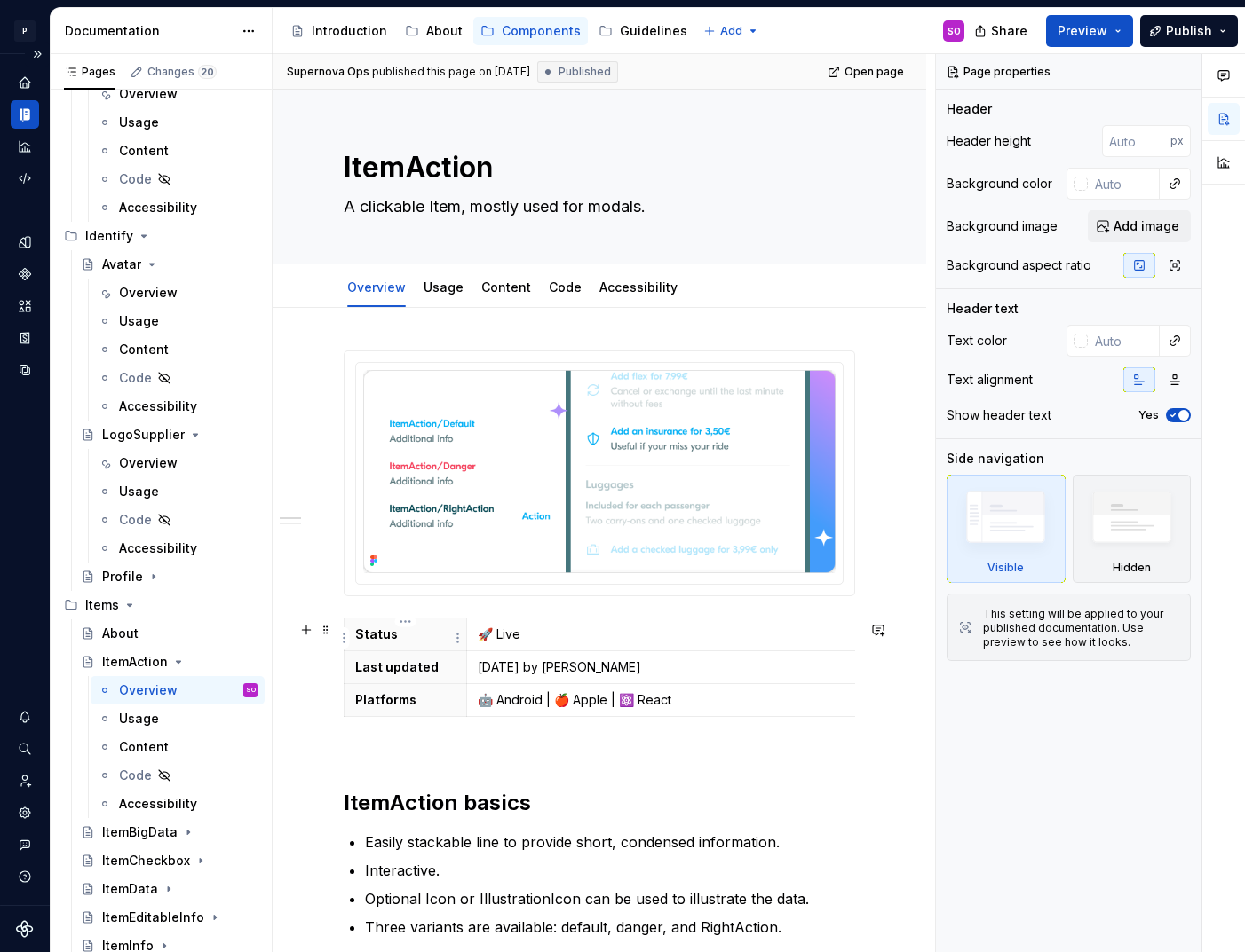
type textarea "*"
click at [344, 623] on th "Status" at bounding box center [405, 633] width 122 height 33
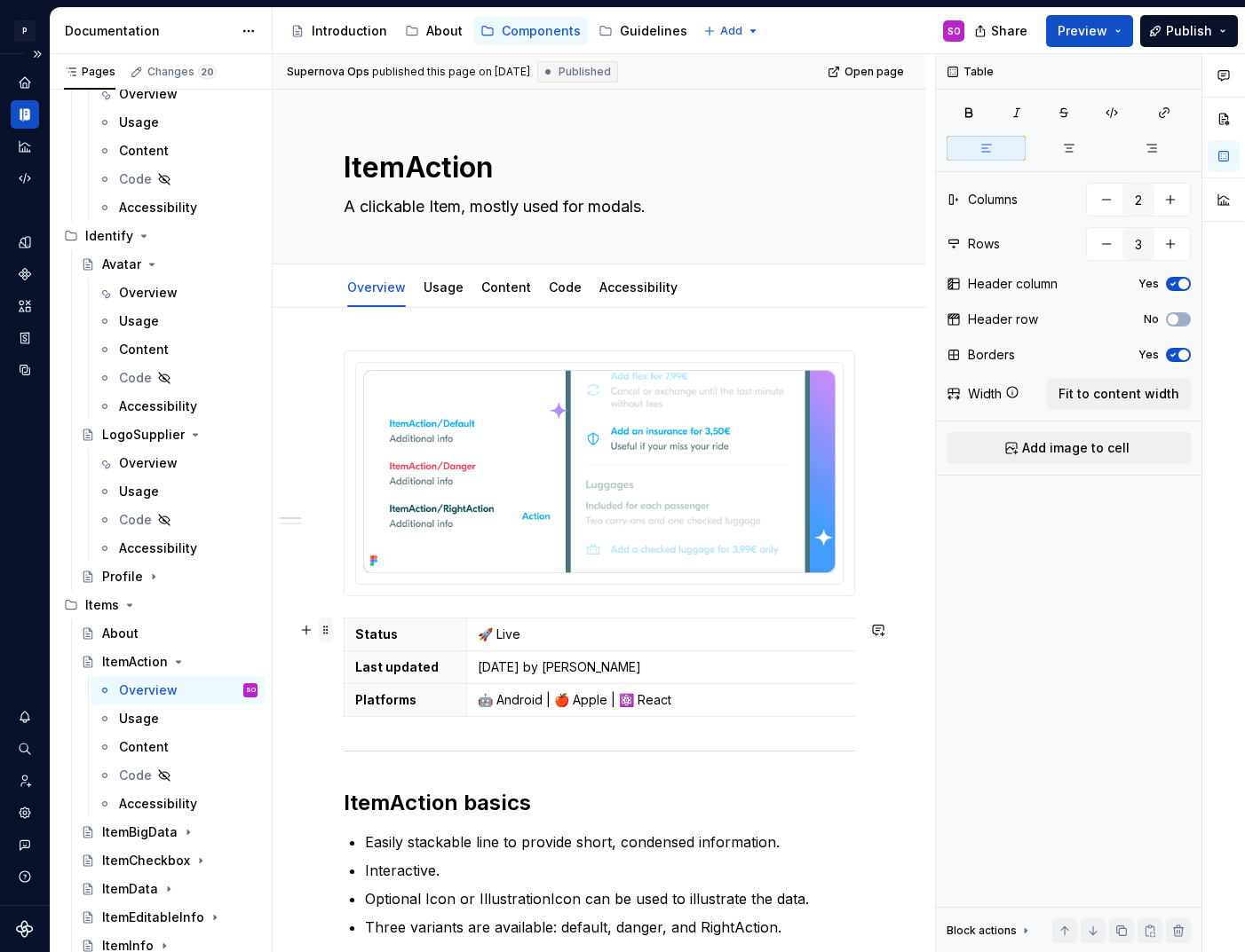
click at [330, 632] on span at bounding box center [326, 630] width 14 height 25
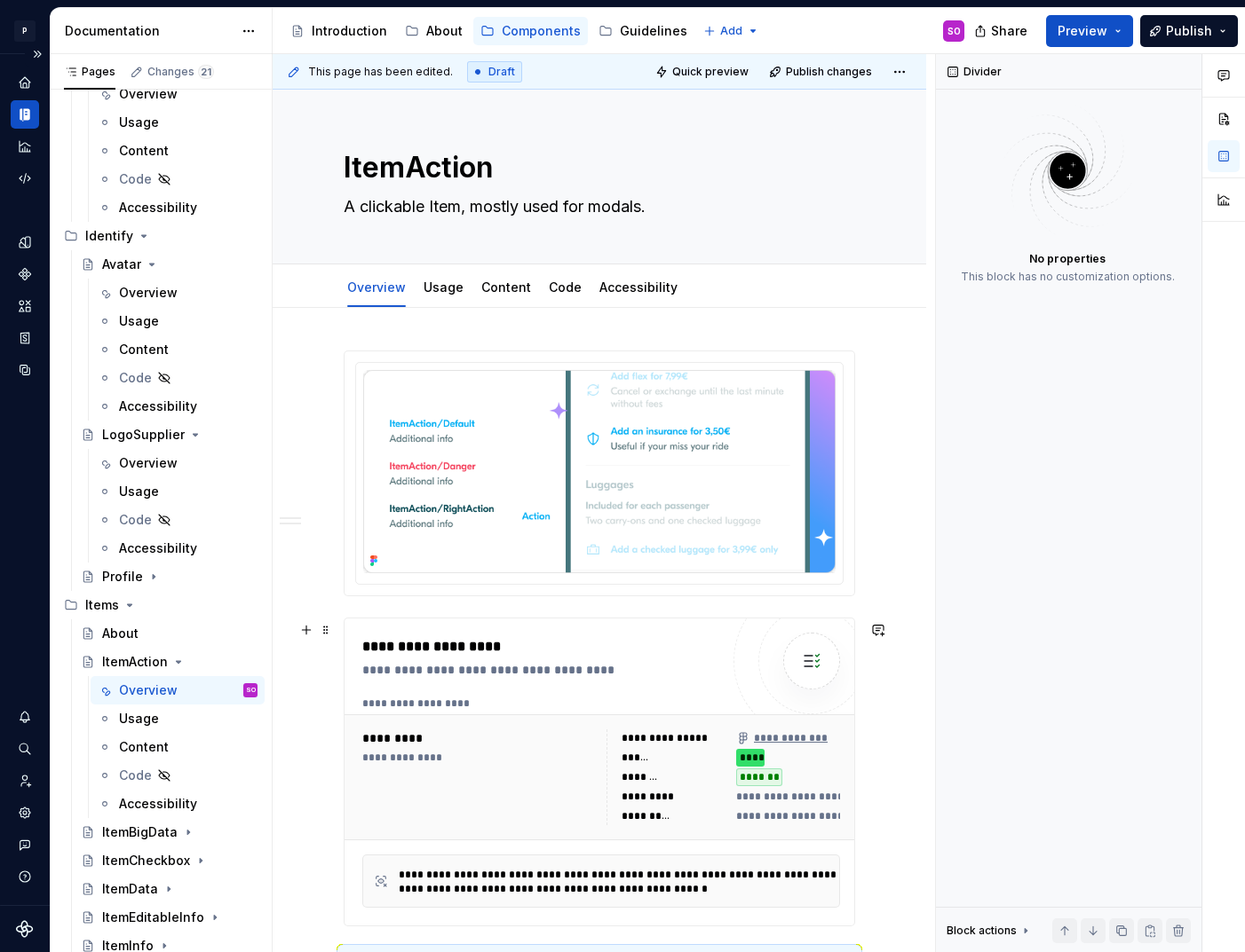
click at [454, 691] on div "**********" at bounding box center [541, 772] width 357 height 271
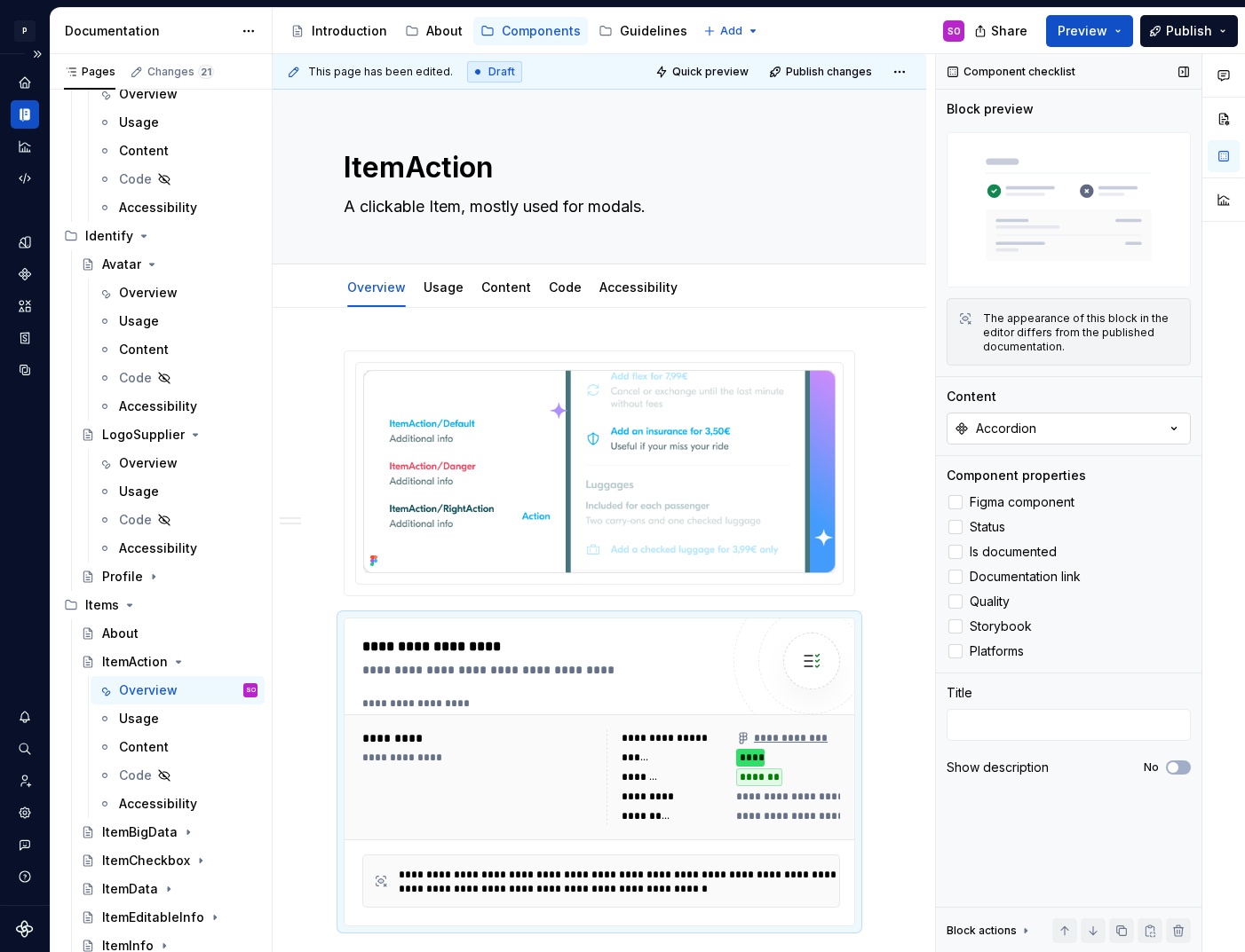
click at [1027, 426] on div "Accordion" at bounding box center [1006, 429] width 61 height 18
type input "ItemActi"
click at [991, 492] on div "ItemAction" at bounding box center [990, 501] width 66 height 18
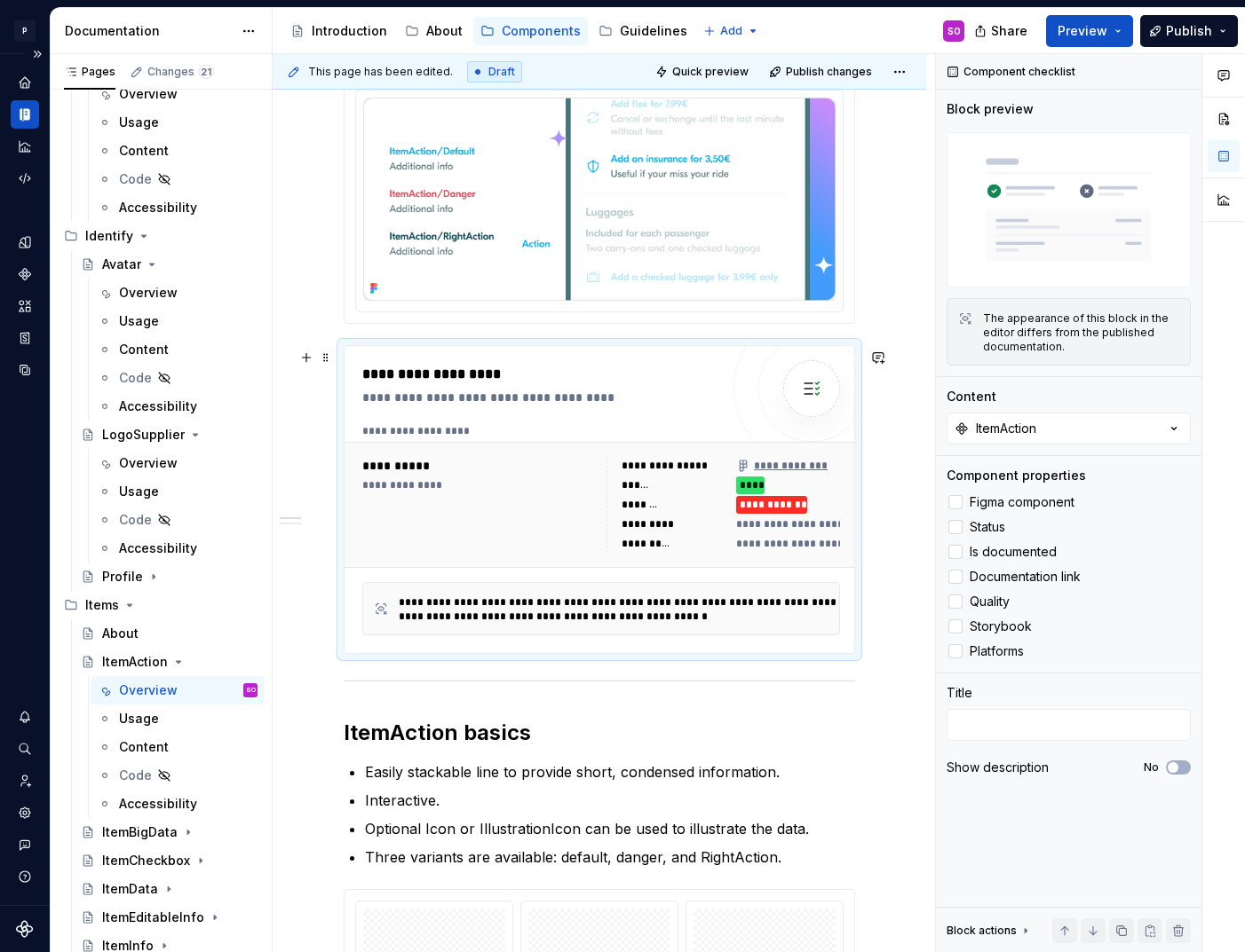
scroll to position [297, 0]
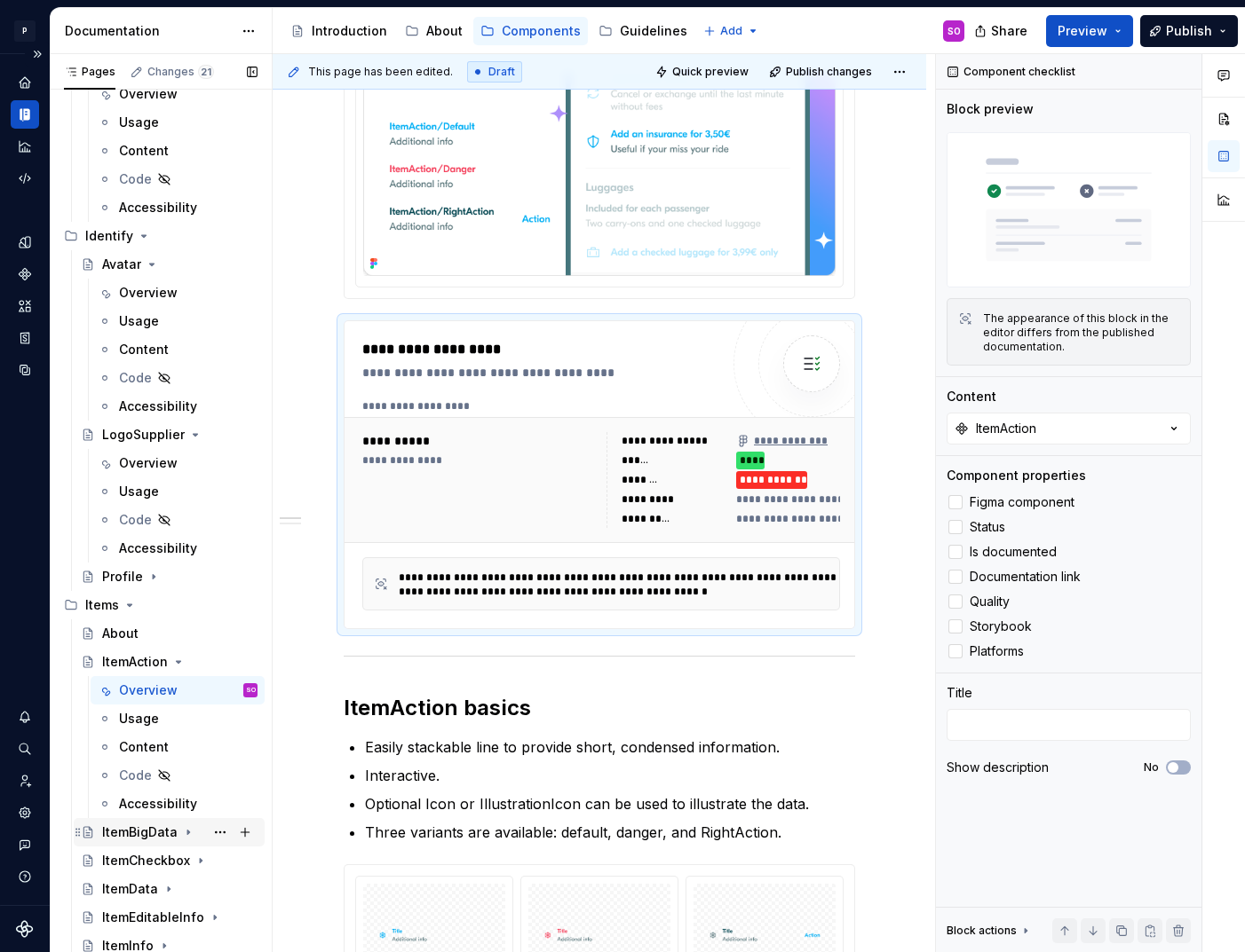
click at [131, 835] on div "ItemBigData" at bounding box center [139, 832] width 76 height 18
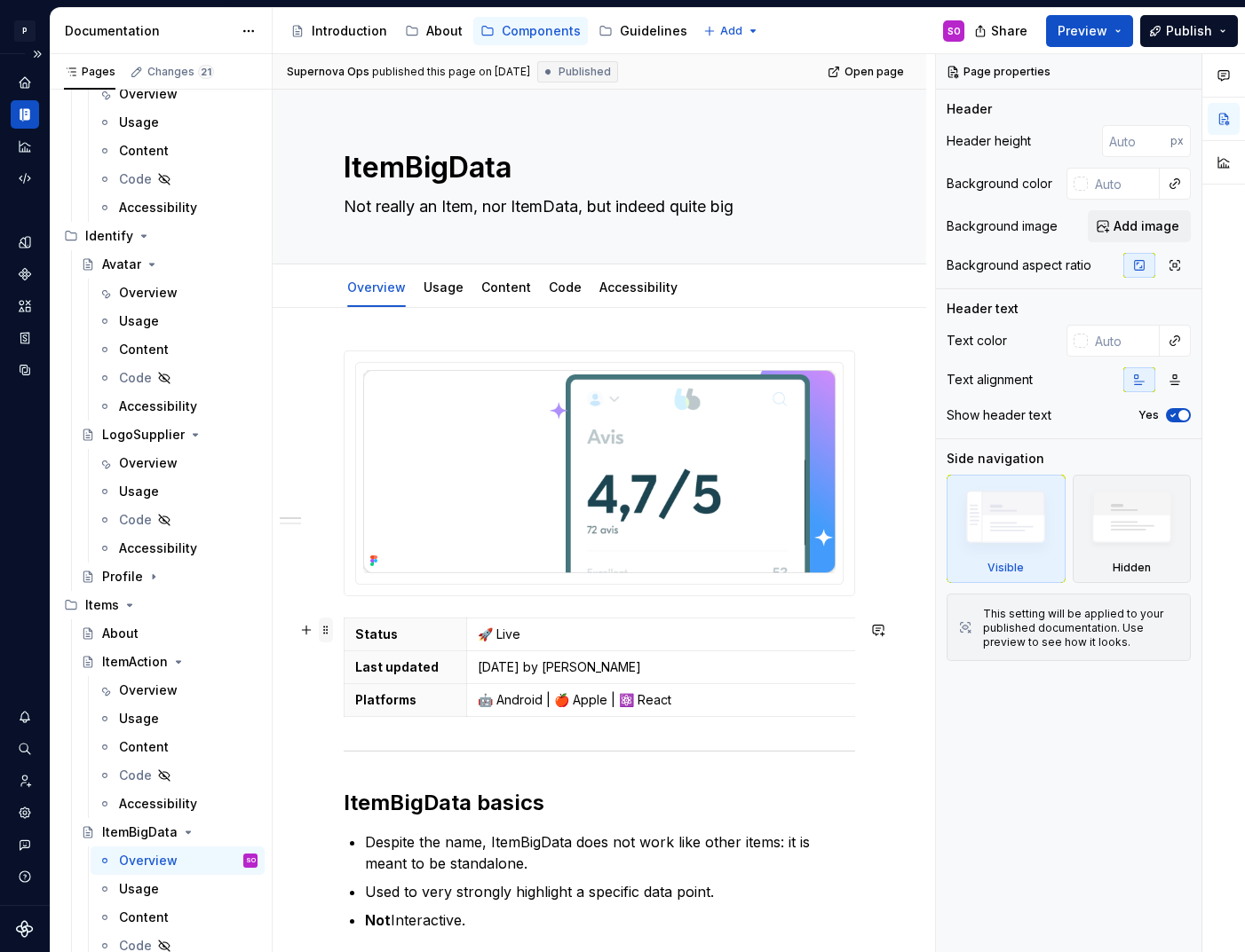
type textarea "*"
click at [321, 626] on span at bounding box center [326, 630] width 14 height 25
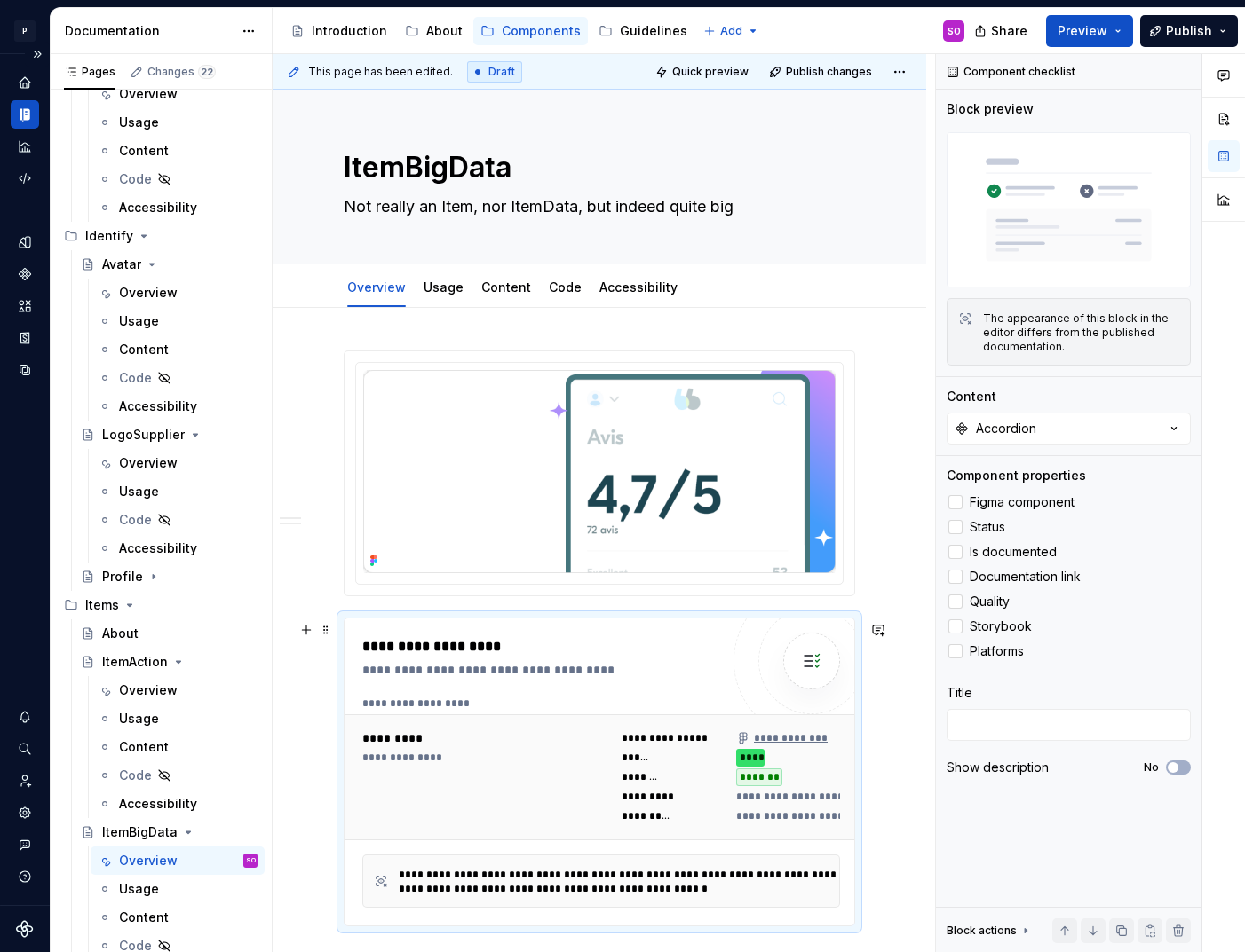
click at [519, 675] on div "**********" at bounding box center [545, 670] width 366 height 18
click at [1054, 429] on button "Accordion" at bounding box center [1069, 429] width 245 height 32
type input "ItemBig"
click at [1001, 498] on div "ItemBigData" at bounding box center [994, 501] width 76 height 18
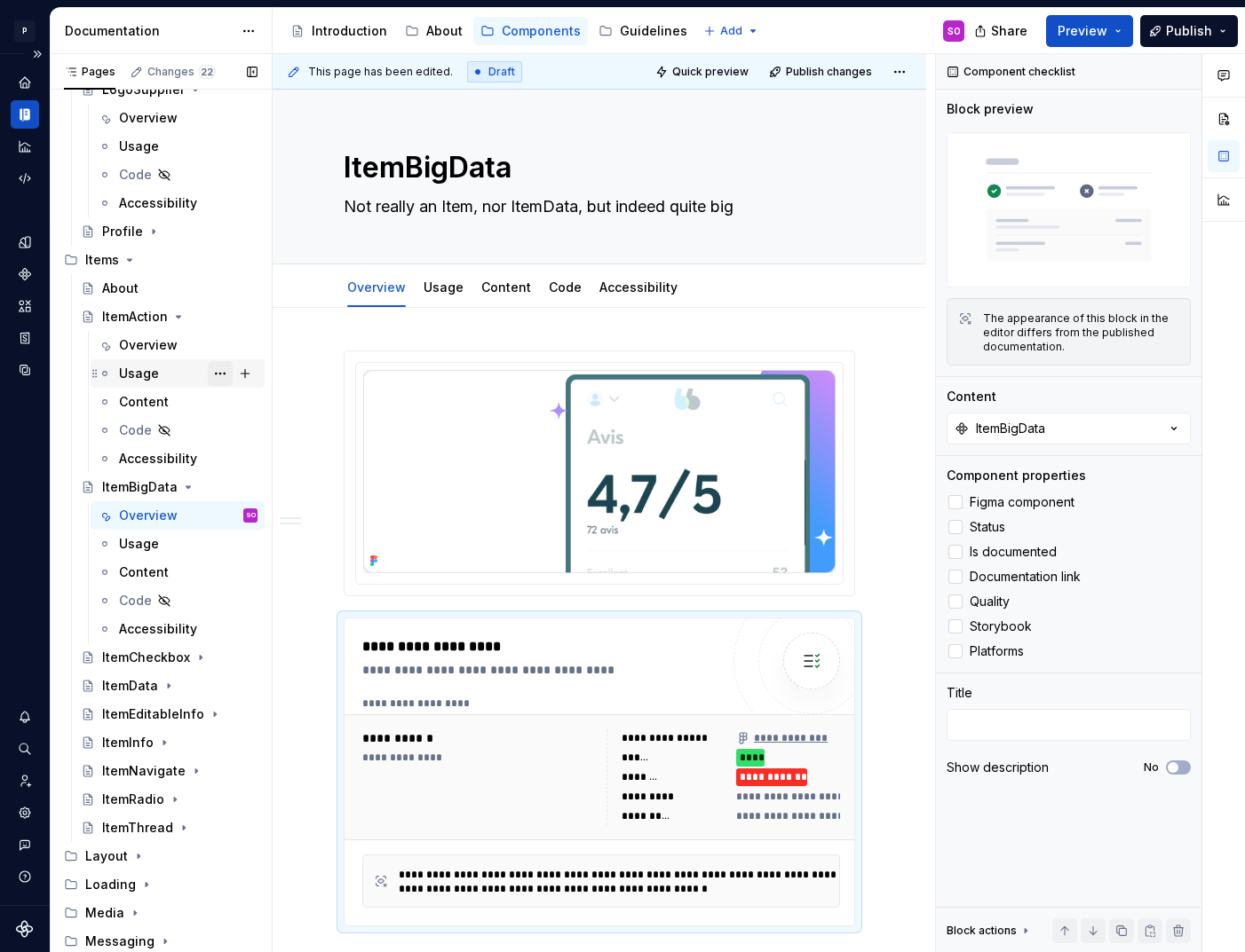
scroll to position [2685, 0]
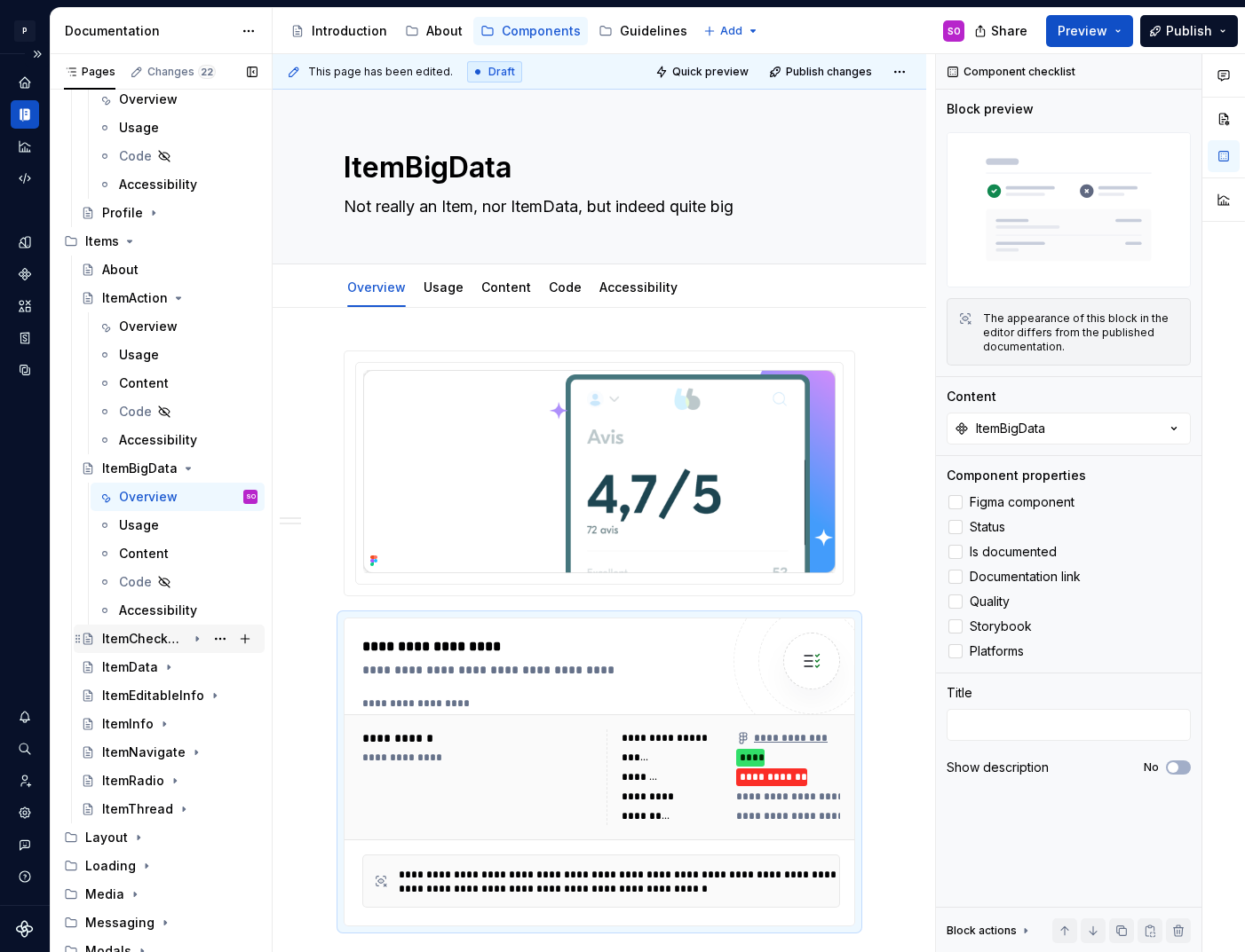
click at [146, 641] on div "ItemCheckbox" at bounding box center [144, 639] width 85 height 18
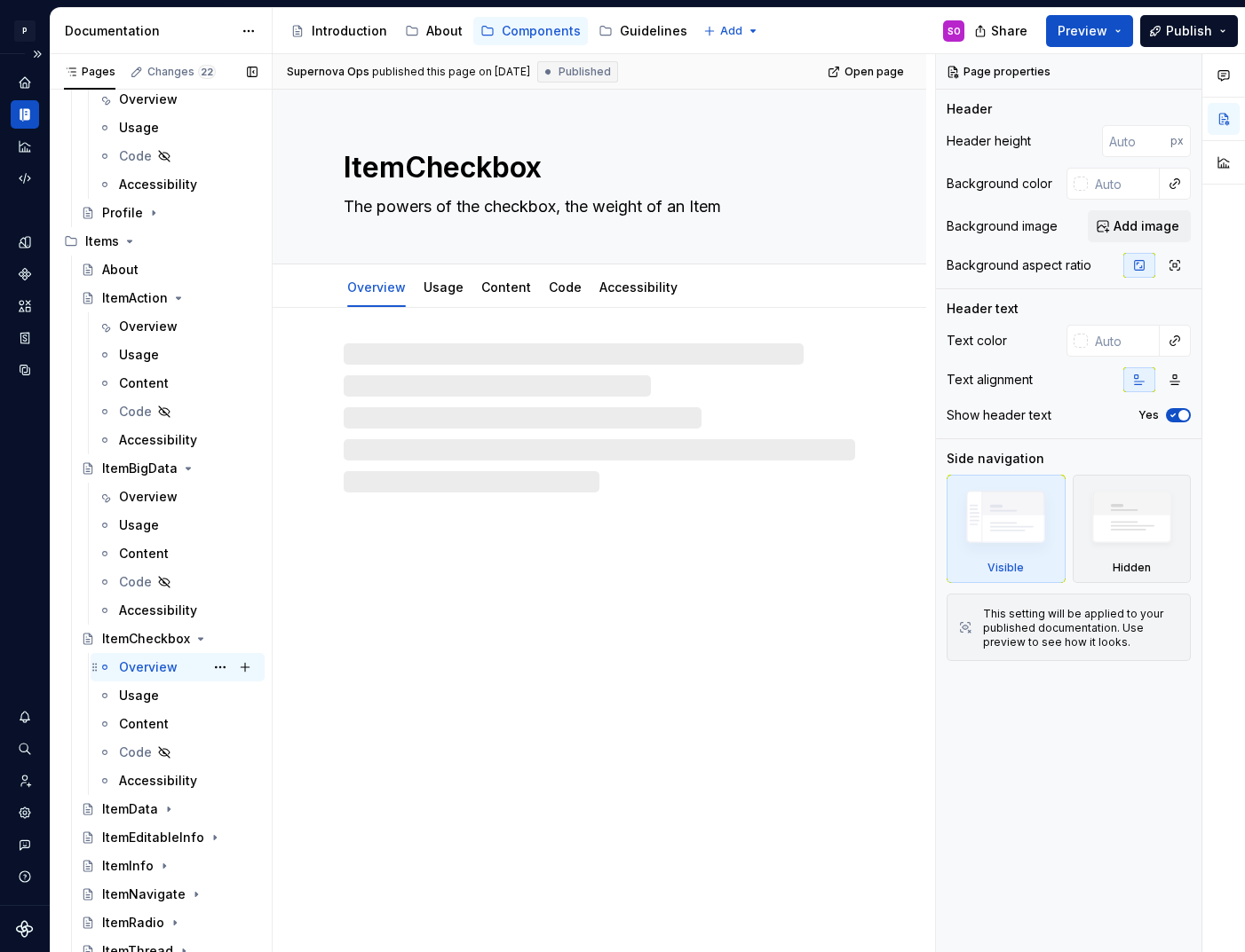
click at [153, 669] on div "Overview" at bounding box center [148, 667] width 59 height 18
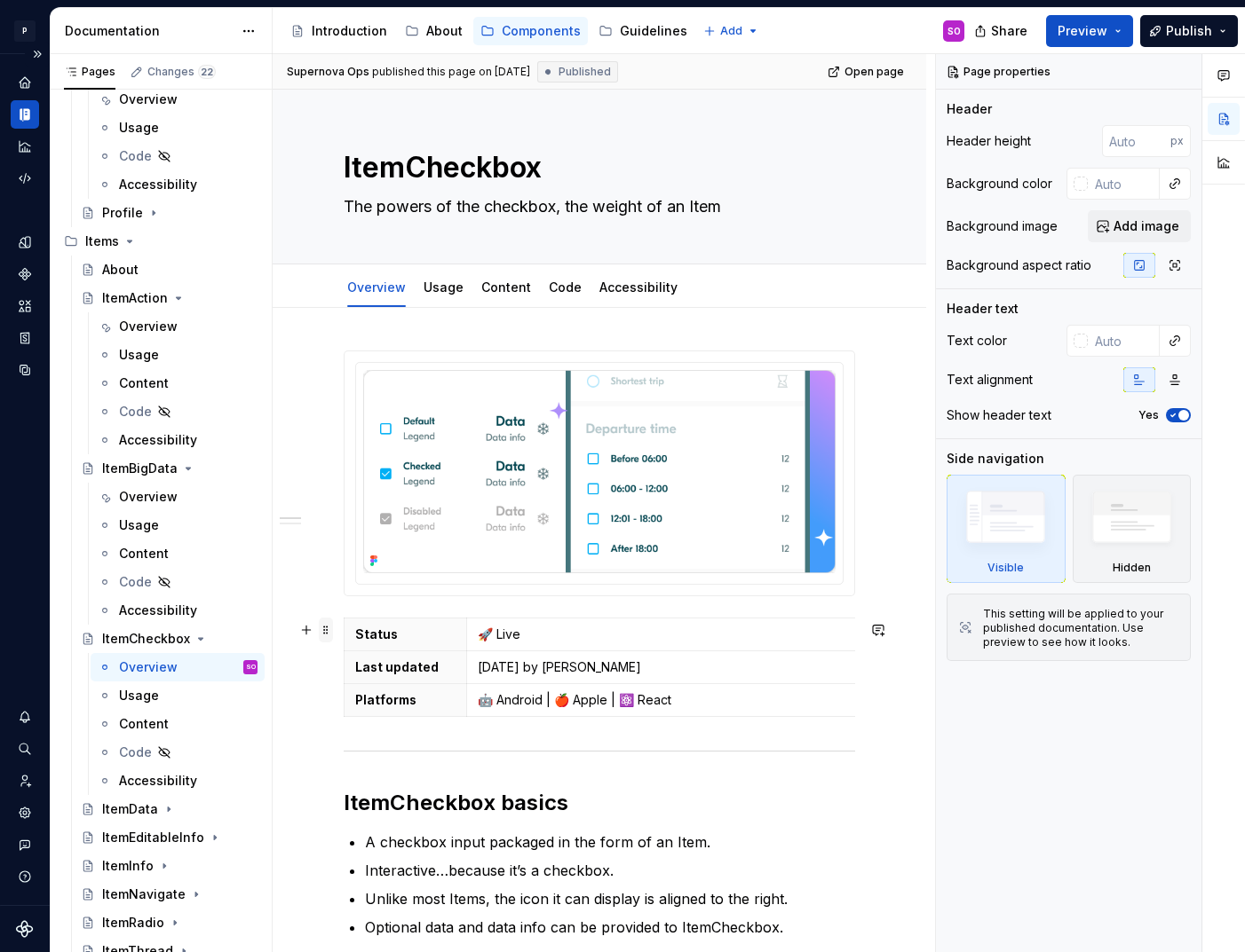
type textarea "*"
click at [327, 630] on span at bounding box center [326, 630] width 14 height 25
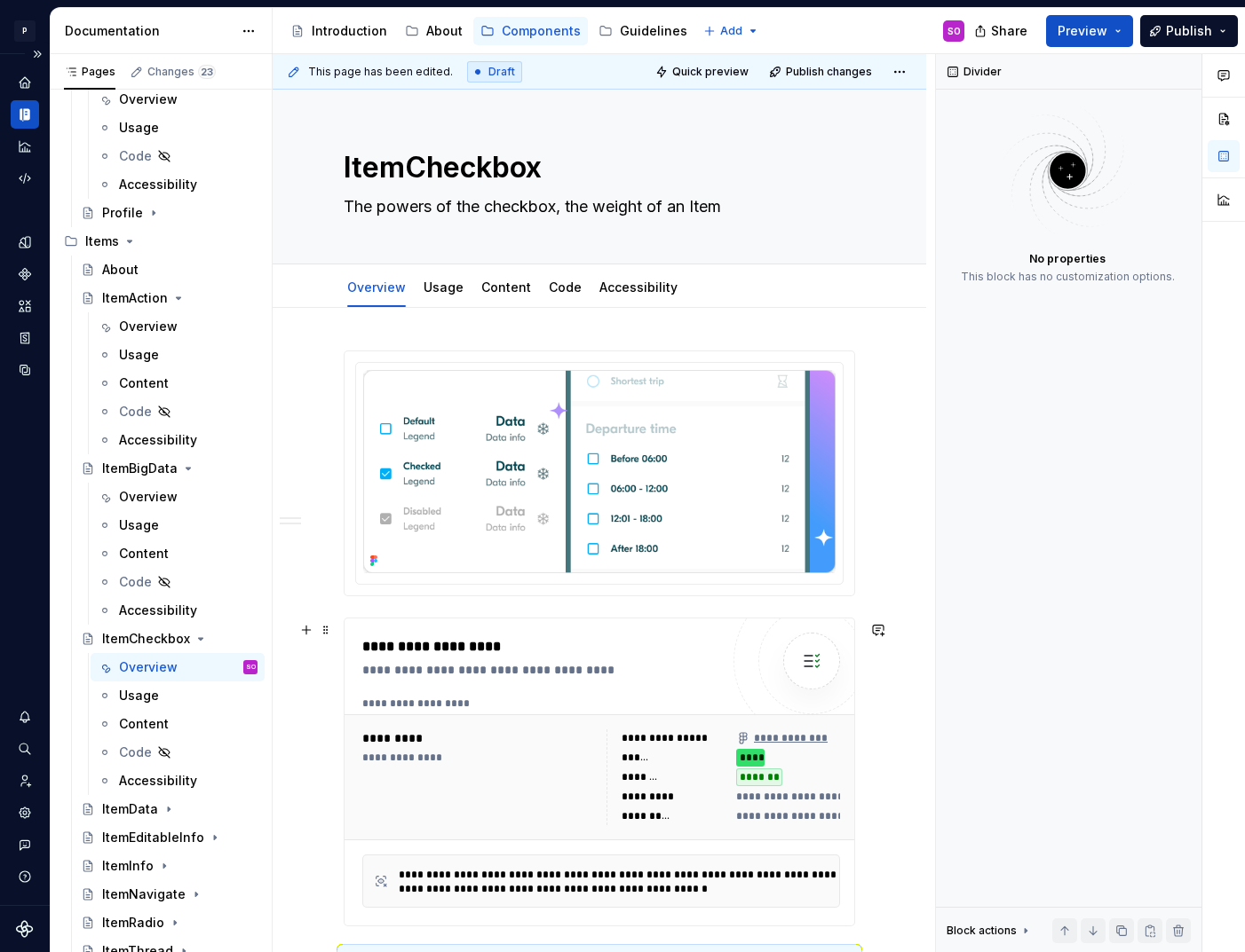
click at [535, 679] on div "**********" at bounding box center [545, 670] width 366 height 18
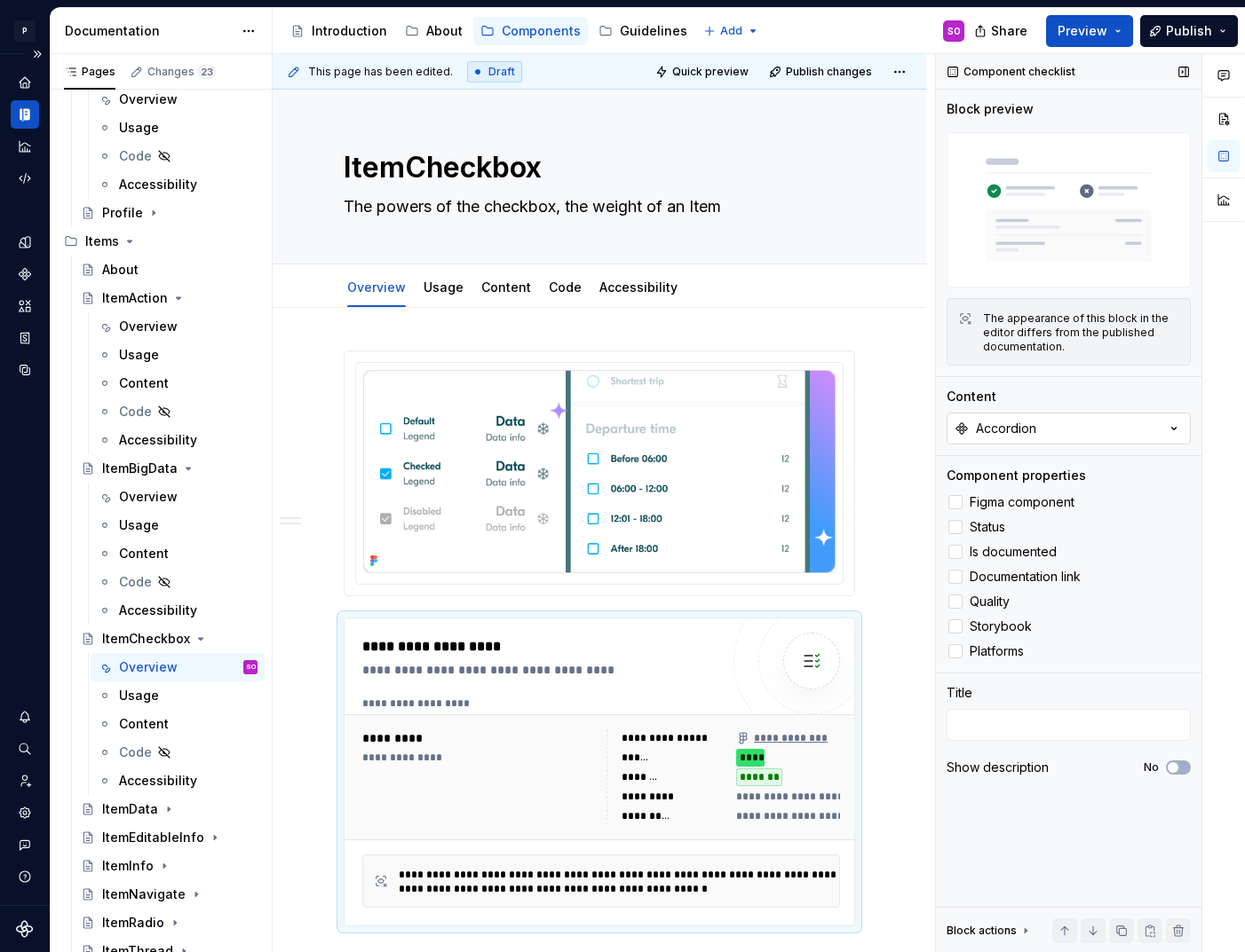
click at [1044, 422] on button "Accordion" at bounding box center [1069, 429] width 245 height 32
type input "ItemCh"
click at [1004, 500] on div "ItemCheckbox" at bounding box center [1000, 501] width 87 height 18
click at [145, 812] on div "ItemData" at bounding box center [129, 809] width 56 height 18
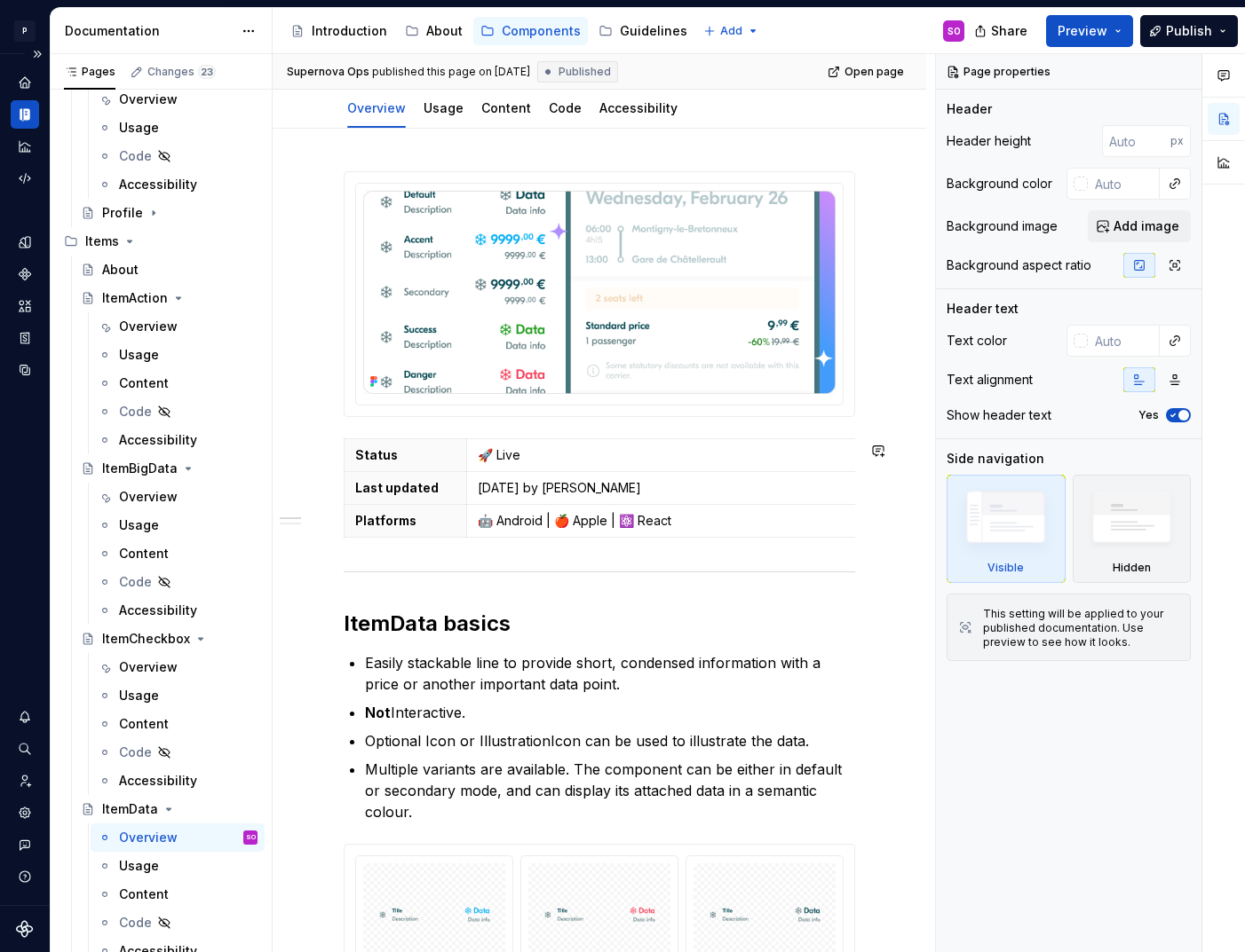
scroll to position [210, 0]
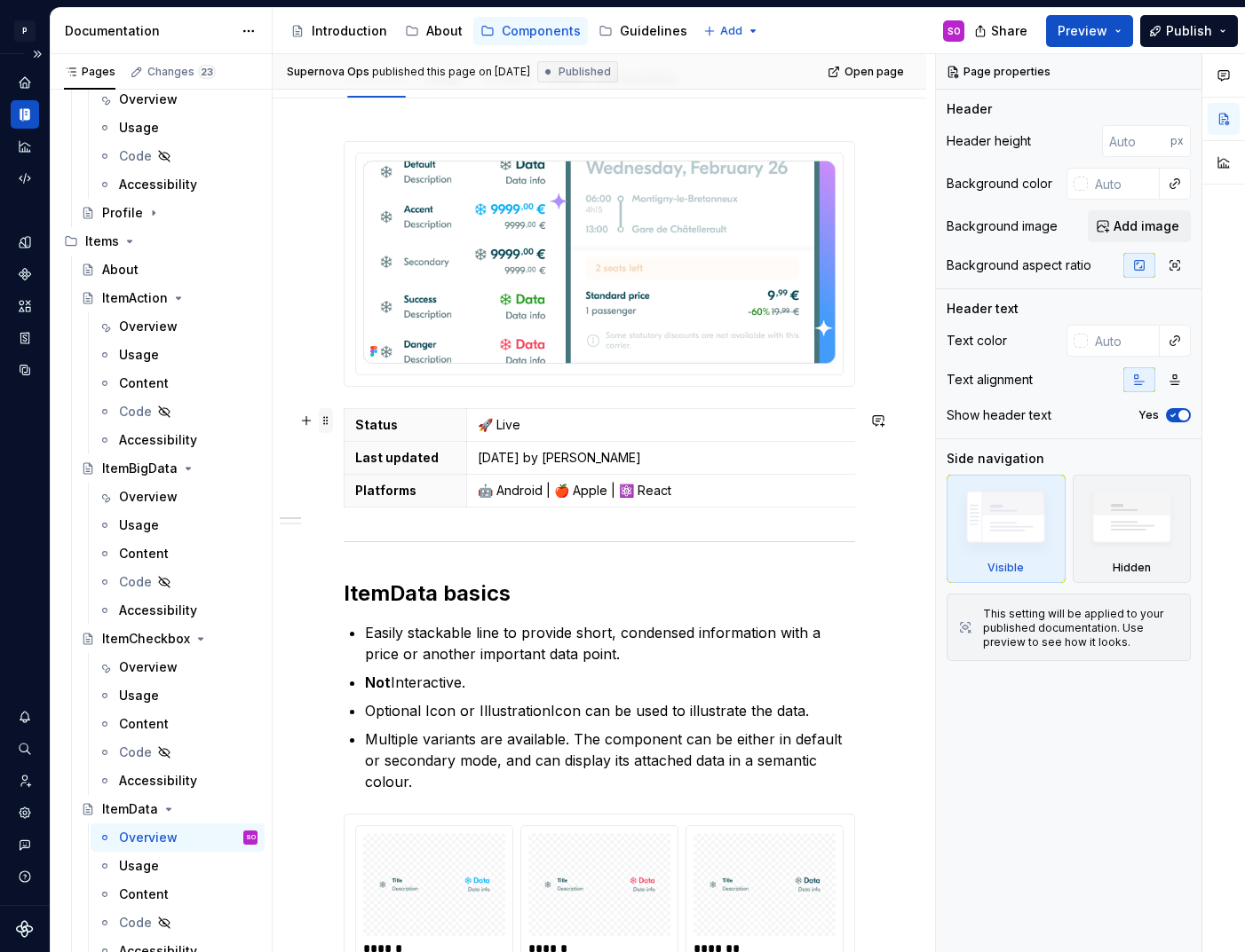
type textarea "*"
click at [328, 421] on span at bounding box center [326, 421] width 14 height 25
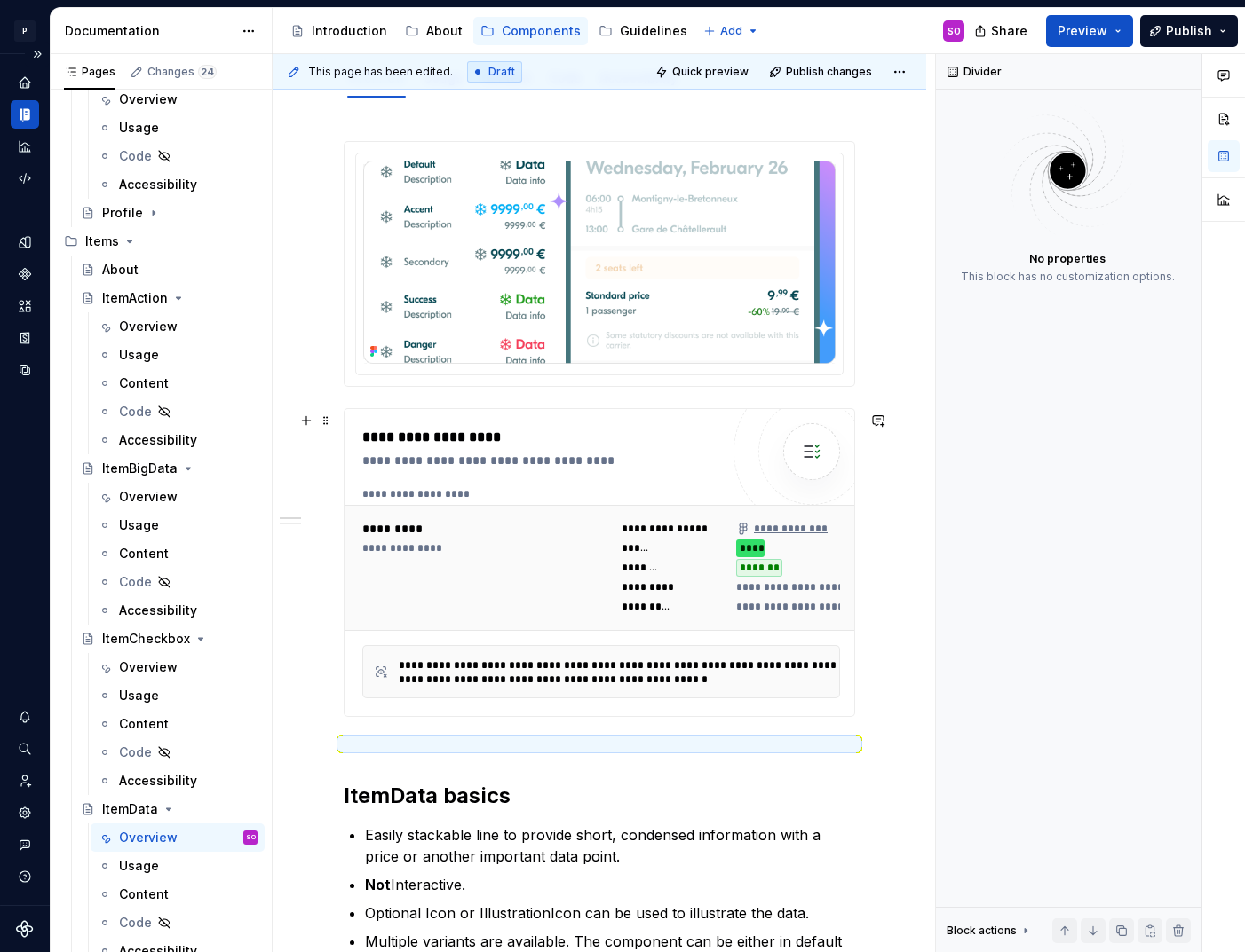
click at [511, 469] on div "**********" at bounding box center [545, 460] width 366 height 18
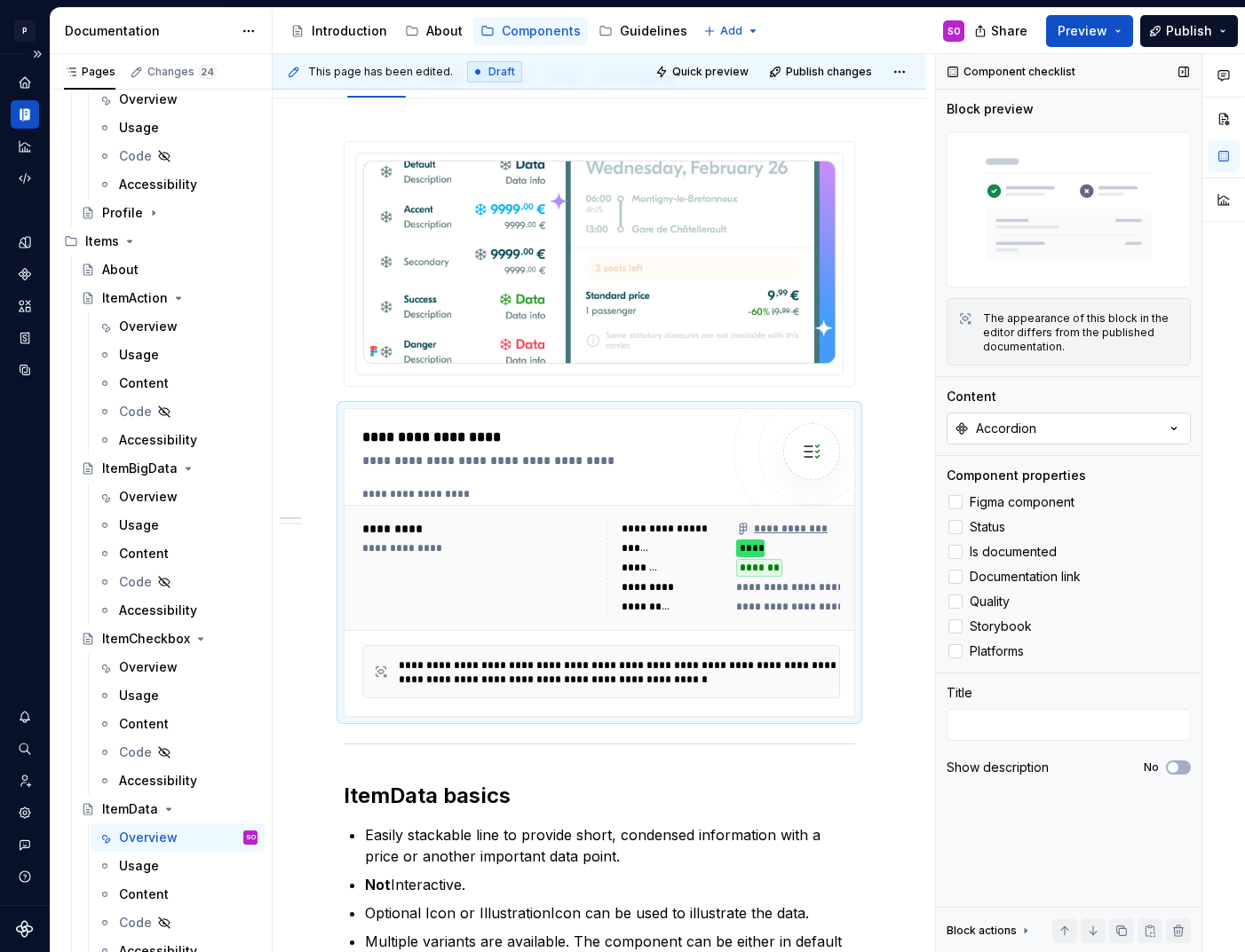
click at [1033, 415] on button "Accordion" at bounding box center [1069, 429] width 245 height 32
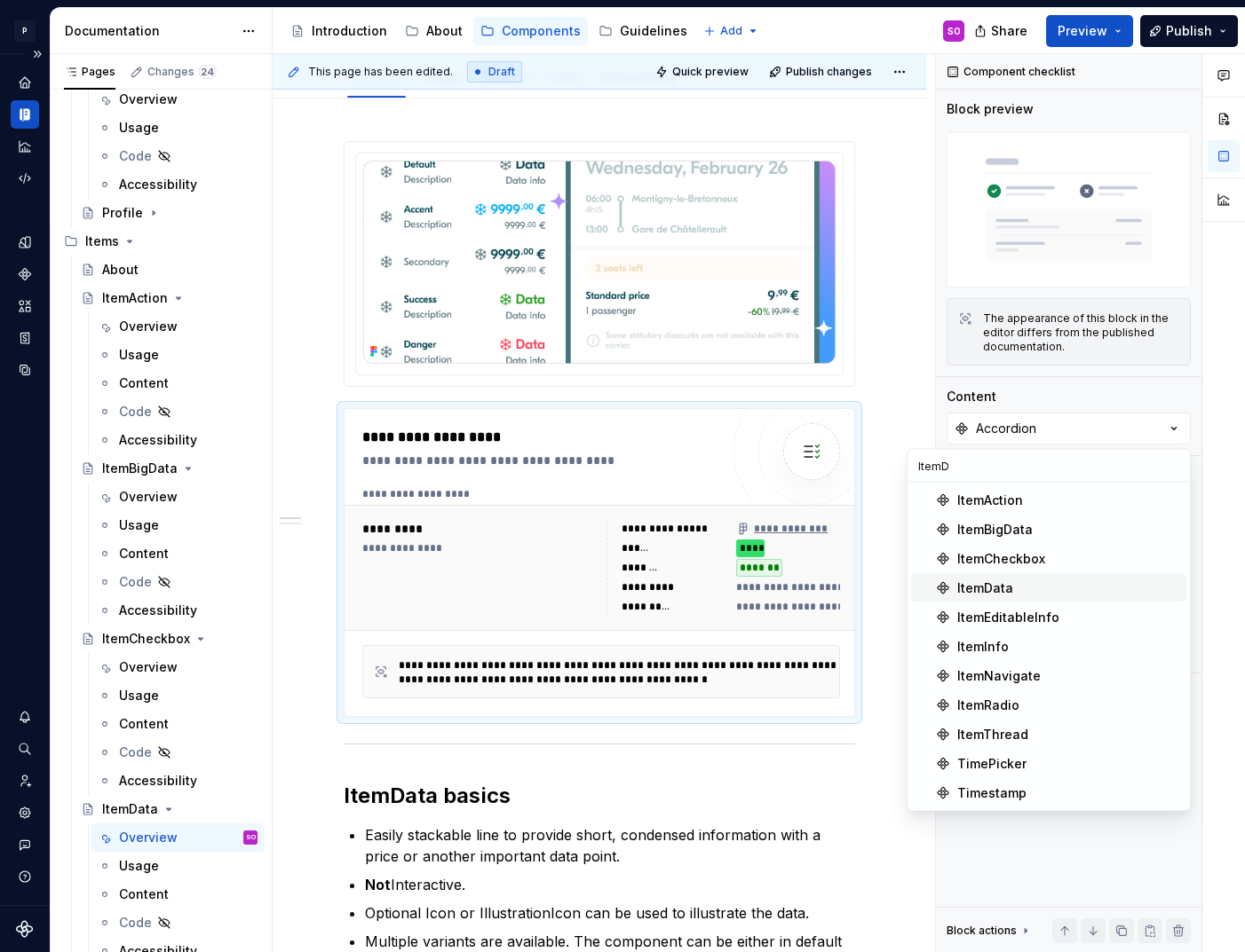
type input "ItemD"
click at [1033, 584] on div "ItemData" at bounding box center [1067, 589] width 222 height 18
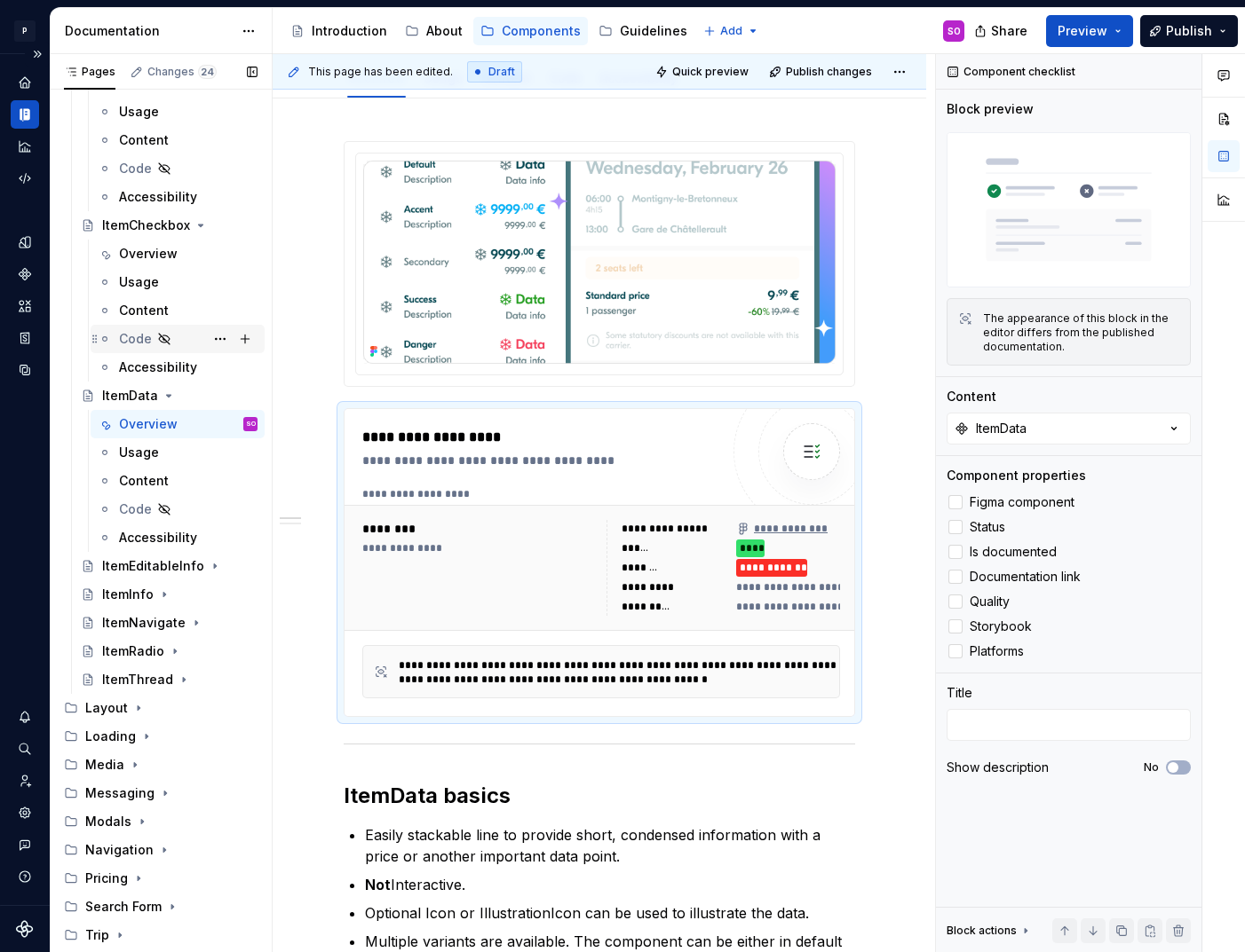
scroll to position [3119, 0]
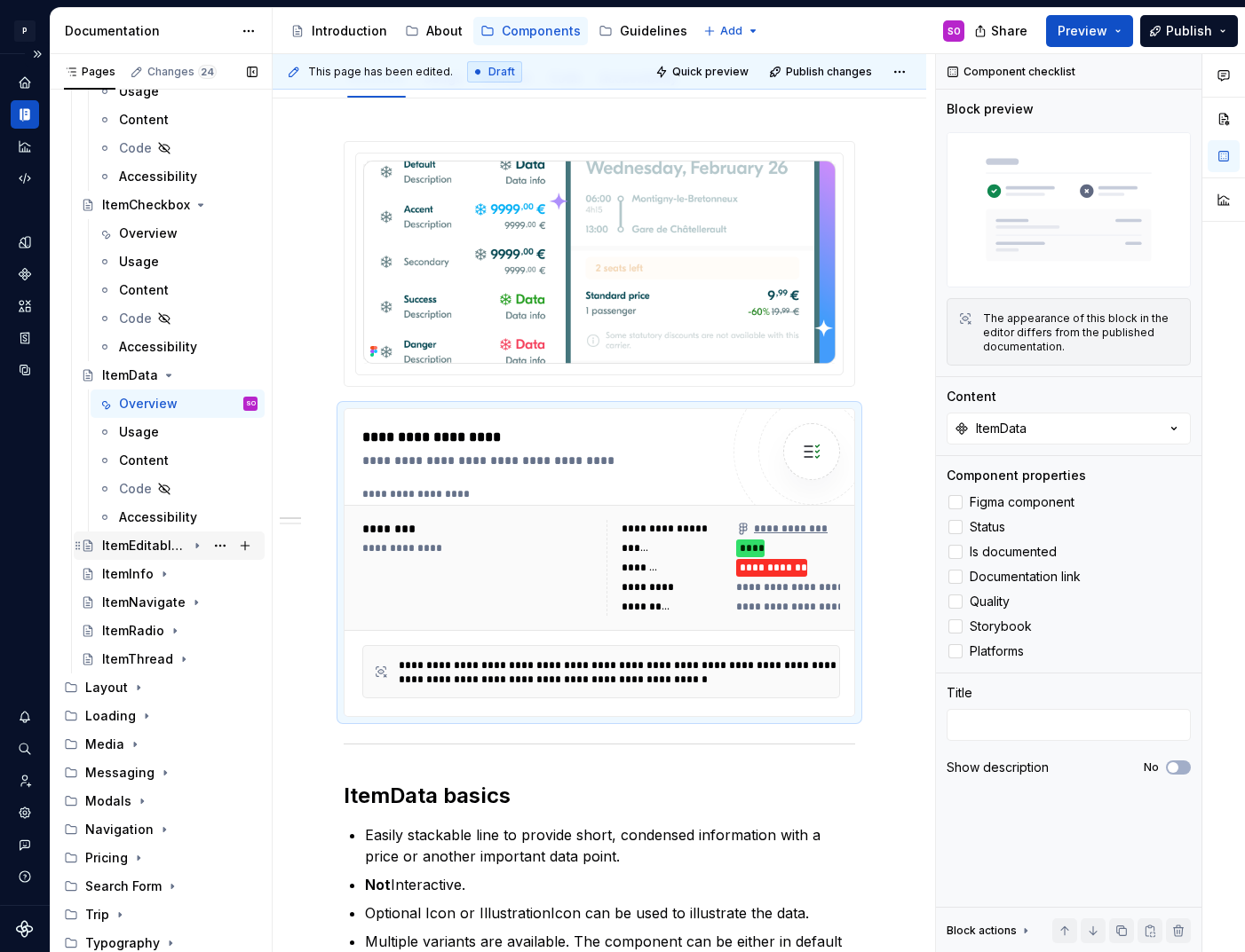
click at [156, 548] on div "ItemEditableInfo" at bounding box center [144, 546] width 85 height 18
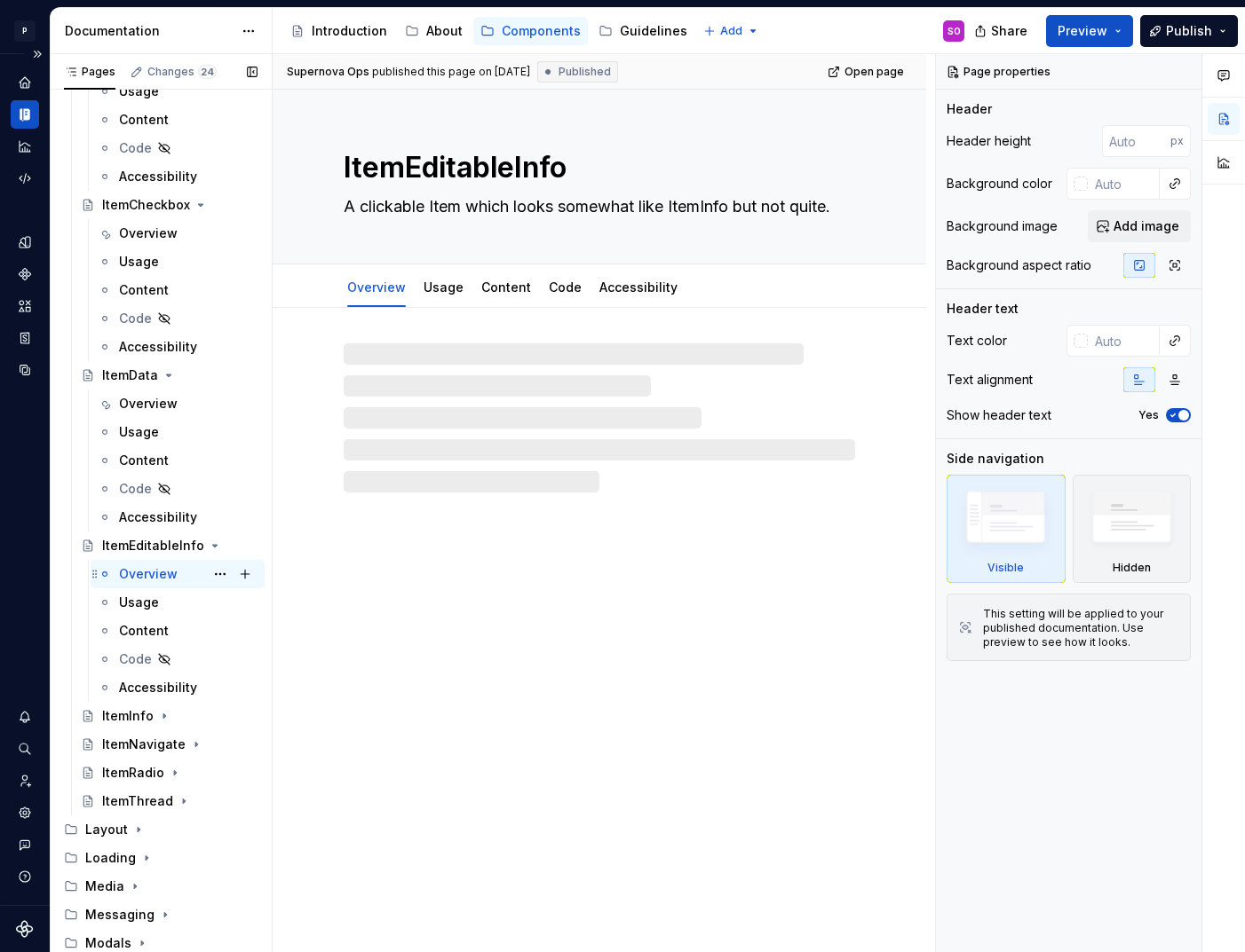
click at [158, 575] on div "Overview" at bounding box center [148, 575] width 59 height 18
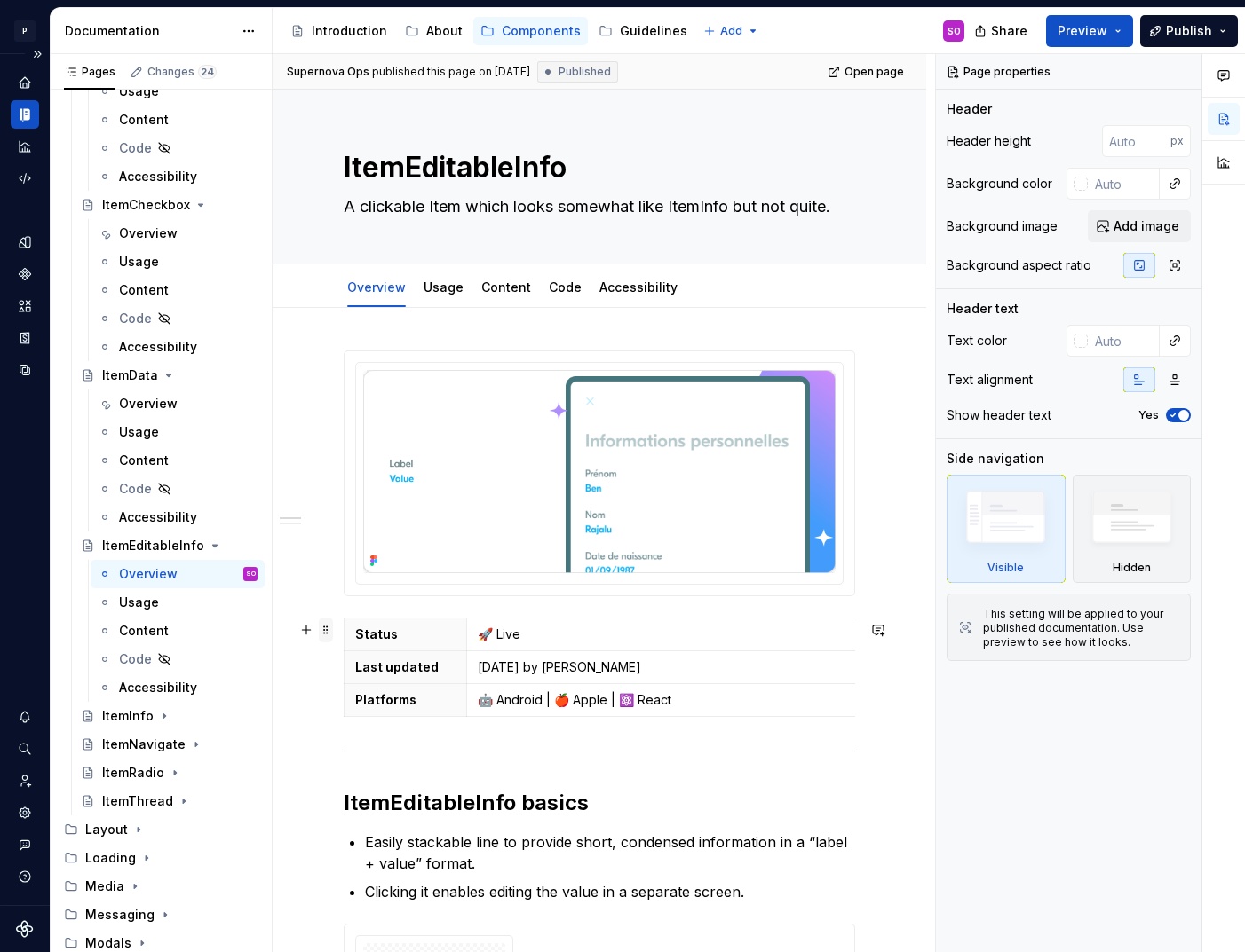
click at [327, 628] on span at bounding box center [326, 630] width 14 height 25
click at [327, 628] on div "**********" at bounding box center [599, 898] width 653 height 1182
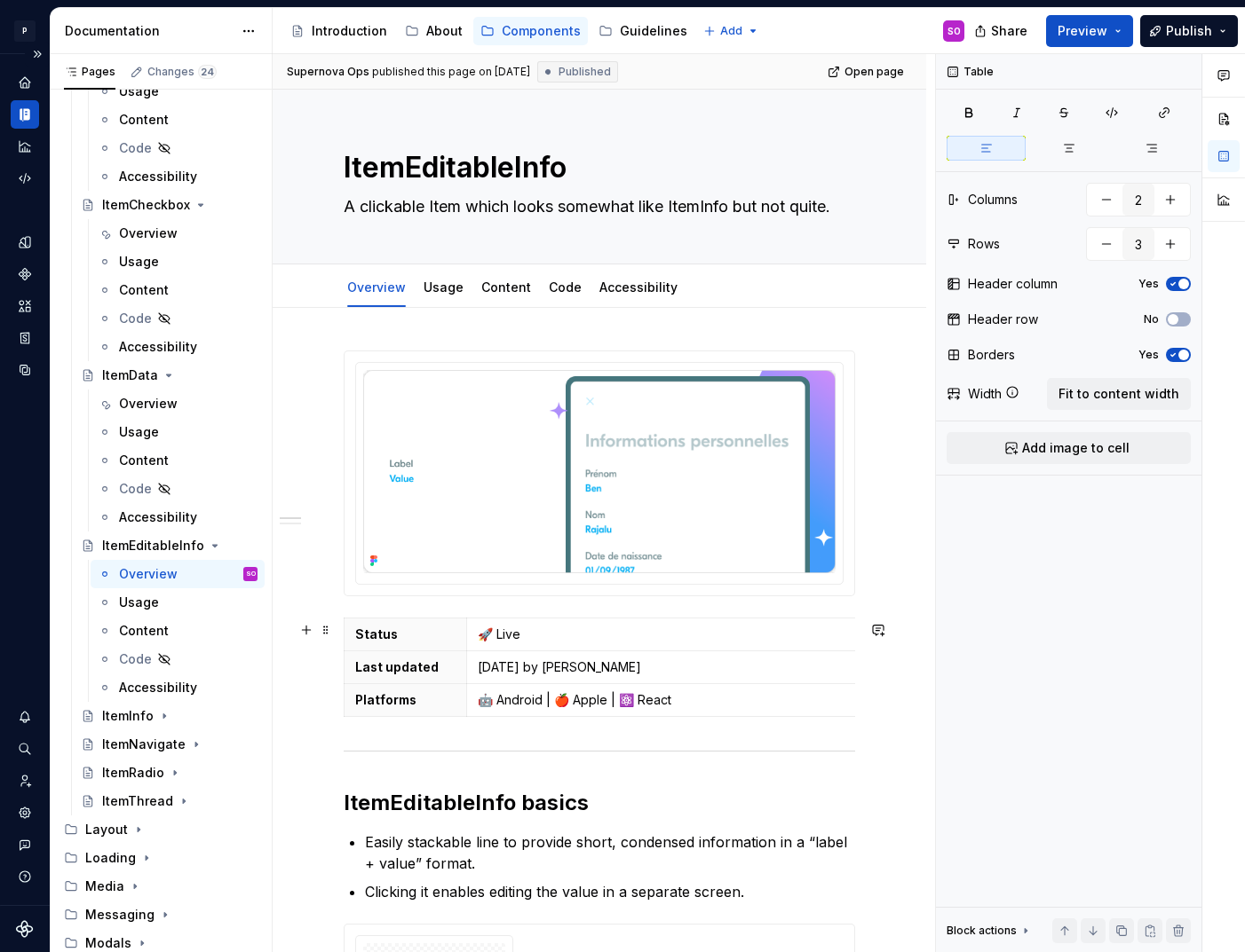
click at [347, 629] on html "P pixar SO Design system data Documentation Accessibility guide for tree Page t…" at bounding box center [622, 476] width 1245 height 952
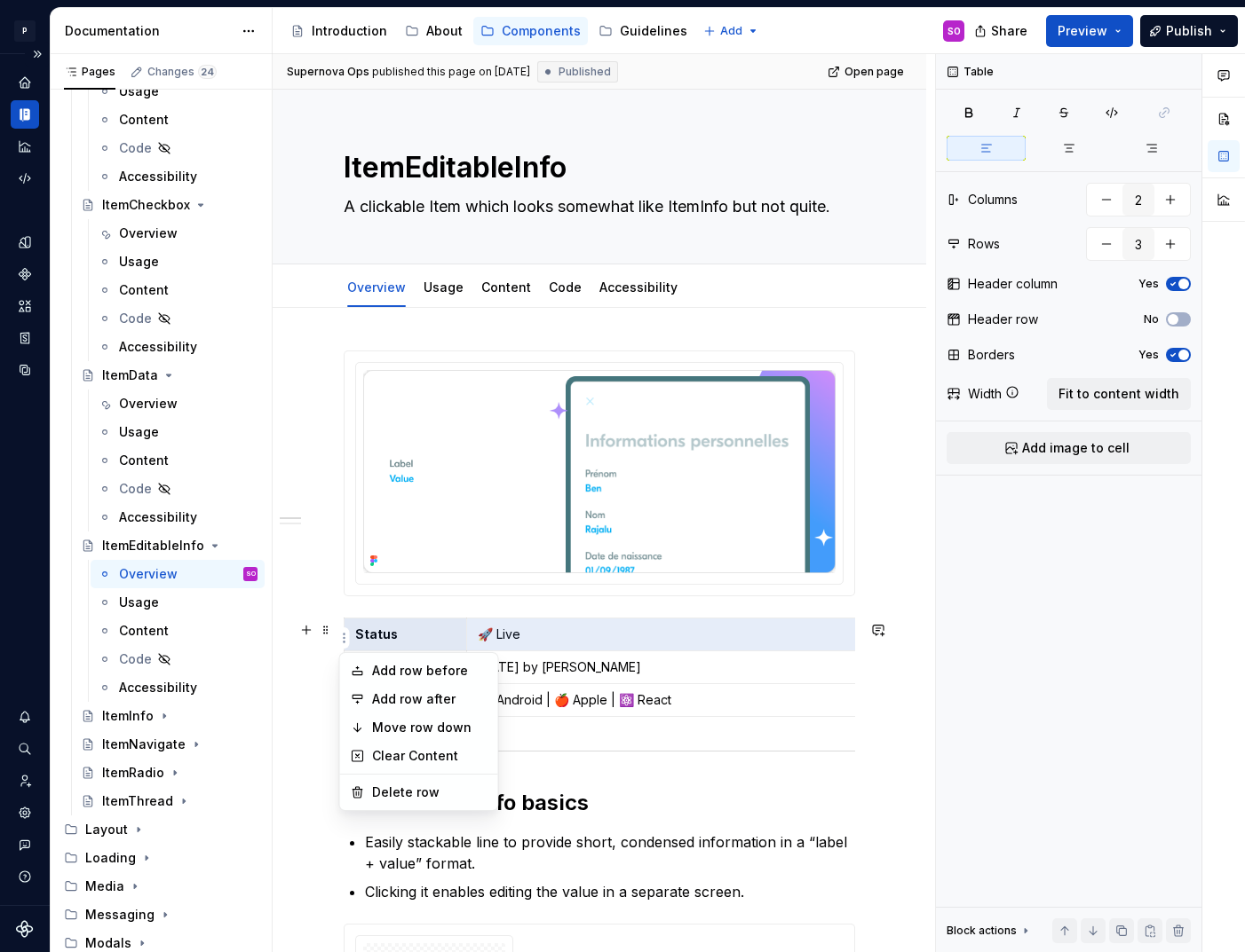
click at [328, 628] on html "P pixar SO Design system data Documentation Accessibility guide for tree Page t…" at bounding box center [622, 476] width 1245 height 952
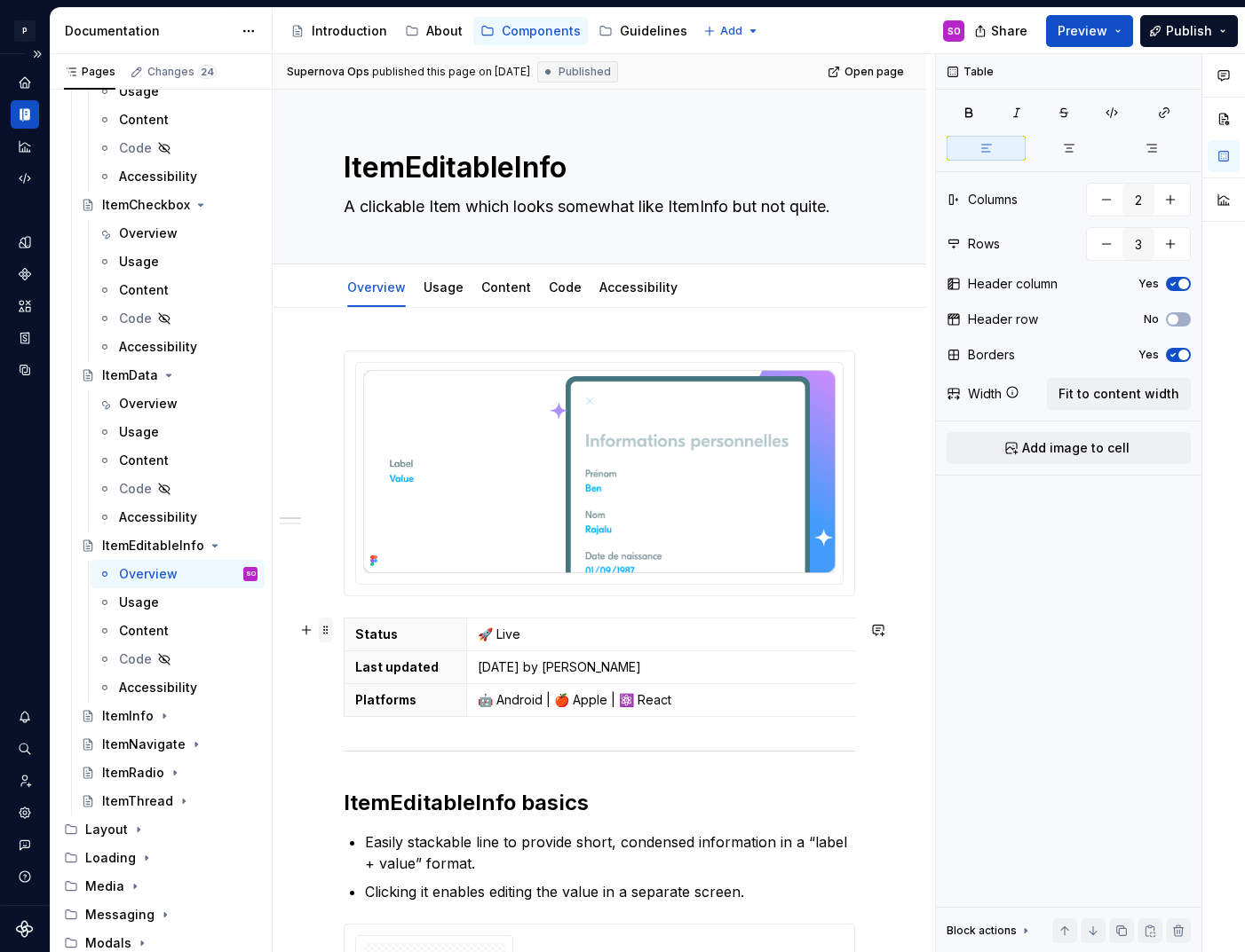
click at [326, 629] on span at bounding box center [326, 630] width 14 height 25
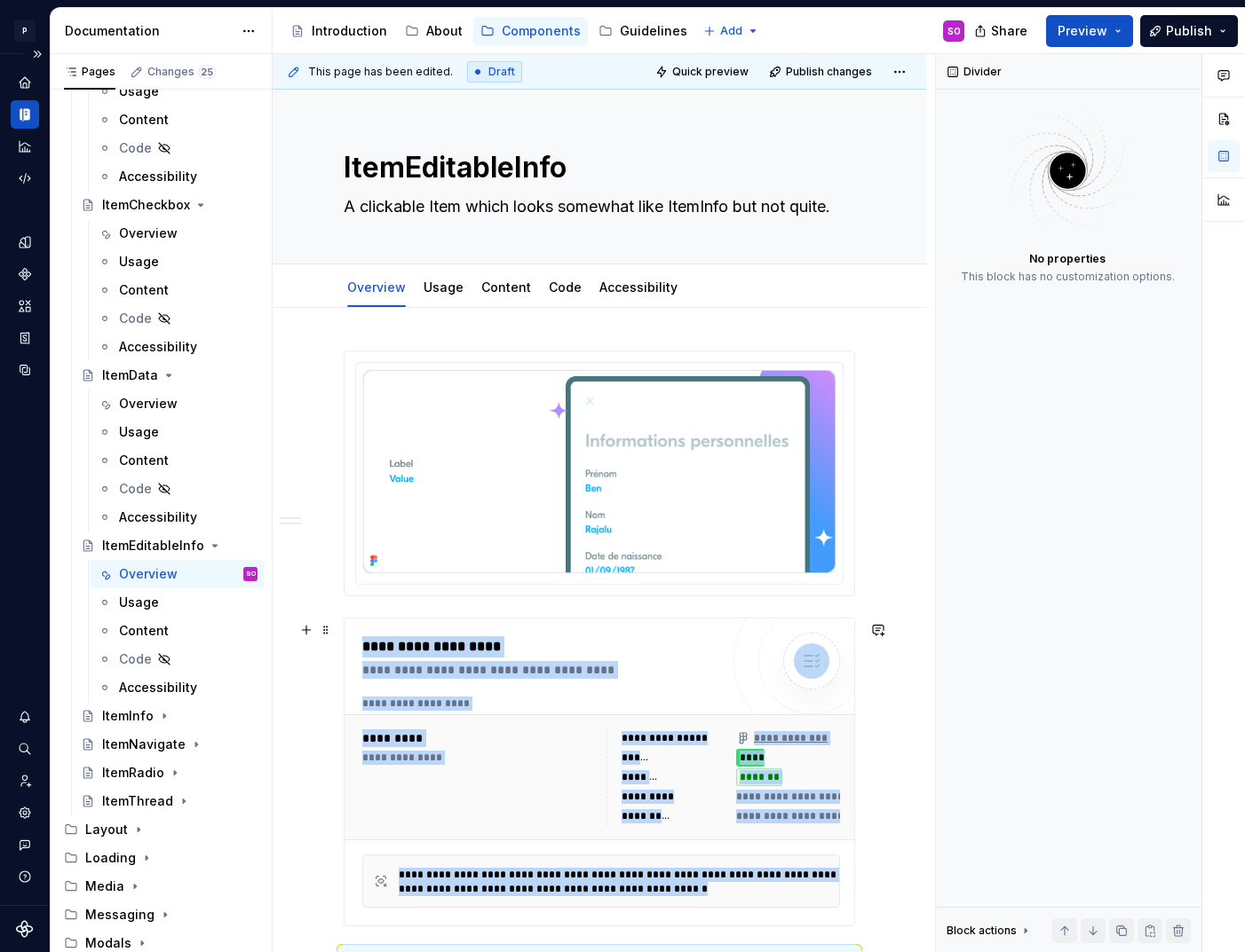
click at [477, 663] on div "**********" at bounding box center [541, 658] width 357 height 43
type textarea "*"
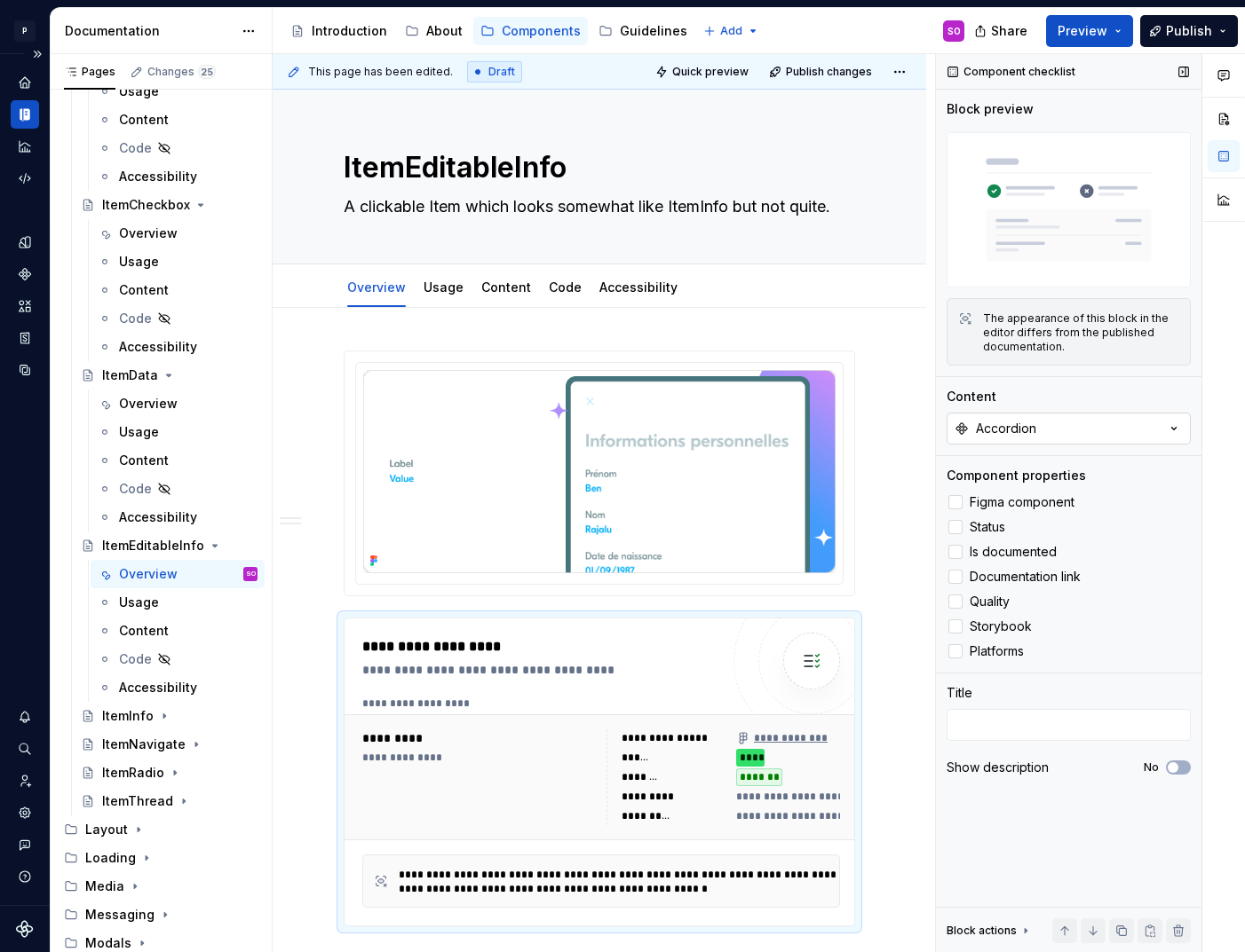
click at [1059, 421] on button "Accordion" at bounding box center [1069, 429] width 245 height 32
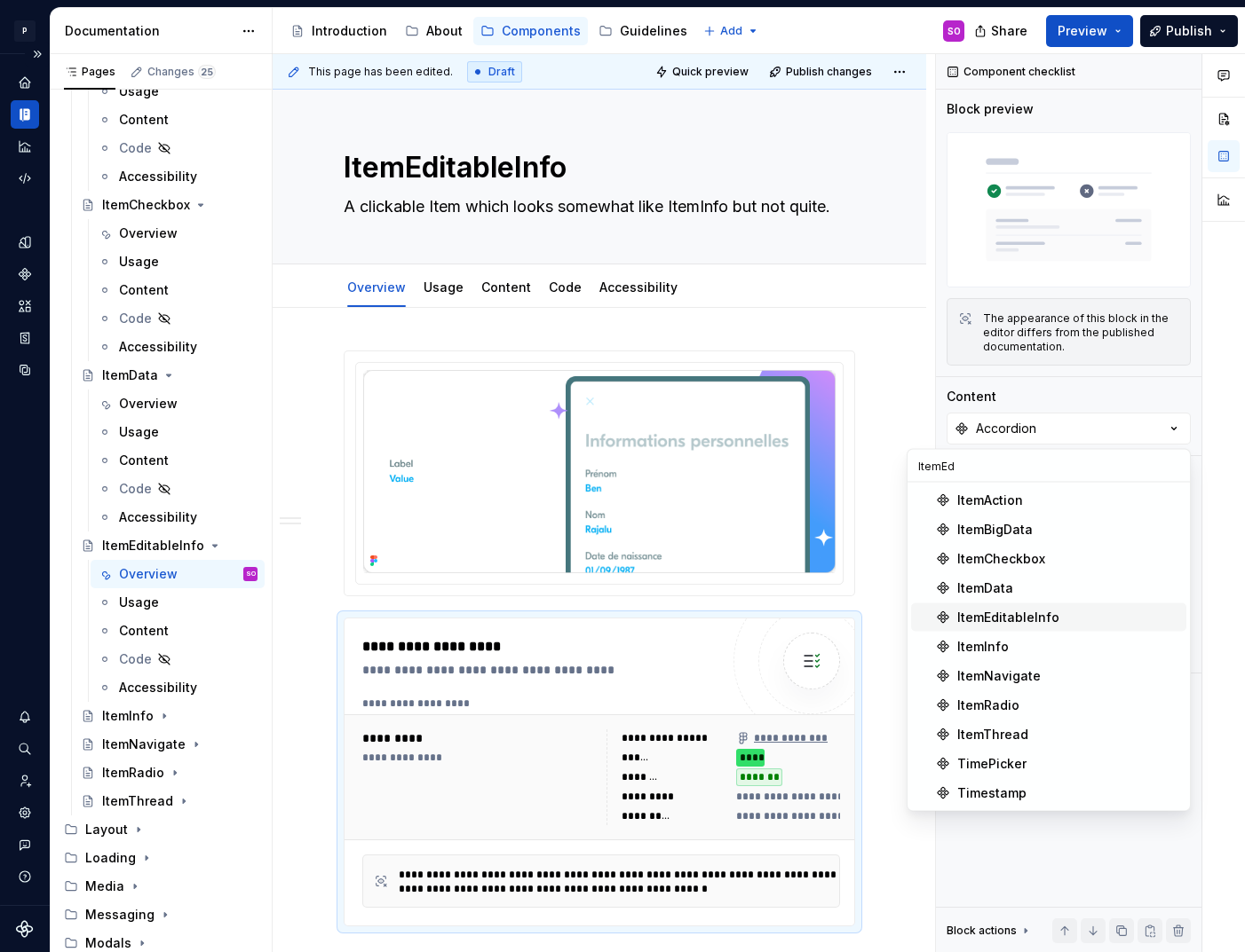
type input "ItemEd"
click at [1026, 612] on div "ItemEditableInfo" at bounding box center [1008, 617] width 102 height 18
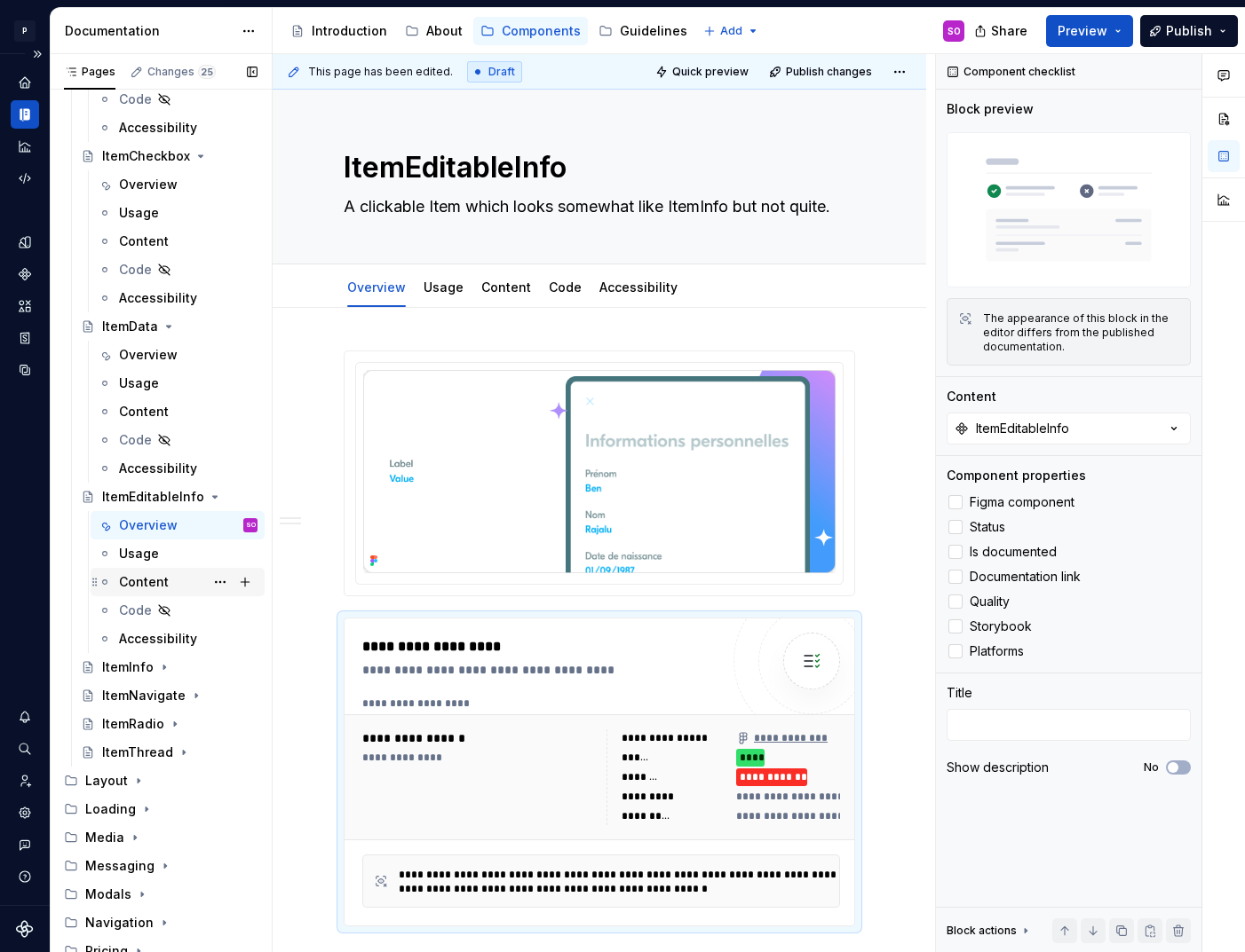
scroll to position [3197, 0]
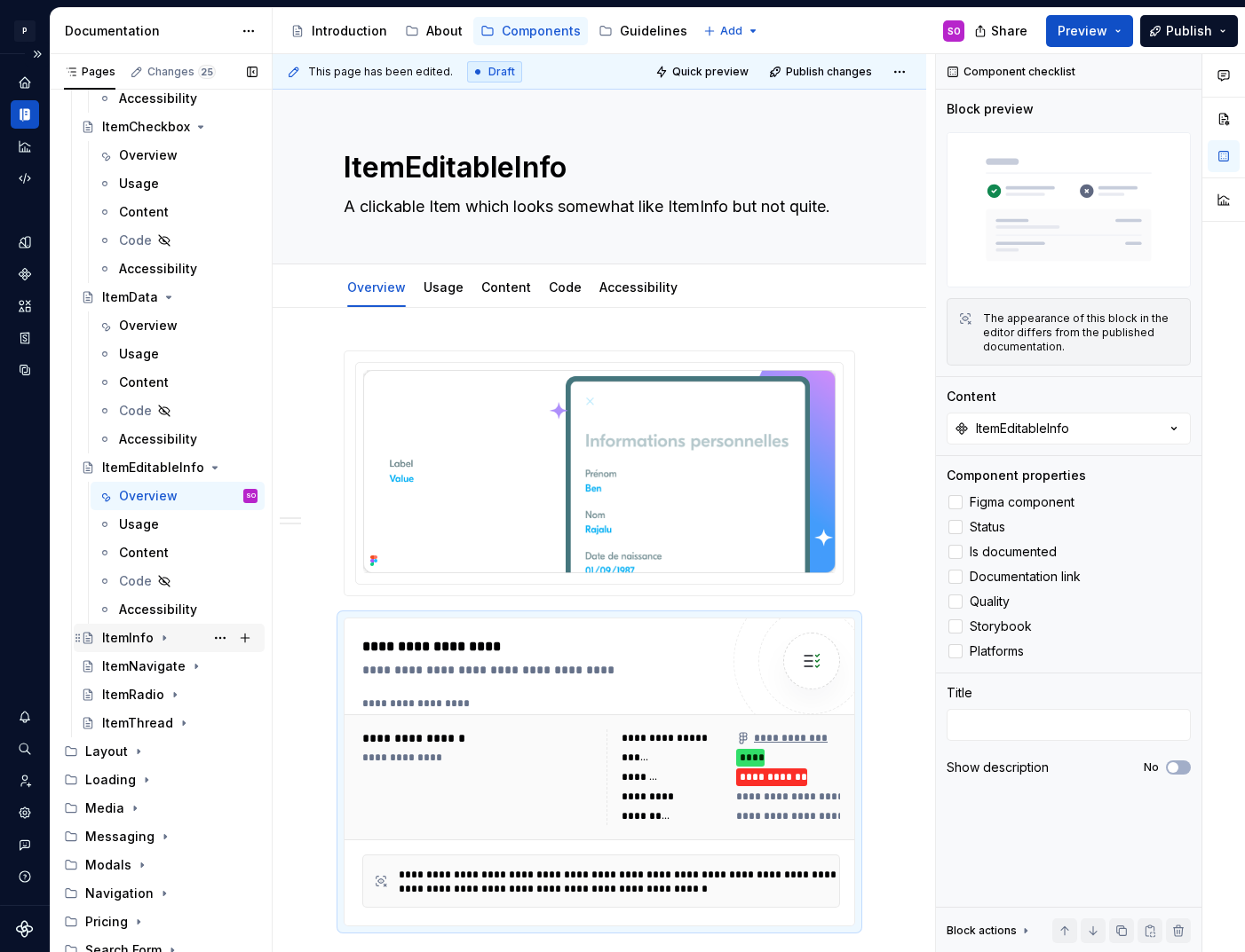
click at [142, 642] on div "ItemInfo" at bounding box center [128, 638] width 52 height 18
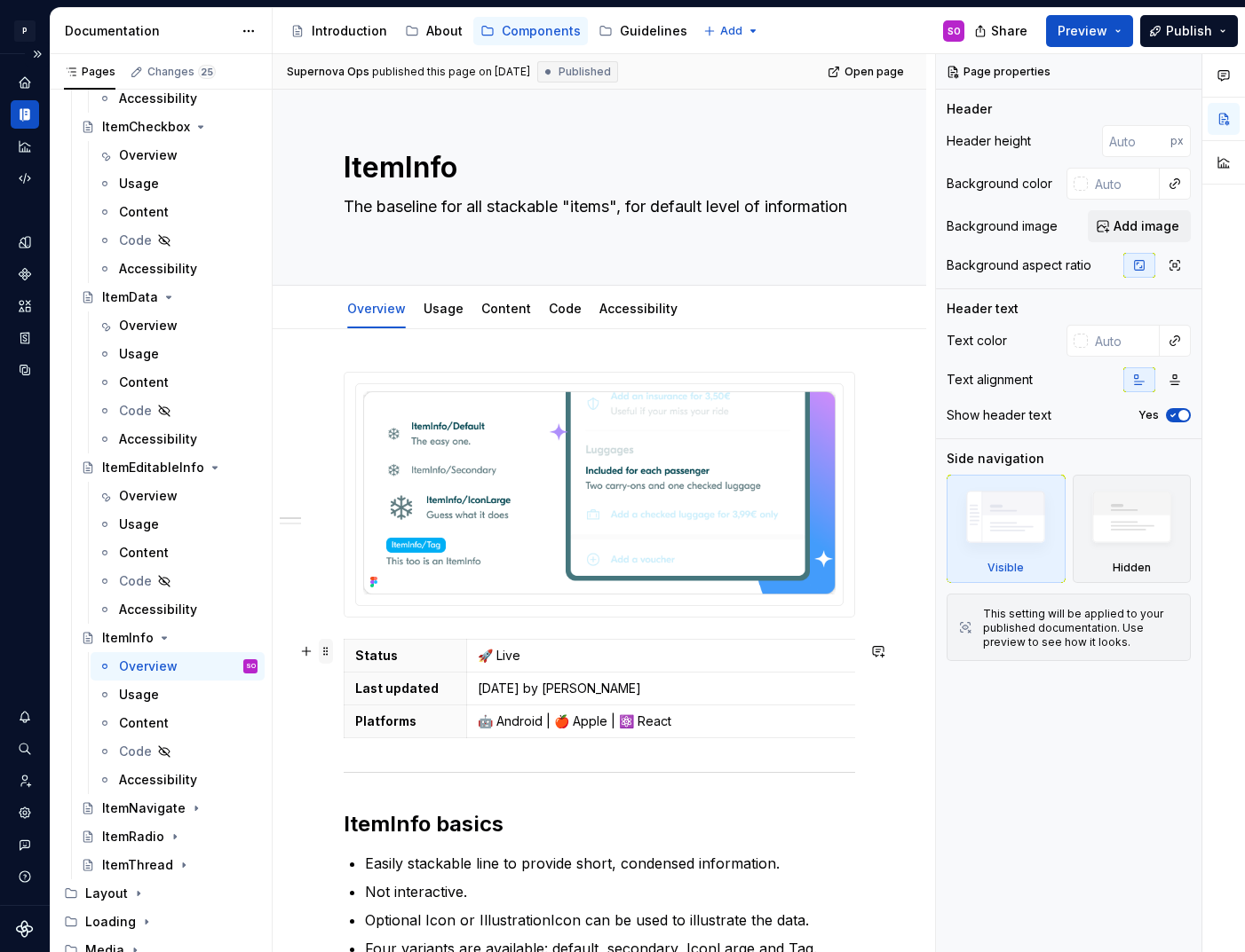
type textarea "*"
click at [326, 649] on span at bounding box center [326, 651] width 14 height 25
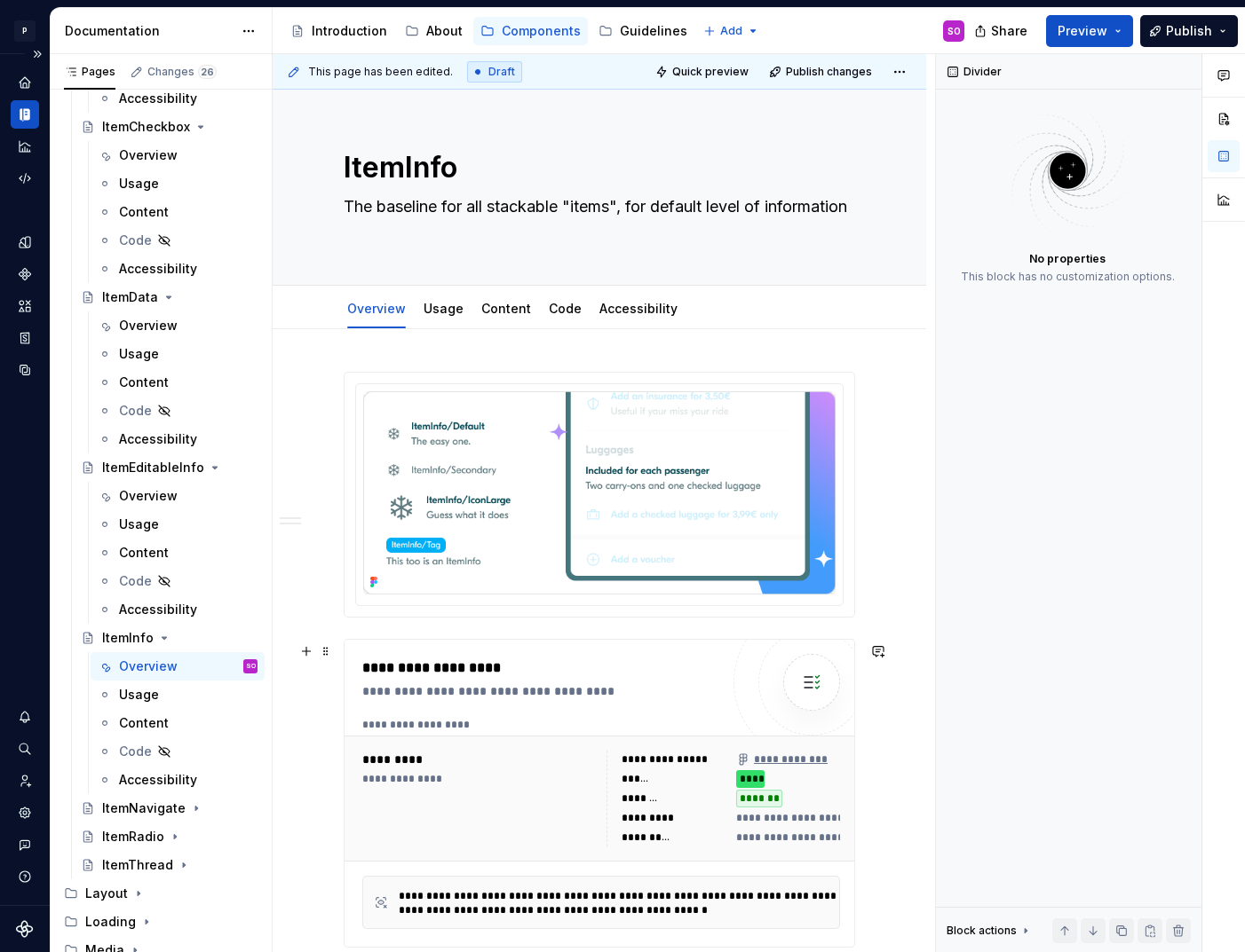
click at [510, 687] on div "**********" at bounding box center [545, 691] width 366 height 18
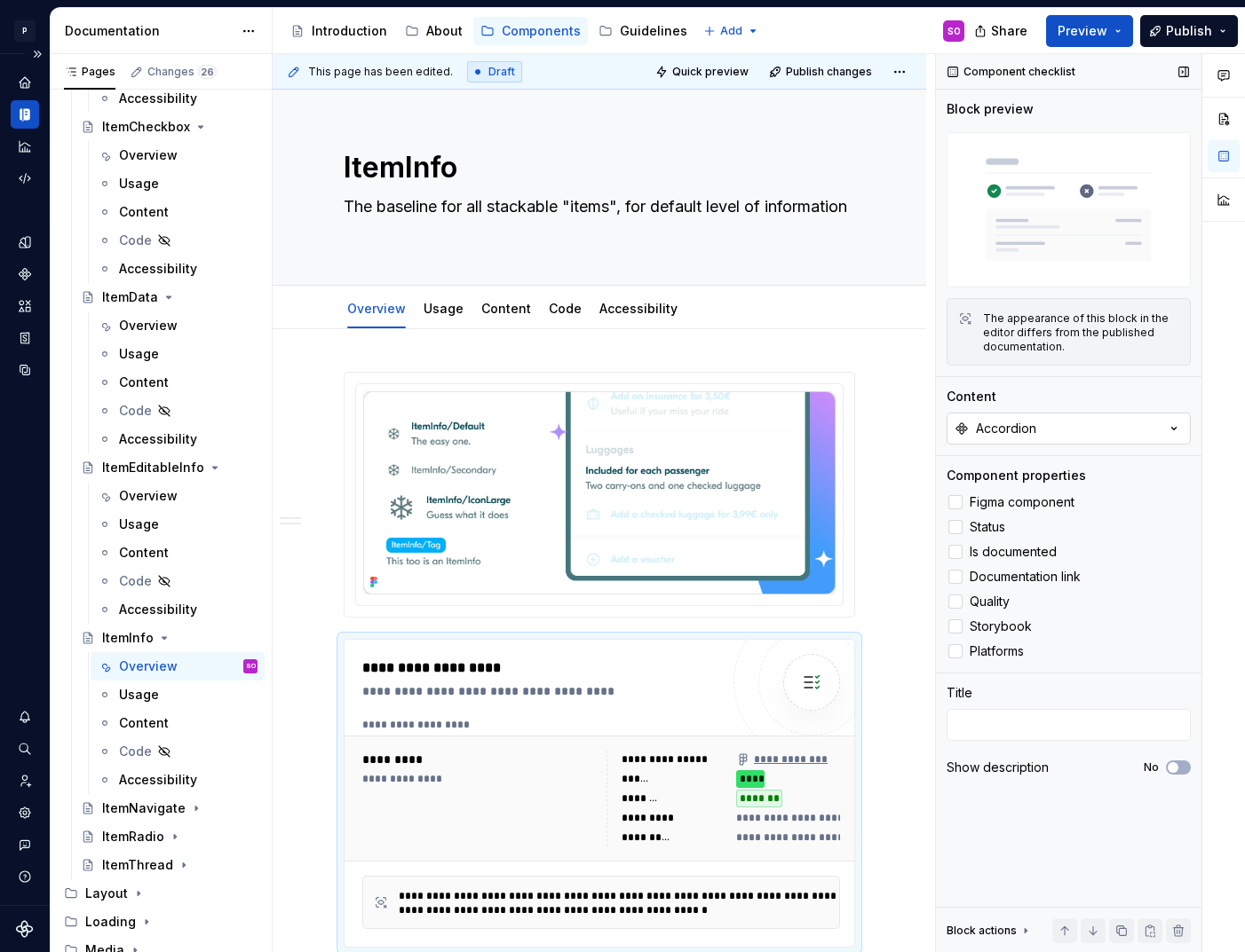
click at [1060, 419] on button "Accordion" at bounding box center [1069, 429] width 245 height 32
type input "ItemInfo"
click at [1013, 519] on span "ItemInfo" at bounding box center [1049, 530] width 275 height 29
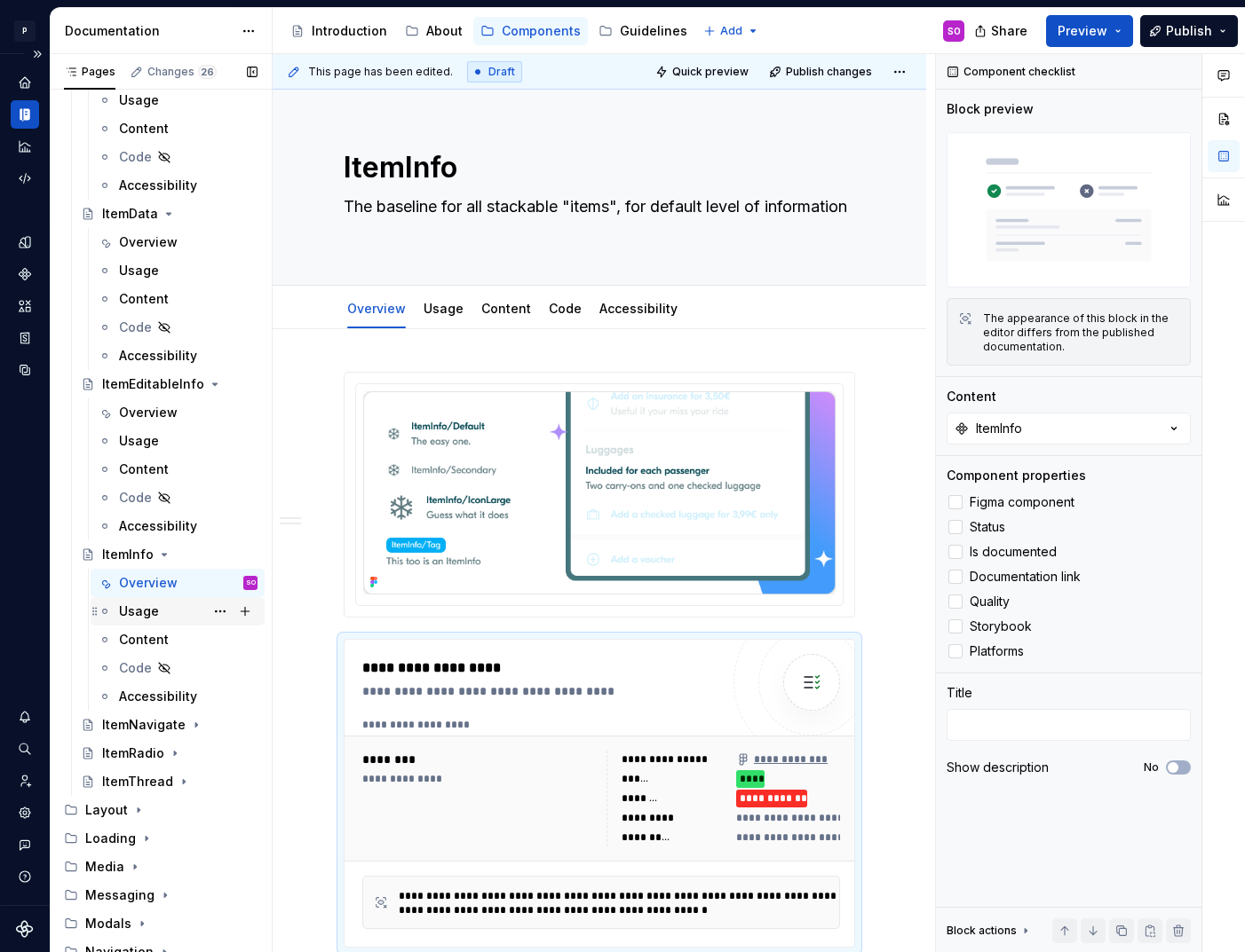
scroll to position [3326, 0]
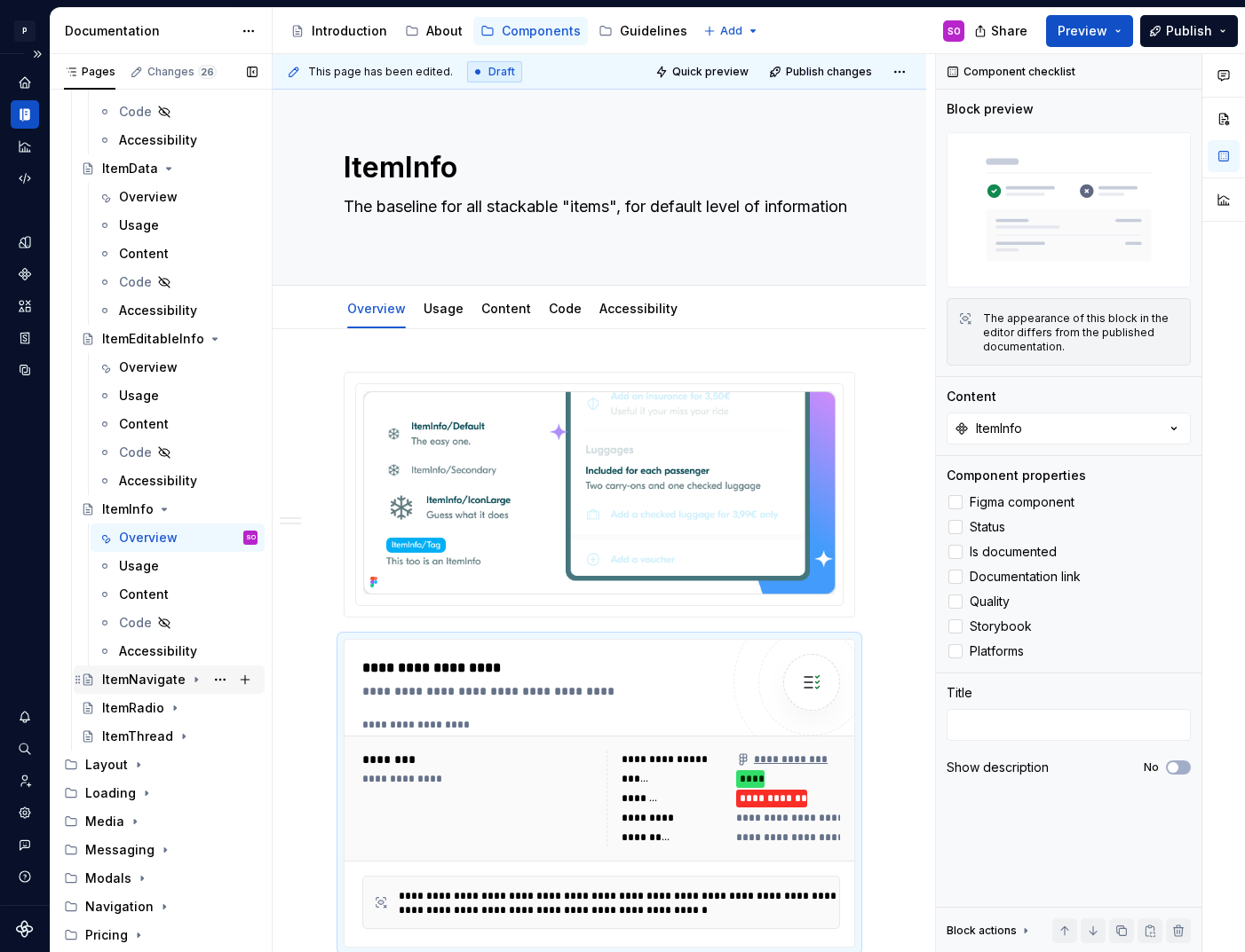
click at [144, 678] on div "ItemNavigate" at bounding box center [144, 680] width 84 height 18
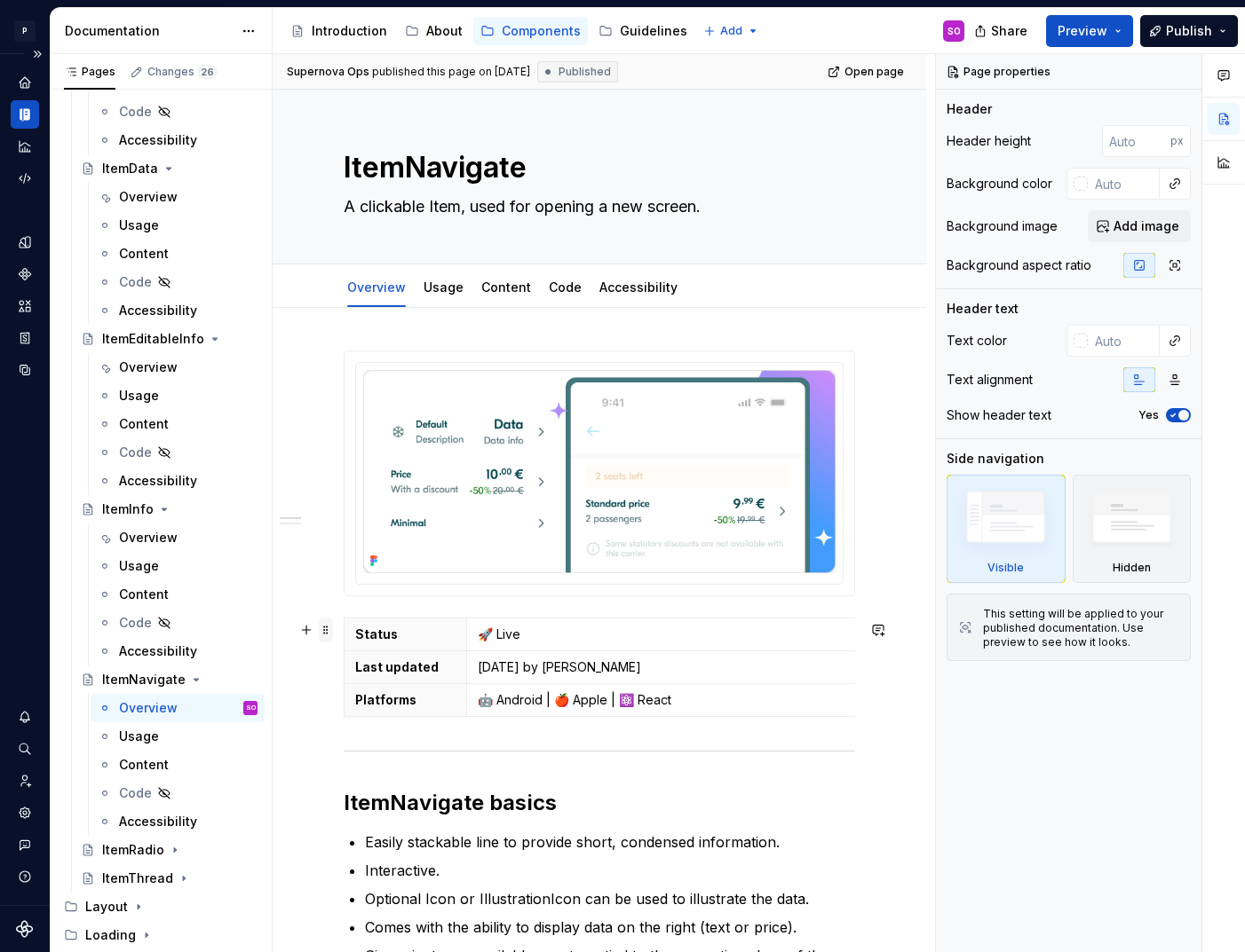
type textarea "*"
click at [327, 632] on span at bounding box center [326, 630] width 14 height 25
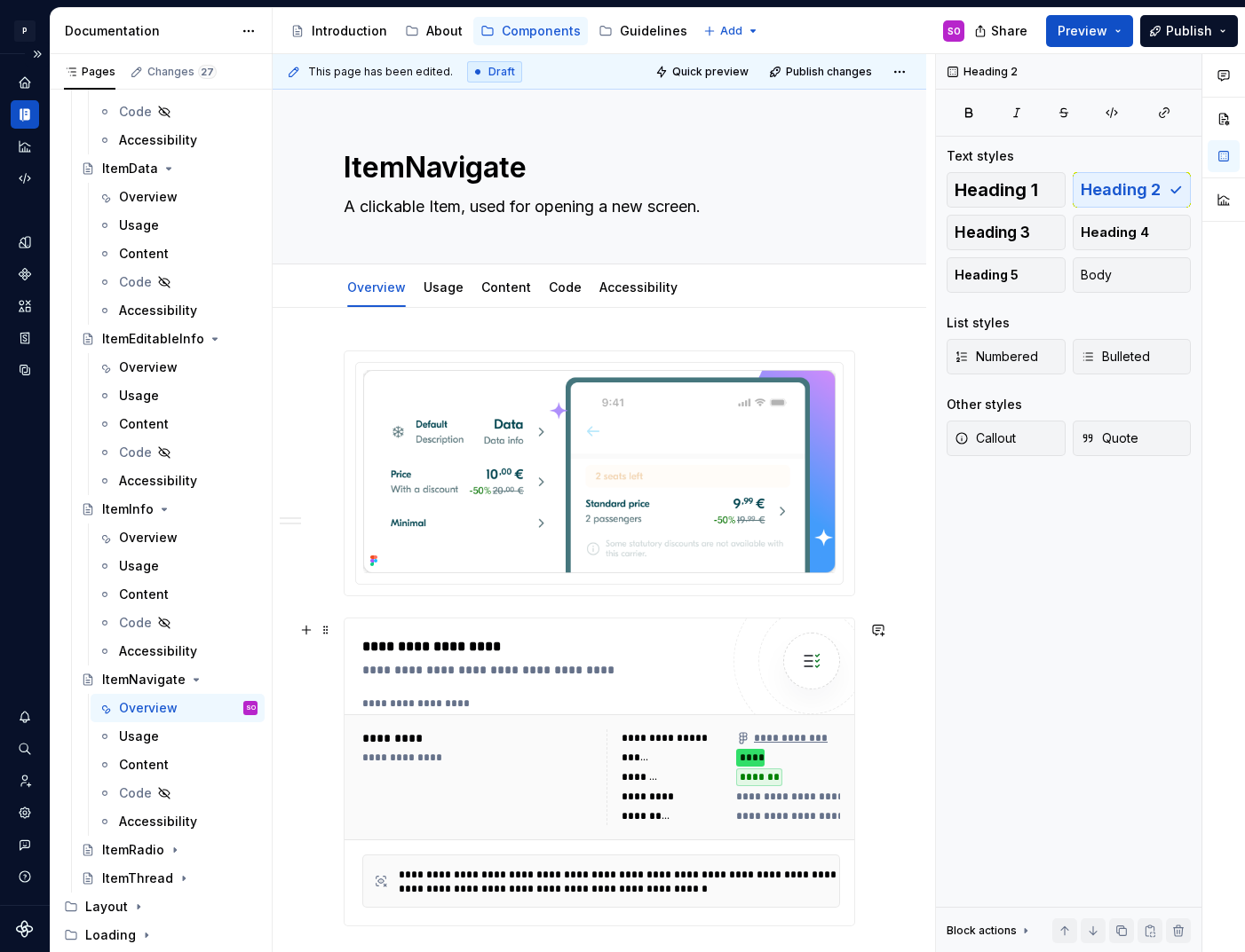
click at [463, 665] on div "**********" at bounding box center [545, 670] width 366 height 18
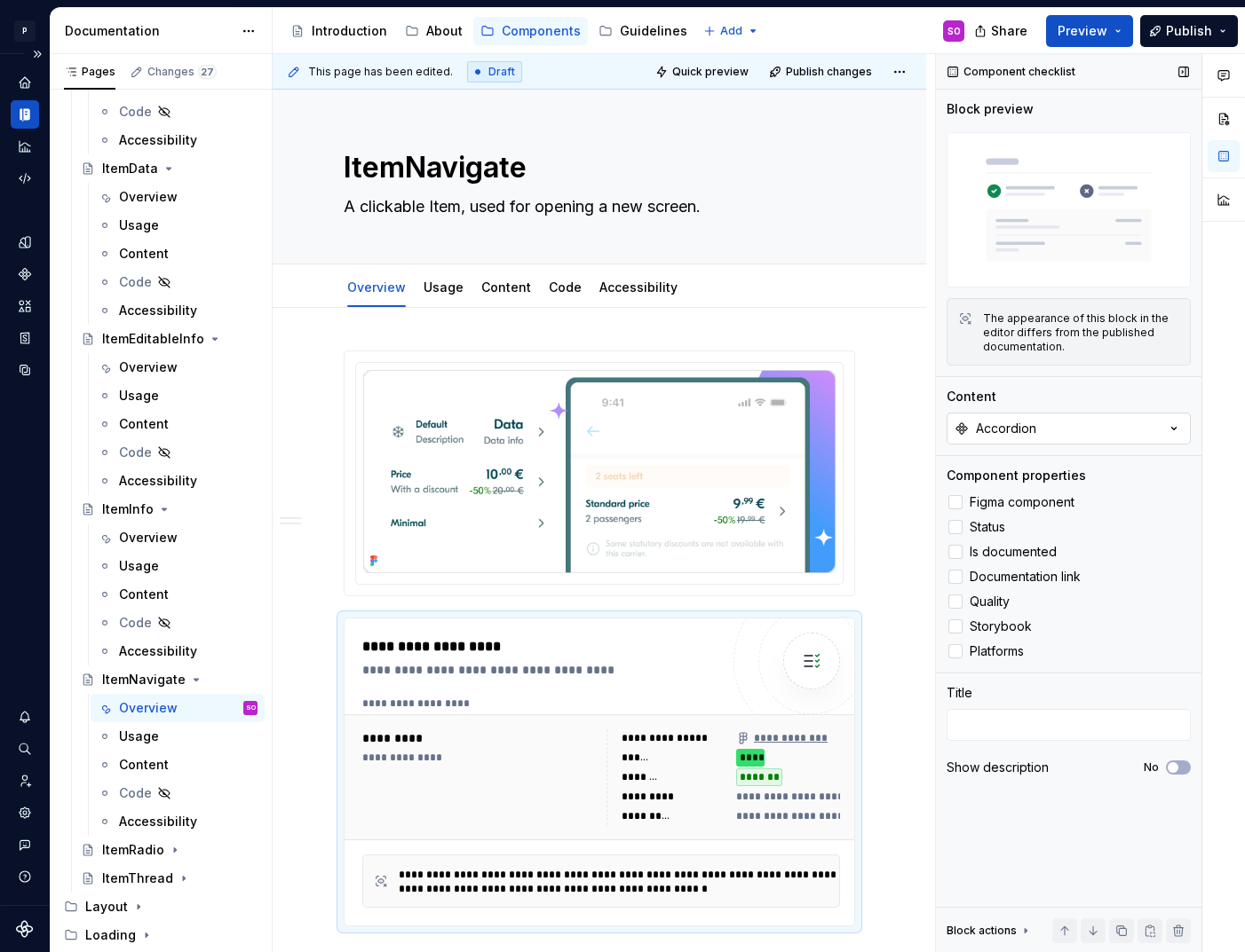
click at [1029, 425] on div "Accordion" at bounding box center [1006, 429] width 61 height 18
type input "ItemNavig"
click at [1001, 498] on div "ItemNavigate" at bounding box center [999, 501] width 84 height 18
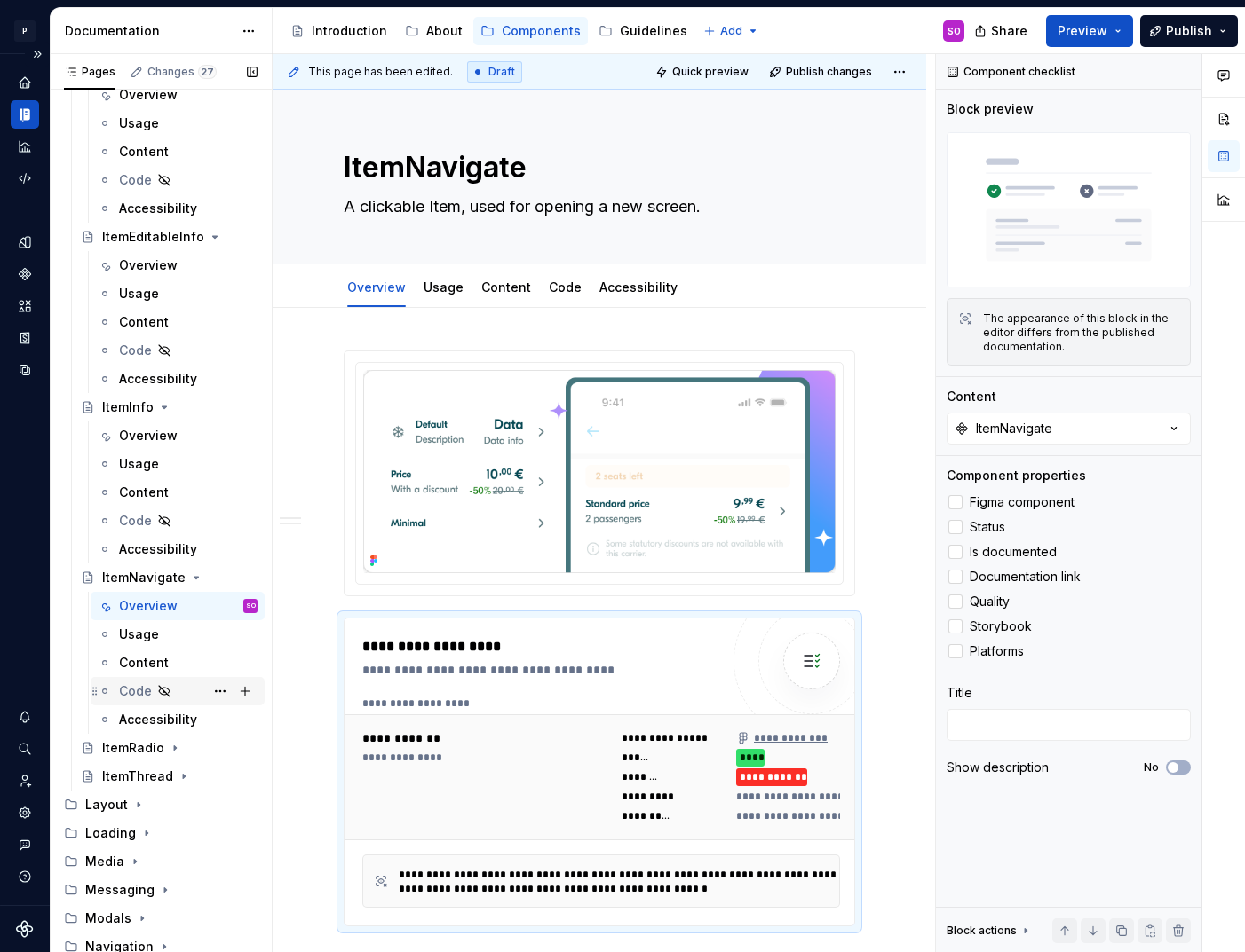
scroll to position [3478, 0]
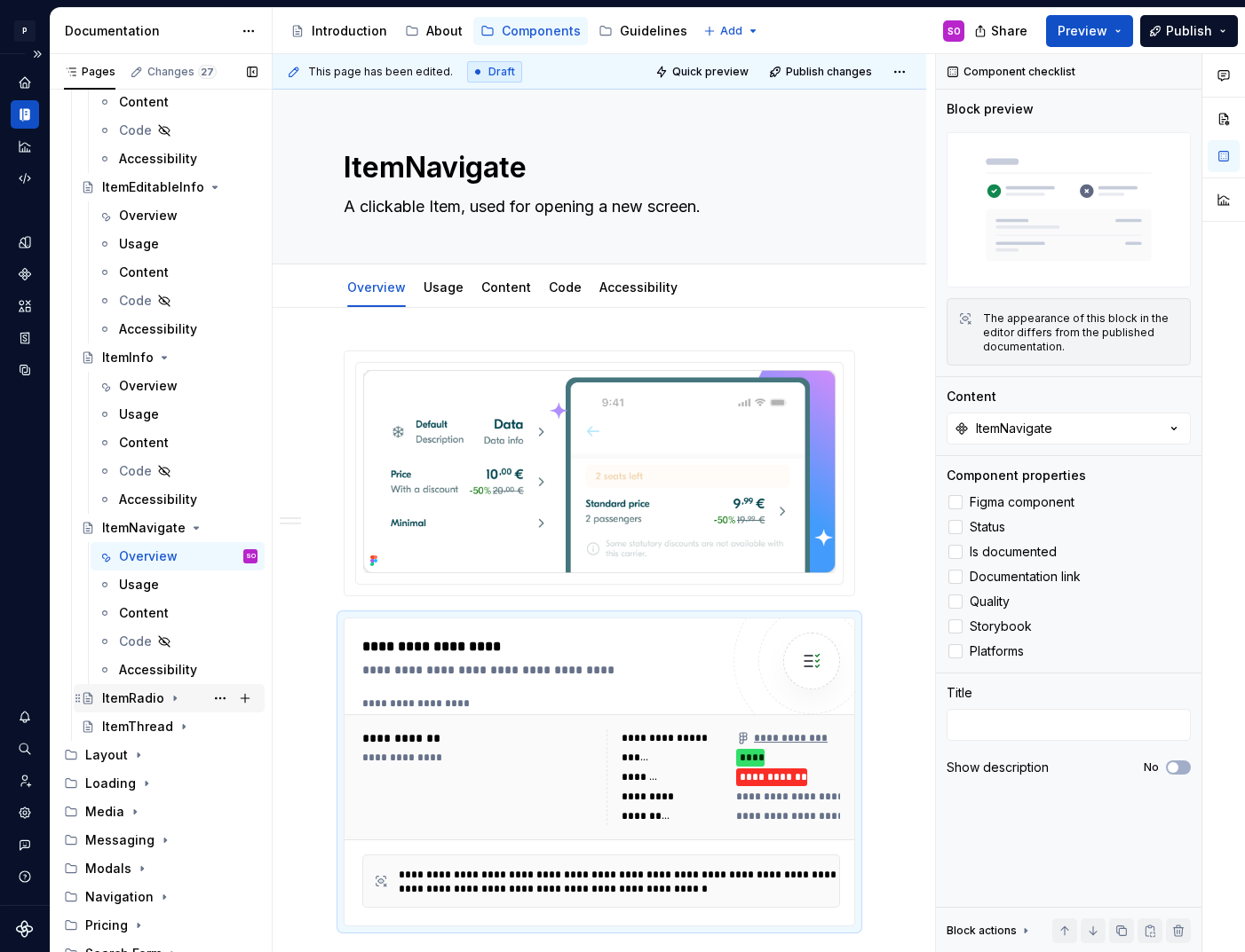
click at [134, 703] on div "ItemRadio" at bounding box center [133, 699] width 62 height 18
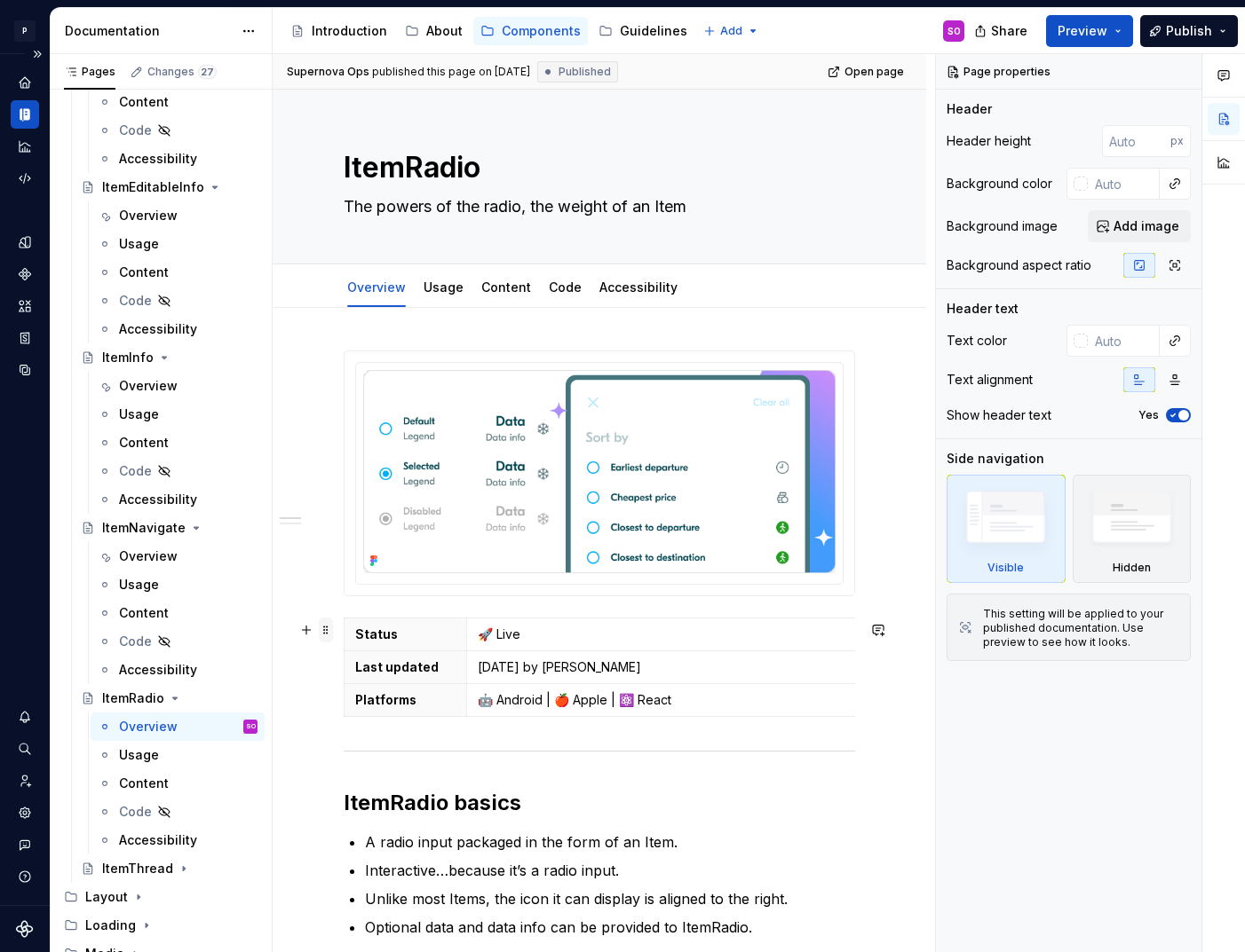
type textarea "*"
click at [326, 633] on span at bounding box center [326, 630] width 14 height 25
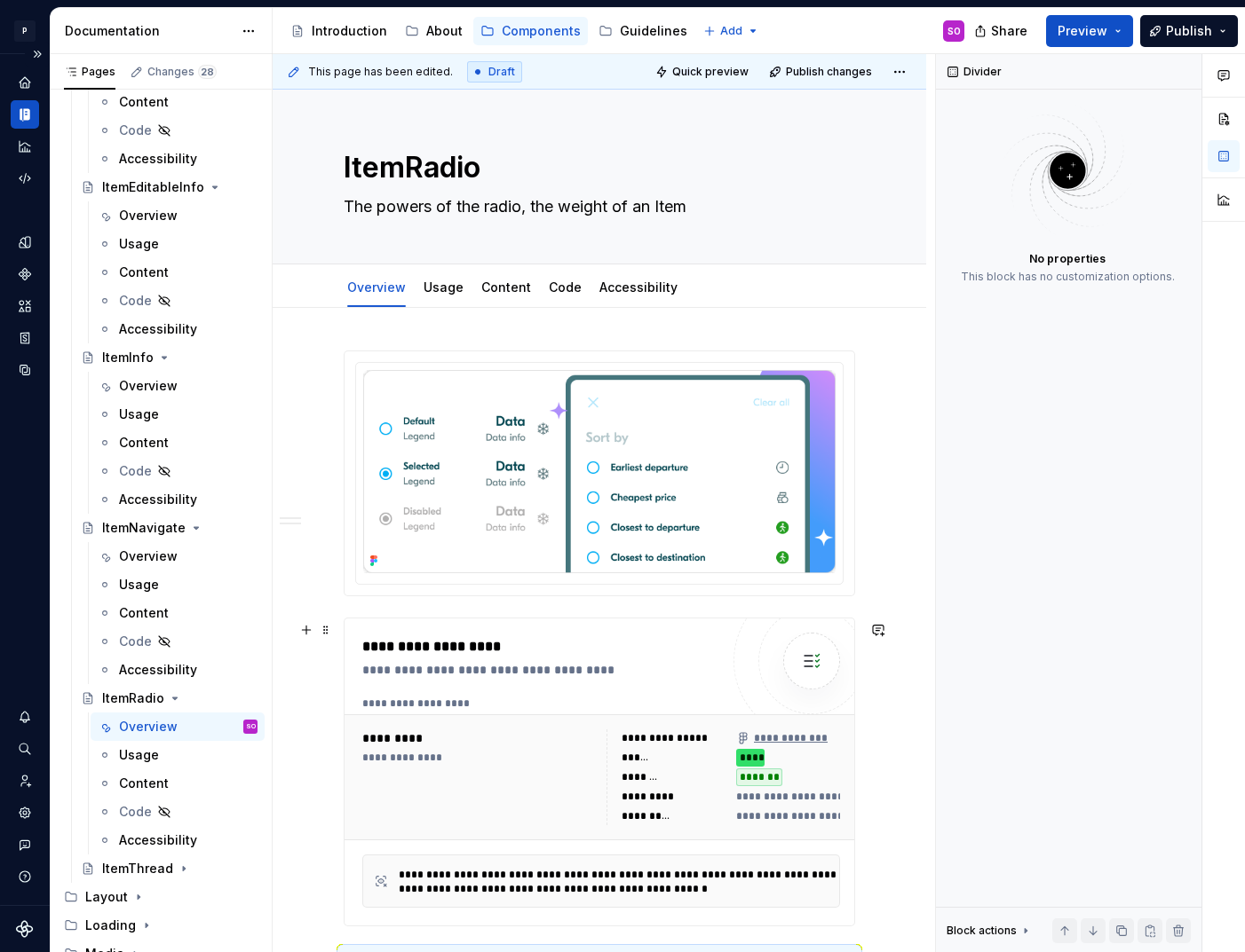
click at [464, 667] on div "**********" at bounding box center [545, 670] width 366 height 18
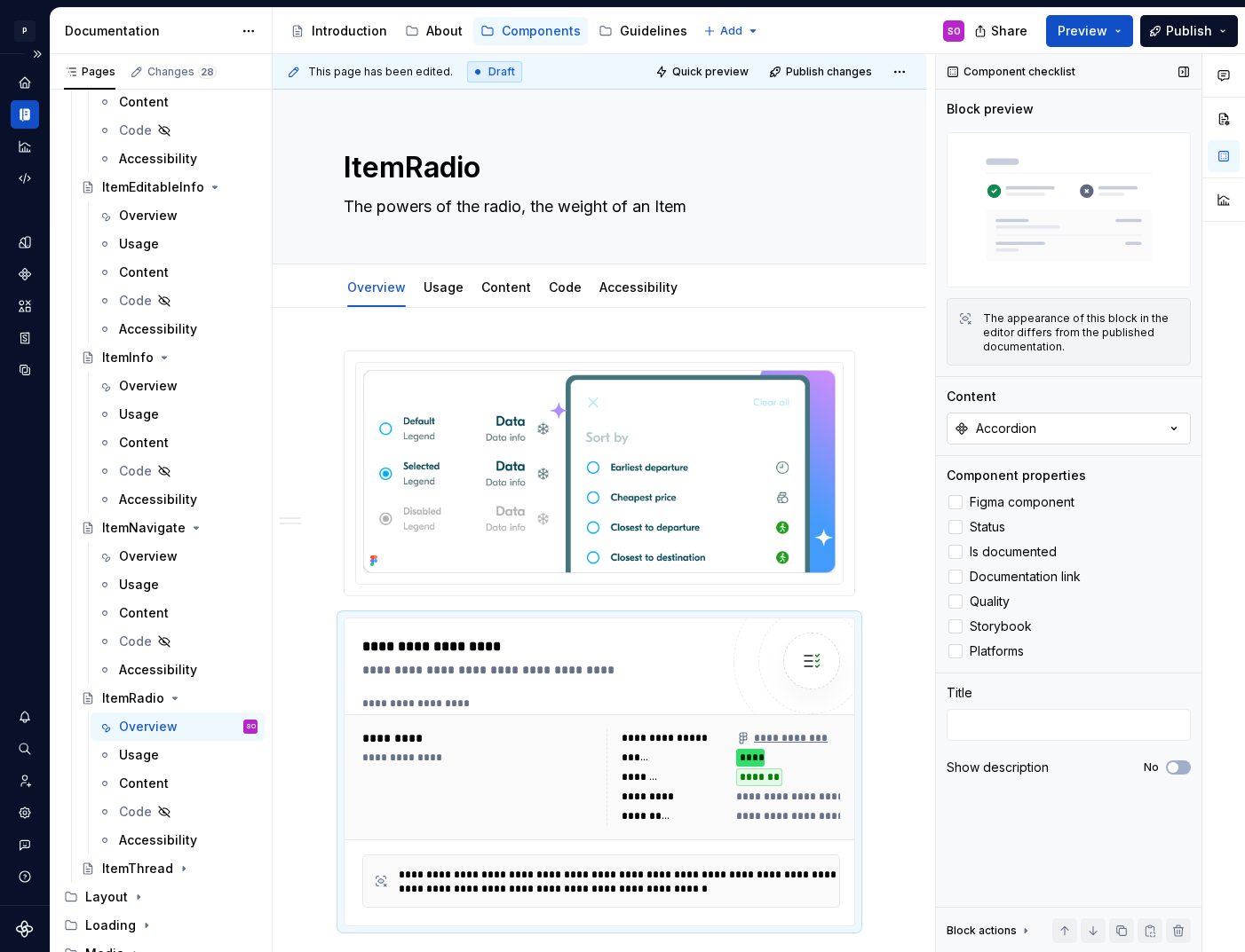
click at [1017, 416] on button "Accordion" at bounding box center [1069, 429] width 245 height 32
type input "ItemRadio"
click at [999, 496] on div "ItemRadio" at bounding box center [988, 501] width 62 height 18
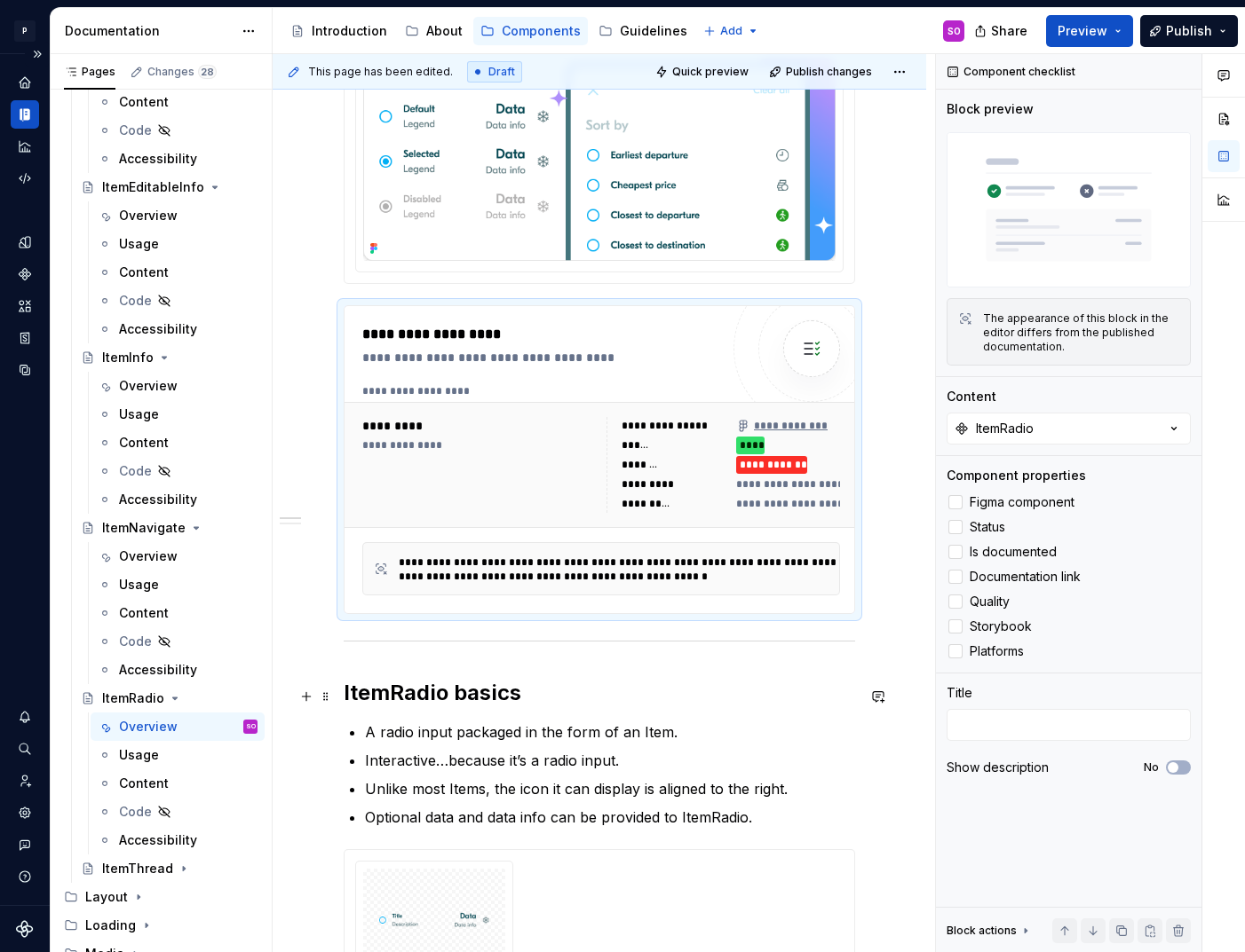
scroll to position [387, 0]
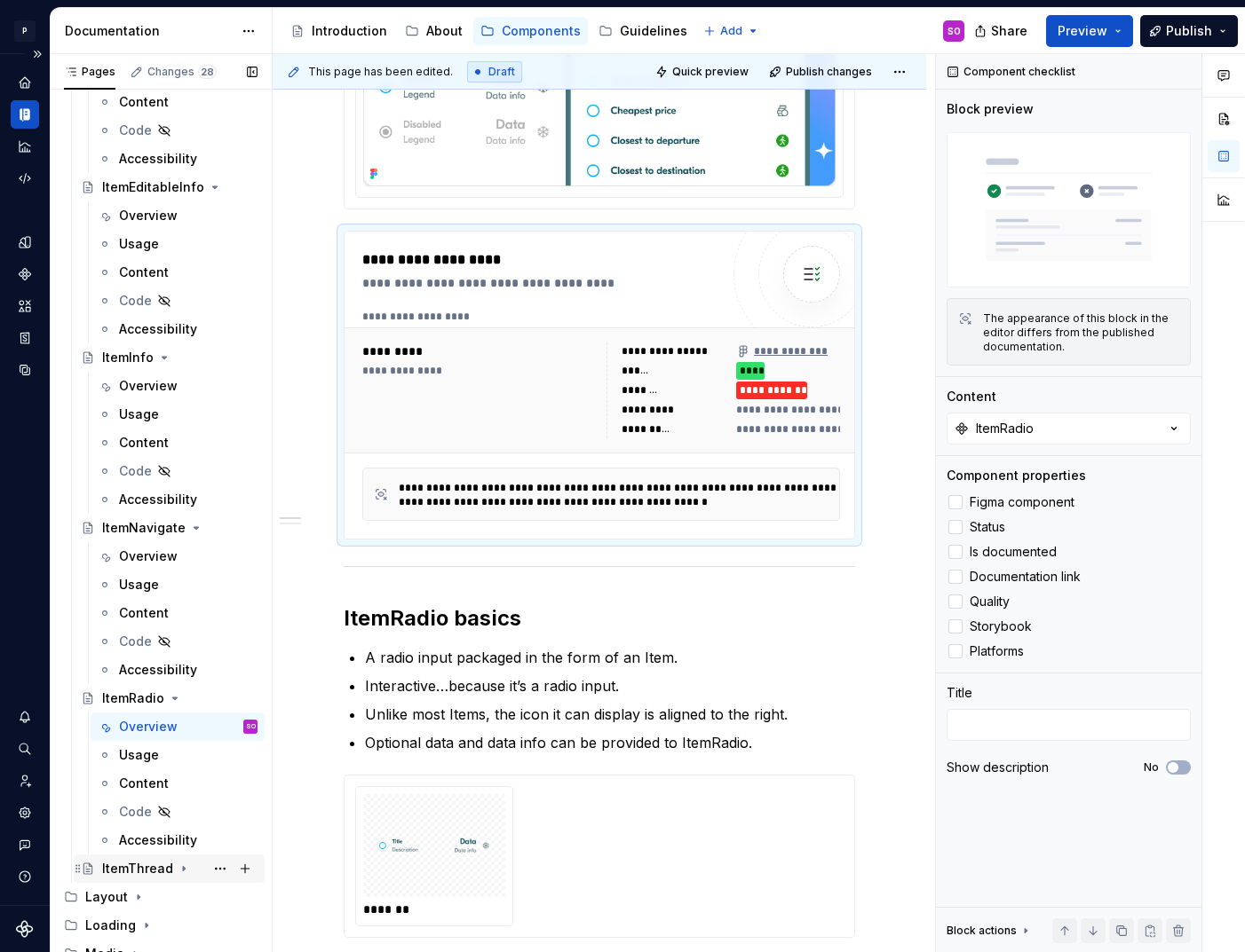
click at [138, 867] on div "ItemThread" at bounding box center [137, 869] width 71 height 18
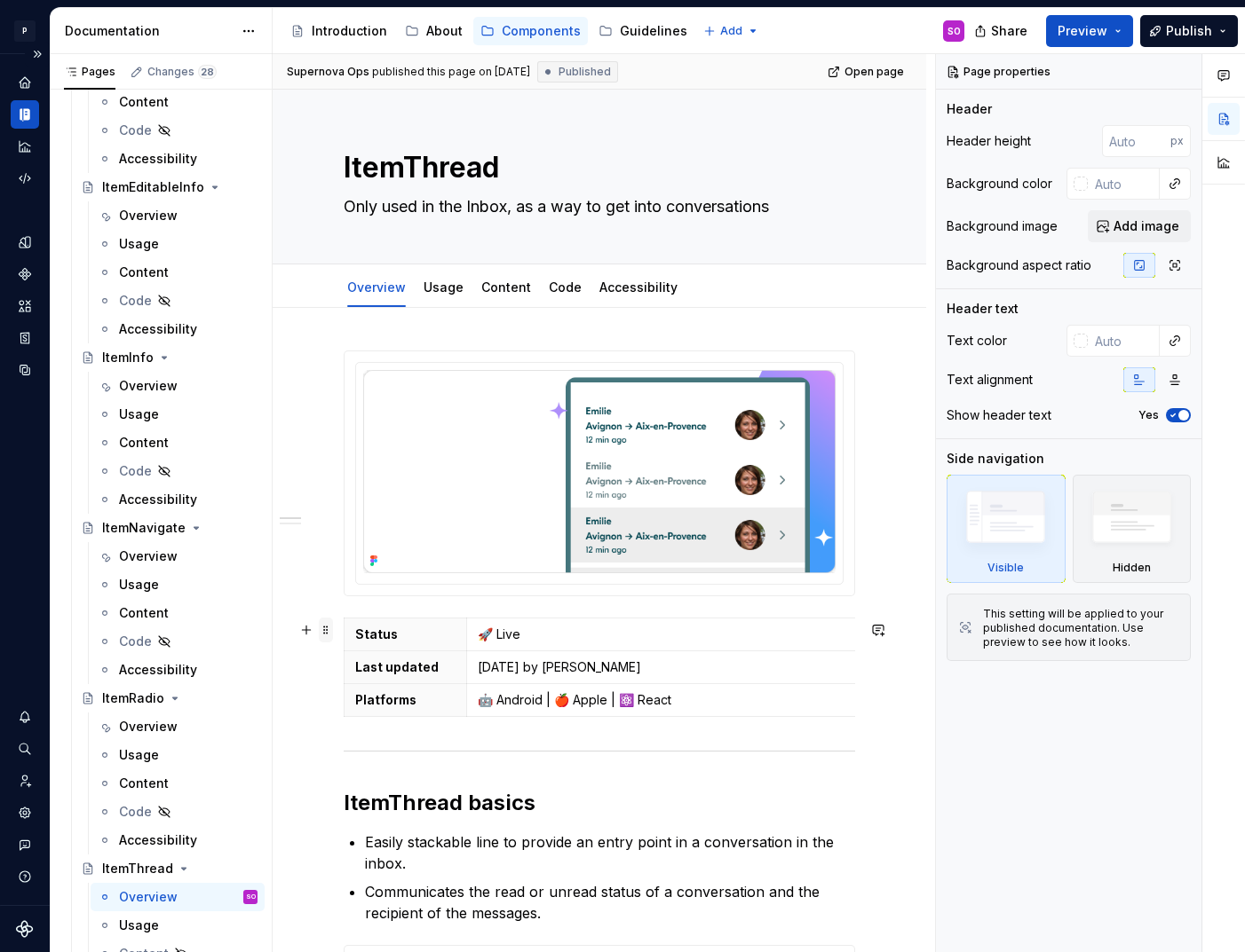
type textarea "*"
click at [325, 631] on span at bounding box center [326, 630] width 14 height 25
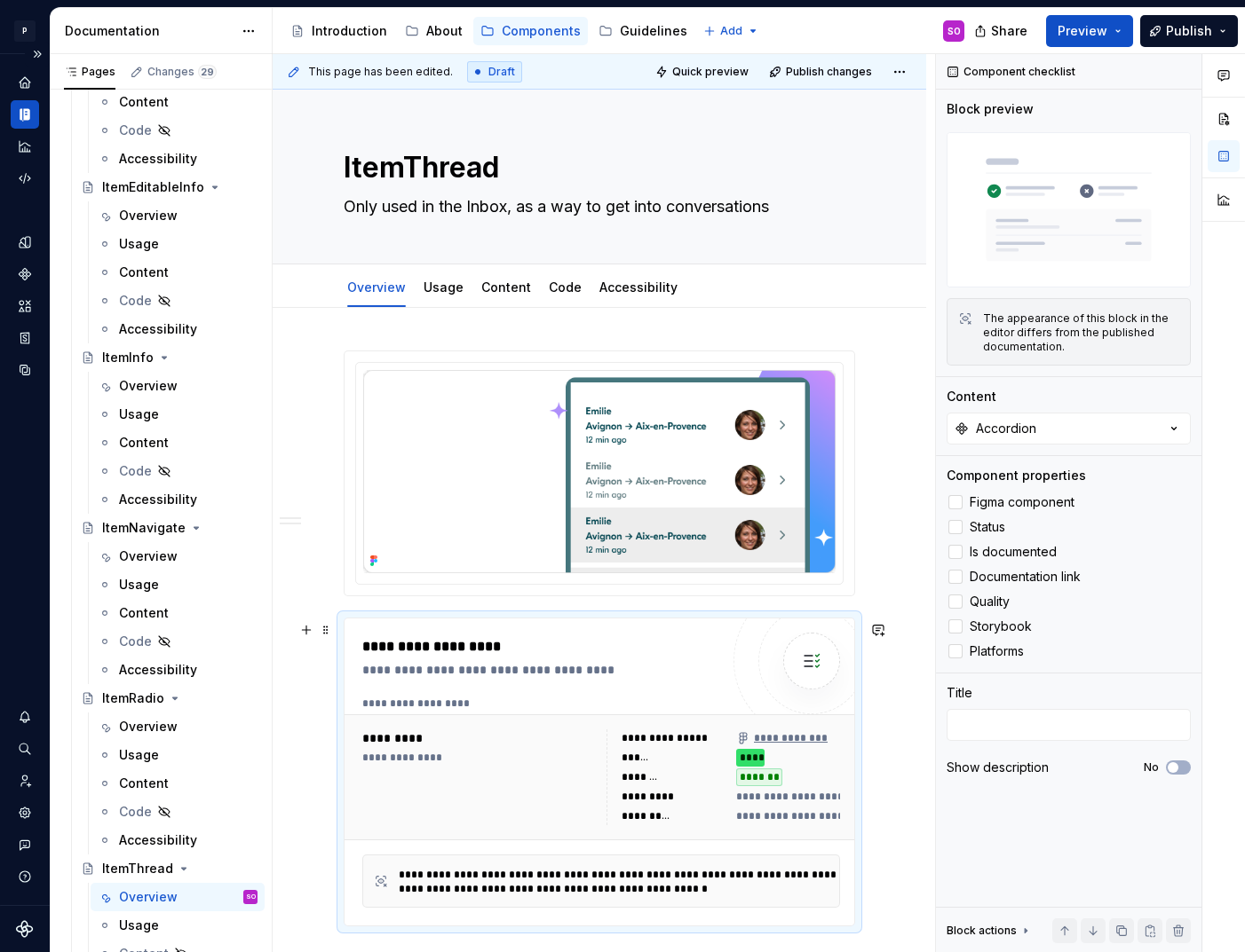
click at [527, 674] on div "**********" at bounding box center [545, 670] width 366 height 18
click at [1041, 433] on button "Accordion" at bounding box center [1069, 429] width 245 height 32
type input "ItemThr"
click at [1001, 496] on div "ItemThread" at bounding box center [992, 501] width 71 height 18
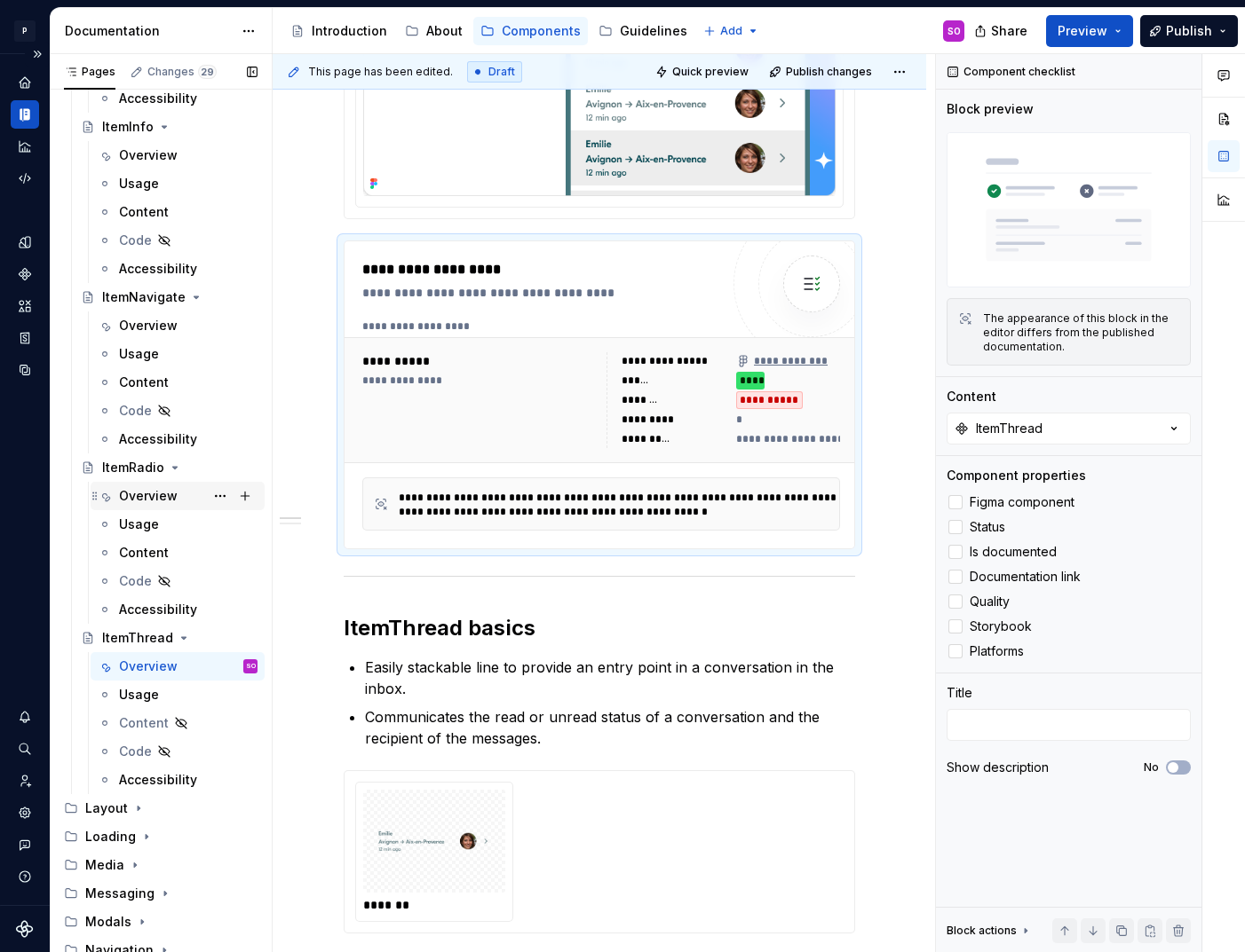
scroll to position [3712, 0]
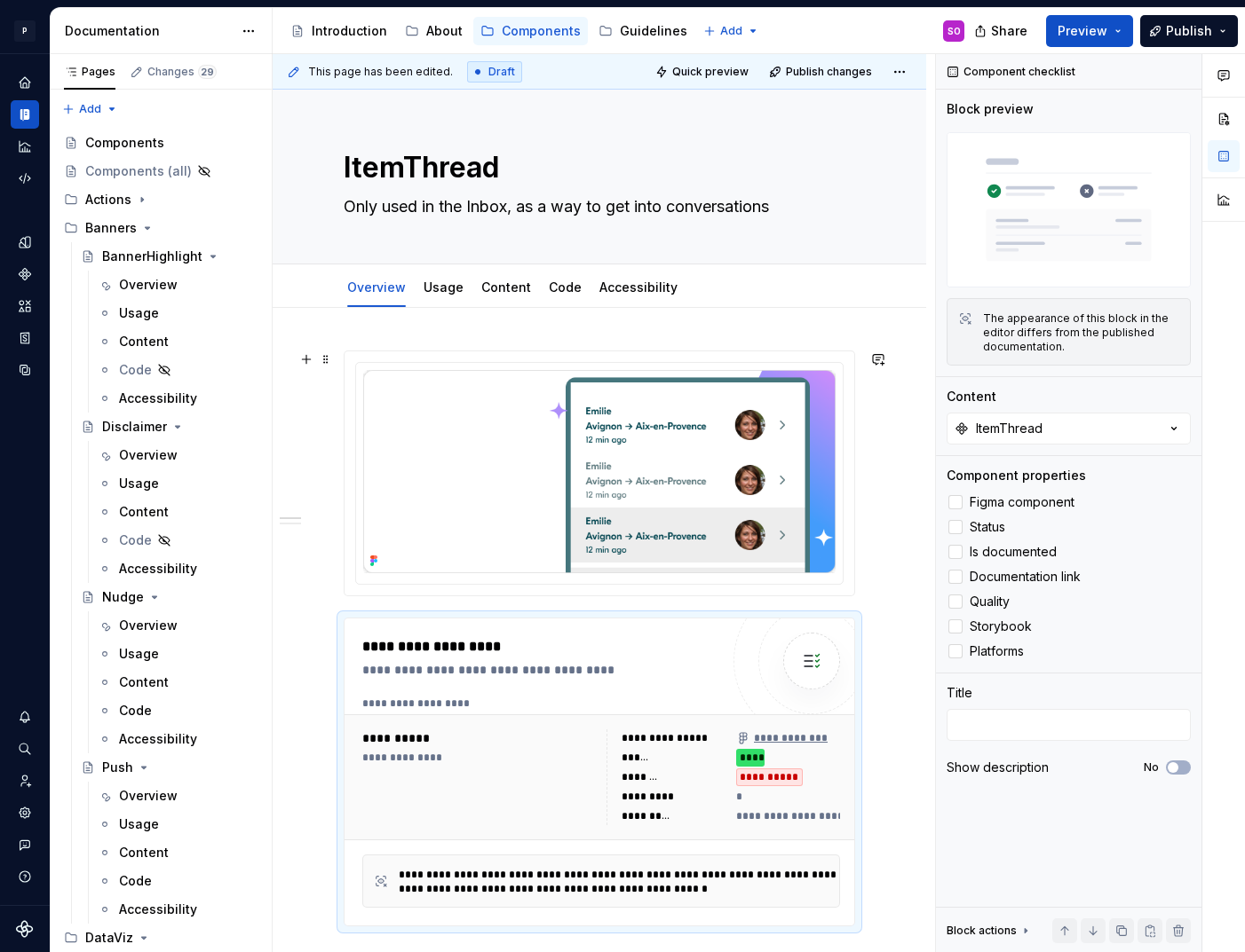
scroll to position [377, 0]
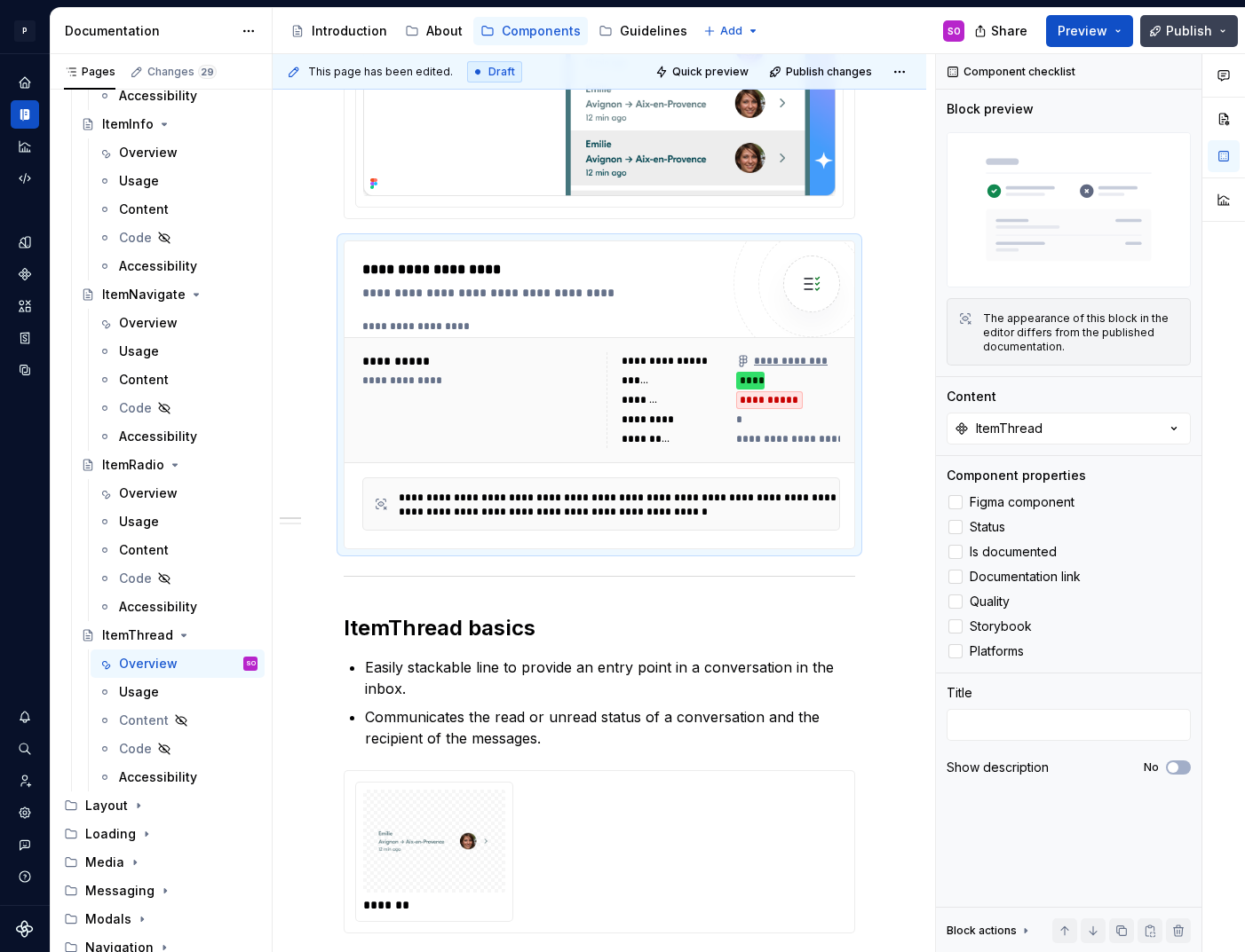
click at [1181, 36] on span "Publish" at bounding box center [1189, 31] width 46 height 18
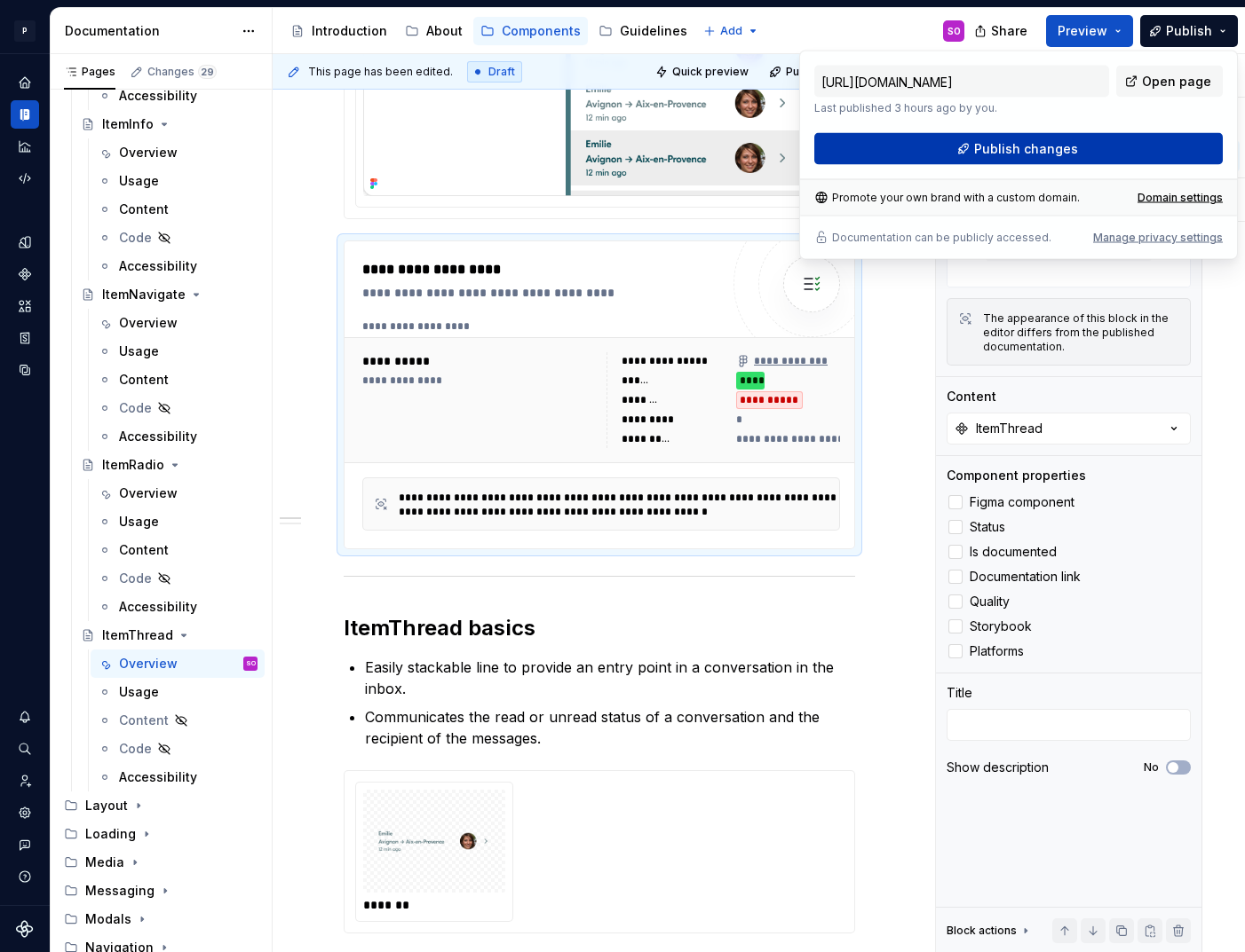
click at [1013, 149] on span "Publish changes" at bounding box center [1025, 149] width 104 height 18
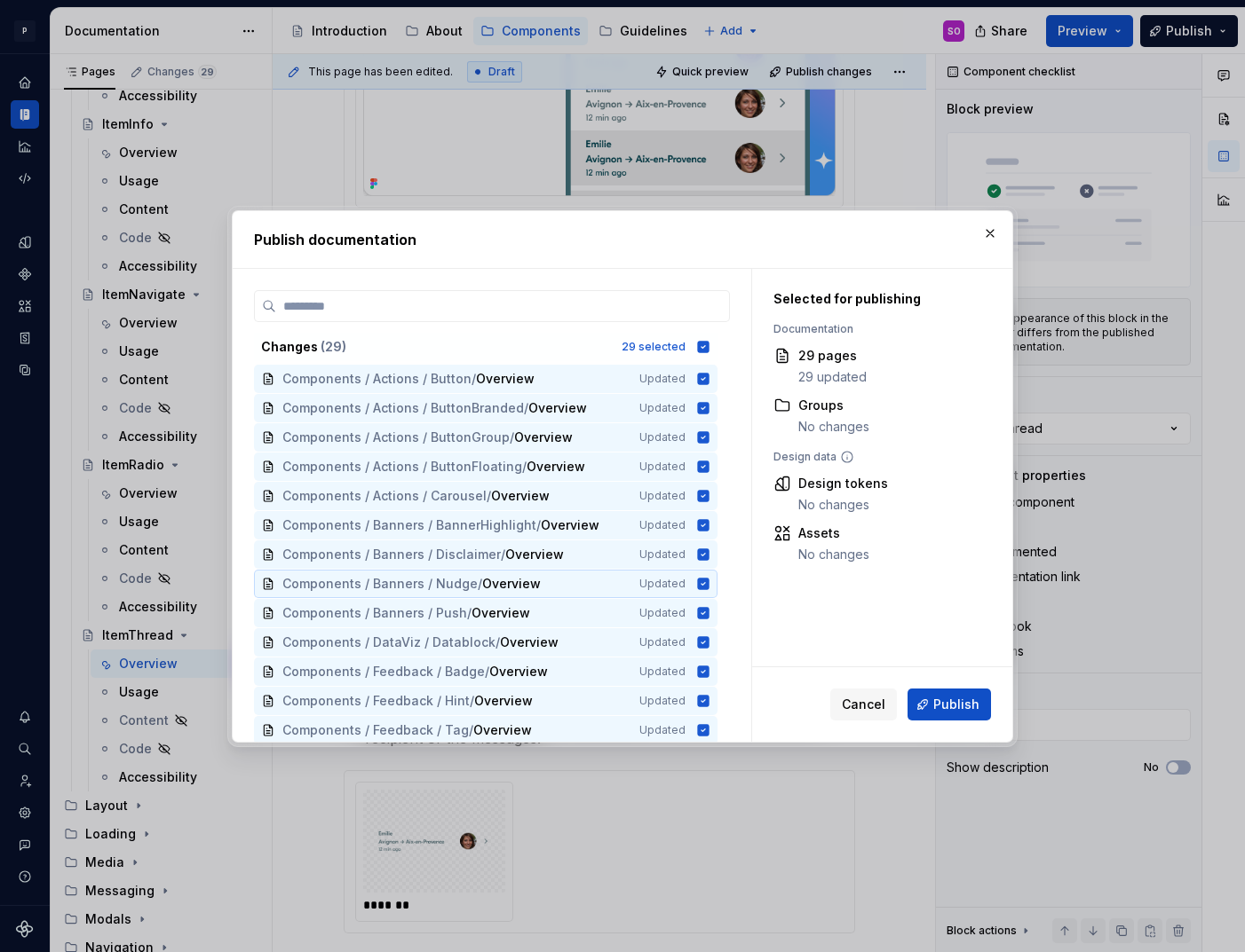
scroll to position [472, 0]
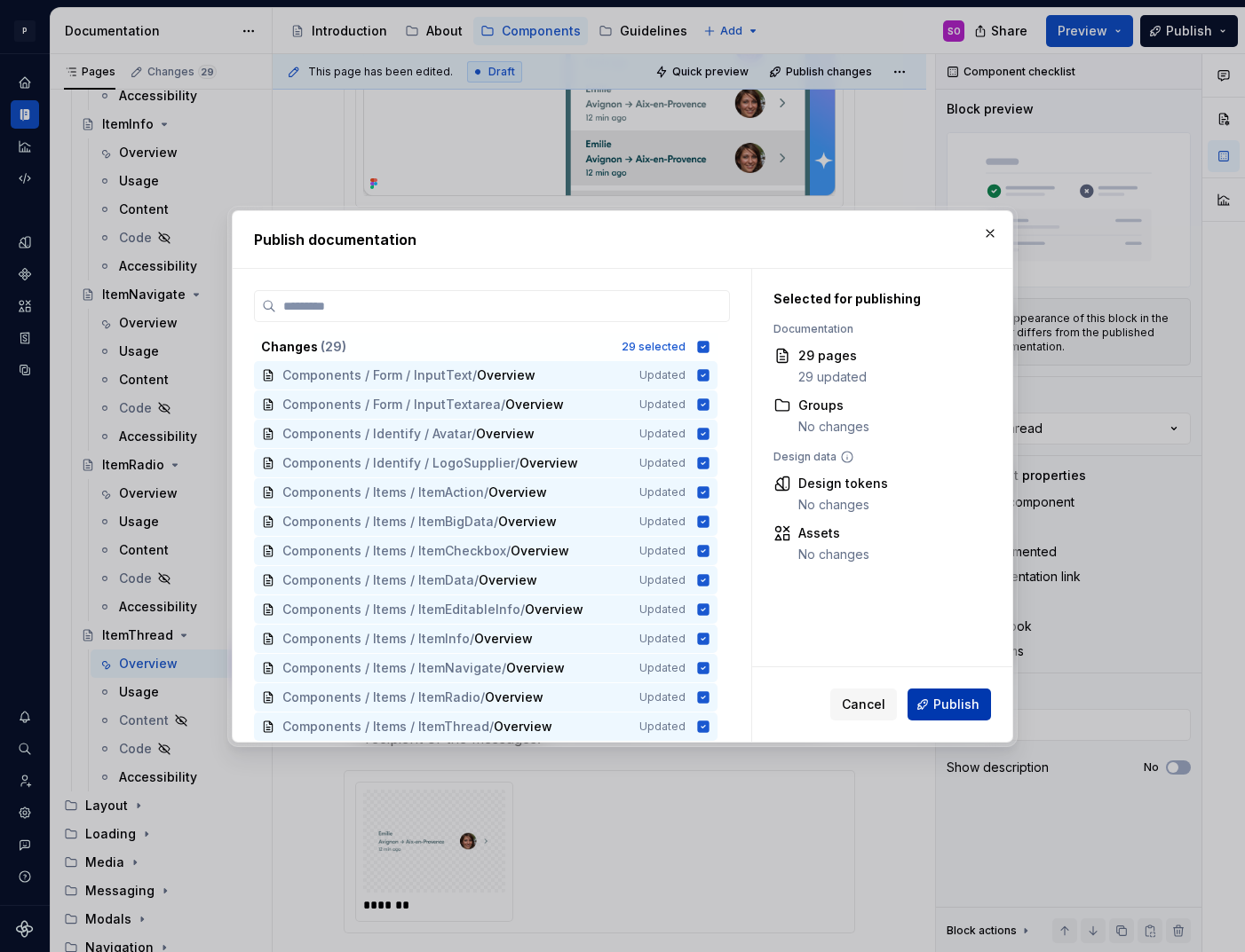
click at [953, 700] on span "Publish" at bounding box center [957, 705] width 46 height 18
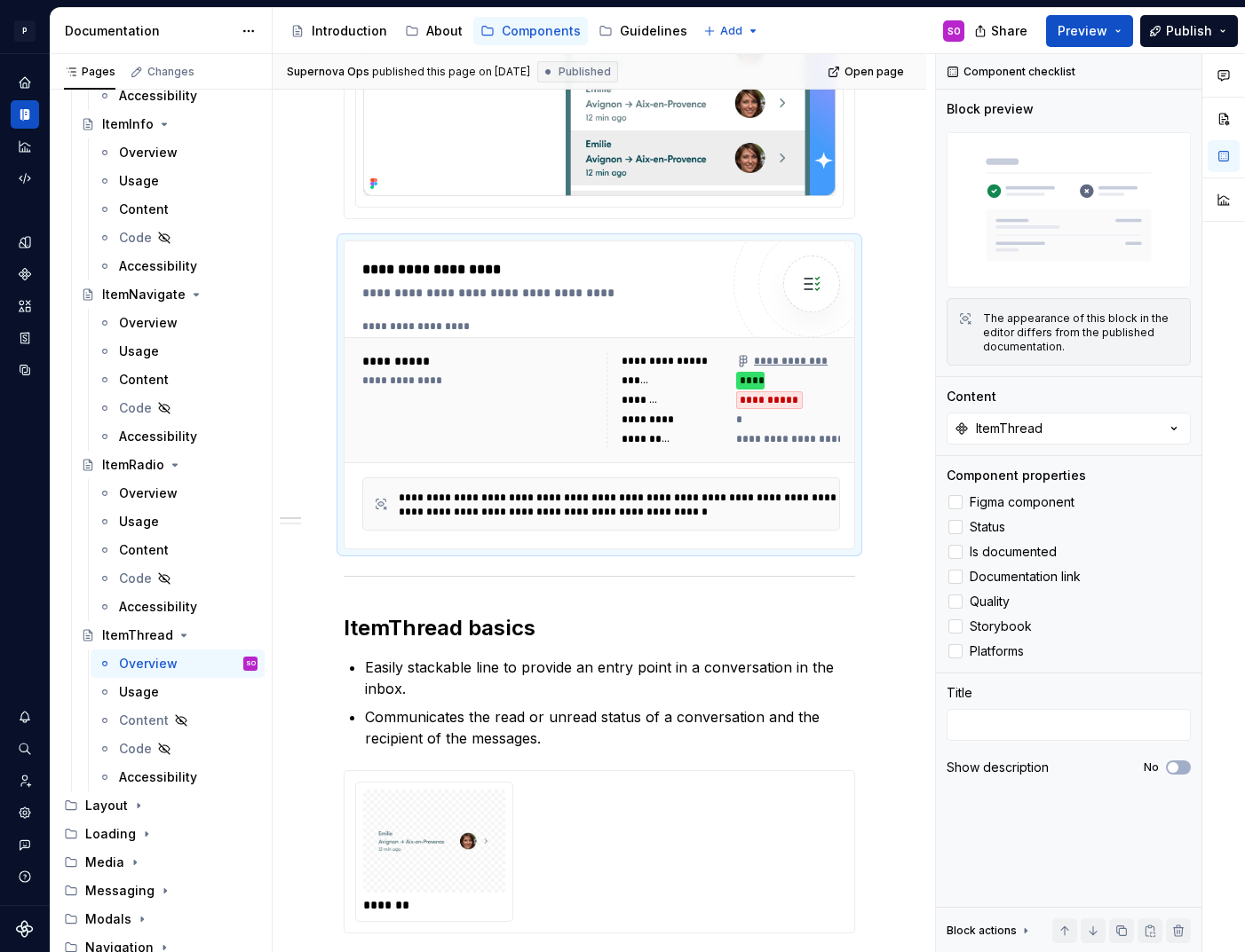
type textarea "*"
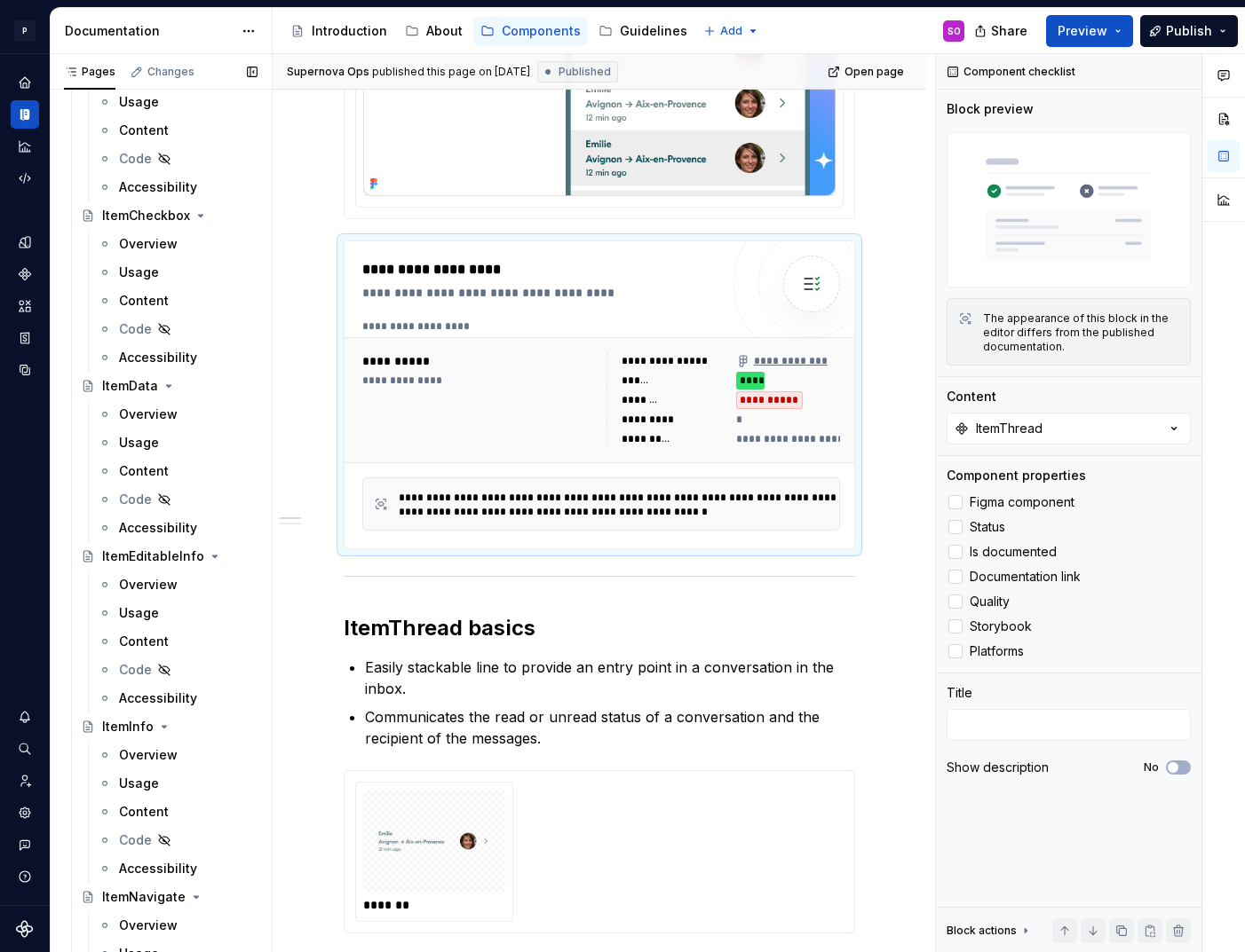
scroll to position [2981, 0]
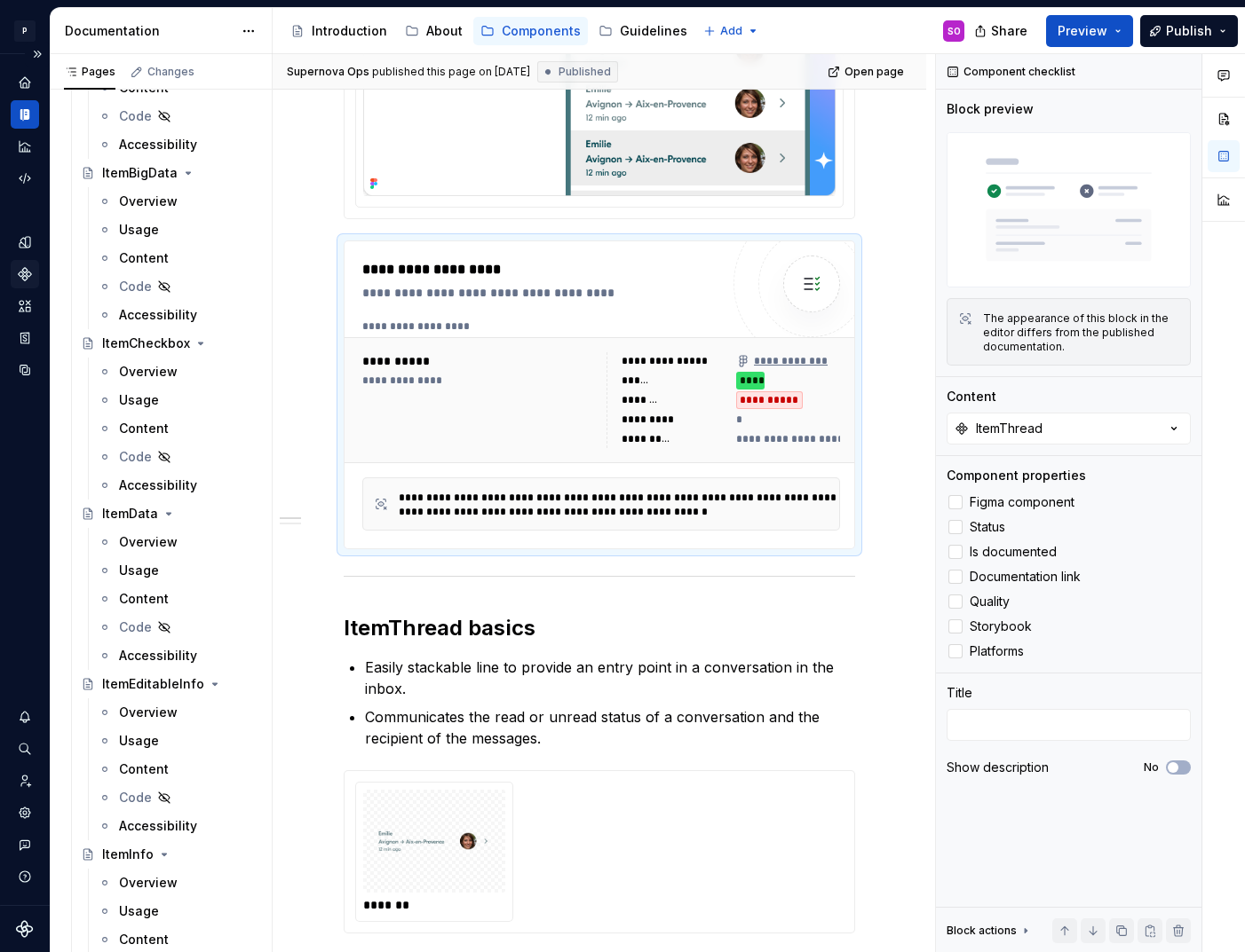
click at [24, 279] on icon "Components" at bounding box center [25, 274] width 12 height 12
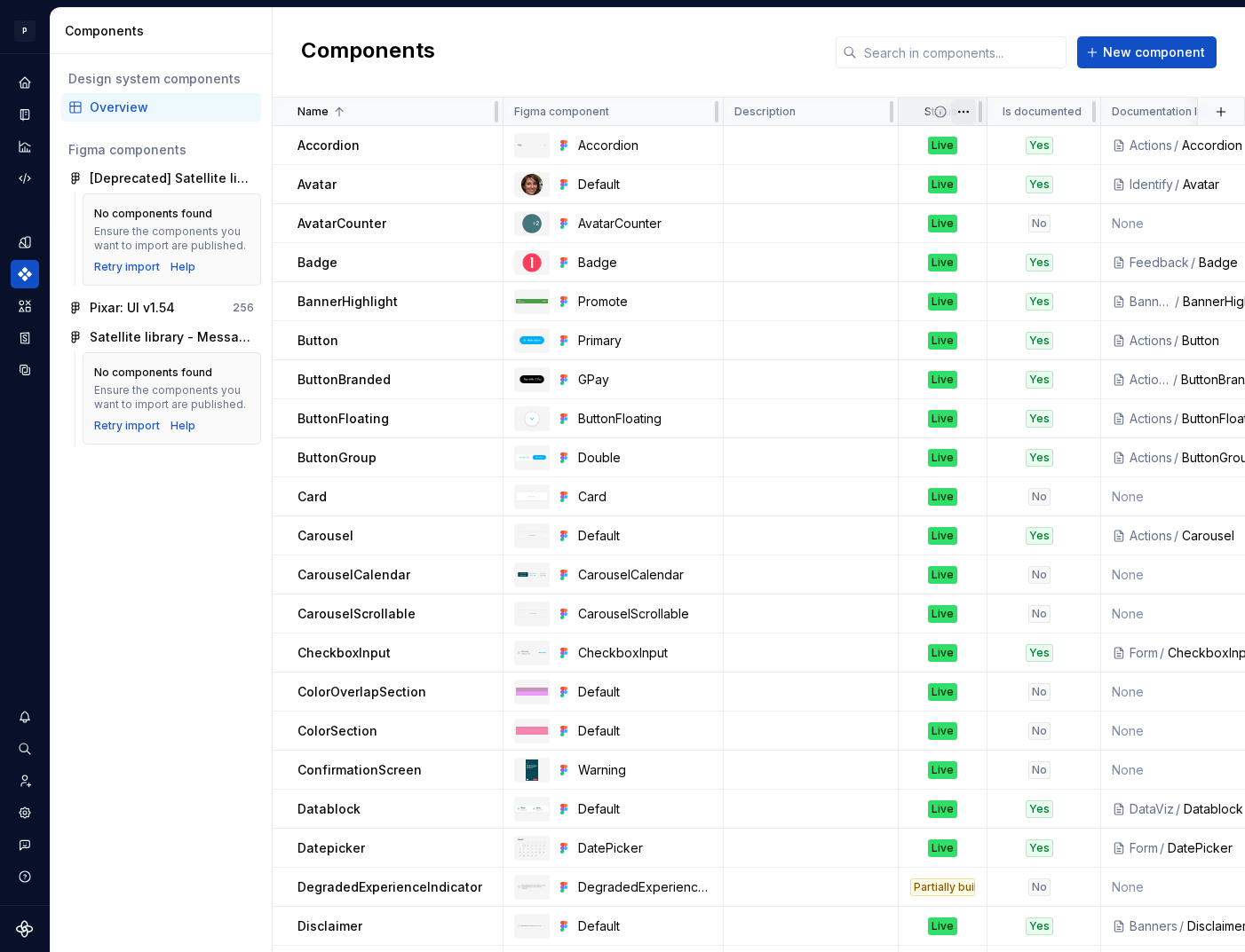
click at [968, 112] on html "P pixar SO Design system data Components Design system components Overview Figm…" at bounding box center [622, 476] width 1245 height 952
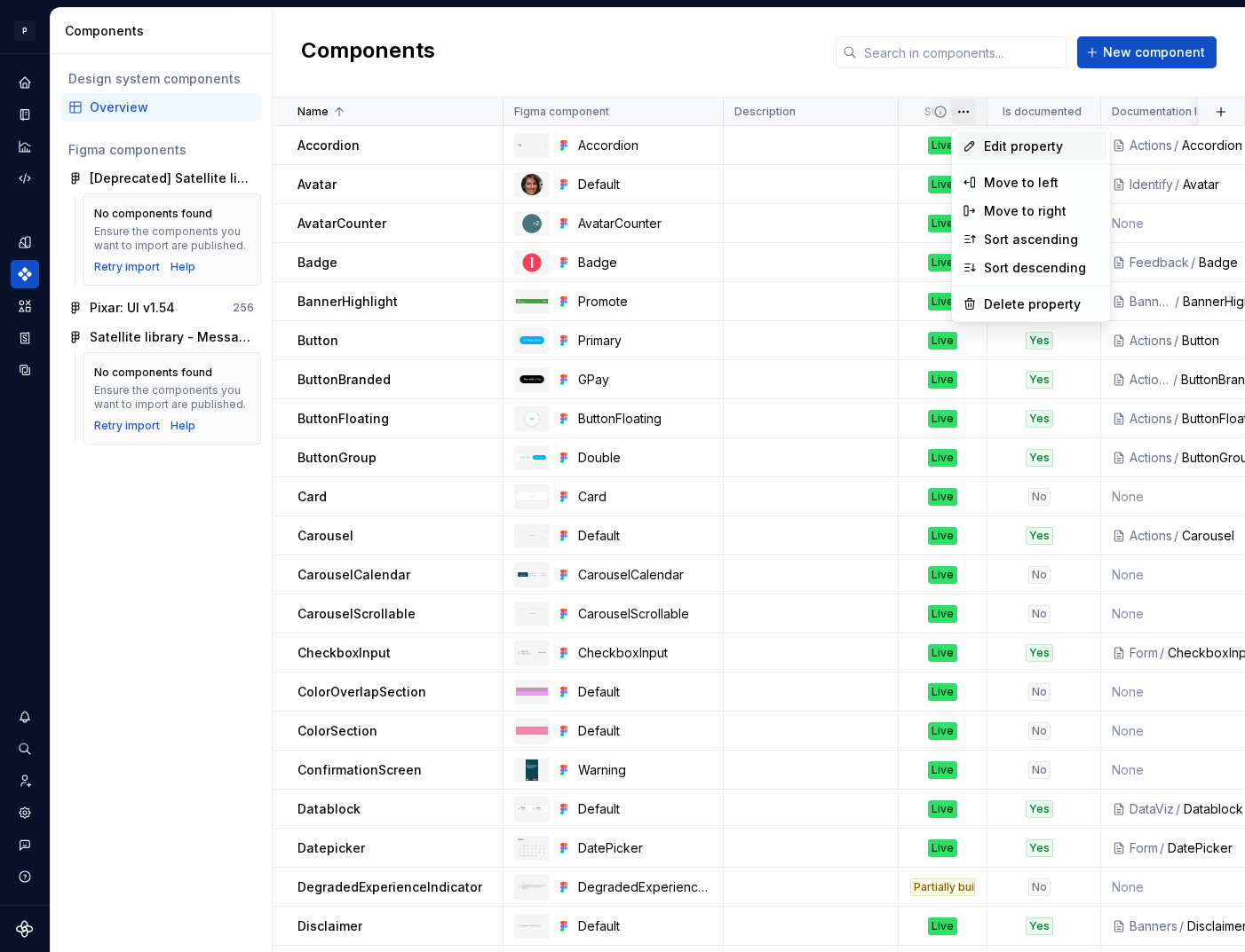
click at [988, 140] on span "Edit property" at bounding box center [1041, 146] width 115 height 18
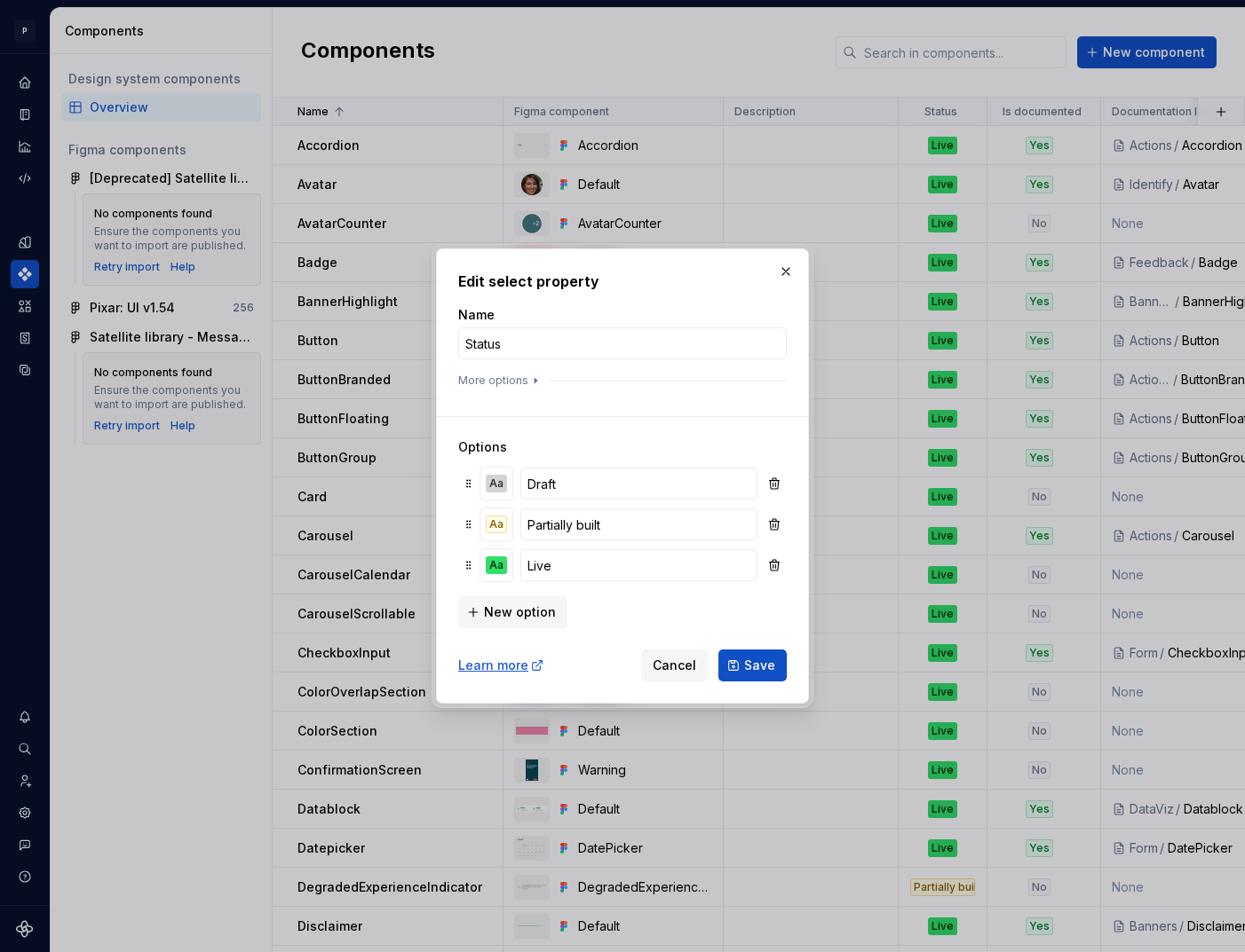
drag, startPoint x: 517, startPoint y: 610, endPoint x: 514, endPoint y: 650, distance: 40.1
click at [514, 650] on form "Name Status More options Options Aa Draft Aa Partially built Aa Live New option…" at bounding box center [622, 493] width 328 height 376
click at [511, 384] on button "More options" at bounding box center [500, 381] width 85 height 14
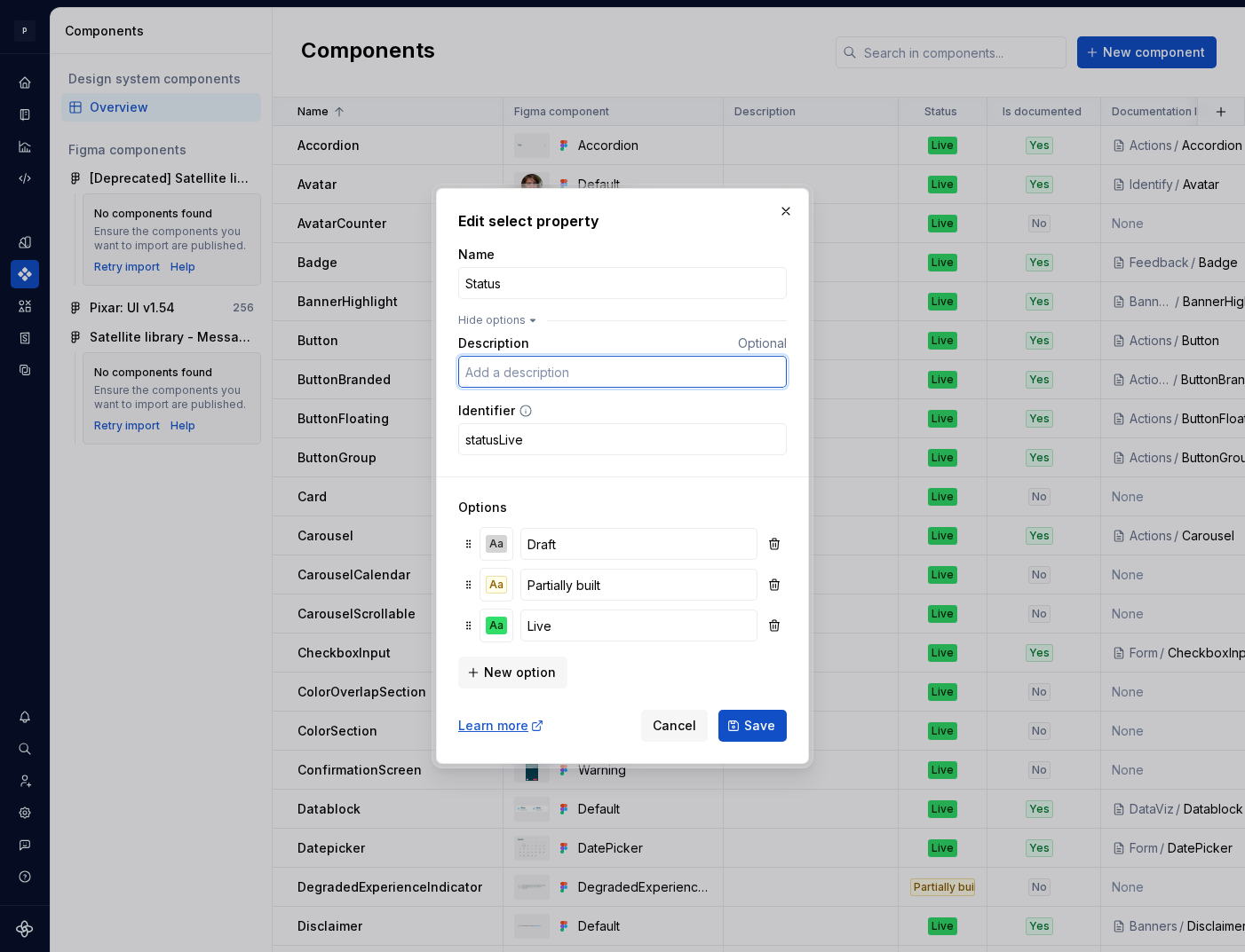
click at [654, 373] on input "Description" at bounding box center [622, 372] width 328 height 32
type input "Based on the debt generated by the component, either from a design point of vie…"
click at [752, 725] on span "Save" at bounding box center [759, 726] width 31 height 18
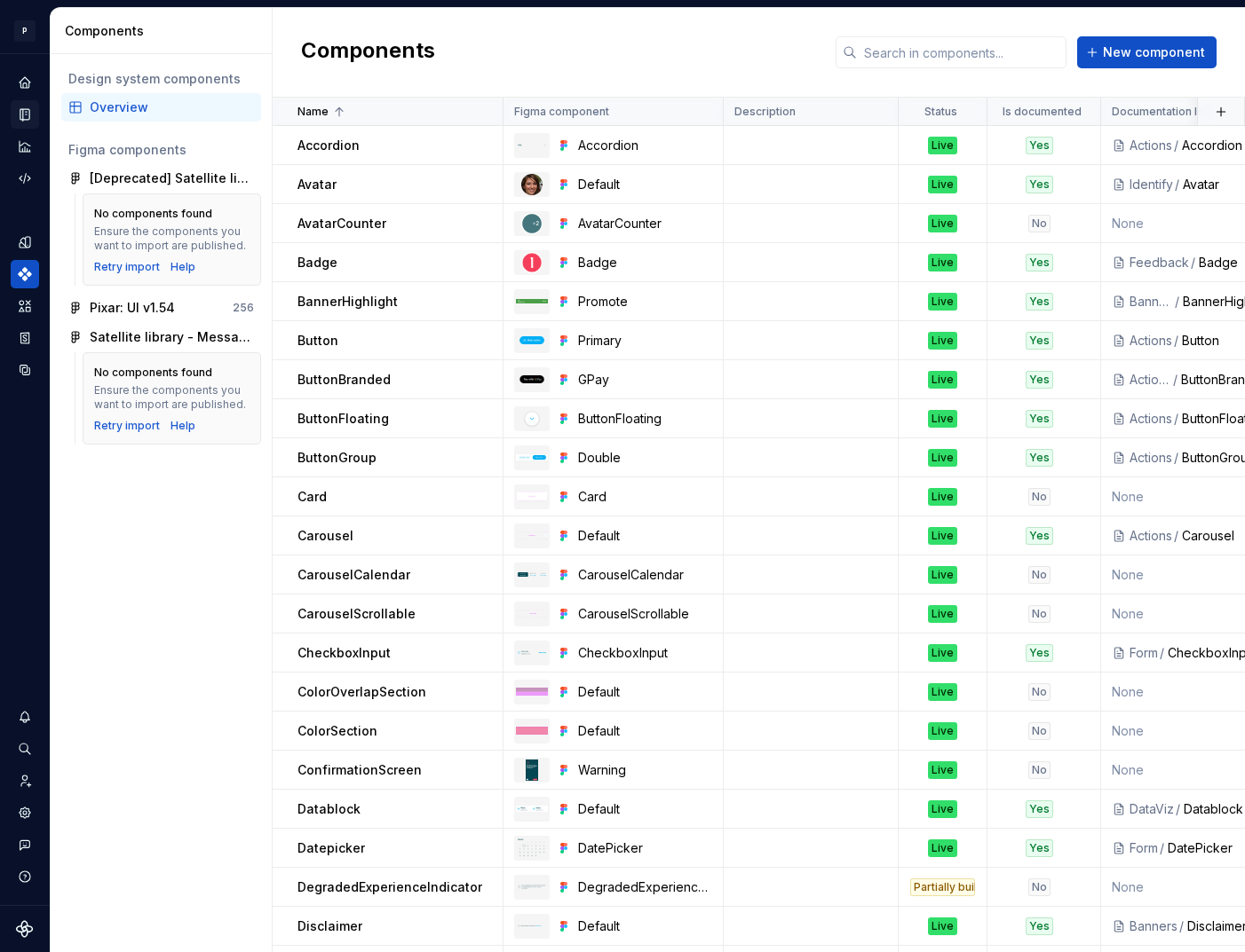
click at [27, 110] on icon "Documentation" at bounding box center [27, 114] width 7 height 10
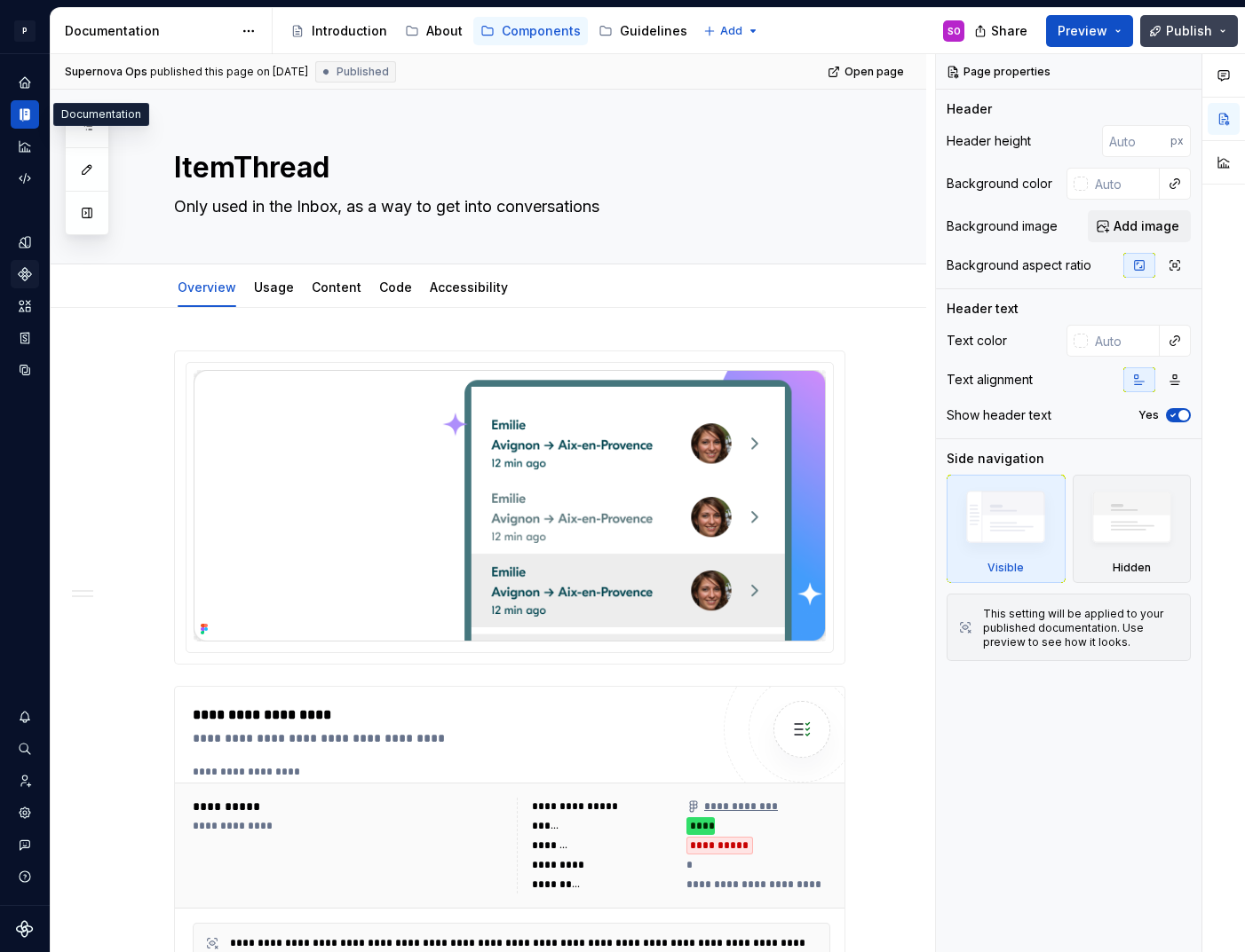
click at [1186, 30] on span "Publish" at bounding box center [1189, 31] width 46 height 18
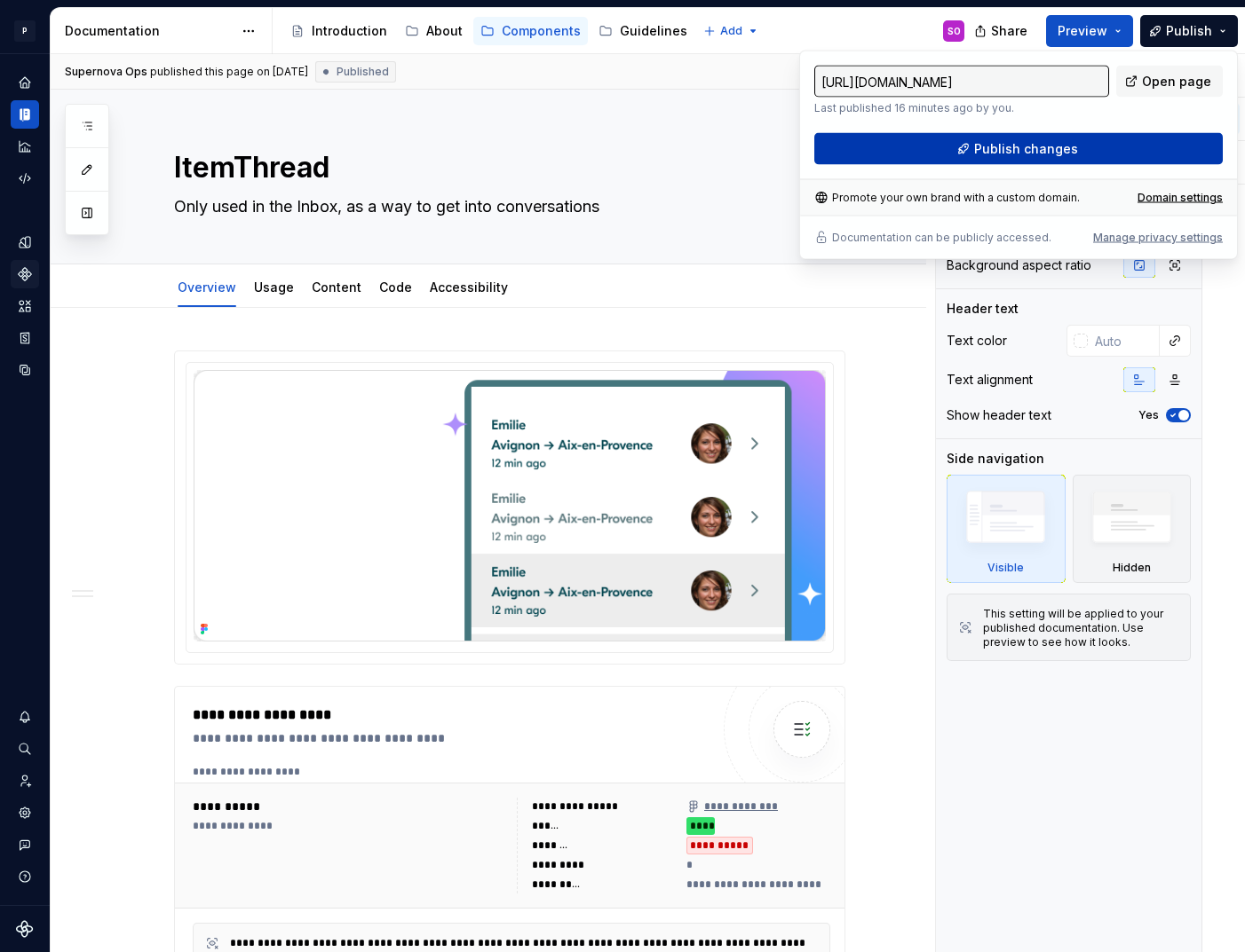
click at [1024, 153] on span "Publish changes" at bounding box center [1025, 149] width 104 height 18
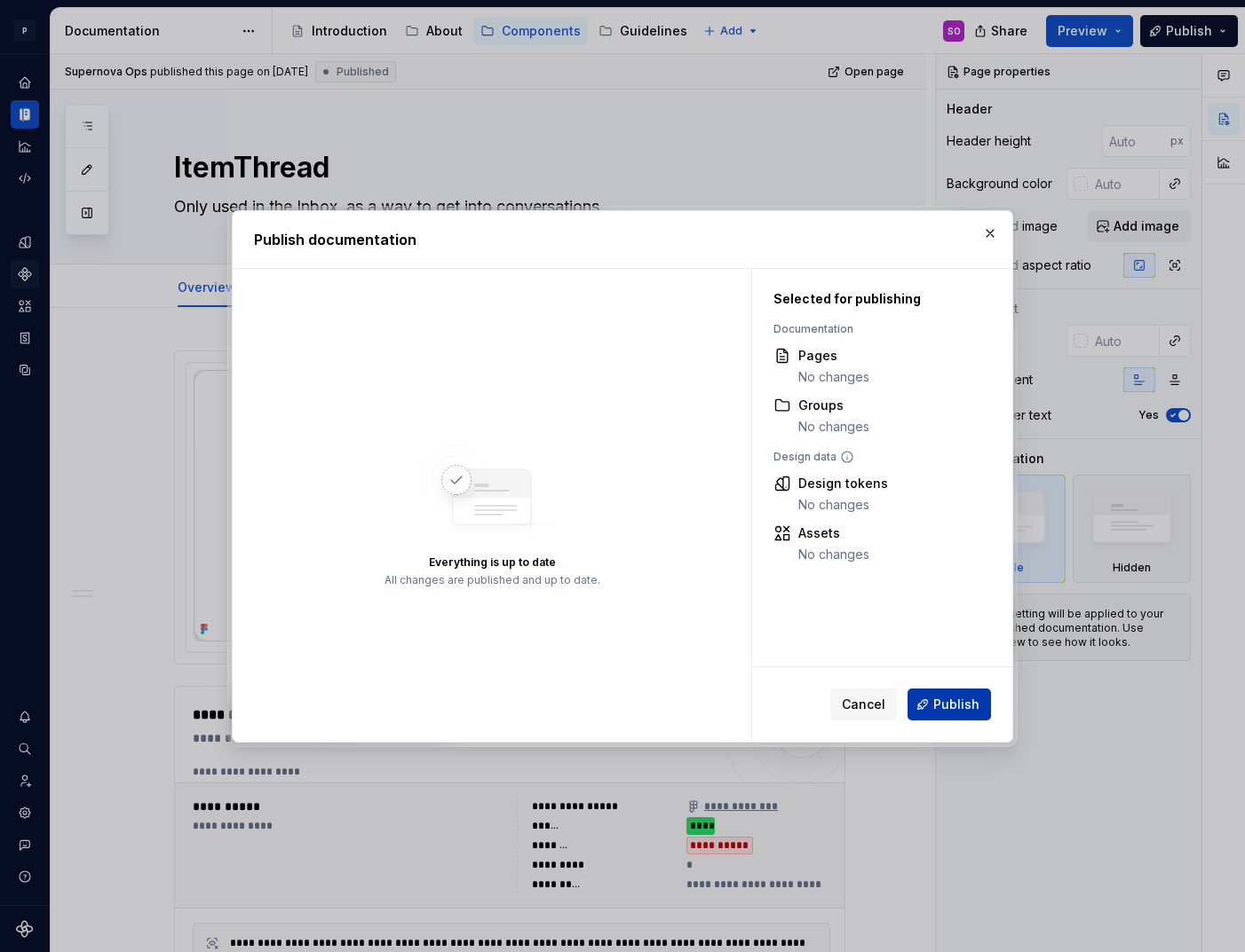
click at [950, 714] on button "Publish" at bounding box center [950, 705] width 84 height 32
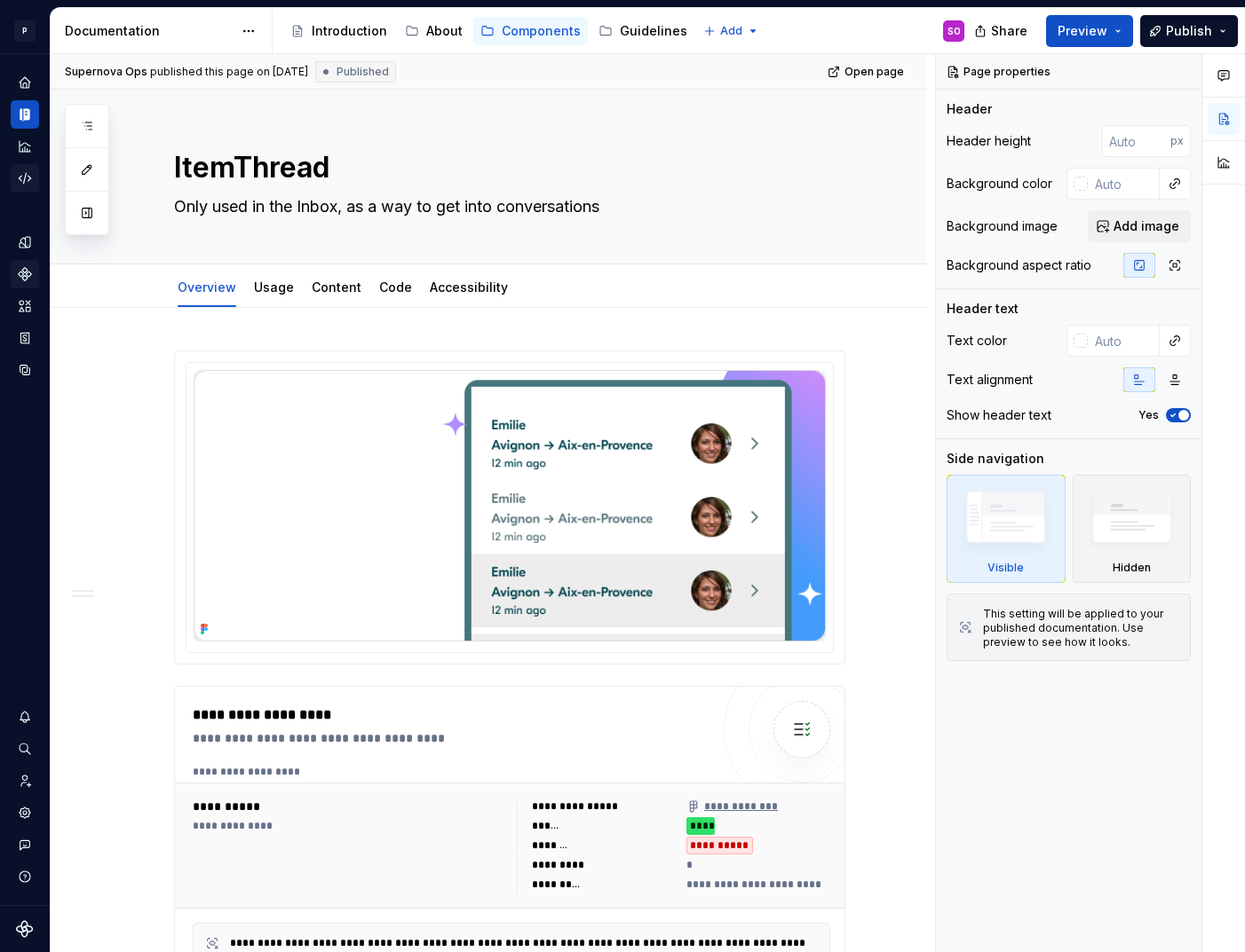
type textarea "*"
